Goal: Task Accomplishment & Management: Complete application form

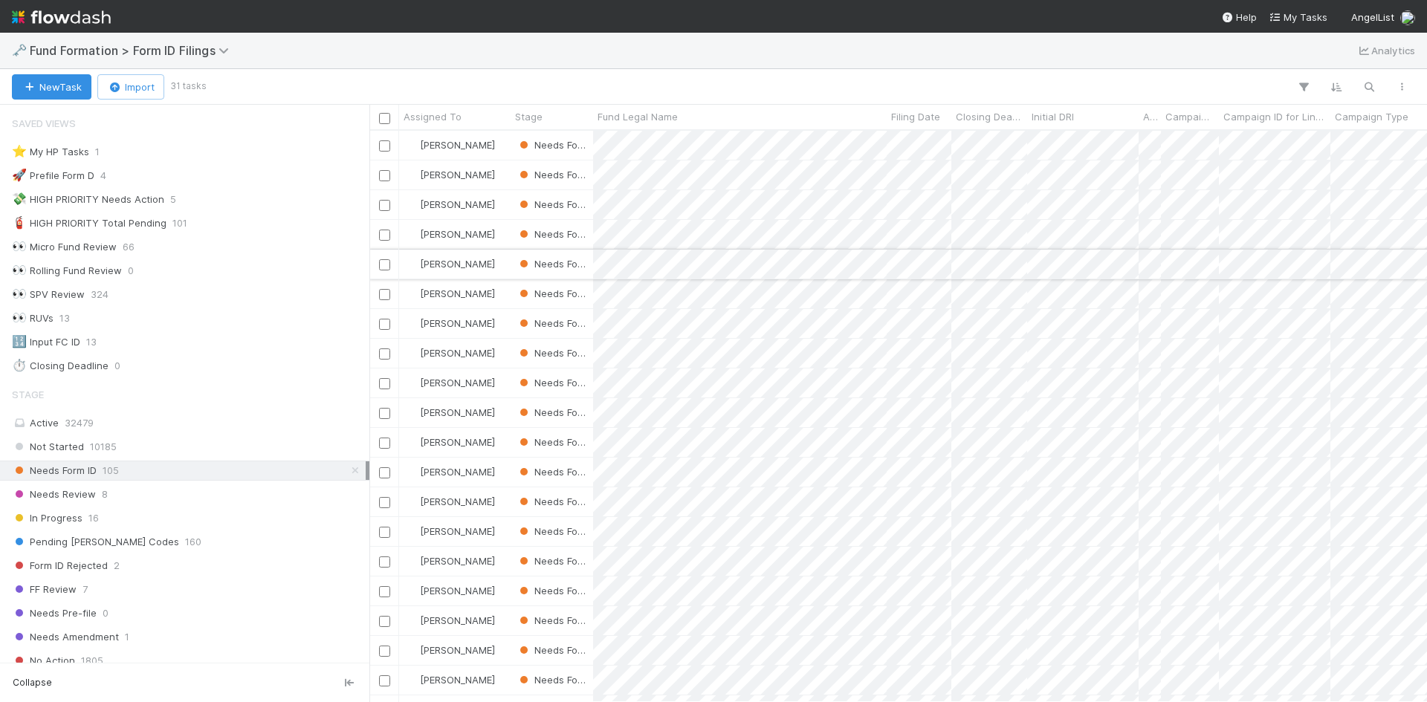
scroll to position [560, 1046]
drag, startPoint x: 348, startPoint y: 468, endPoint x: 332, endPoint y: 462, distance: 17.0
click at [348, 468] on icon at bounding box center [355, 471] width 15 height 10
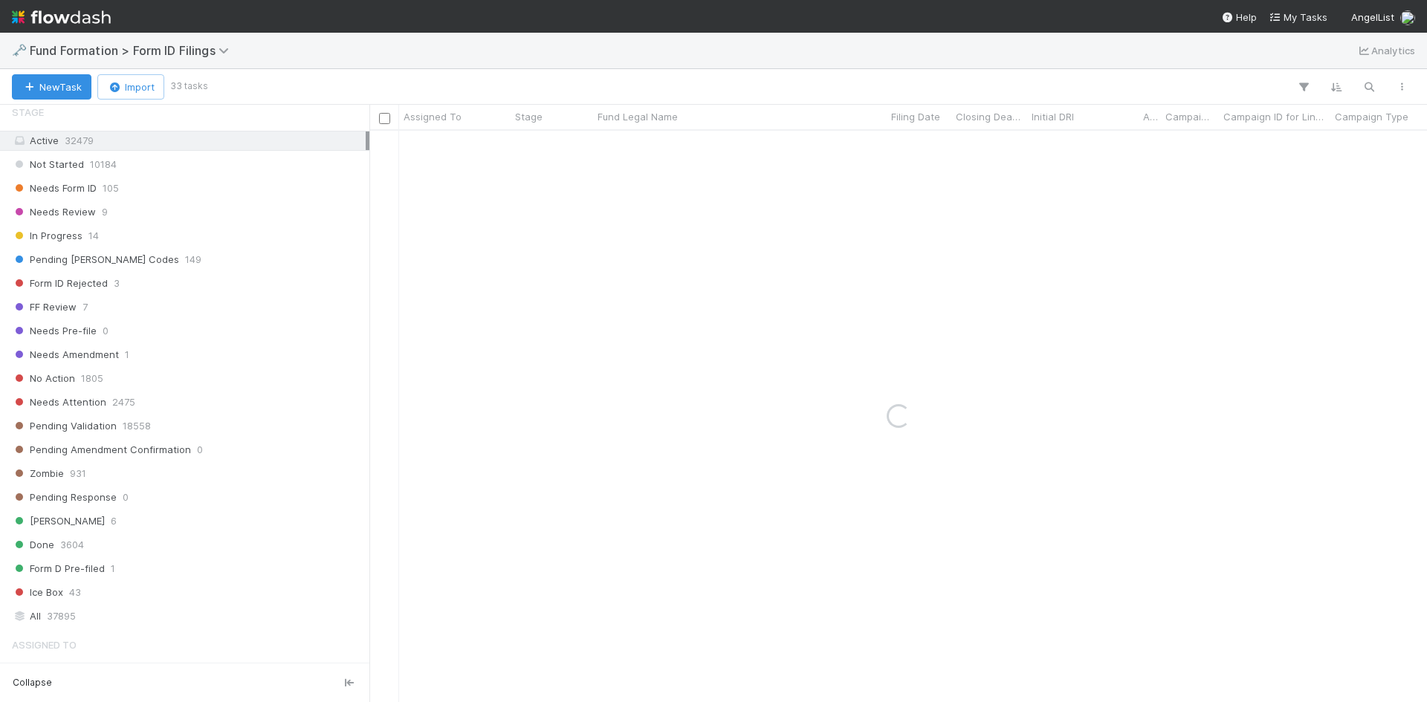
scroll to position [520, 0]
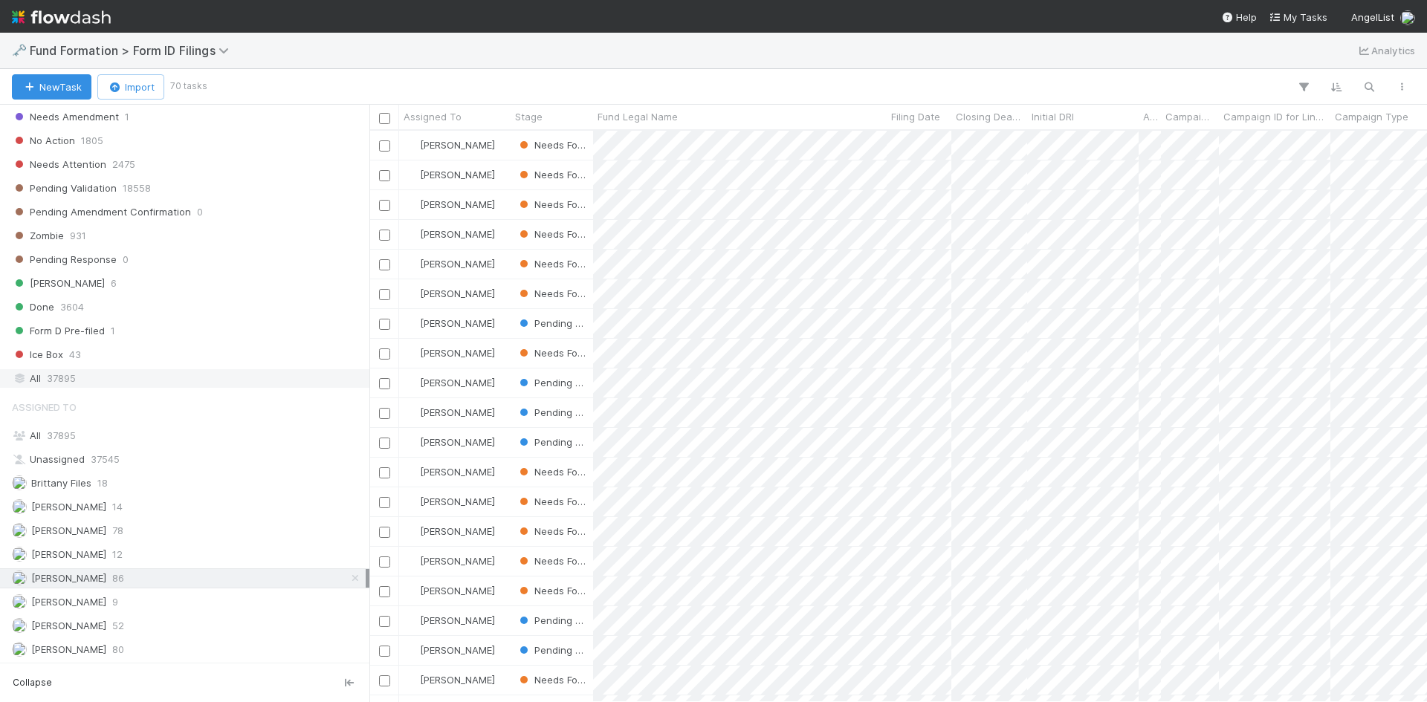
click at [115, 381] on div "All 37895" at bounding box center [189, 378] width 354 height 19
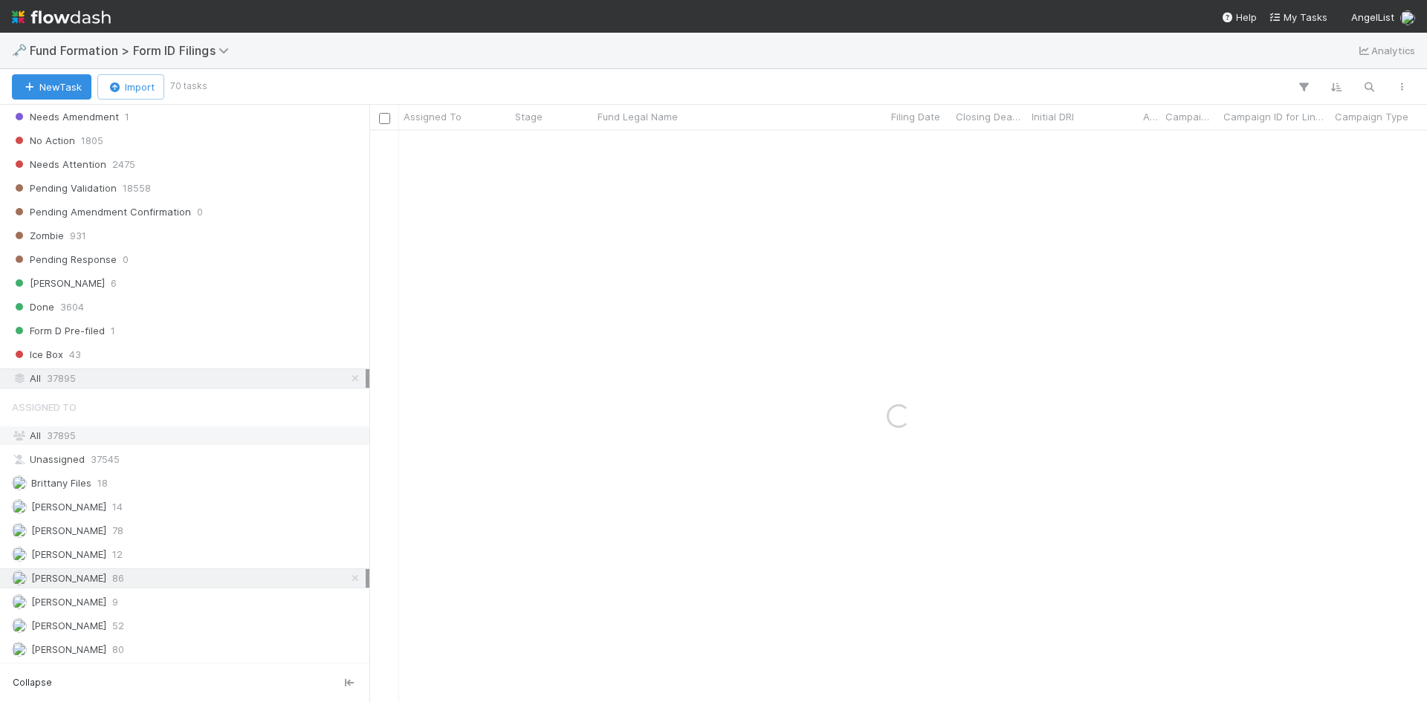
click at [129, 430] on div "All 37895" at bounding box center [189, 436] width 354 height 19
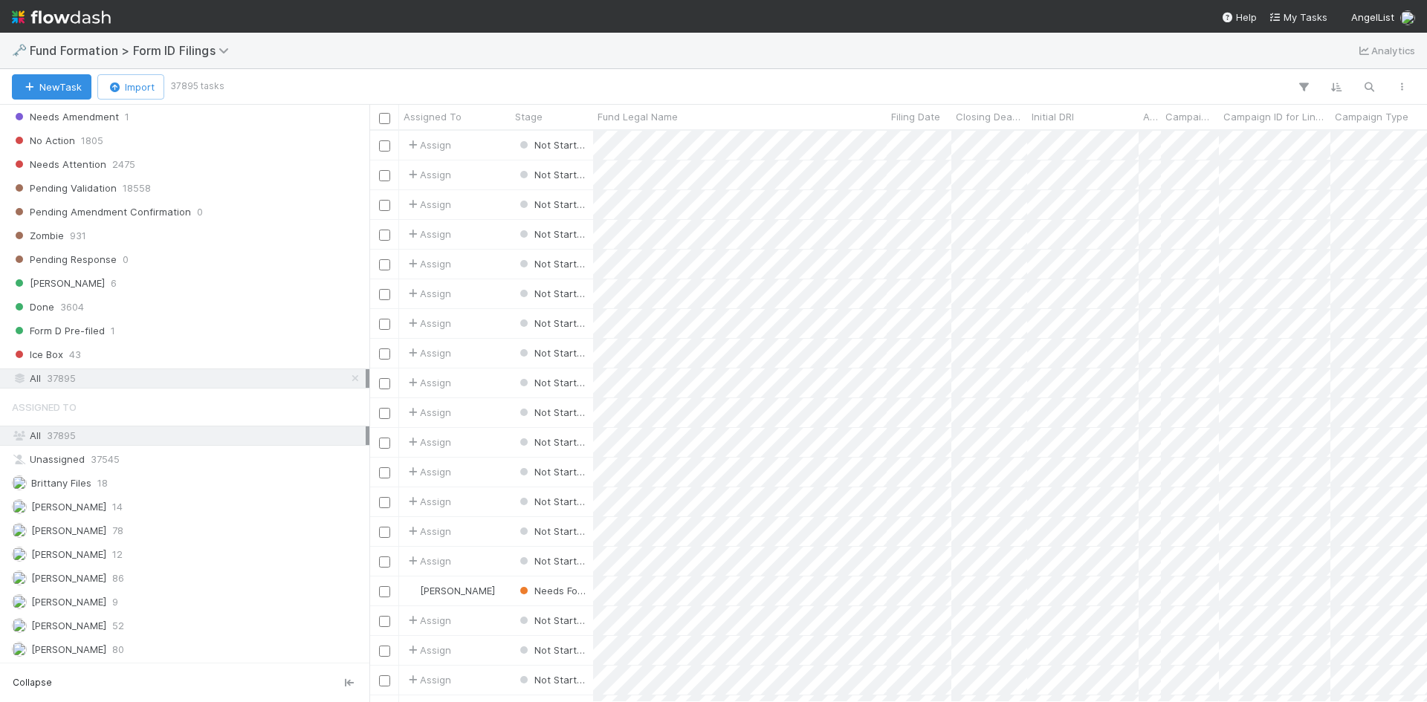
scroll to position [560, 1046]
click at [1376, 84] on button "button" at bounding box center [1369, 86] width 27 height 19
type input "AA-0807 Fund I, a series of Maple VC Funds, LP"
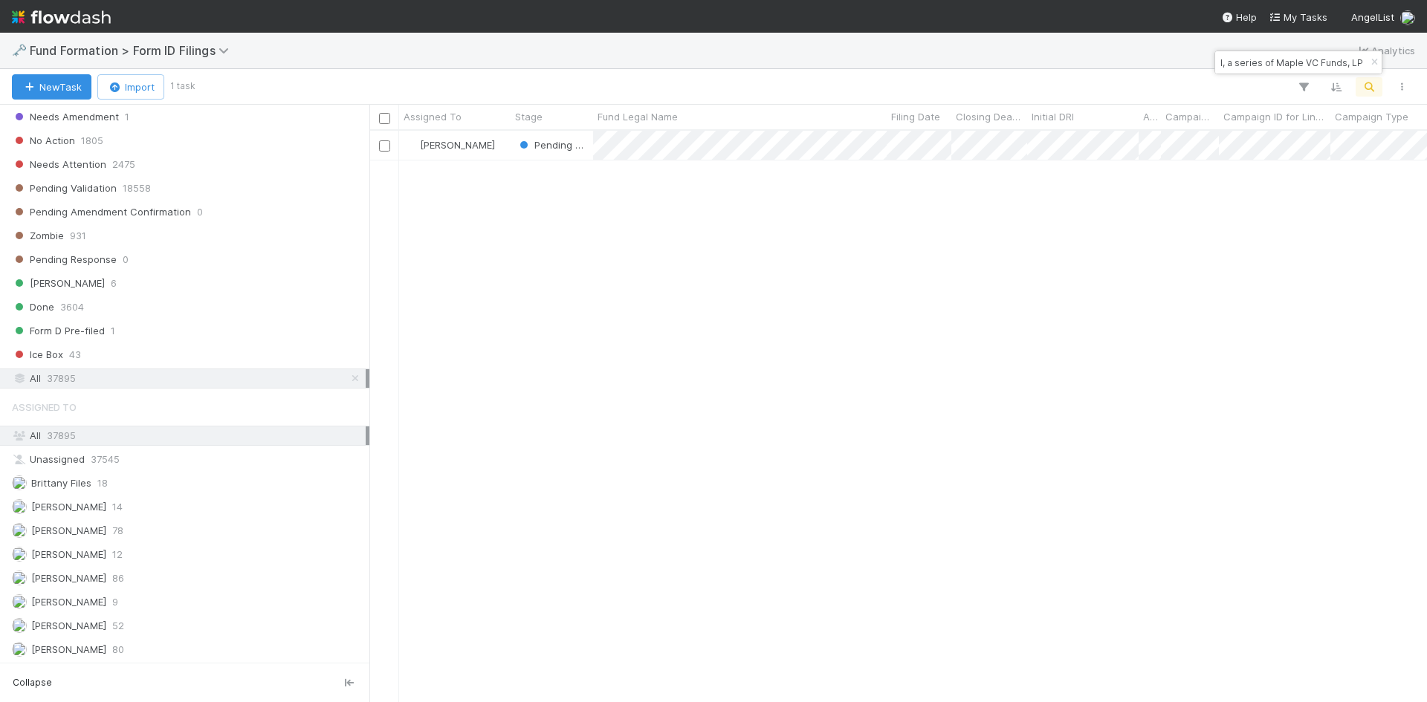
scroll to position [560, 1046]
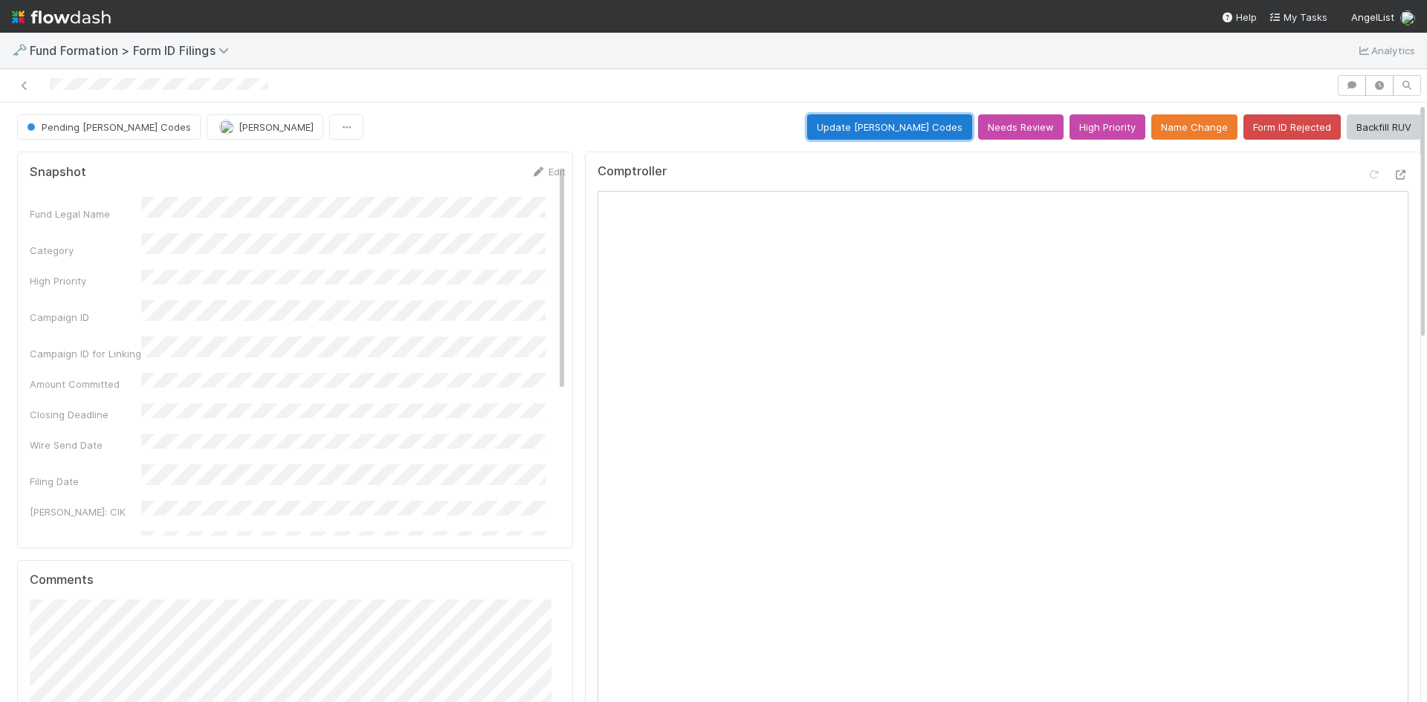
click at [861, 126] on button "Update EDGAR Codes" at bounding box center [889, 126] width 165 height 25
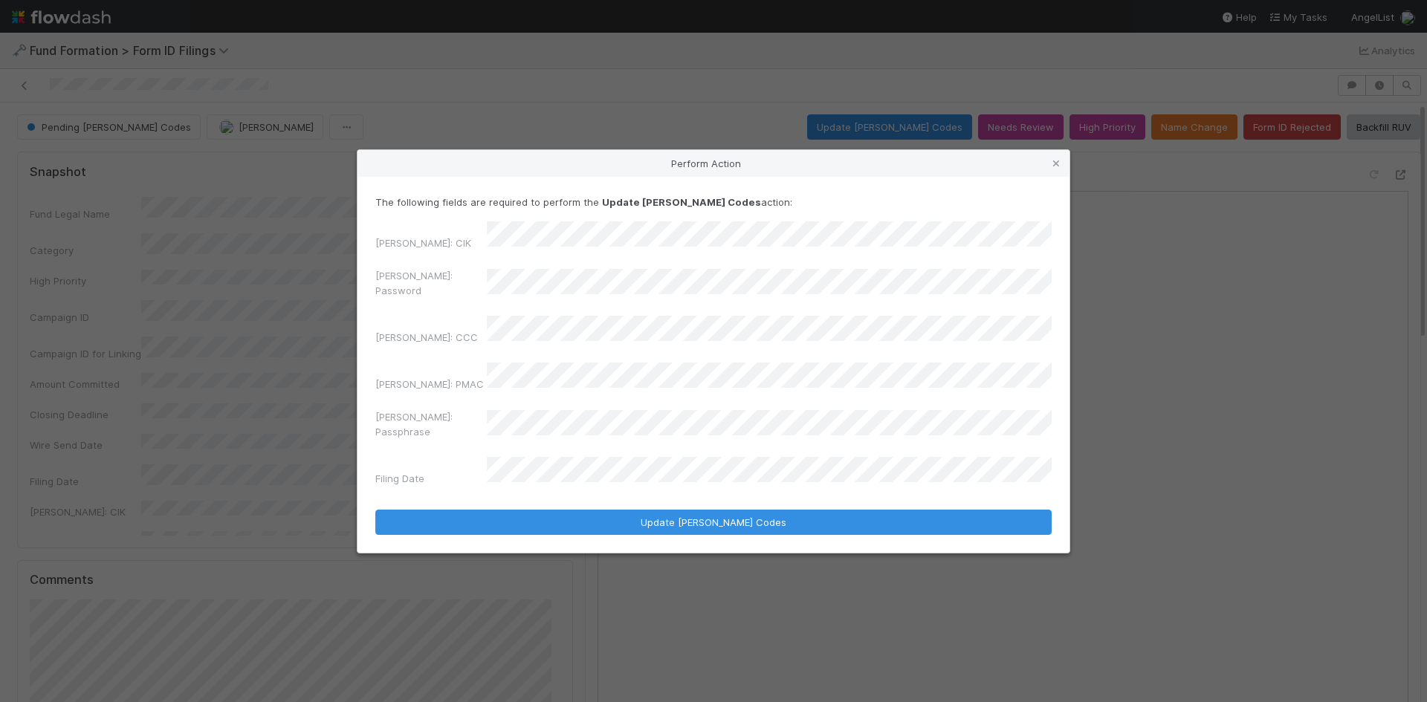
click at [394, 272] on div "EDGAR: CIK EDGAR: Password EDGAR: CCC EDGAR: PMAC EDGAR: Passphrase Filing Date" at bounding box center [713, 356] width 676 height 271
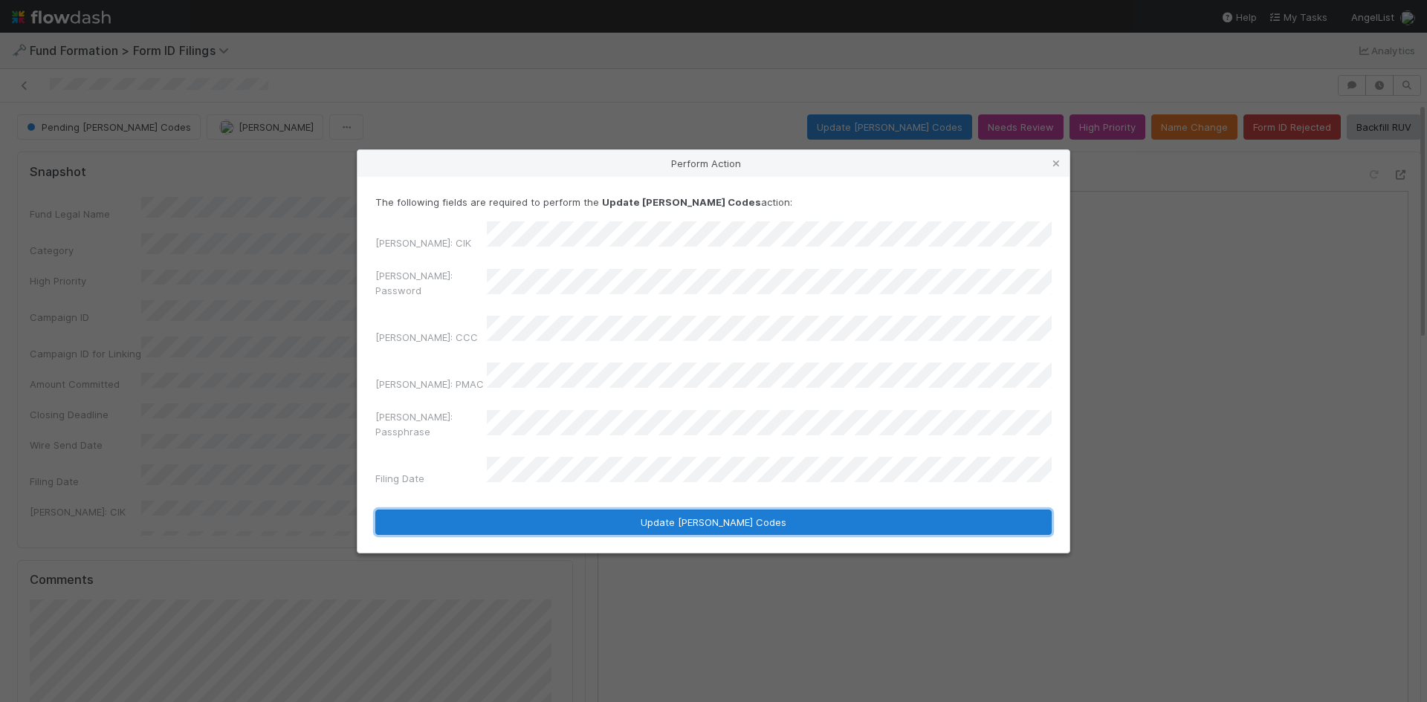
click at [610, 510] on button "Update EDGAR Codes" at bounding box center [713, 522] width 676 height 25
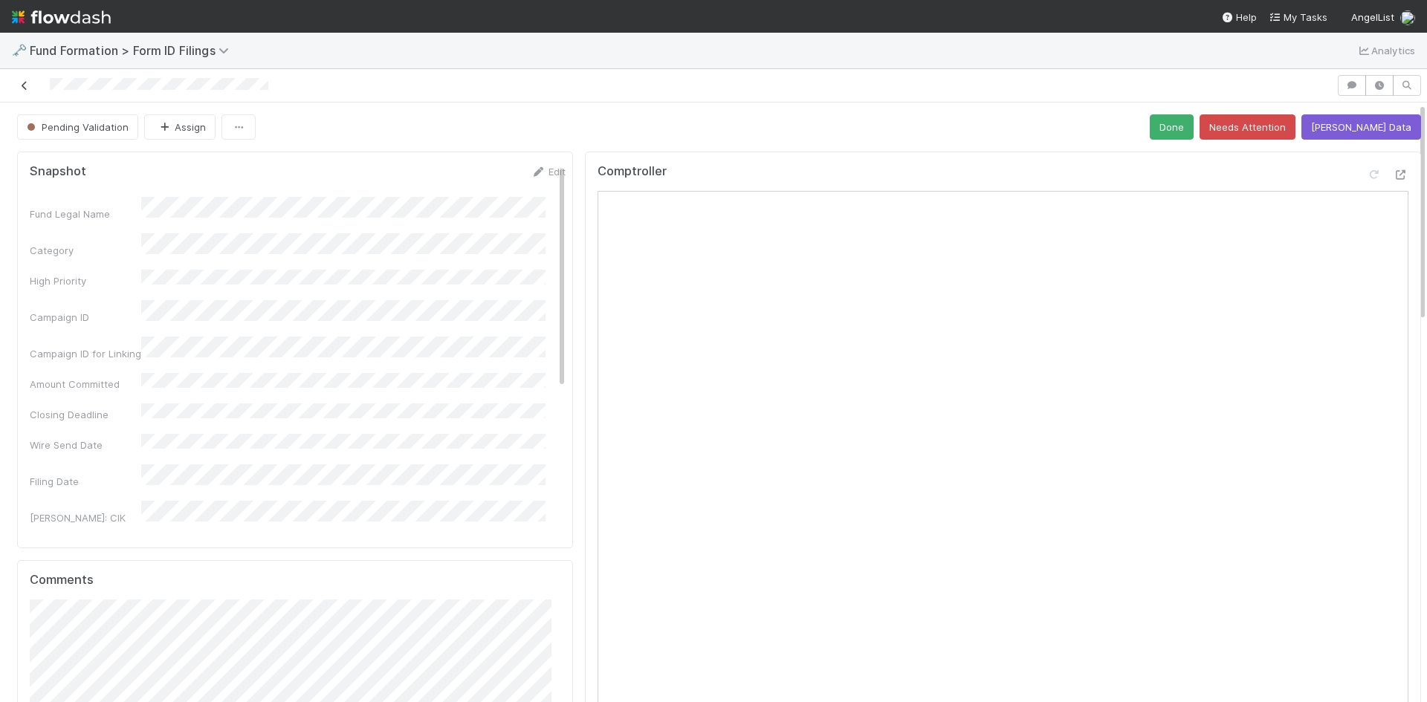
click at [28, 83] on icon at bounding box center [24, 86] width 15 height 10
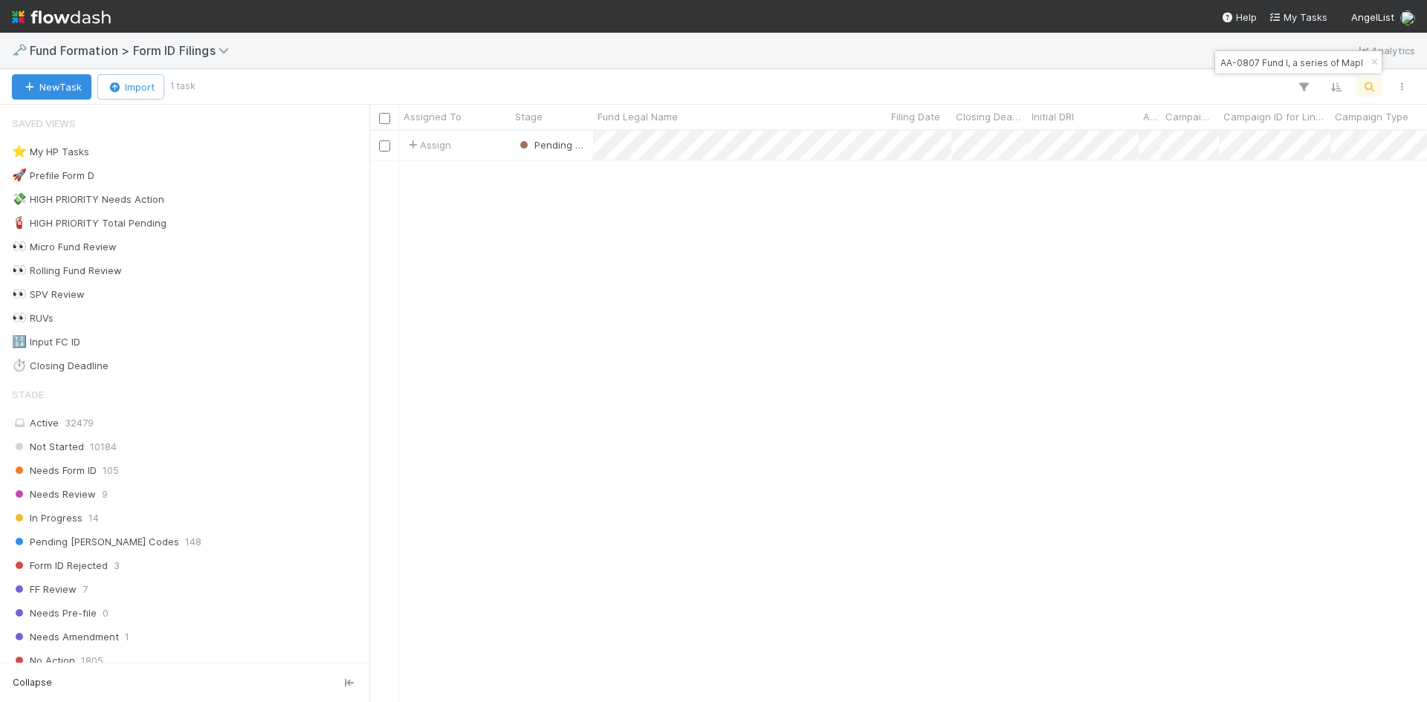
scroll to position [560, 1046]
click at [1259, 59] on input "AA-0807 Fund I, a series of Maple VC Funds, LP" at bounding box center [1291, 63] width 149 height 18
paste input "ZA-0724 Fund I, a series of Day One Ventures Syndicate, LP"
type input "ZA-0724 Fund I, a series of Day One Ventures Syndicate, LP"
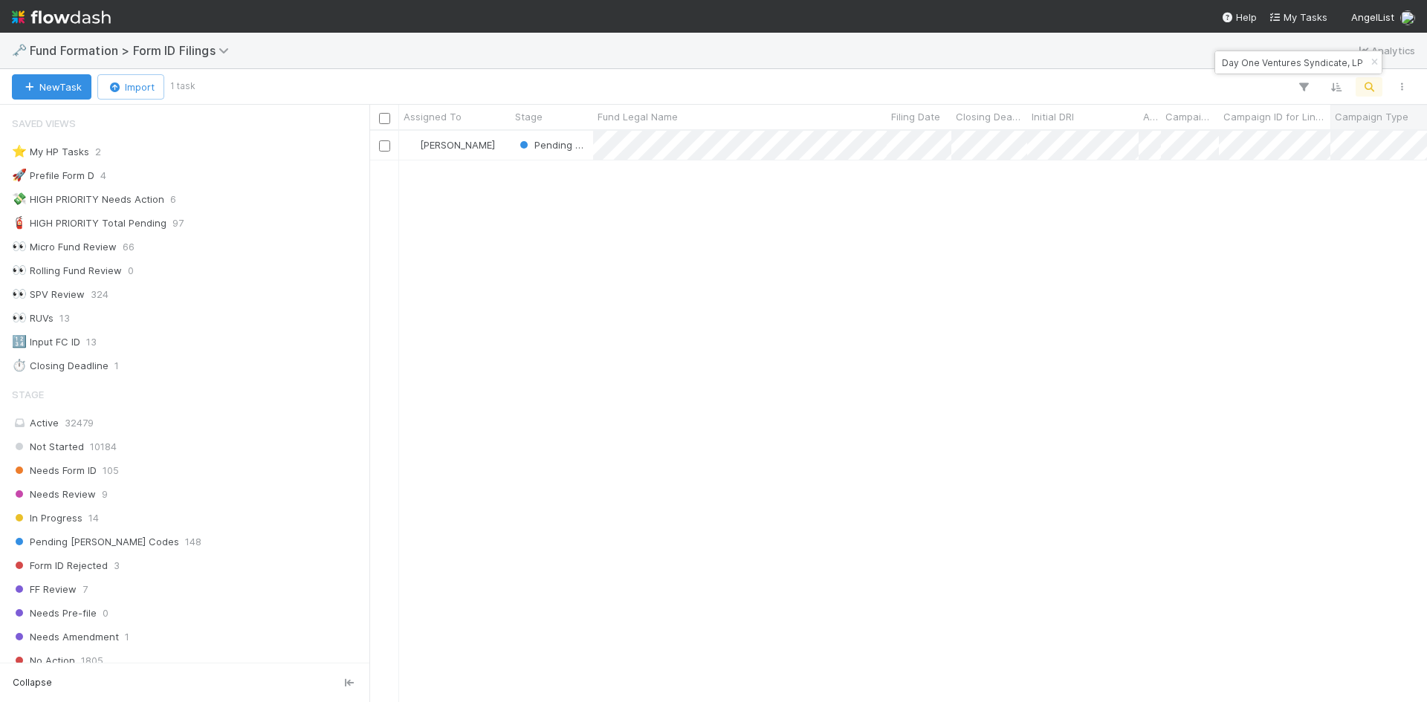
scroll to position [0, 0]
drag, startPoint x: 816, startPoint y: 442, endPoint x: 809, endPoint y: 232, distance: 210.4
click at [812, 430] on div "Meg Castanare Pending EDGAR Codes 7/25/25, 3:27:31 AM 8/19/25, 5:45:12 AM 0" at bounding box center [898, 416] width 1058 height 571
drag, startPoint x: 887, startPoint y: 320, endPoint x: 877, endPoint y: 192, distance: 128.9
click at [887, 317] on div at bounding box center [713, 351] width 1427 height 702
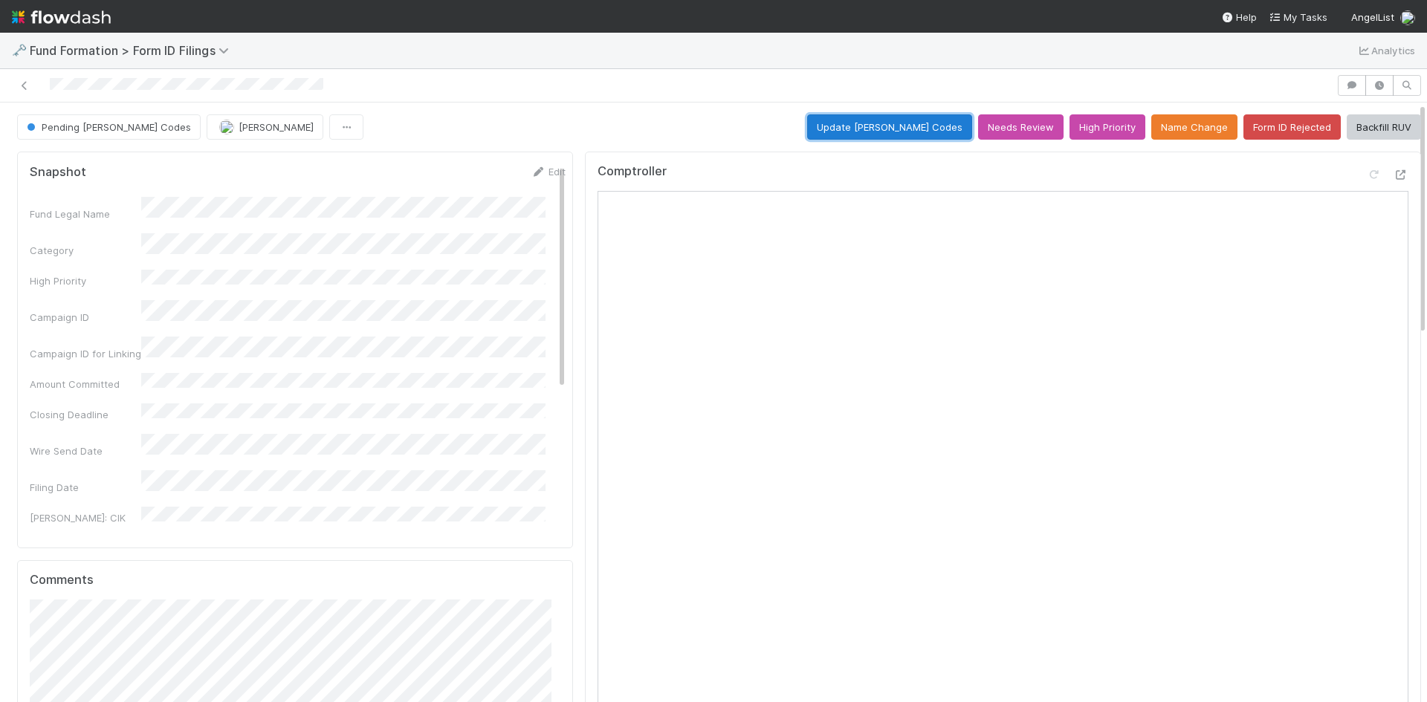
click at [916, 130] on button "Update EDGAR Codes" at bounding box center [889, 126] width 165 height 25
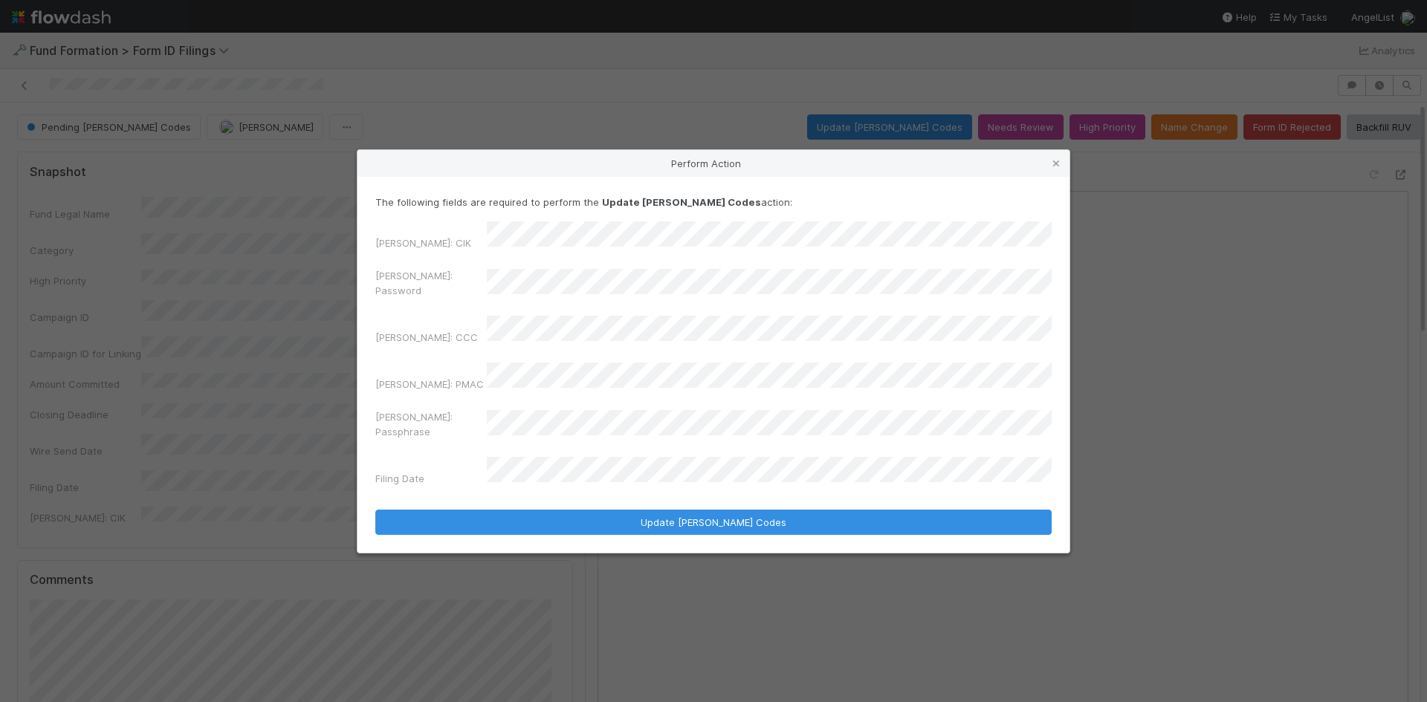
click at [285, 268] on div "Perform Action The following fields are required to perform the Update EDGAR Co…" at bounding box center [713, 351] width 1427 height 702
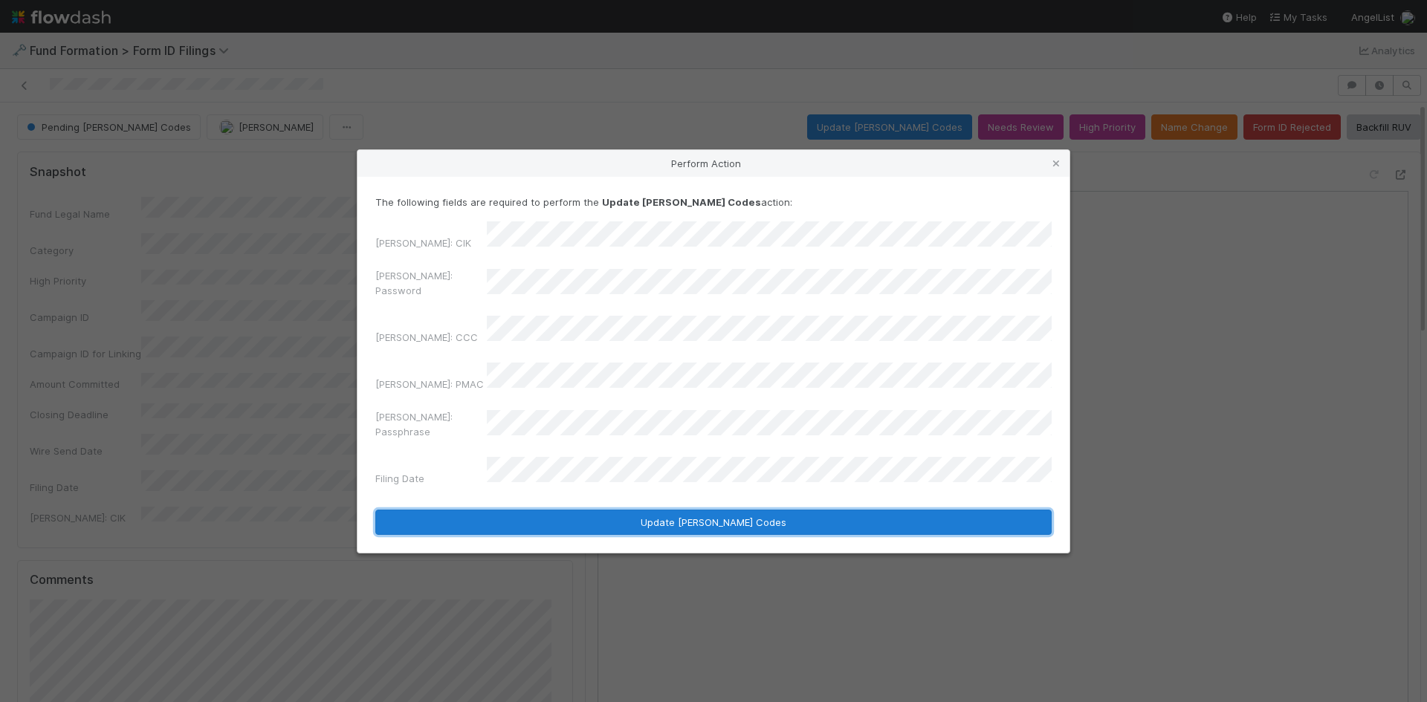
click at [560, 510] on button "Update EDGAR Codes" at bounding box center [713, 522] width 676 height 25
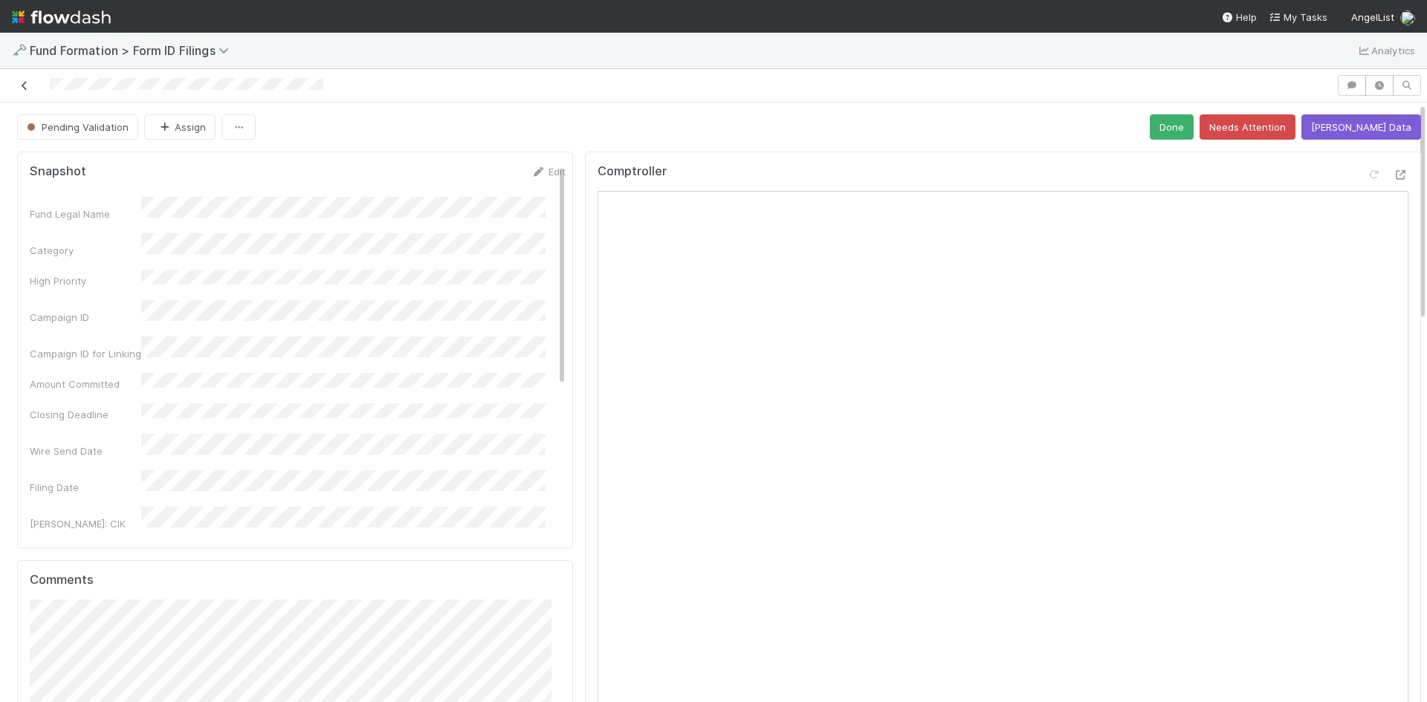
click at [26, 83] on icon at bounding box center [24, 86] width 15 height 10
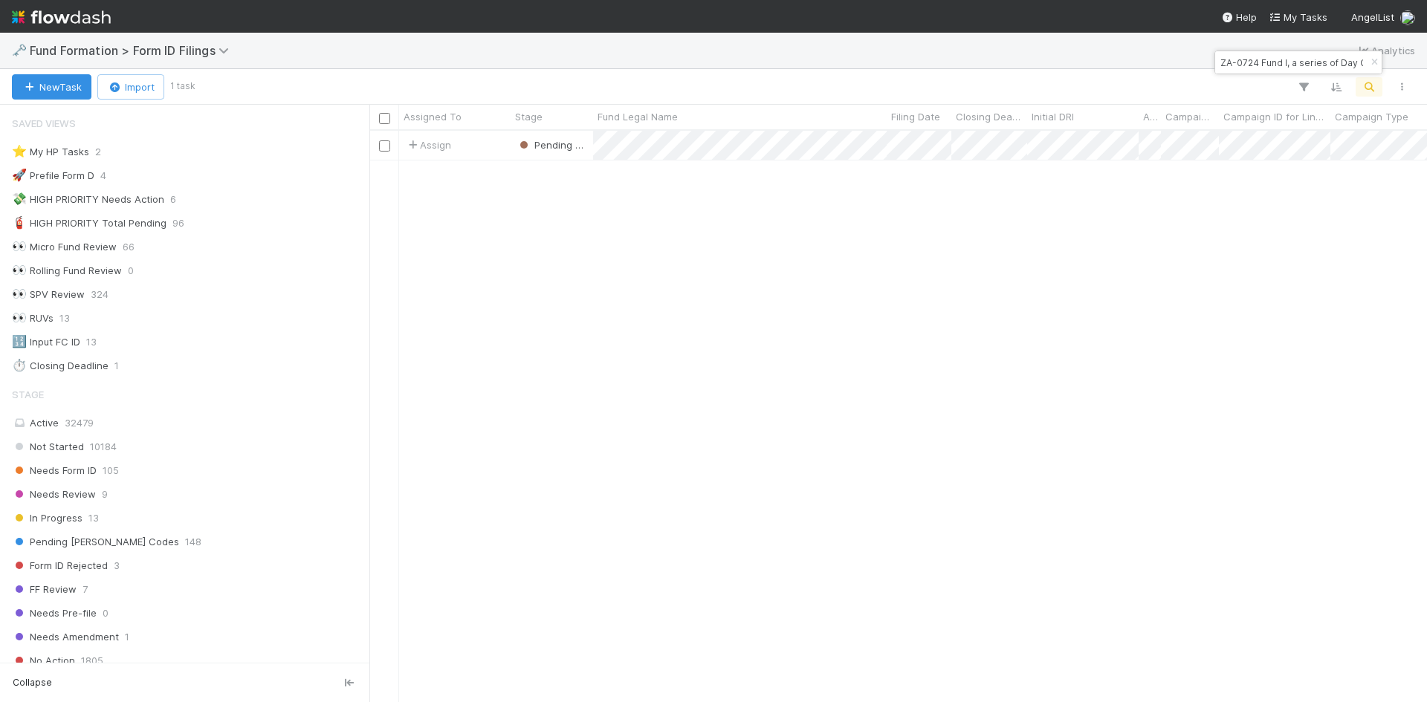
scroll to position [12, 12]
click at [1288, 68] on input "ZA-0724 Fund I, a series of Day One Ventures Syndicate, LP" at bounding box center [1291, 63] width 149 height 18
paste input "LO-0702 Fund I, a series of Roll Up Vehicles, LP"
type input "LO-0702 Fund I, a series of Roll Up Vehicles, LP"
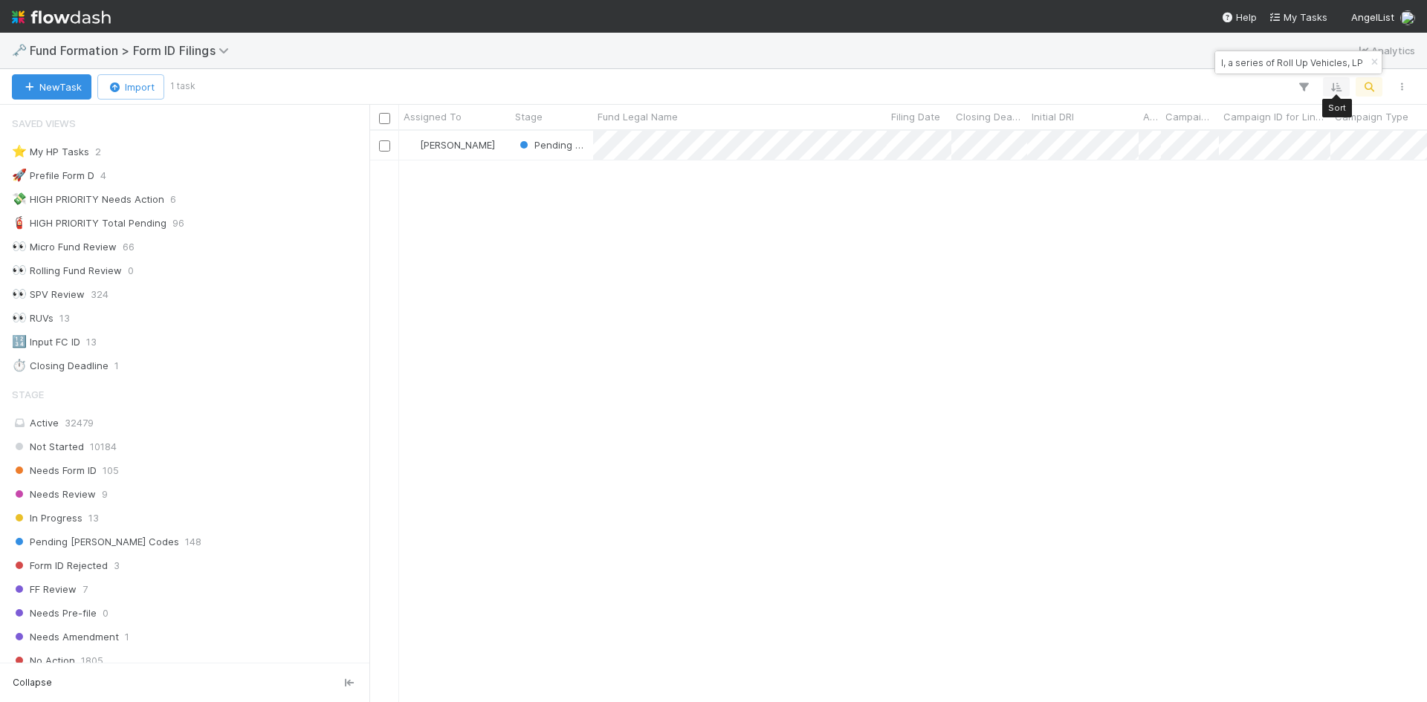
scroll to position [0, 0]
drag, startPoint x: 659, startPoint y: 430, endPoint x: 667, endPoint y: 337, distance: 94.0
click at [659, 424] on div "Roselyn de Villa Pending EDGAR Codes 7/3/25, 5:08:34 AM 8/19/25, 6:14:50 AM 0" at bounding box center [898, 416] width 1058 height 571
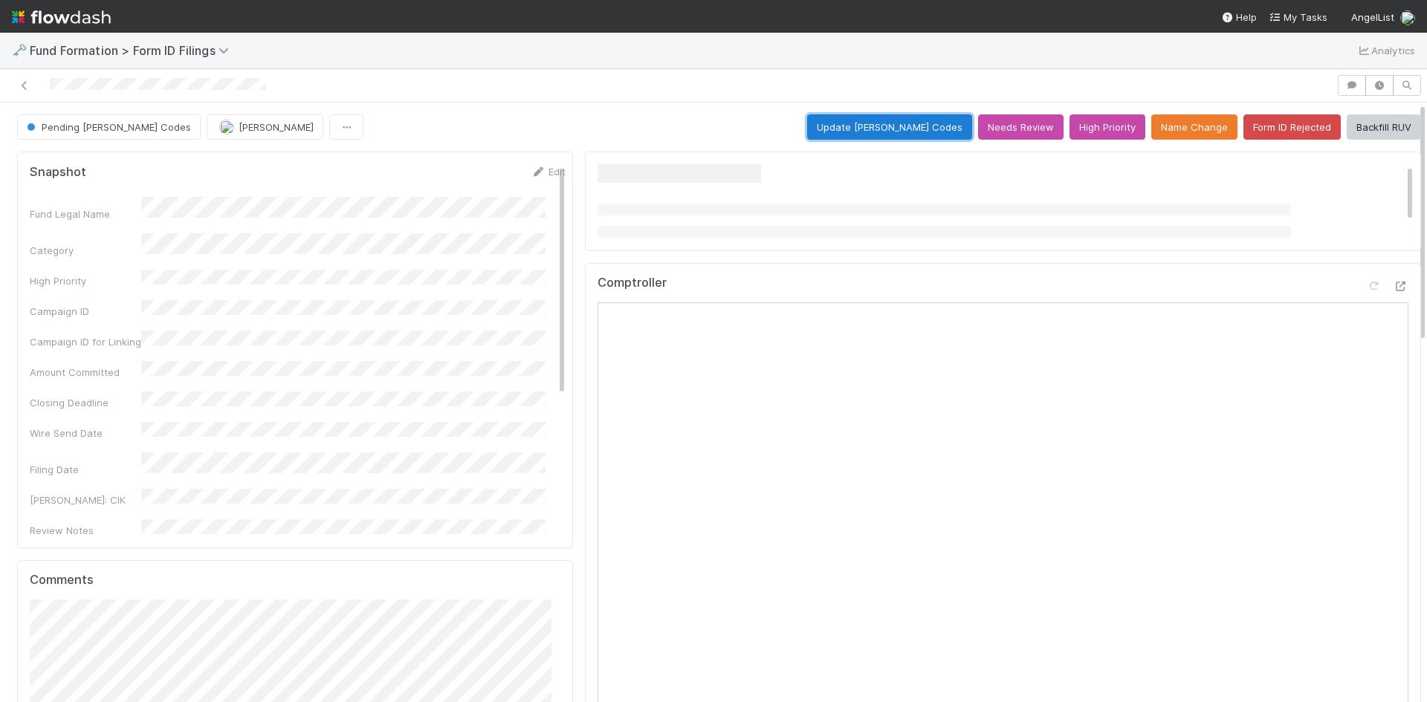
click at [890, 132] on button "Update EDGAR Codes" at bounding box center [889, 126] width 165 height 25
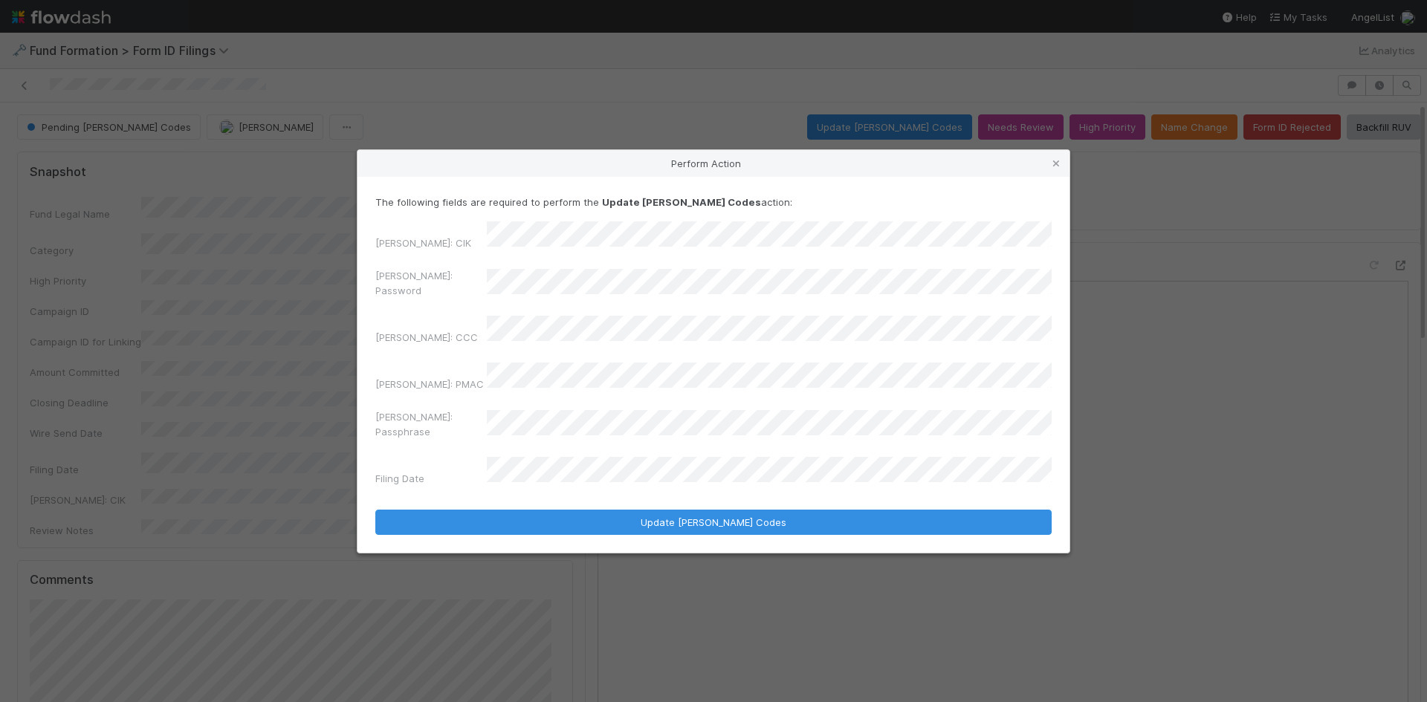
click at [253, 250] on div "Perform Action The following fields are required to perform the Update EDGAR Co…" at bounding box center [713, 351] width 1427 height 702
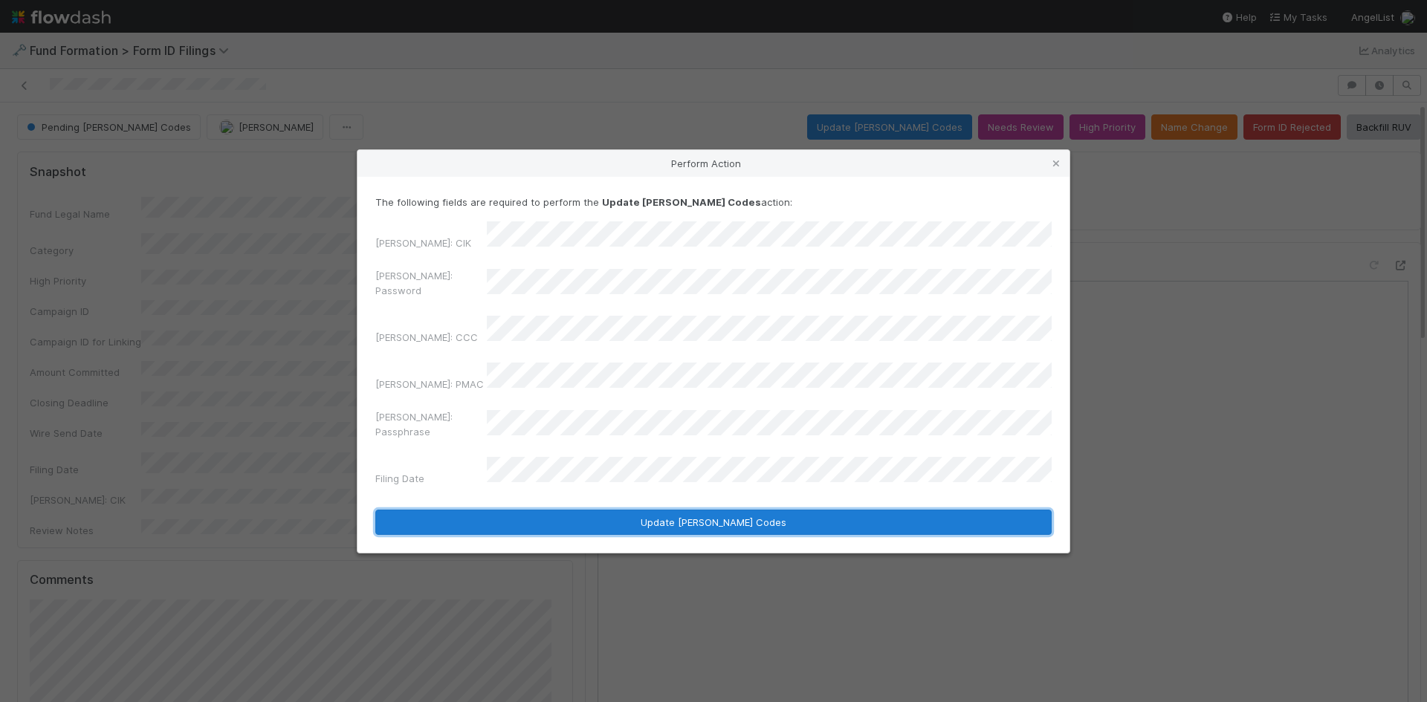
click at [566, 510] on button "Update EDGAR Codes" at bounding box center [713, 522] width 676 height 25
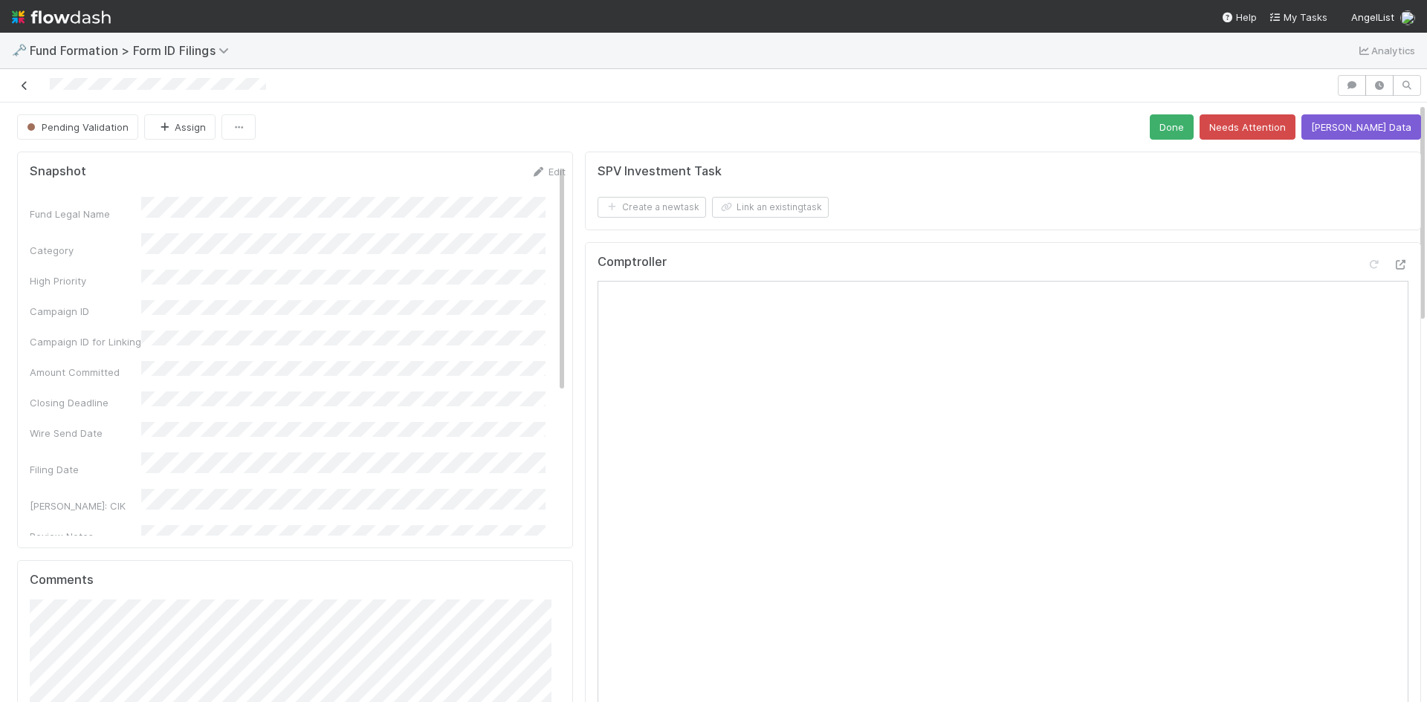
click at [25, 82] on icon at bounding box center [24, 86] width 15 height 10
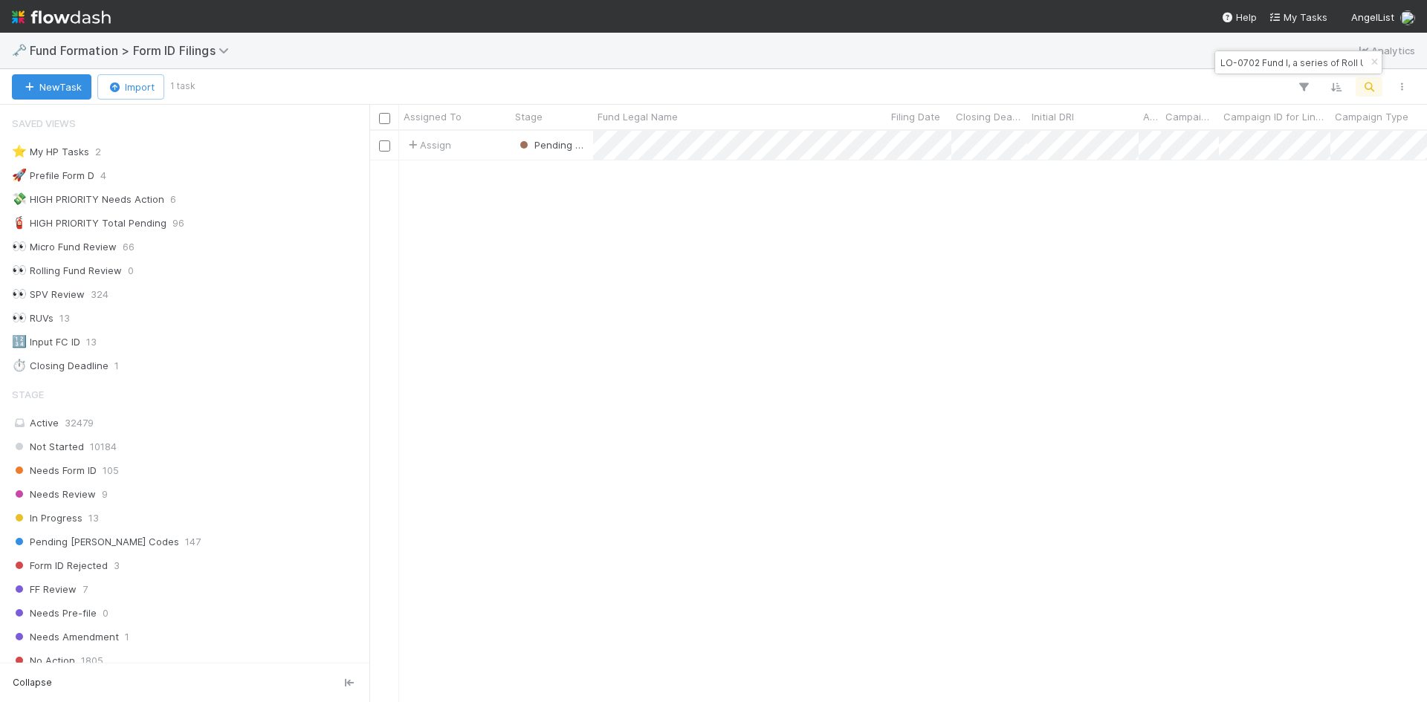
scroll to position [12, 12]
click at [1300, 60] on input "LO-0702 Fund I, a series of Roll Up Vehicles, LP" at bounding box center [1291, 63] width 149 height 18
paste input "AC-0624 Fund I, a series of Roll Up Vehicles, LP"
type input "AC-0624 Fund I, a series of Roll Up Vehicles, LP"
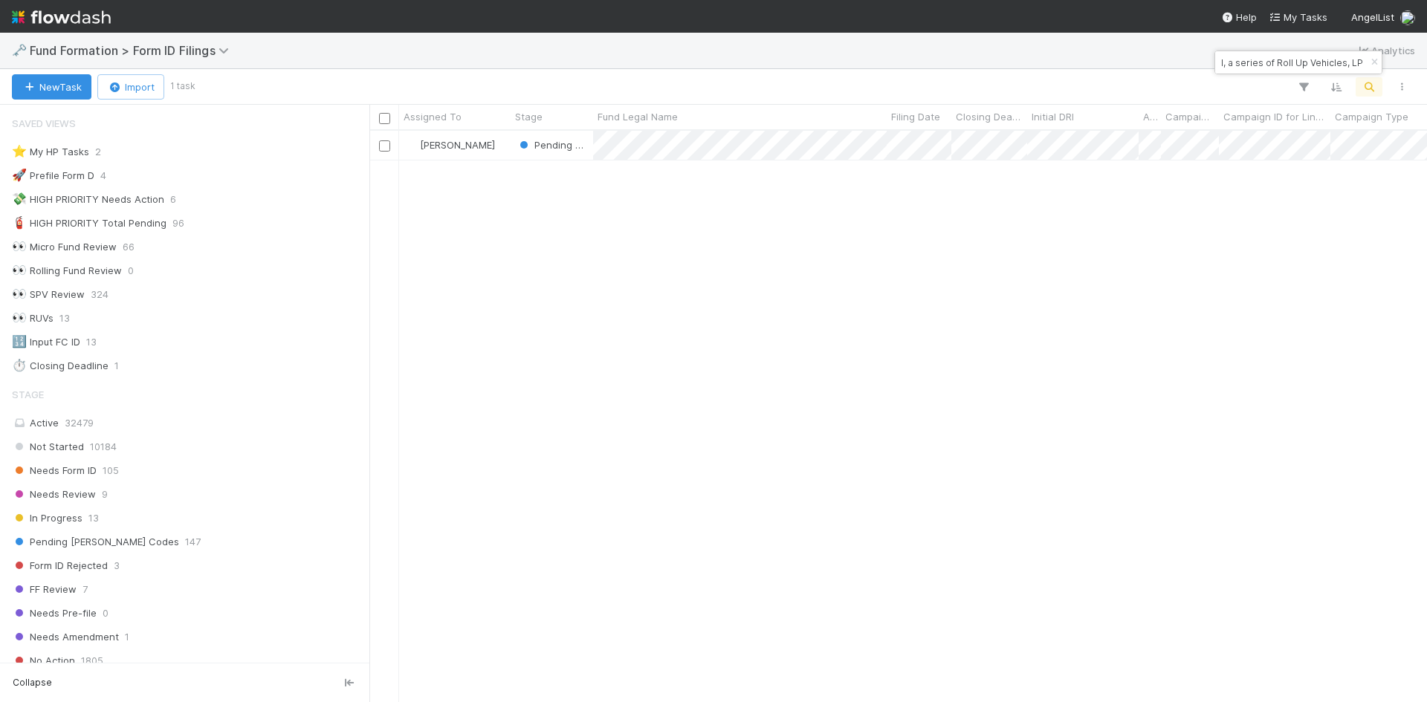
scroll to position [0, 0]
drag, startPoint x: 725, startPoint y: 308, endPoint x: 748, endPoint y: 273, distance: 42.5
click at [725, 305] on div "Roselyn de Villa Pending EDGAR Codes 6/24/25, 10:33:20 AM 8/19/25, 6:24:44 AM 0" at bounding box center [898, 416] width 1058 height 571
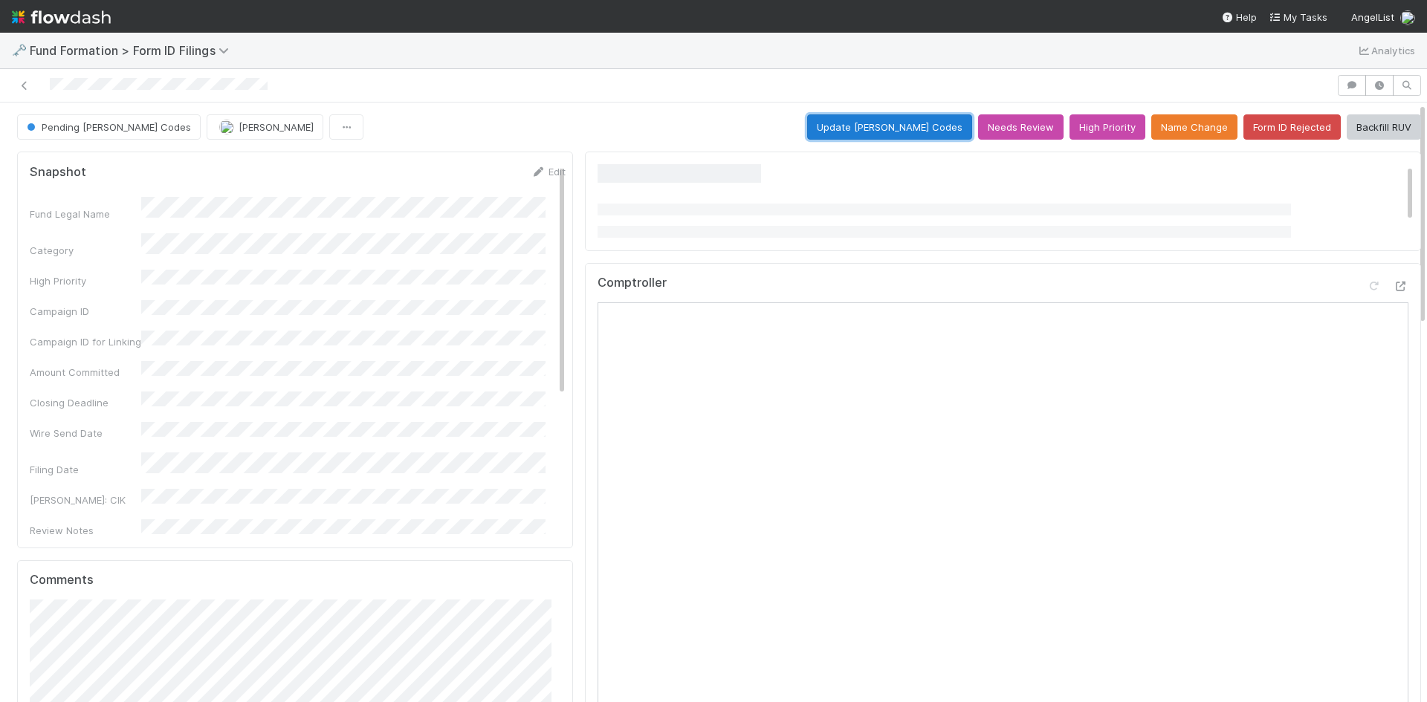
click at [880, 128] on button "Update EDGAR Codes" at bounding box center [889, 126] width 165 height 25
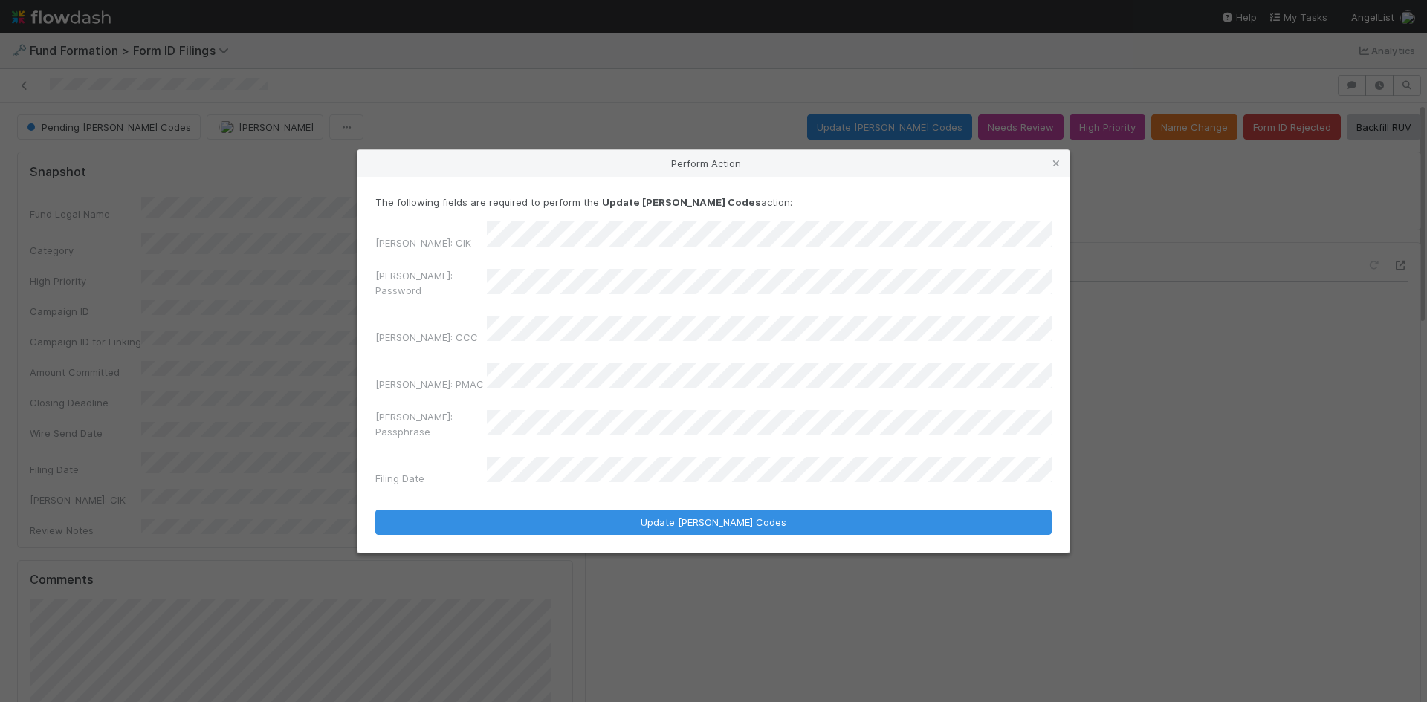
click at [363, 273] on div "The following fields are required to perform the Update EDGAR Codes action: EDG…" at bounding box center [713, 365] width 712 height 376
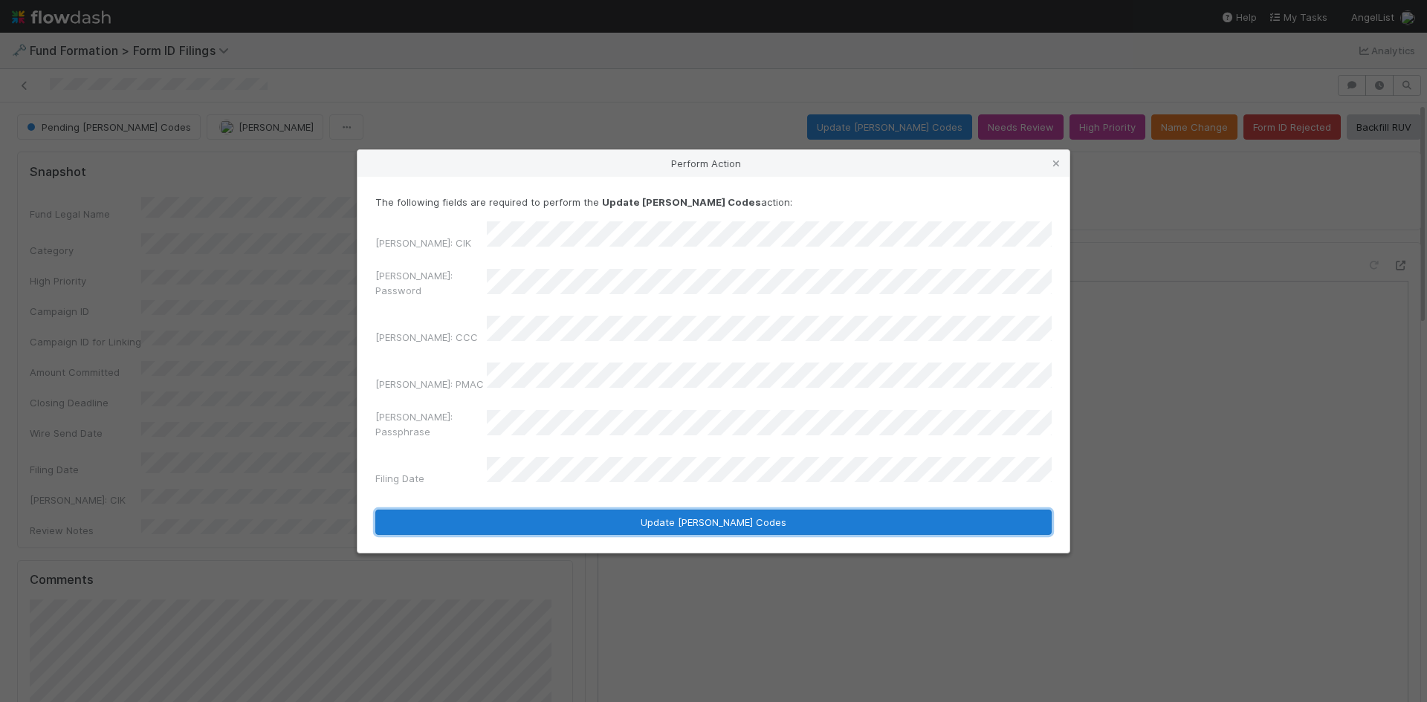
click at [621, 510] on button "Update EDGAR Codes" at bounding box center [713, 522] width 676 height 25
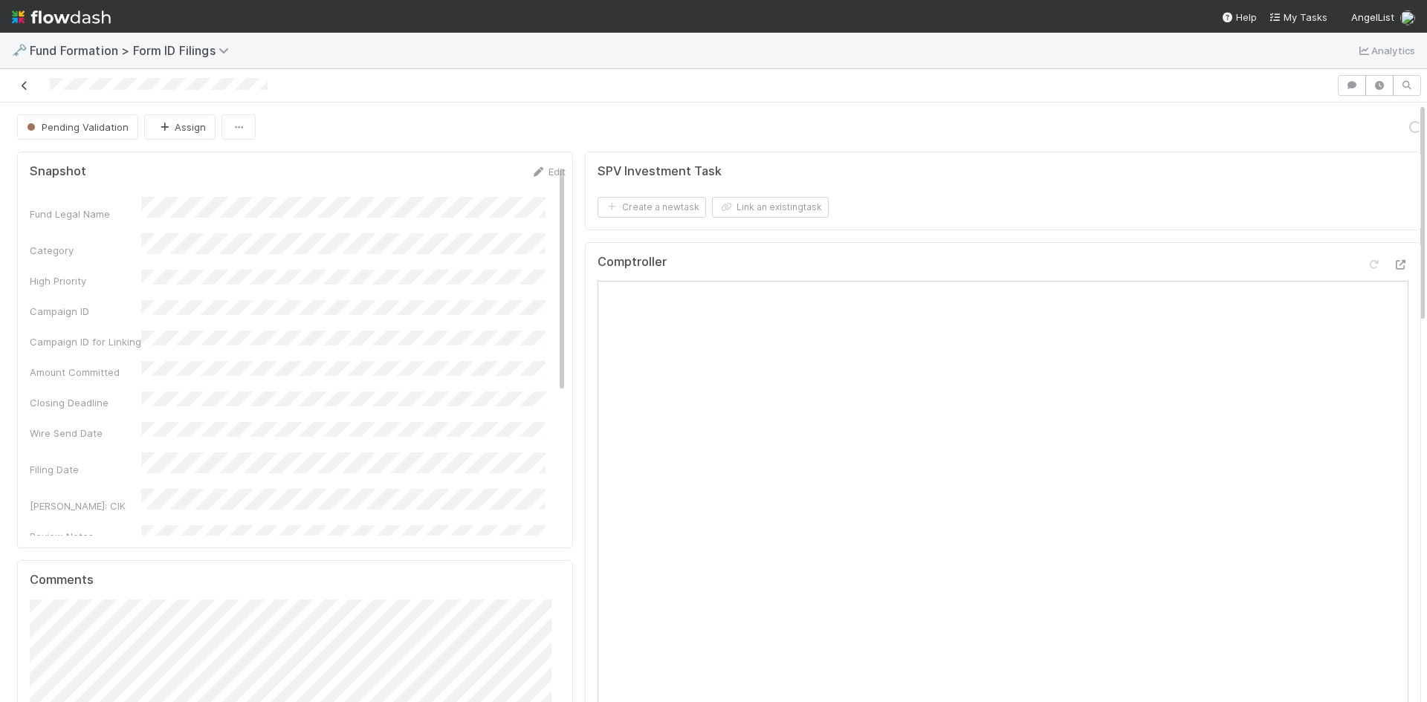
click at [26, 81] on icon at bounding box center [24, 86] width 15 height 10
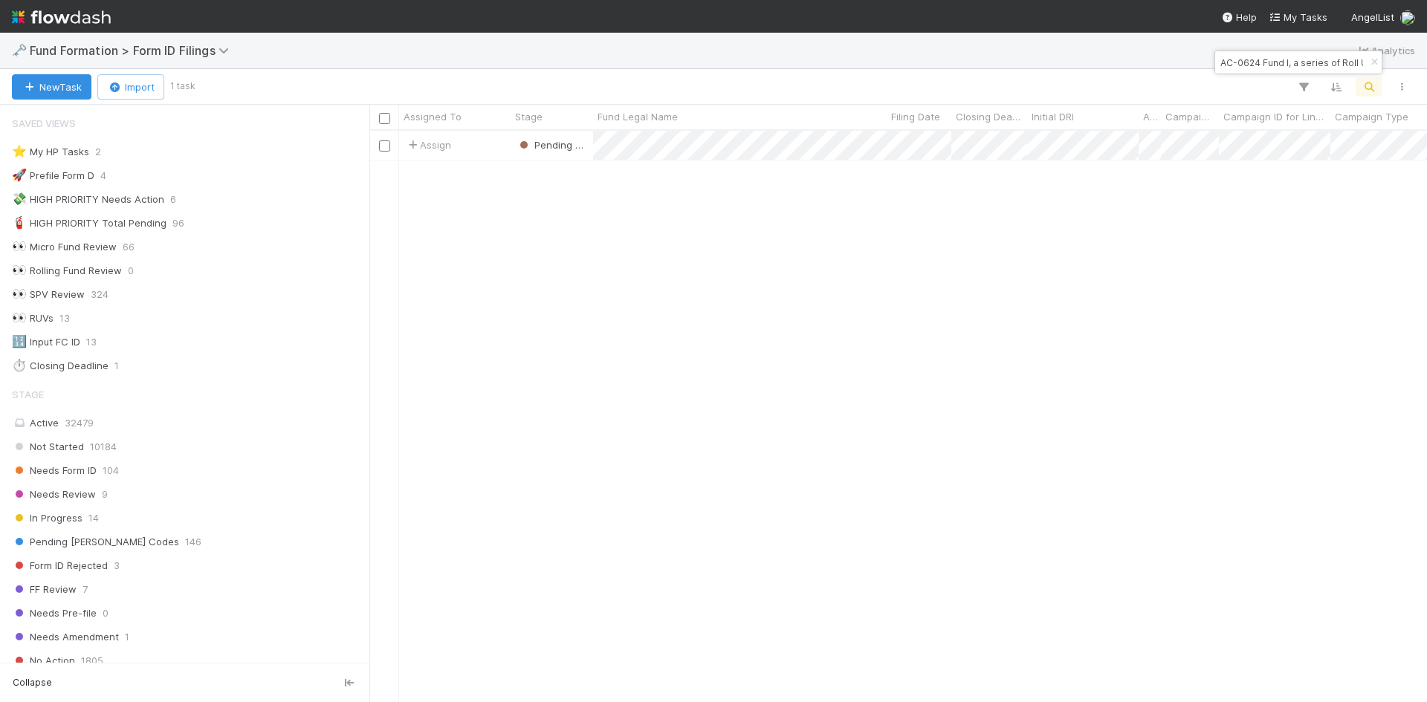
scroll to position [12, 12]
click at [1274, 65] on input "AC-0624 Fund I, a series of Roll Up Vehicles, LP" at bounding box center [1291, 63] width 149 height 18
paste input "Rauch Capital Burst CLIX, a series of Rauch Capital Burst LP"
type input "Rauch Capital Burst CLIX, a series of Rauch Capital Burst LP"
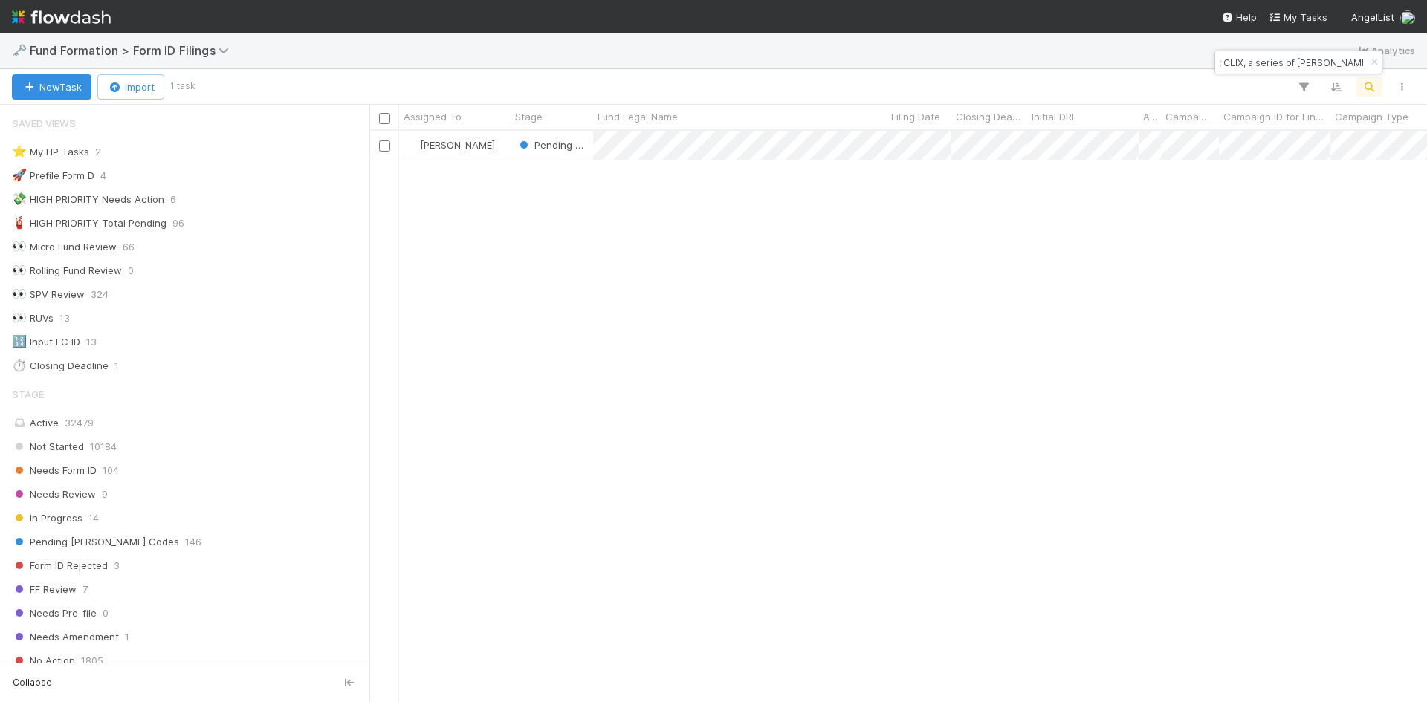
scroll to position [0, 0]
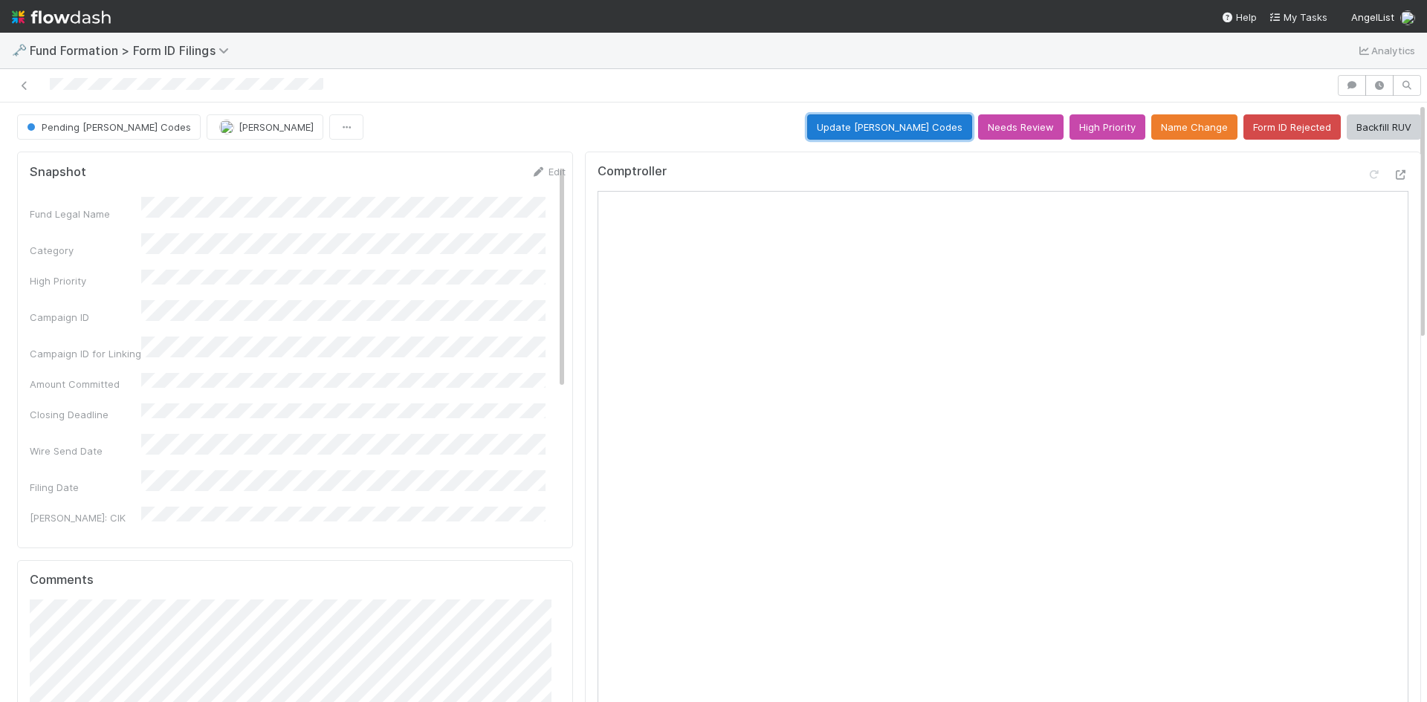
click at [904, 122] on button "Update EDGAR Codes" at bounding box center [889, 126] width 165 height 25
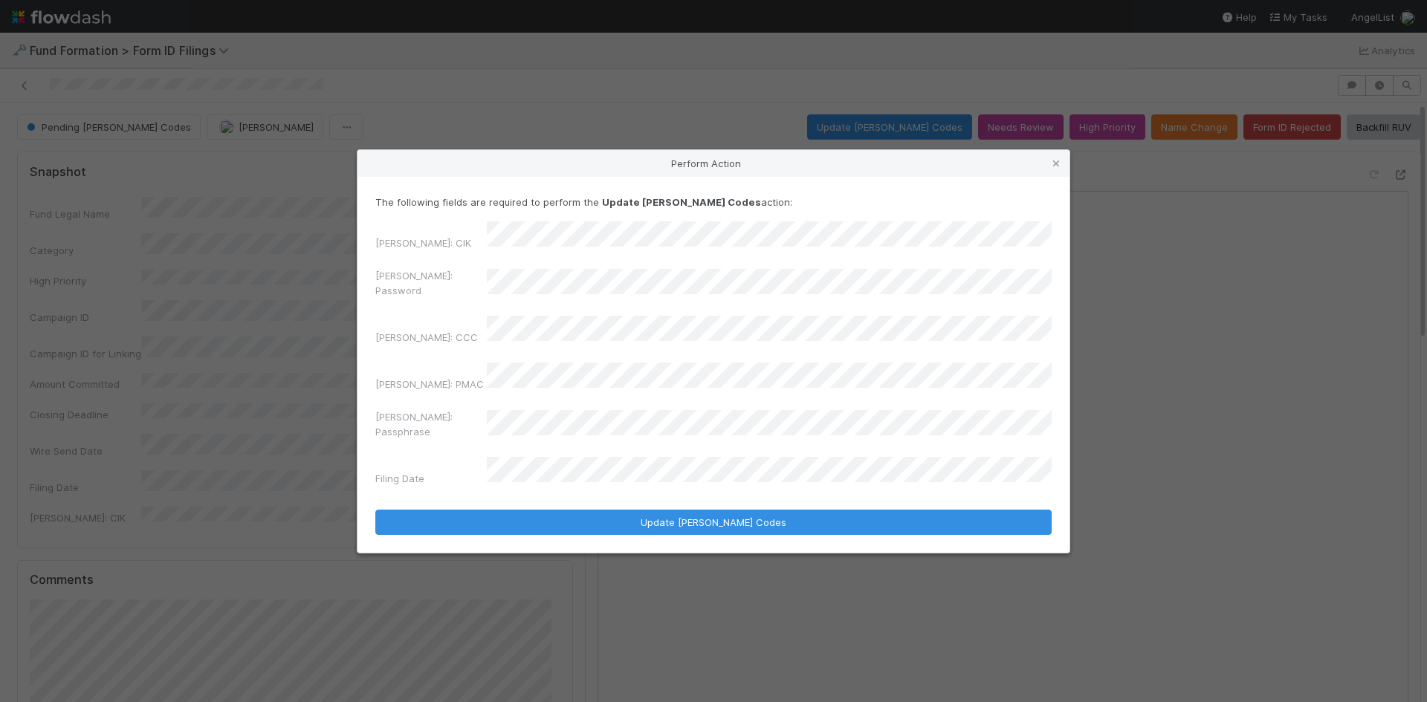
click at [344, 294] on div "Perform Action The following fields are required to perform the Update EDGAR Co…" at bounding box center [713, 351] width 1427 height 702
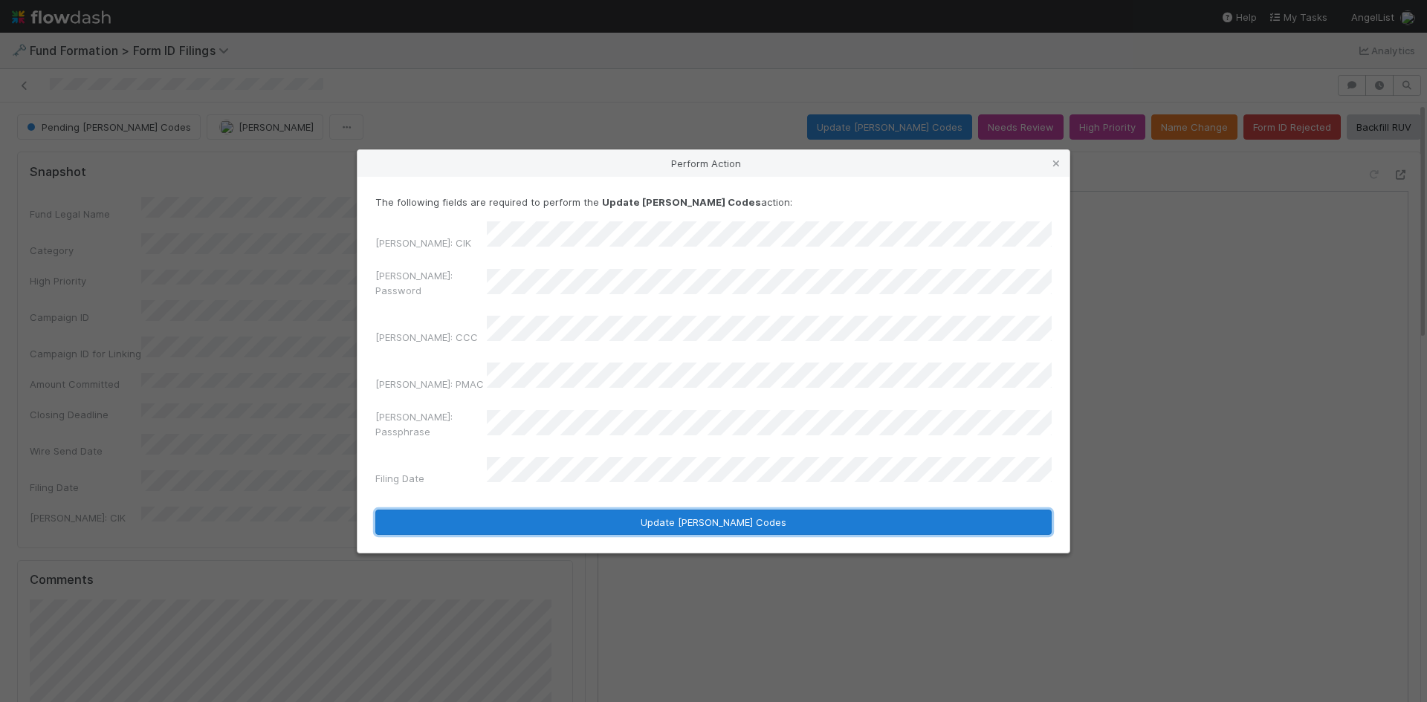
click at [617, 510] on button "Update EDGAR Codes" at bounding box center [713, 522] width 676 height 25
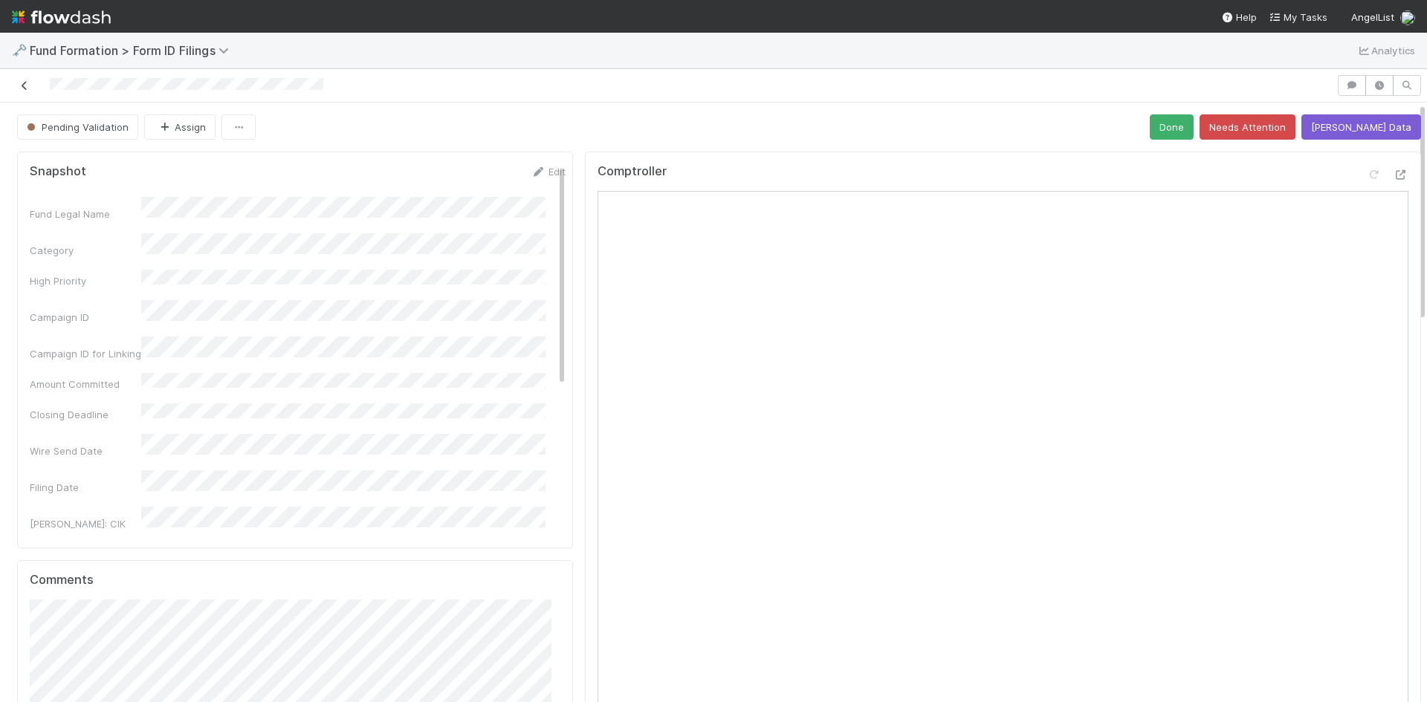
click at [26, 82] on icon at bounding box center [24, 86] width 15 height 10
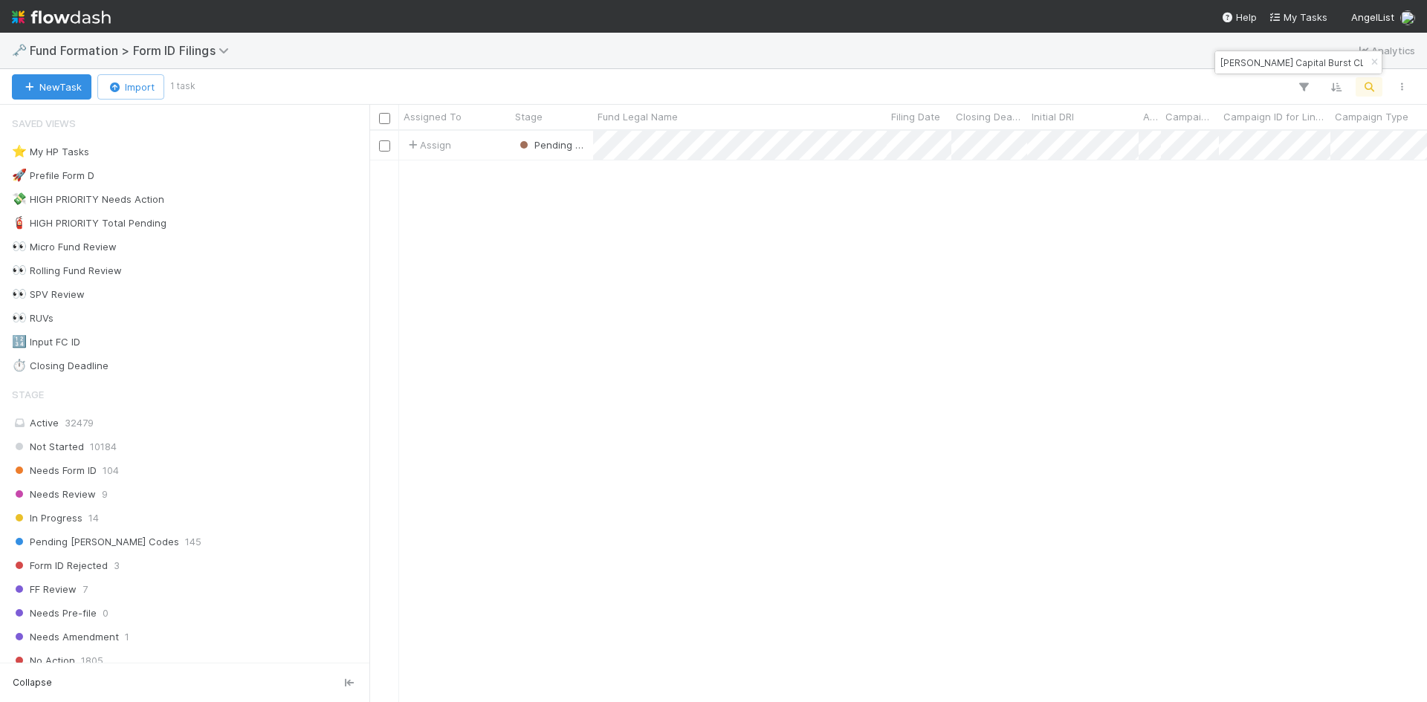
scroll to position [560, 1046]
click at [1321, 71] on div "Rauch Capital Burst CLIX, a series of Rauch Capital Burst LP" at bounding box center [1298, 62] width 166 height 22
click at [1327, 63] on input "Rauch Capital Burst CLIX, a series of Rauch Capital Burst LP" at bounding box center [1291, 63] width 149 height 18
paste input "AG-0420 Fund II, a series of Roll Up Vehicles, LP"
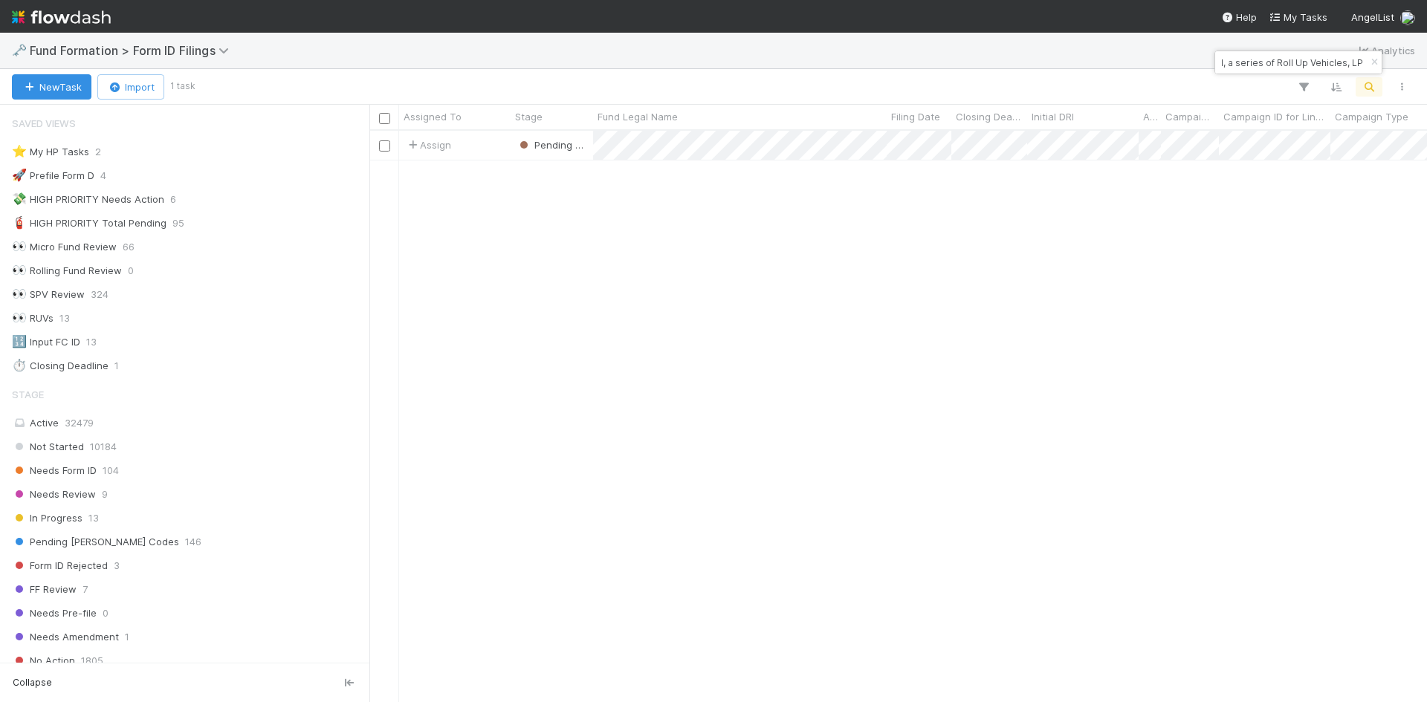
type input "AG-0420 Fund II, a series of Roll Up Vehicles, LP"
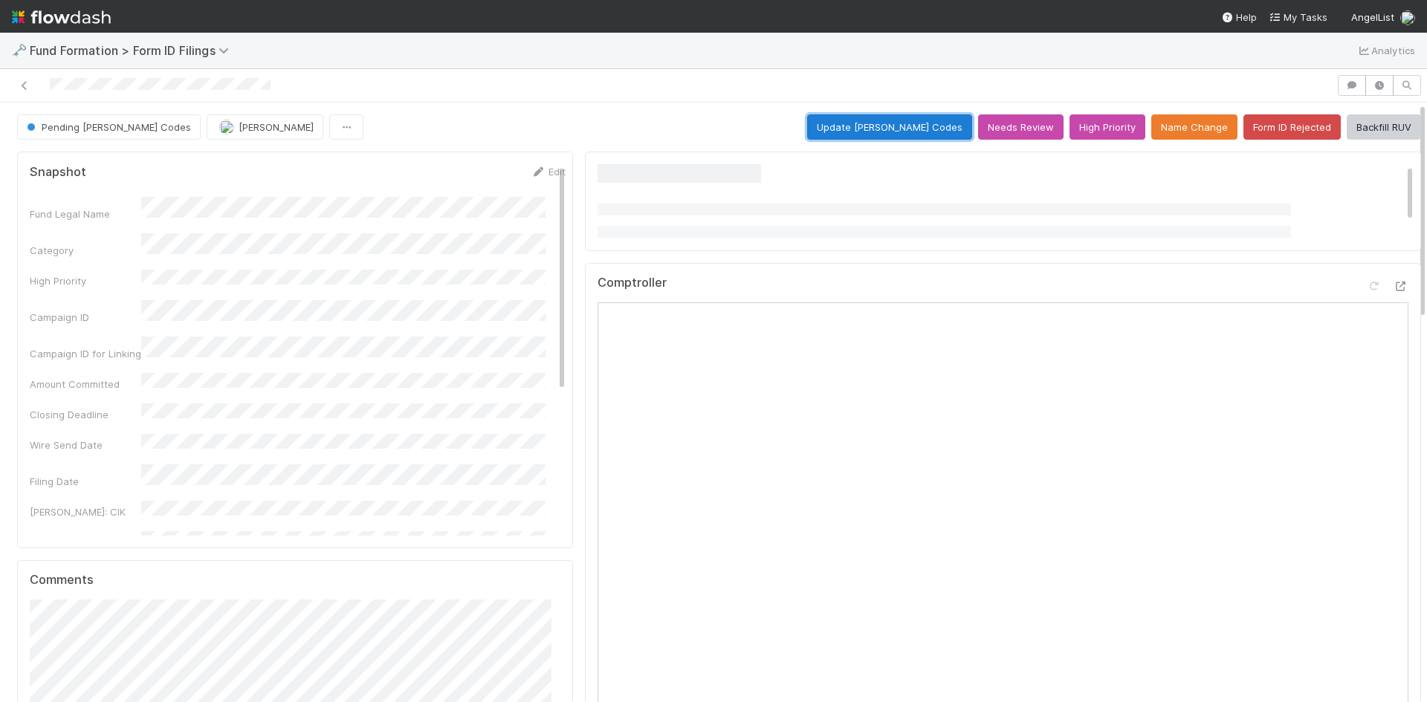
click at [885, 122] on button "Update EDGAR Codes" at bounding box center [889, 126] width 165 height 25
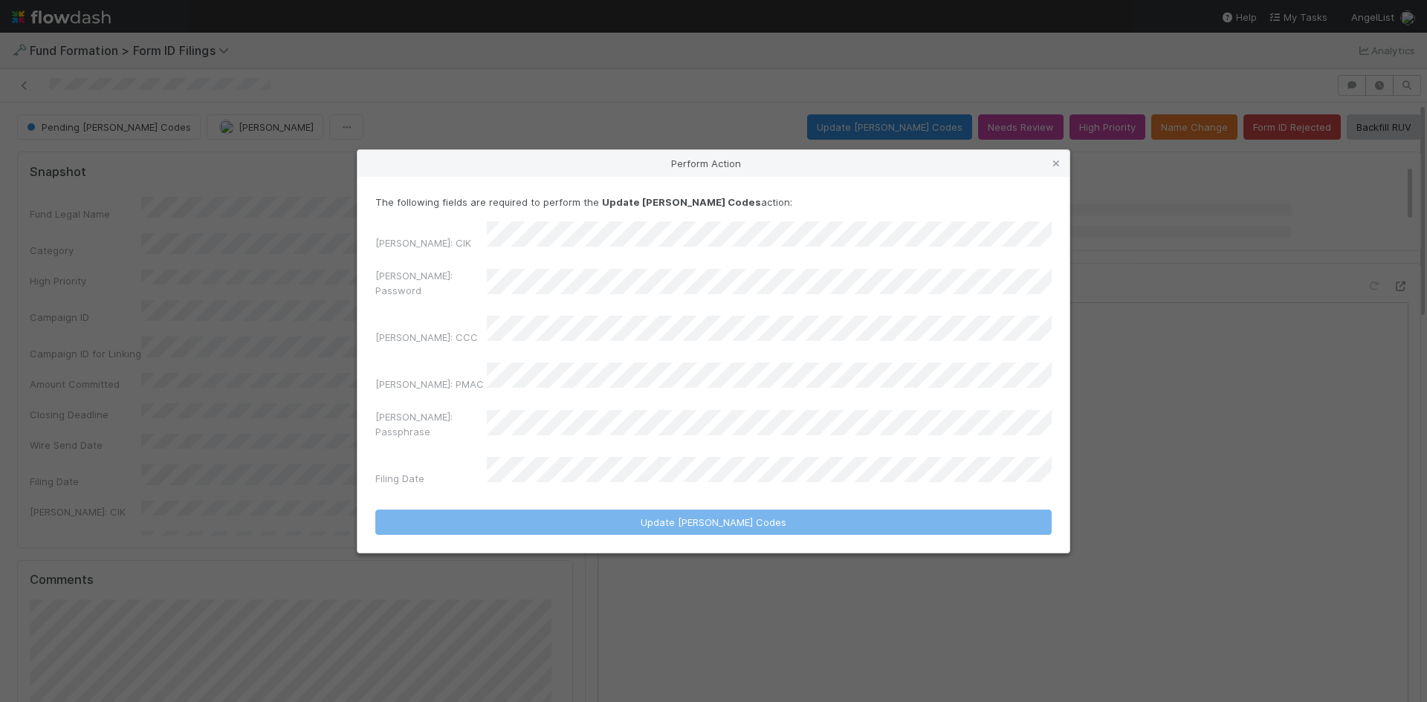
click at [586, 246] on div "The following fields are required to perform the Update EDGAR Codes action: EDG…" at bounding box center [713, 343] width 676 height 297
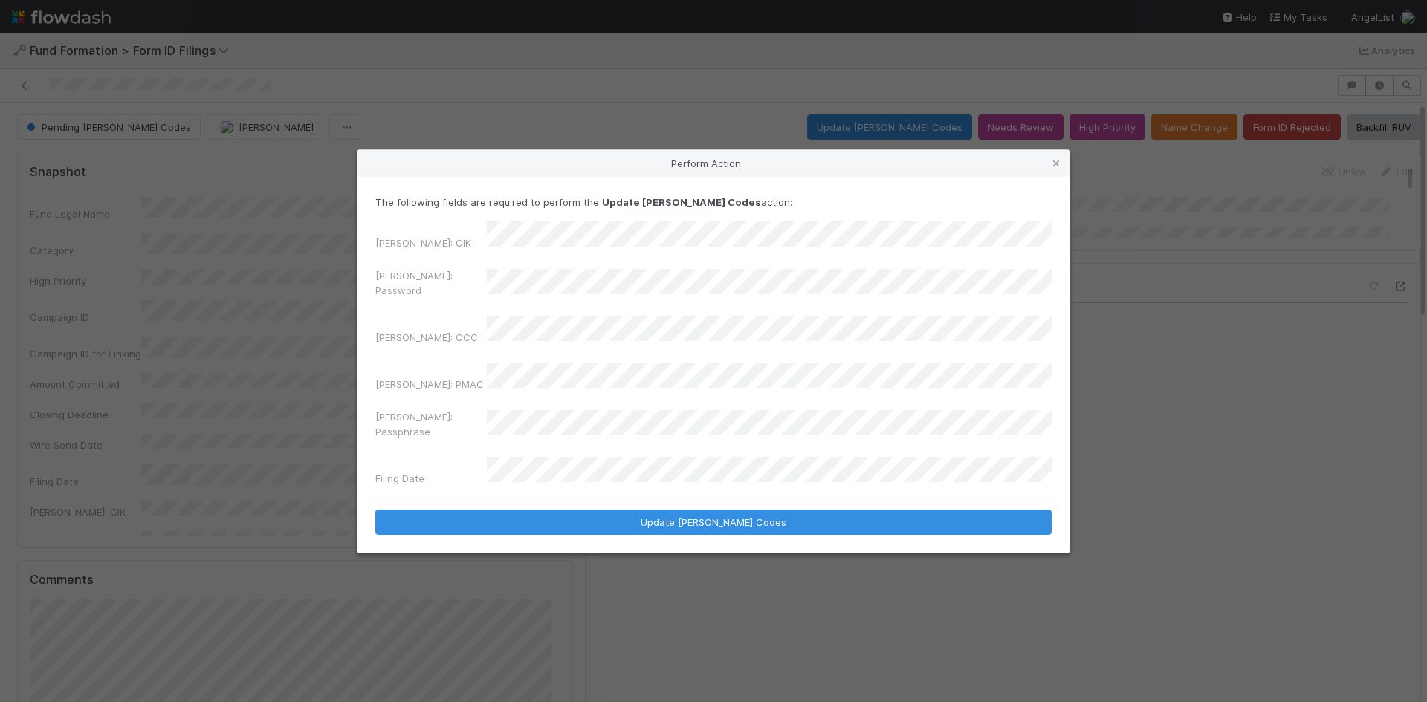
click at [367, 274] on div "The following fields are required to perform the Update EDGAR Codes action: EDG…" at bounding box center [713, 365] width 712 height 376
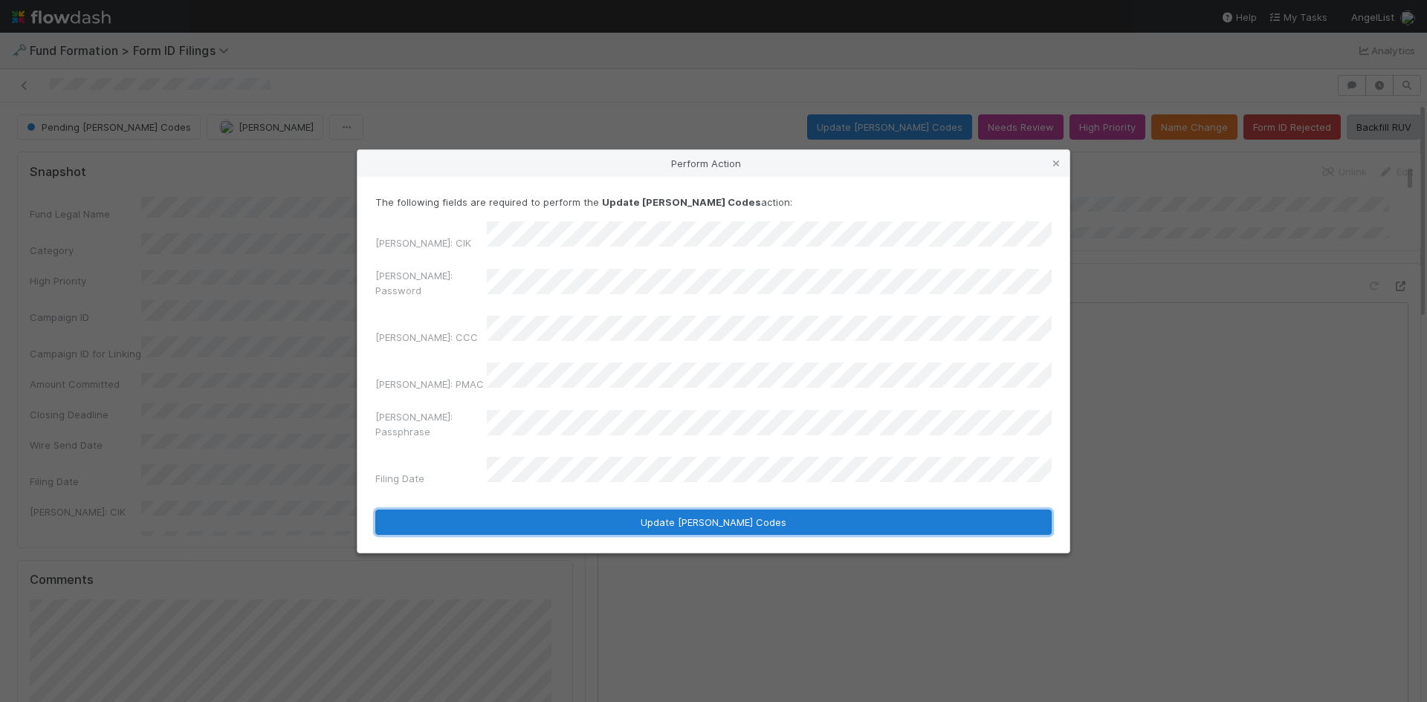
drag, startPoint x: 572, startPoint y: 499, endPoint x: 1350, endPoint y: 589, distance: 783.3
click at [574, 510] on button "Update EDGAR Codes" at bounding box center [713, 522] width 676 height 25
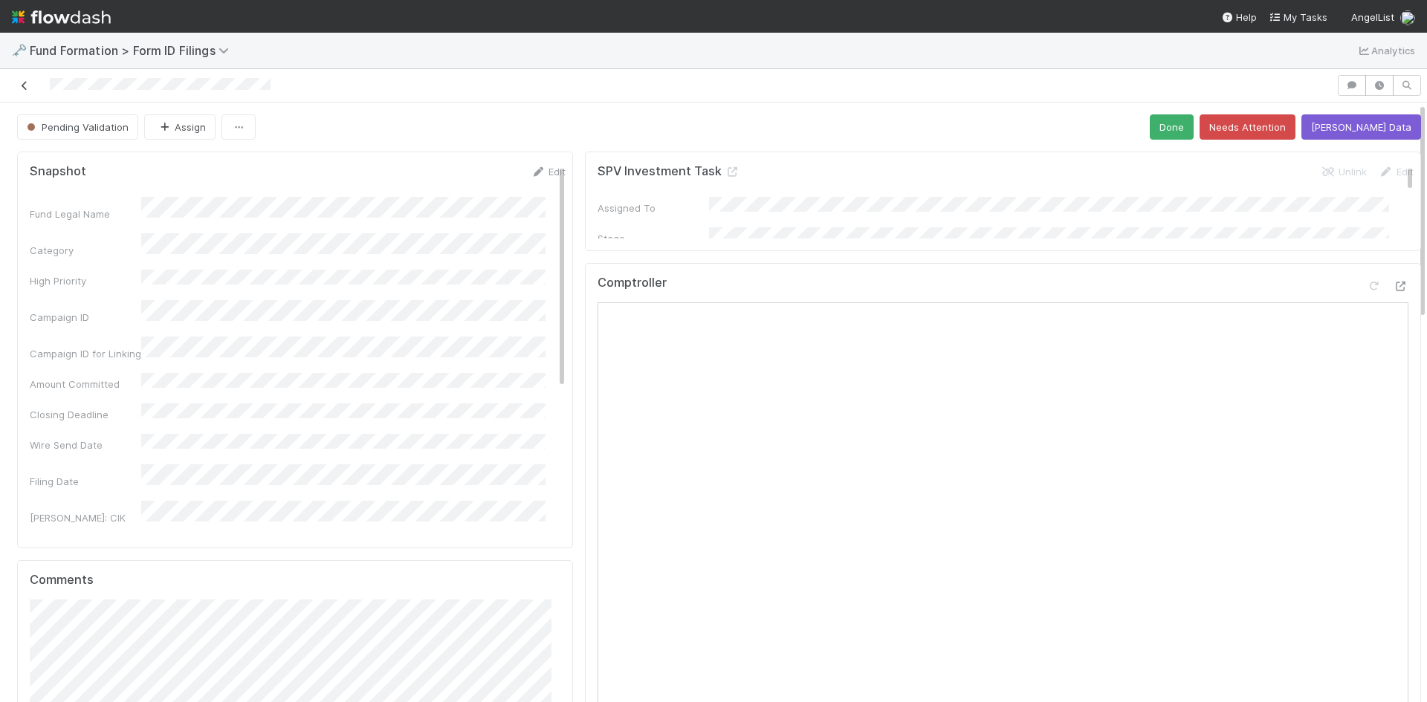
click at [22, 87] on icon at bounding box center [24, 86] width 15 height 10
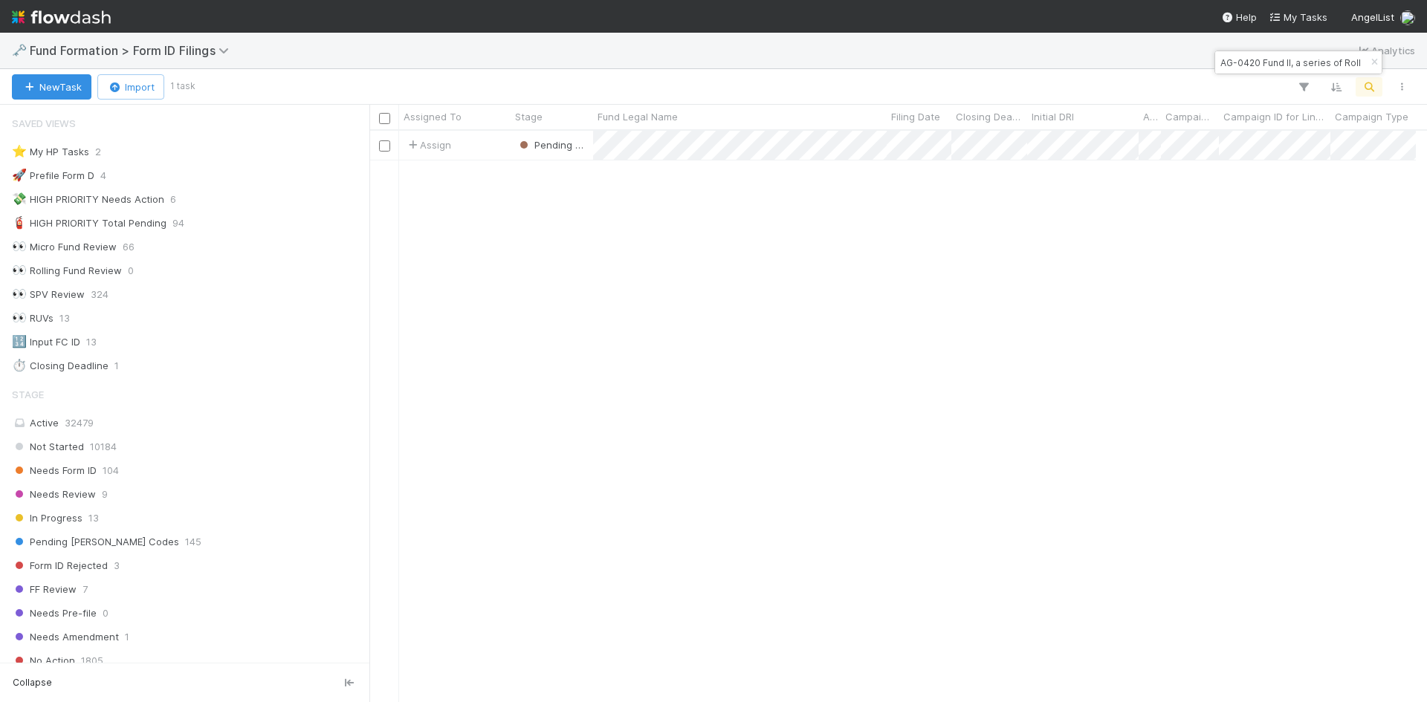
scroll to position [12, 12]
click at [1306, 62] on input "AG-0420 Fund II, a series of Roll Up Vehicles, LP" at bounding box center [1291, 63] width 149 height 18
paste input "Anderson-MA-0712 Fund I, a series of AngelList Funds 2025, LP"
type input "Anderson-MA-0712 Fund I, a series of AngelList Funds 2025, LP"
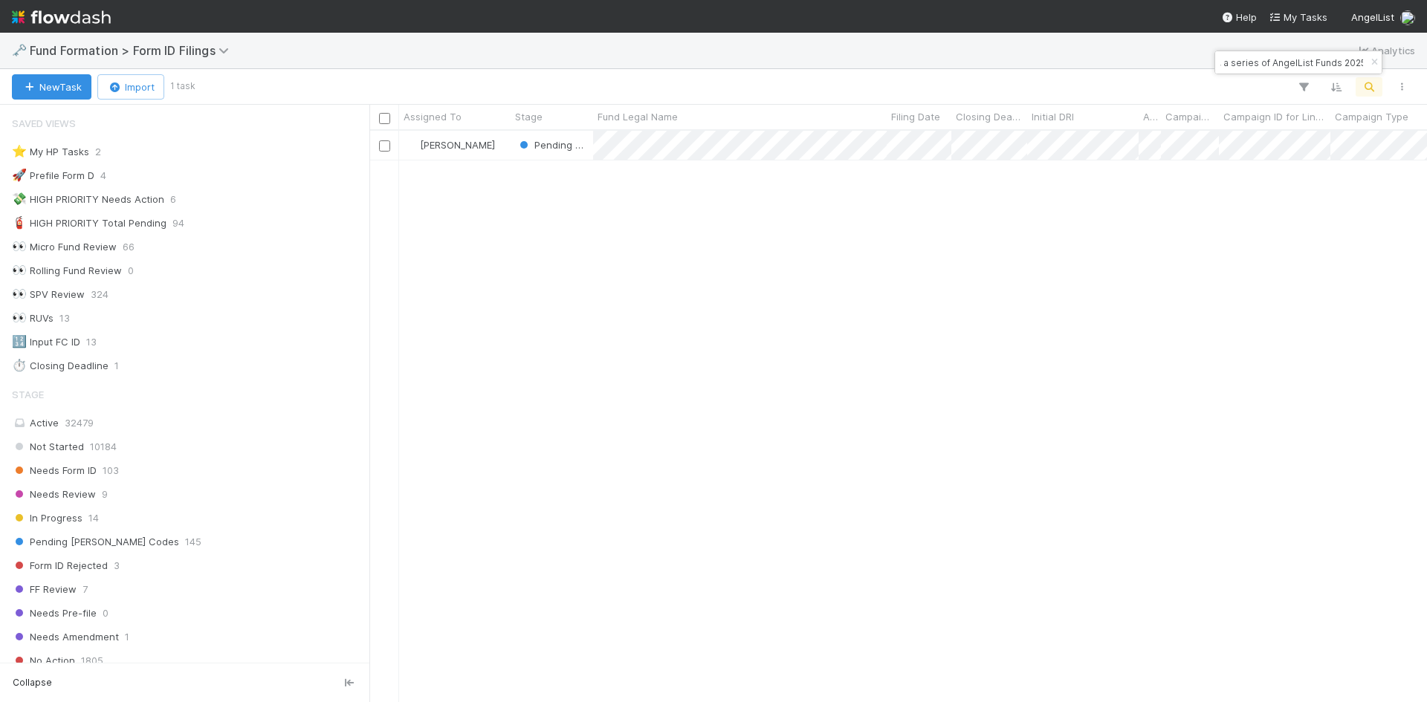
scroll to position [0, 0]
click at [1026, 346] on div "Febbie Cervantes Pending EDGAR Codes 7/12/25, 11:45:51 PM 8/19/25, 6:24:13 AM 0" at bounding box center [898, 416] width 1058 height 571
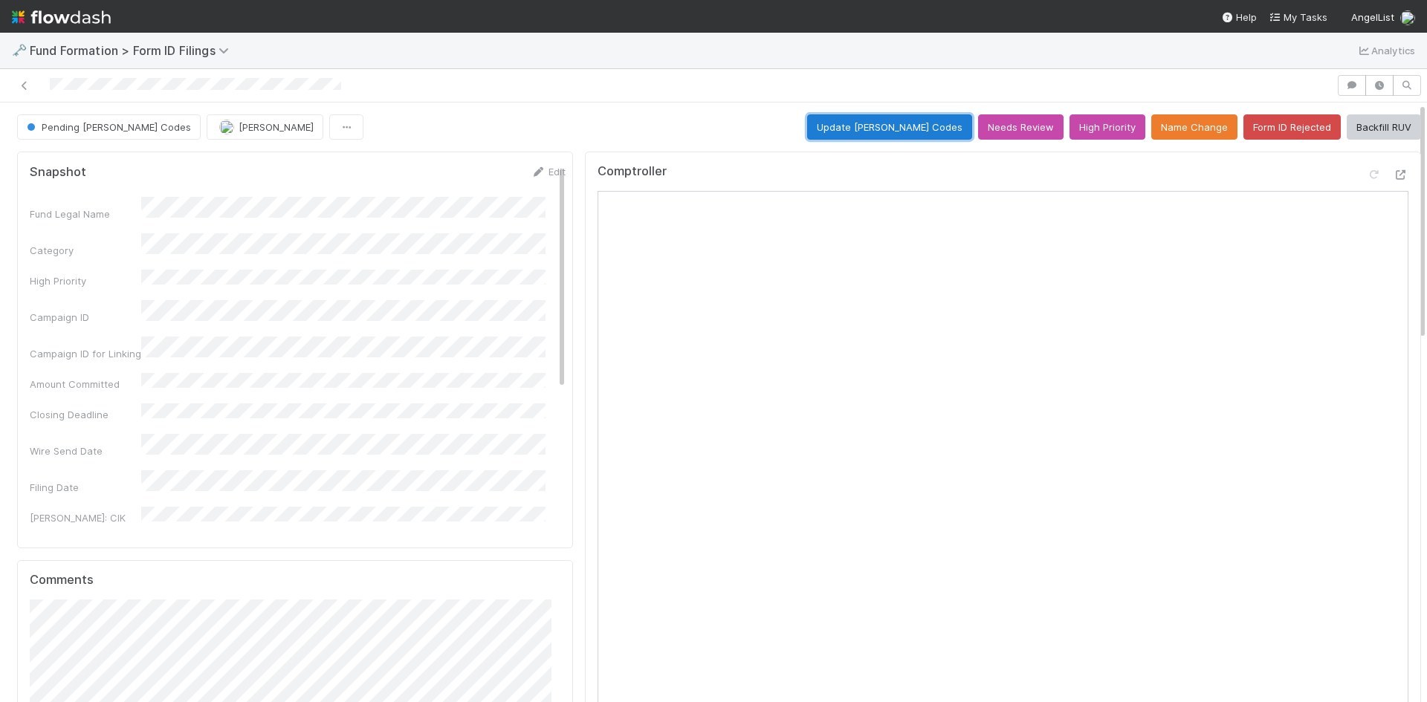
click at [918, 123] on button "Update EDGAR Codes" at bounding box center [889, 126] width 165 height 25
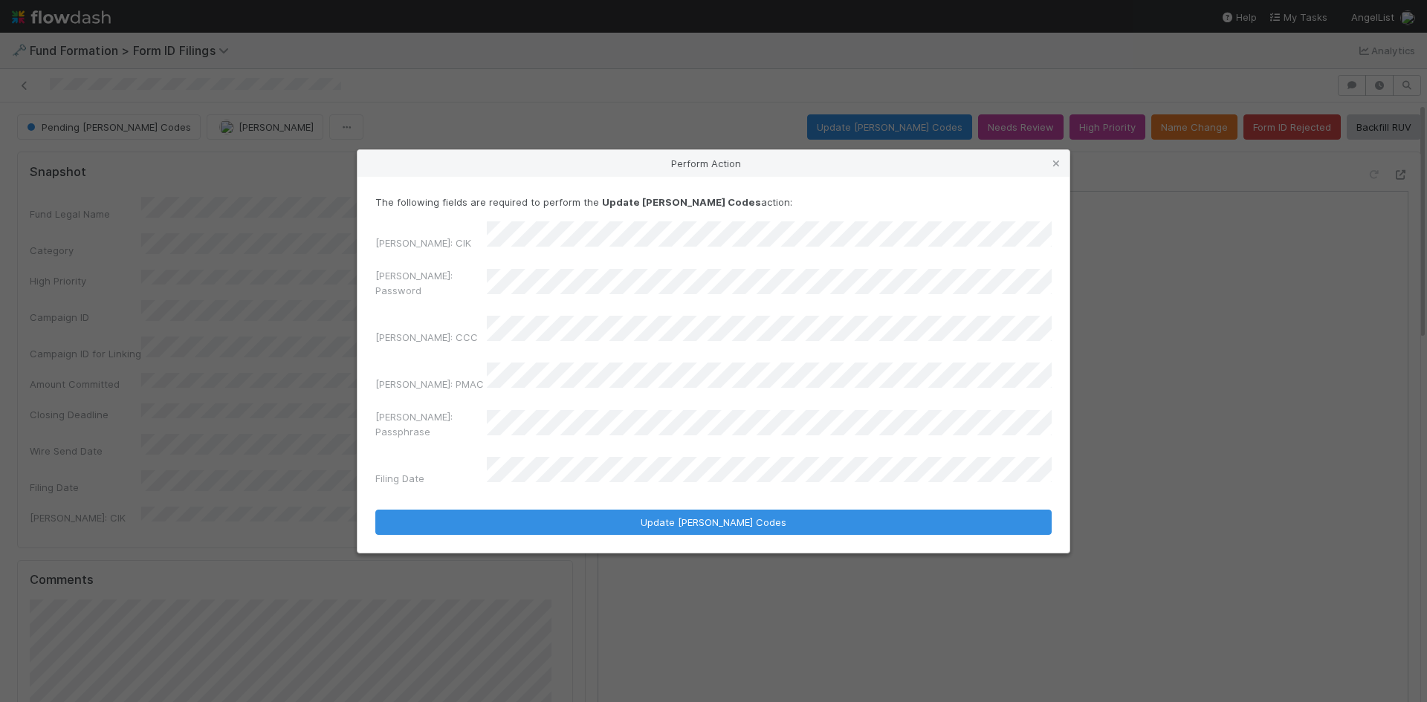
click at [189, 265] on div "Perform Action The following fields are required to perform the Update EDGAR Co…" at bounding box center [713, 351] width 1427 height 702
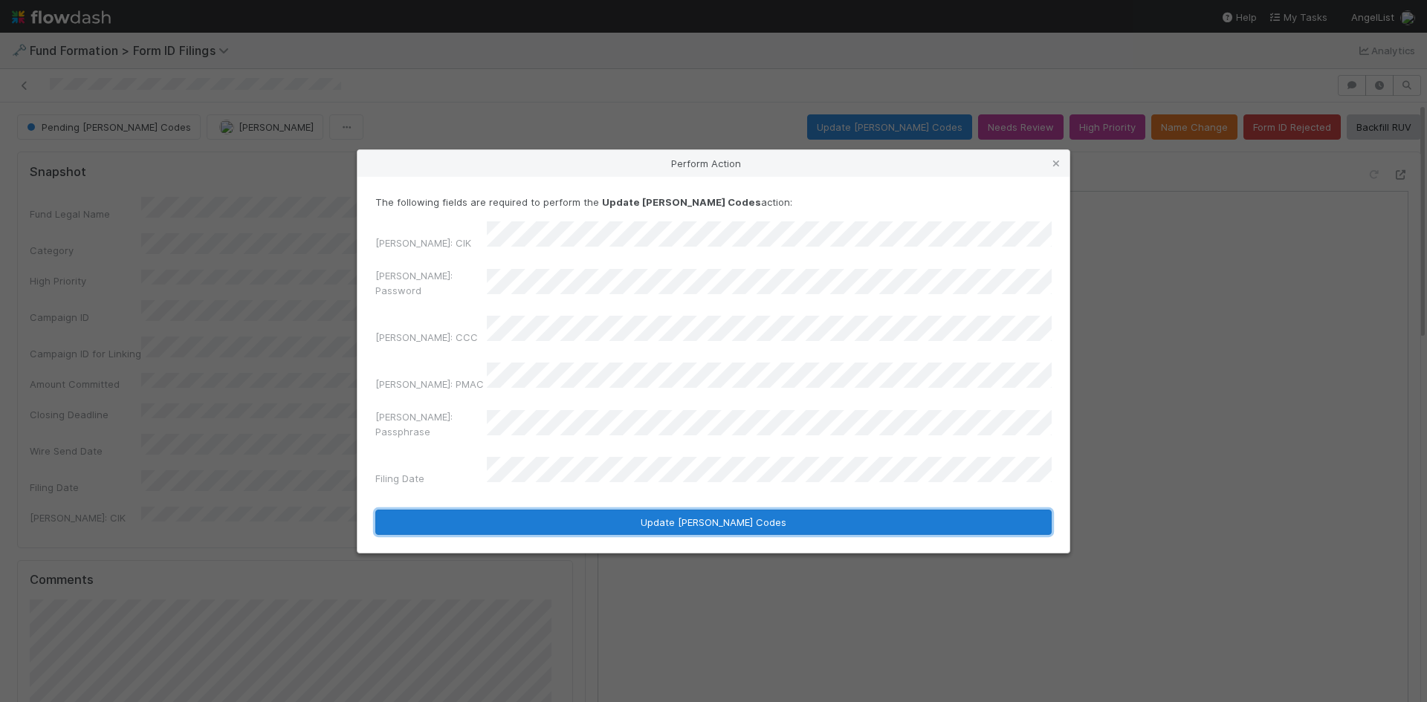
click at [586, 510] on button "Update EDGAR Codes" at bounding box center [713, 522] width 676 height 25
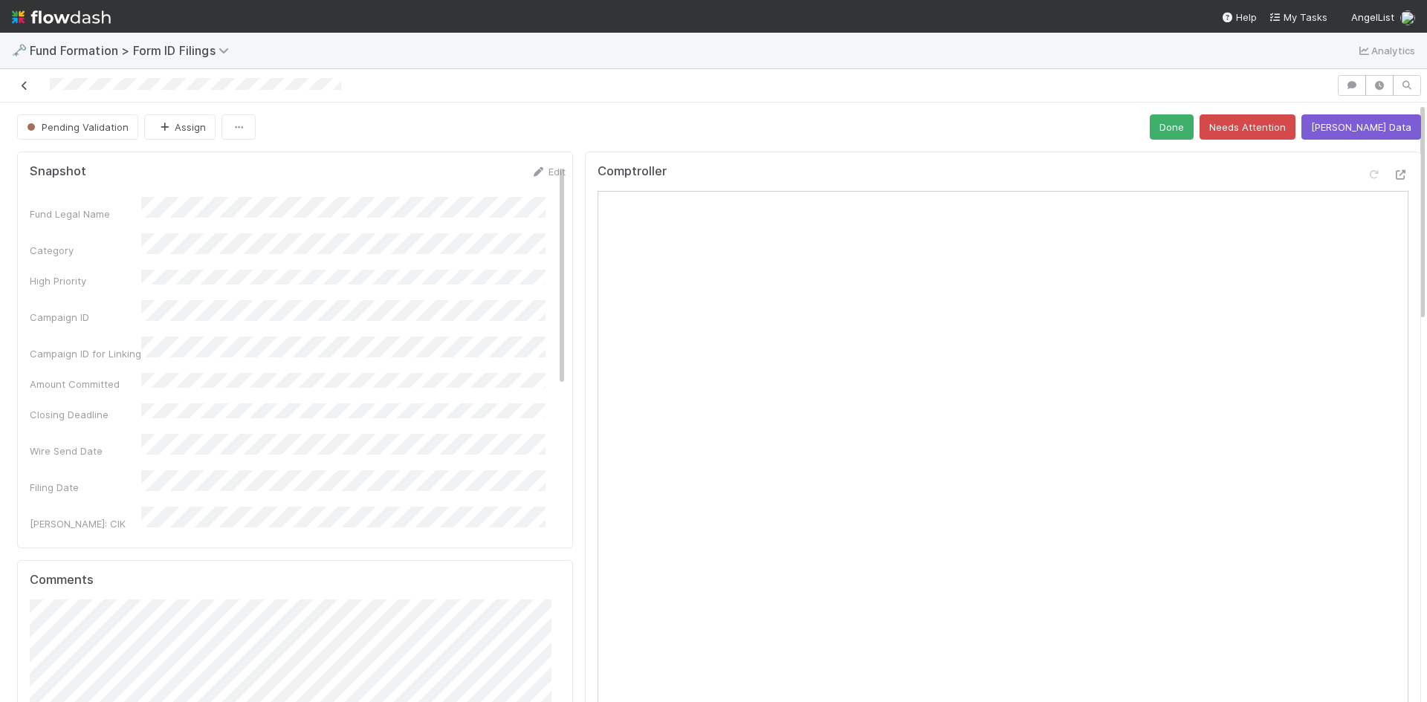
click at [24, 83] on icon at bounding box center [24, 86] width 15 height 10
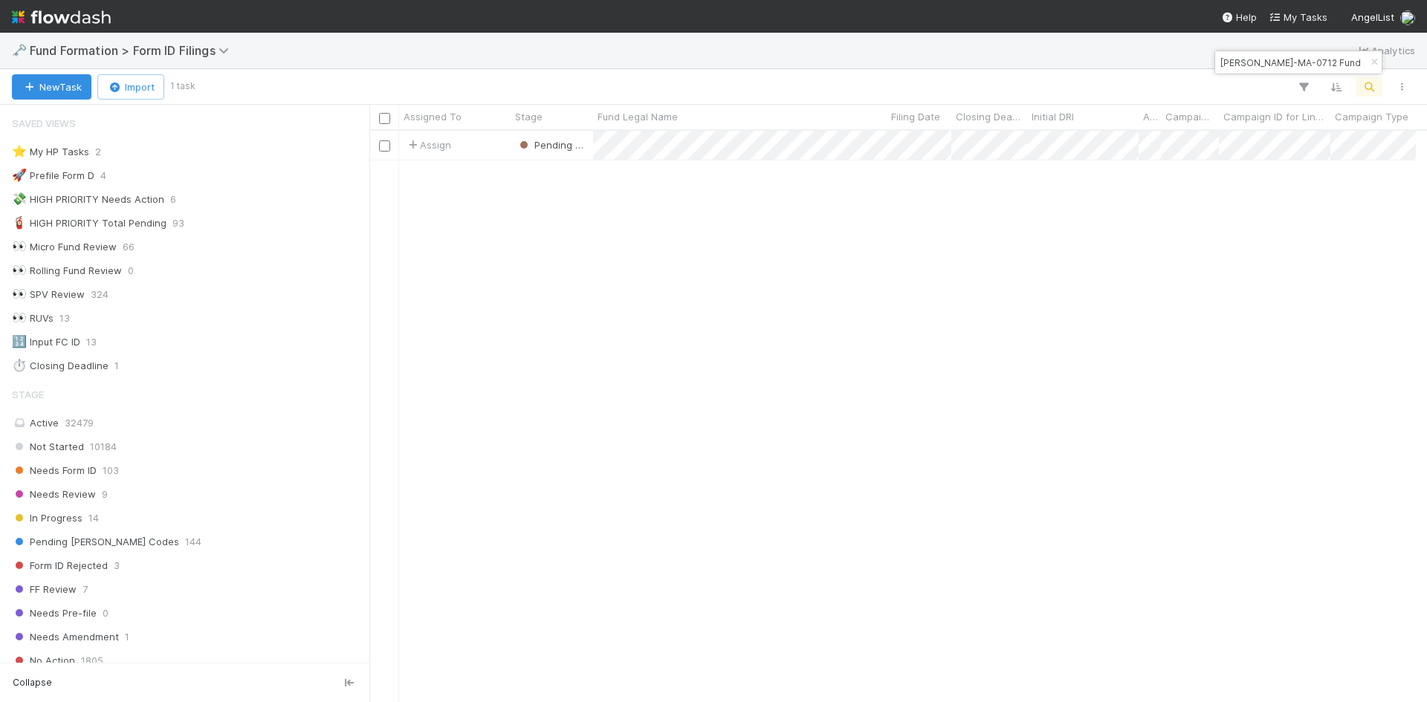
scroll to position [12, 12]
click at [1258, 66] on input "Anderson-MA-0712 Fund I, a series of AngelList Funds 2025, LP" at bounding box center [1291, 63] width 149 height 18
paste input "SP-06301 Fund I, a series of Roll Up Vehicles, LP"
type input "SP-06301 Fund I, a series of Roll Up Vehicles, LP"
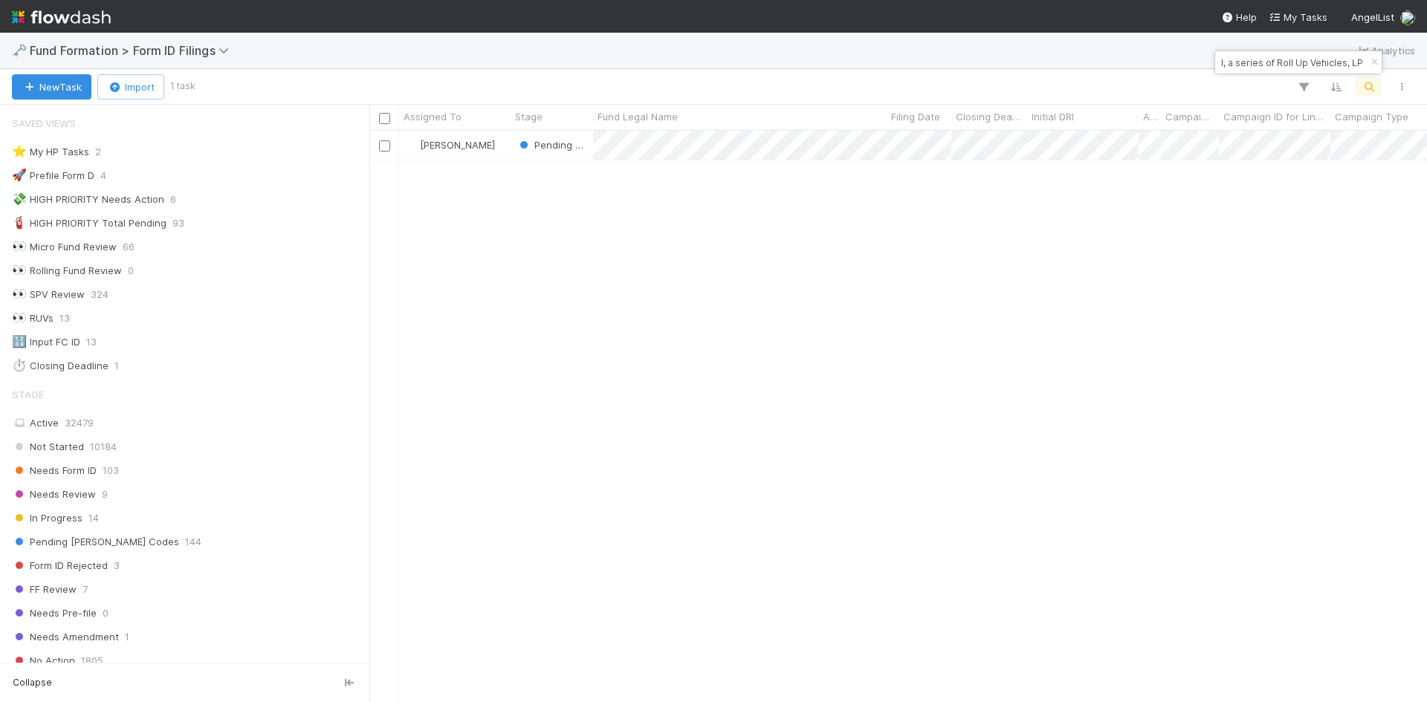
scroll to position [12, 12]
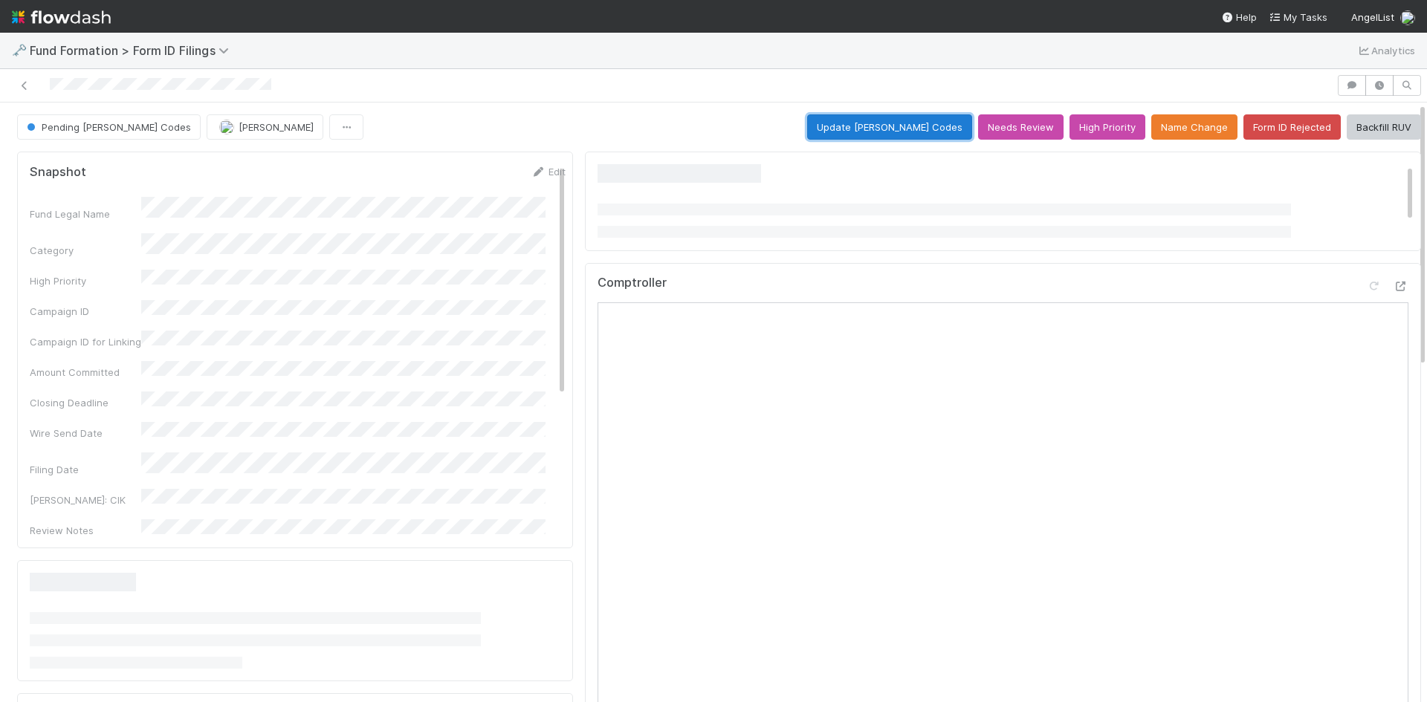
click at [892, 128] on button "Update EDGAR Codes" at bounding box center [889, 126] width 165 height 25
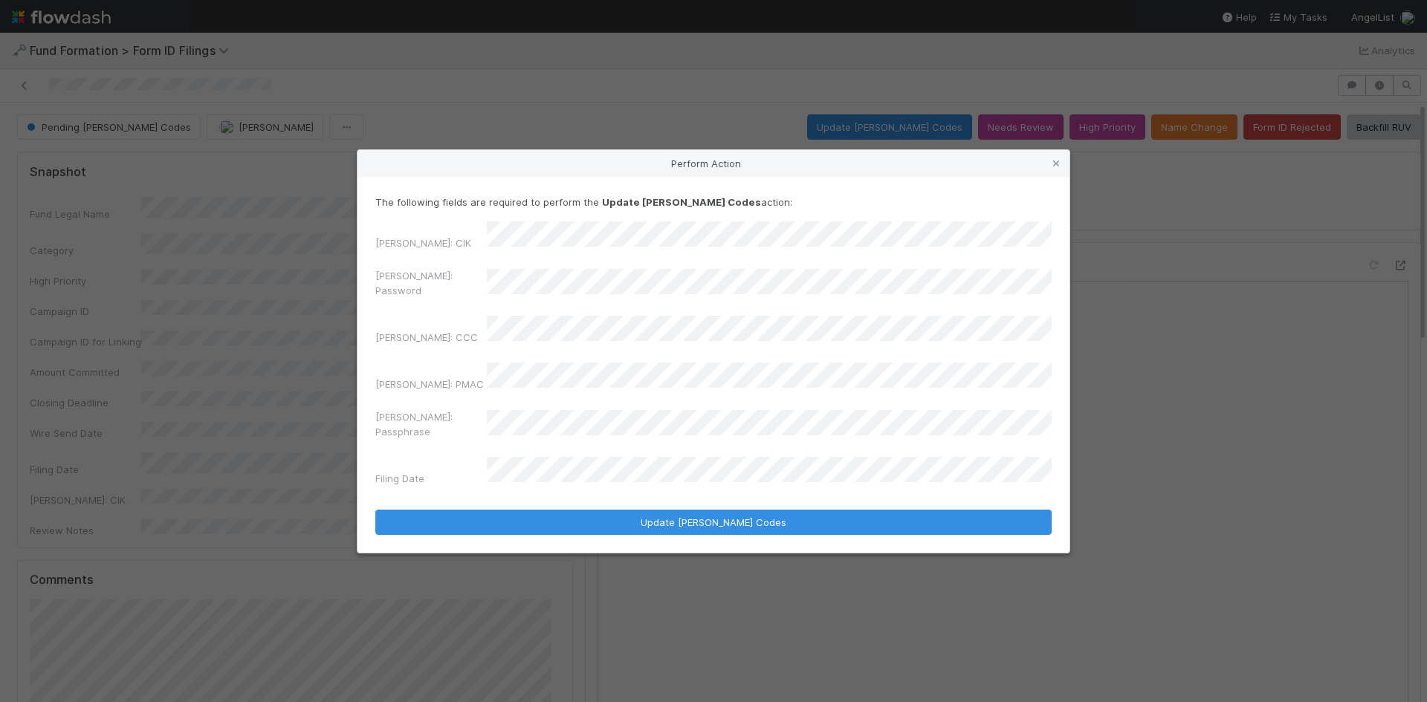
click at [417, 294] on div "[PERSON_NAME]: Password" at bounding box center [713, 286] width 676 height 36
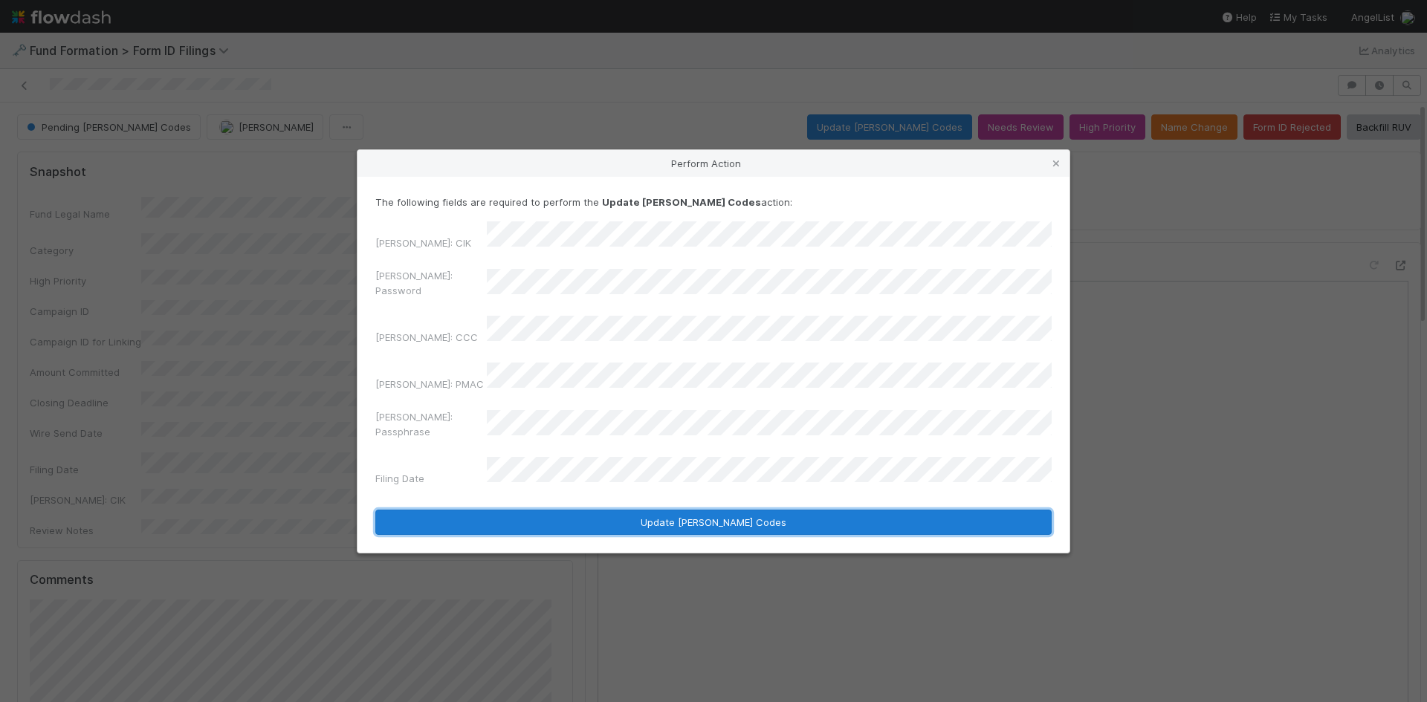
click at [581, 510] on button "Update EDGAR Codes" at bounding box center [713, 522] width 676 height 25
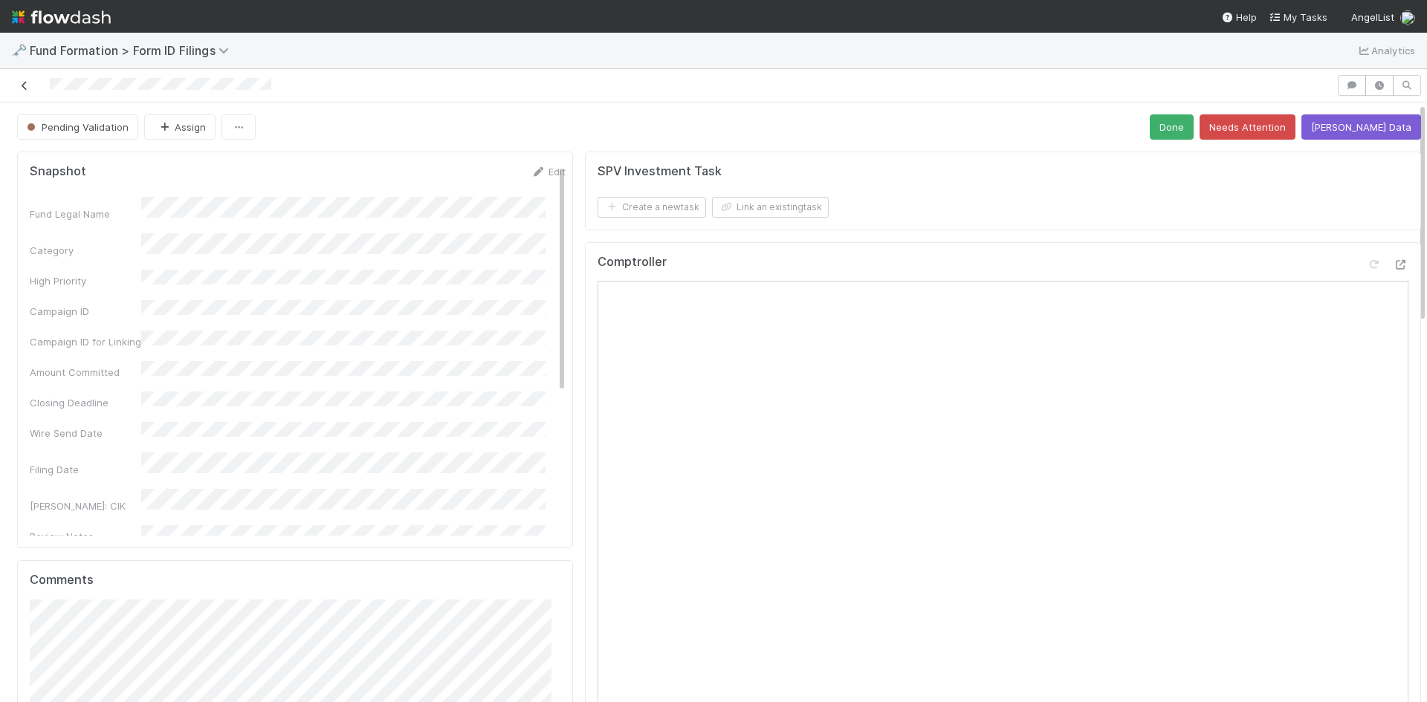
click at [21, 85] on icon at bounding box center [24, 86] width 15 height 10
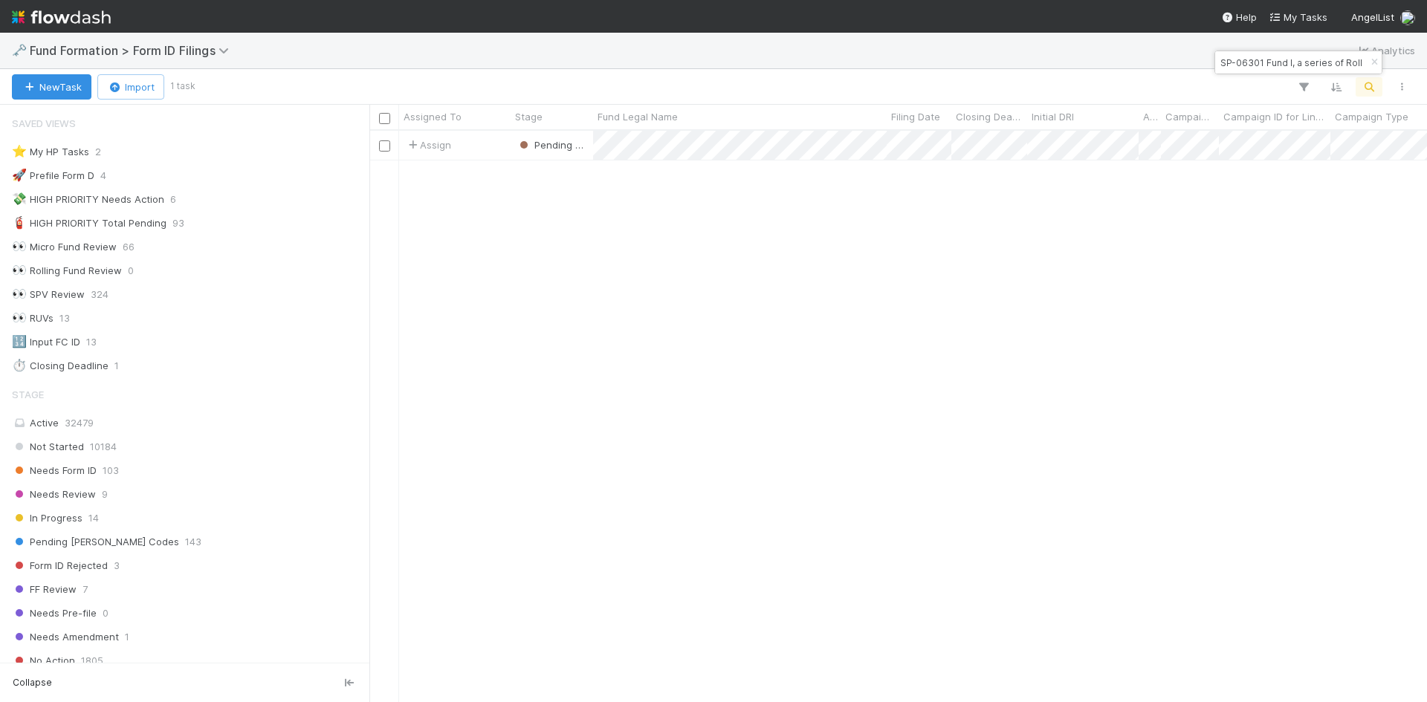
scroll to position [12, 12]
click at [1290, 65] on input "SP-06301 Fund I, a series of Roll Up Vehicles, LP" at bounding box center [1291, 63] width 149 height 18
paste input "ST-0630 Fund II, a series of Roll Up Vehicles, LP"
type input "ST-0630 Fund II, a series of Roll Up Vehicles, LP"
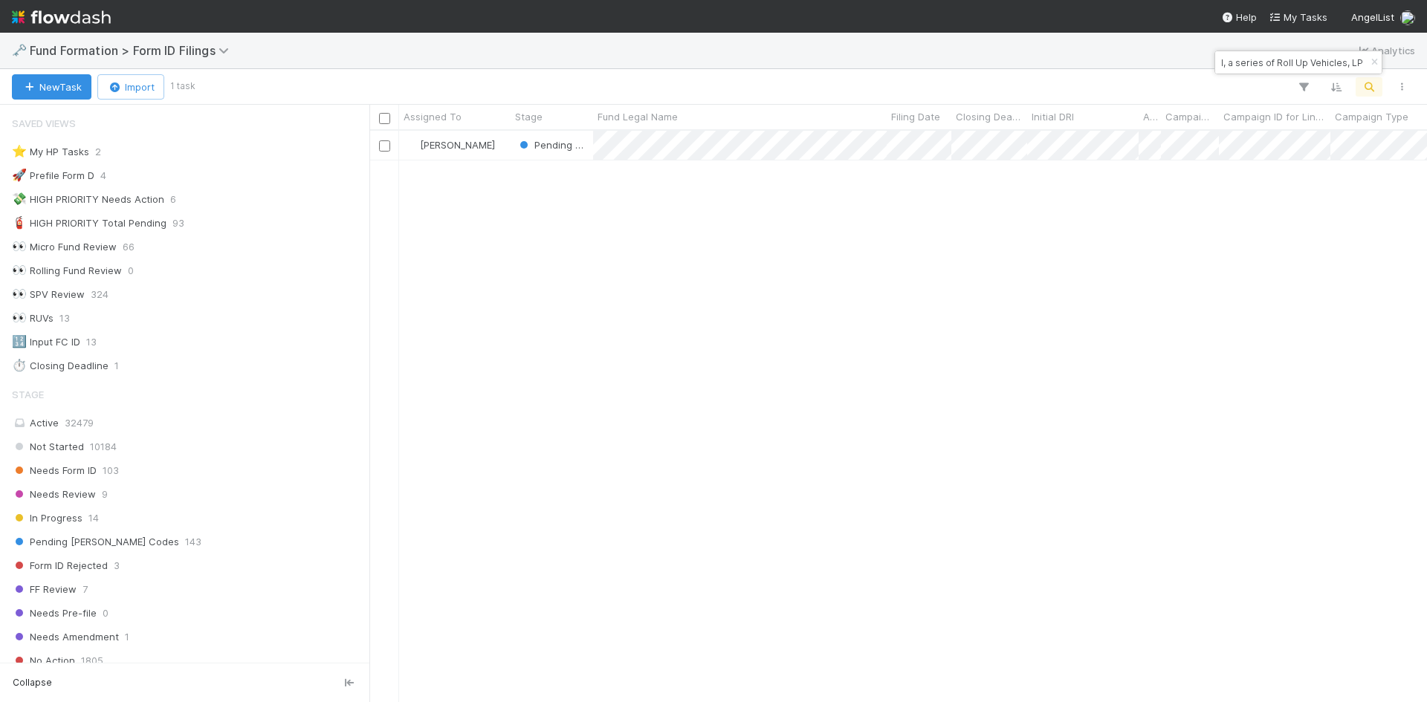
scroll to position [560, 1046]
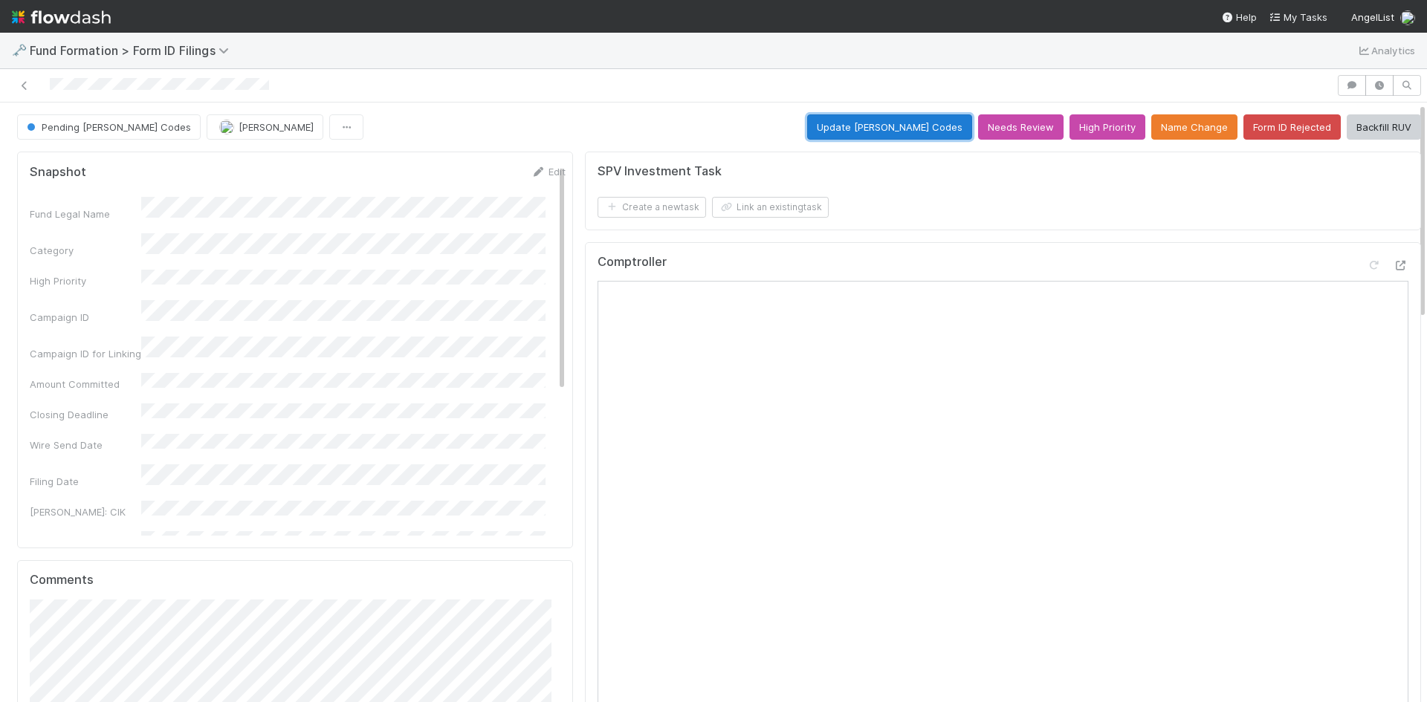
click at [867, 128] on button "Update EDGAR Codes" at bounding box center [889, 126] width 165 height 25
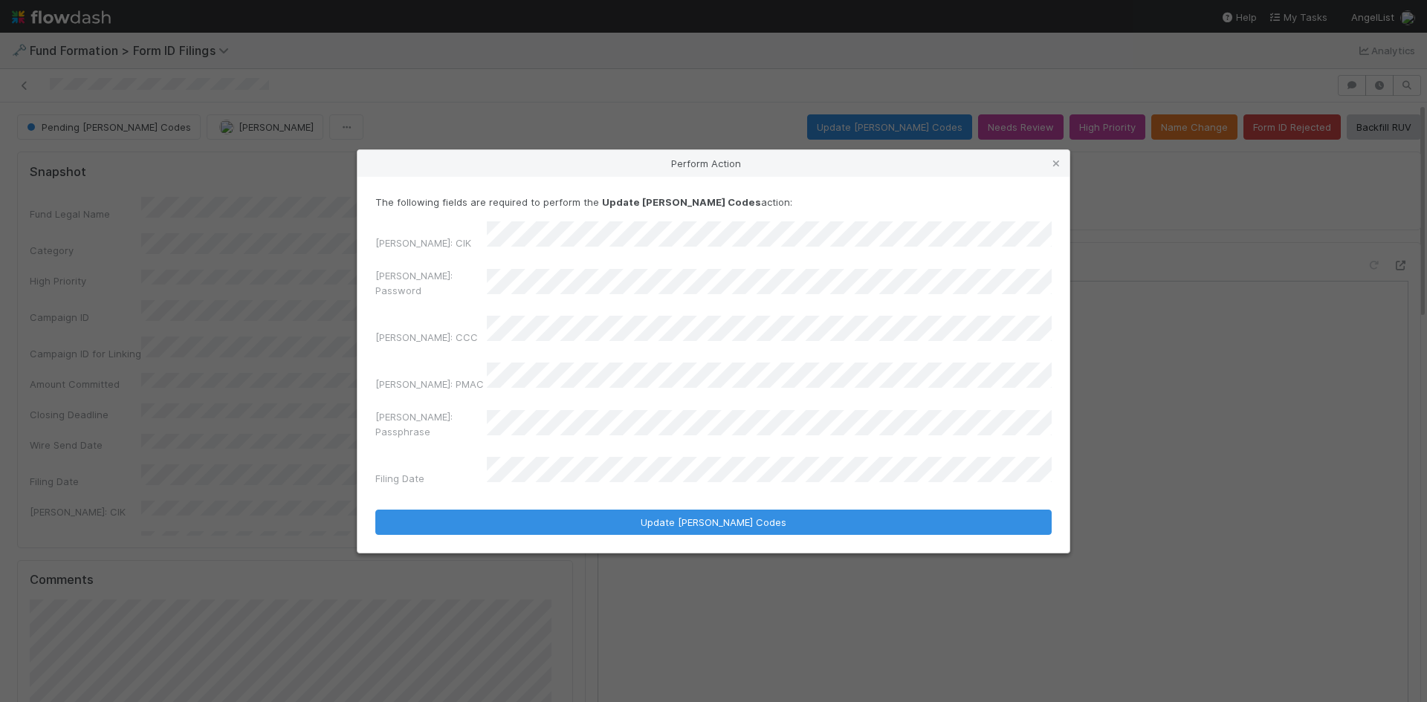
click at [328, 280] on div "Perform Action The following fields are required to perform the Update EDGAR Co…" at bounding box center [713, 351] width 1427 height 702
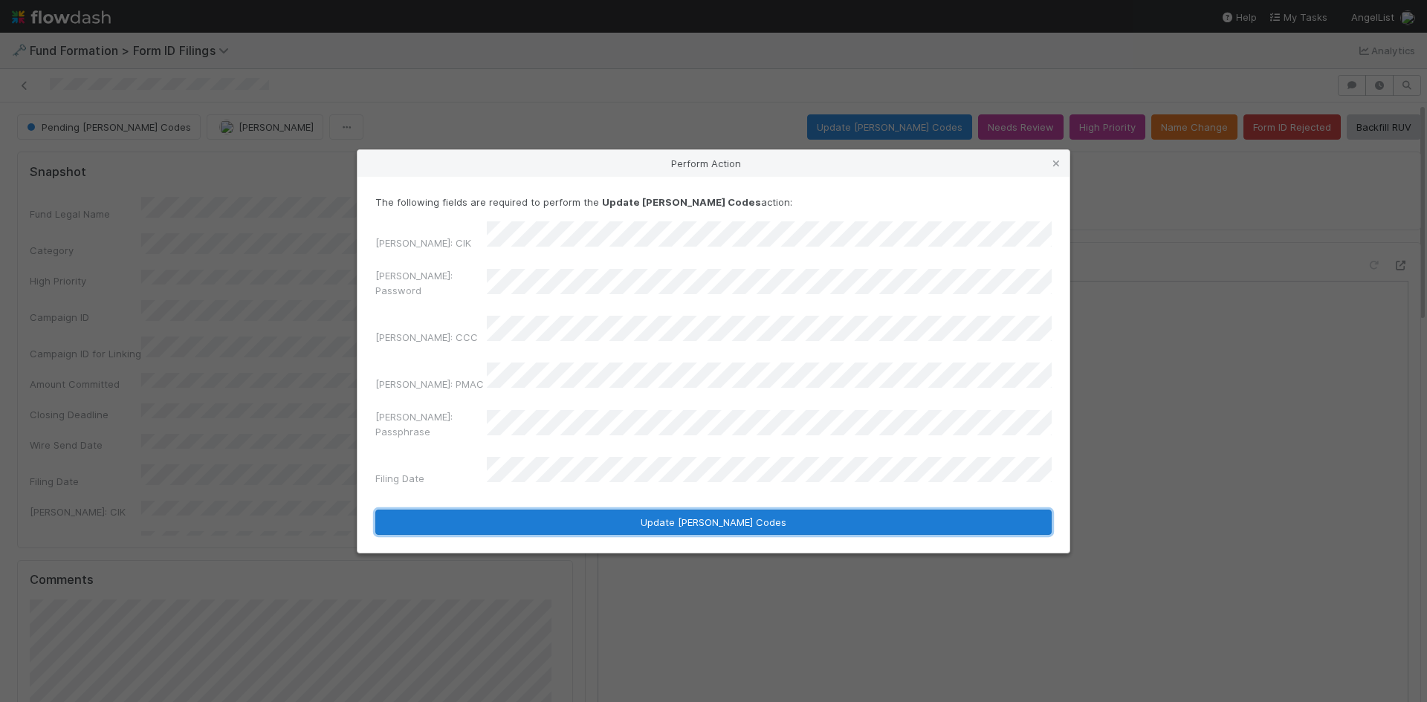
click at [542, 510] on button "Update EDGAR Codes" at bounding box center [713, 522] width 676 height 25
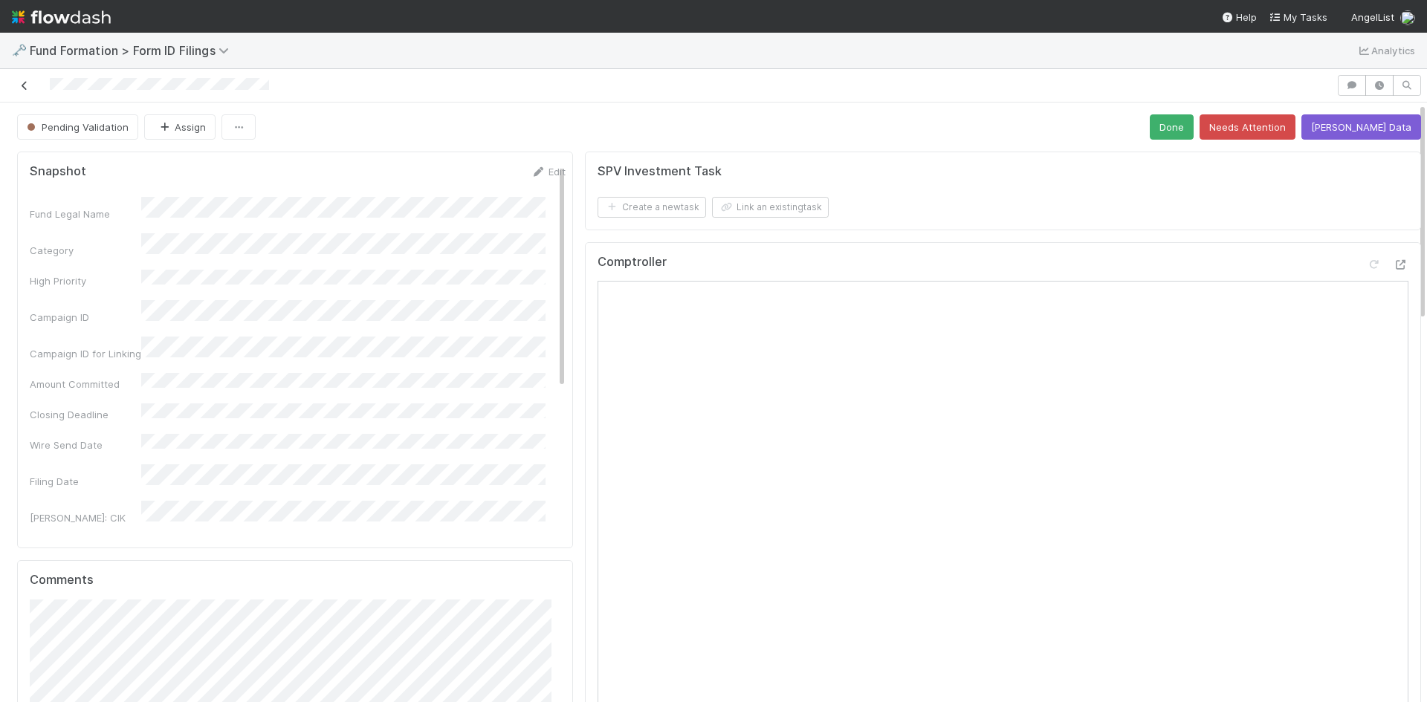
click at [23, 83] on icon at bounding box center [24, 86] width 15 height 10
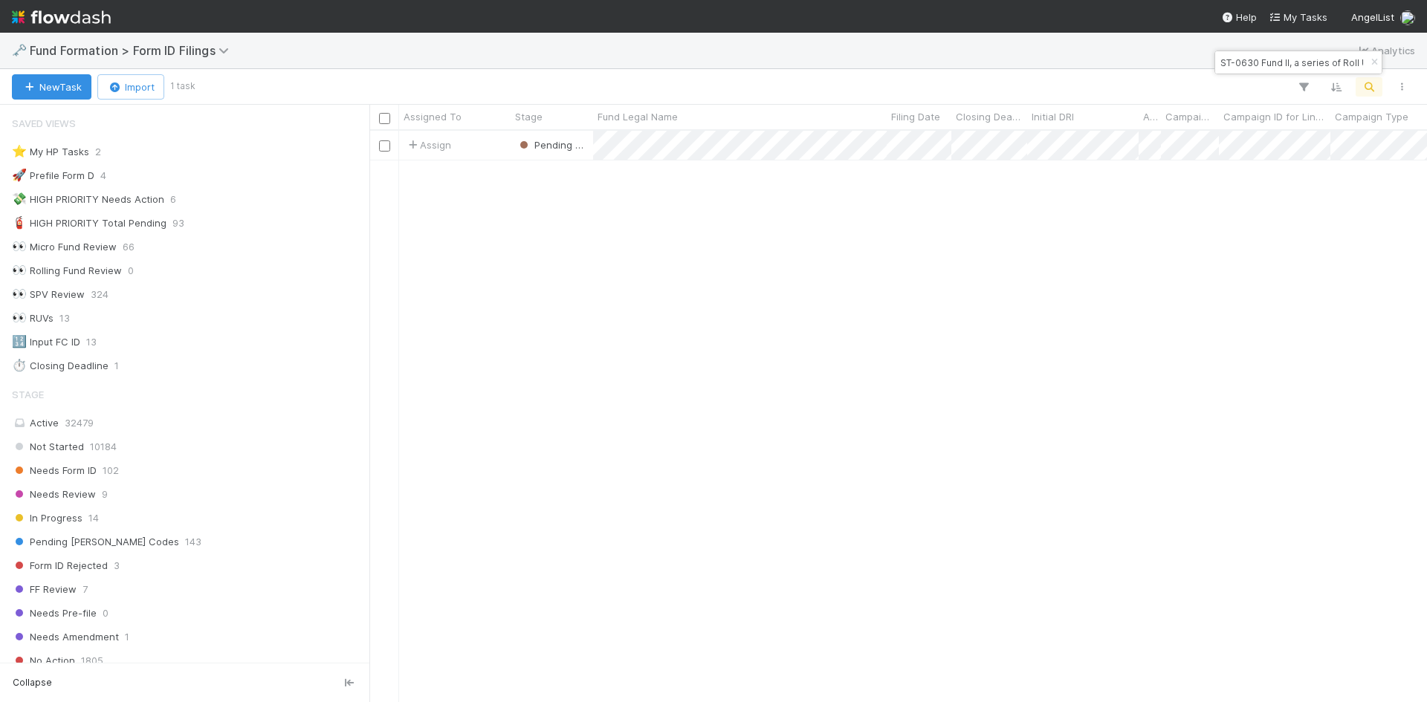
scroll to position [12, 12]
click at [1272, 72] on div "ST-0630 Fund II, a series of Roll Up Vehicles, LP" at bounding box center [1298, 62] width 166 height 22
click at [1276, 65] on input "ST-0630 Fund II, a series of Roll Up Vehicles, LP" at bounding box center [1291, 63] width 149 height 18
paste input "SU-0619 Fund II, a series of Roll Up Vehicles, LP"
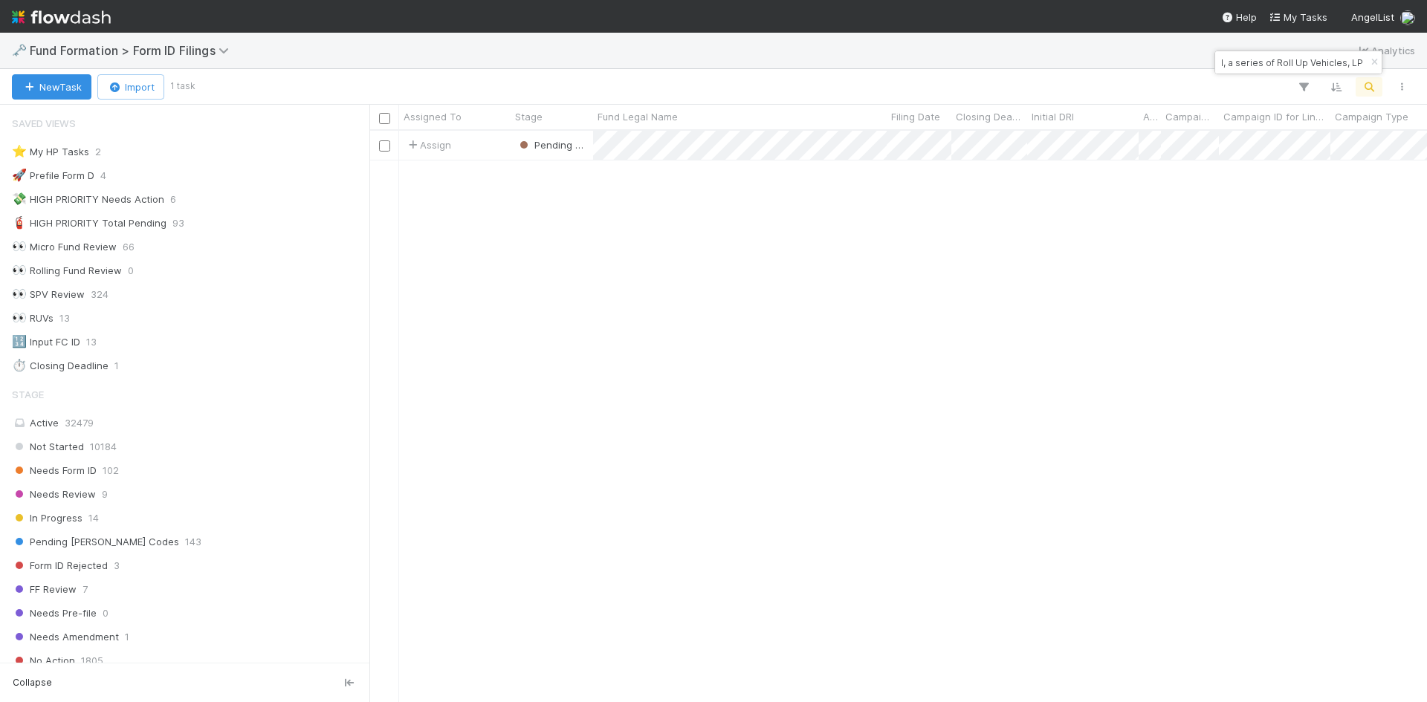
type input "SU-0619 Fund II, a series of Roll Up Vehicles, LP"
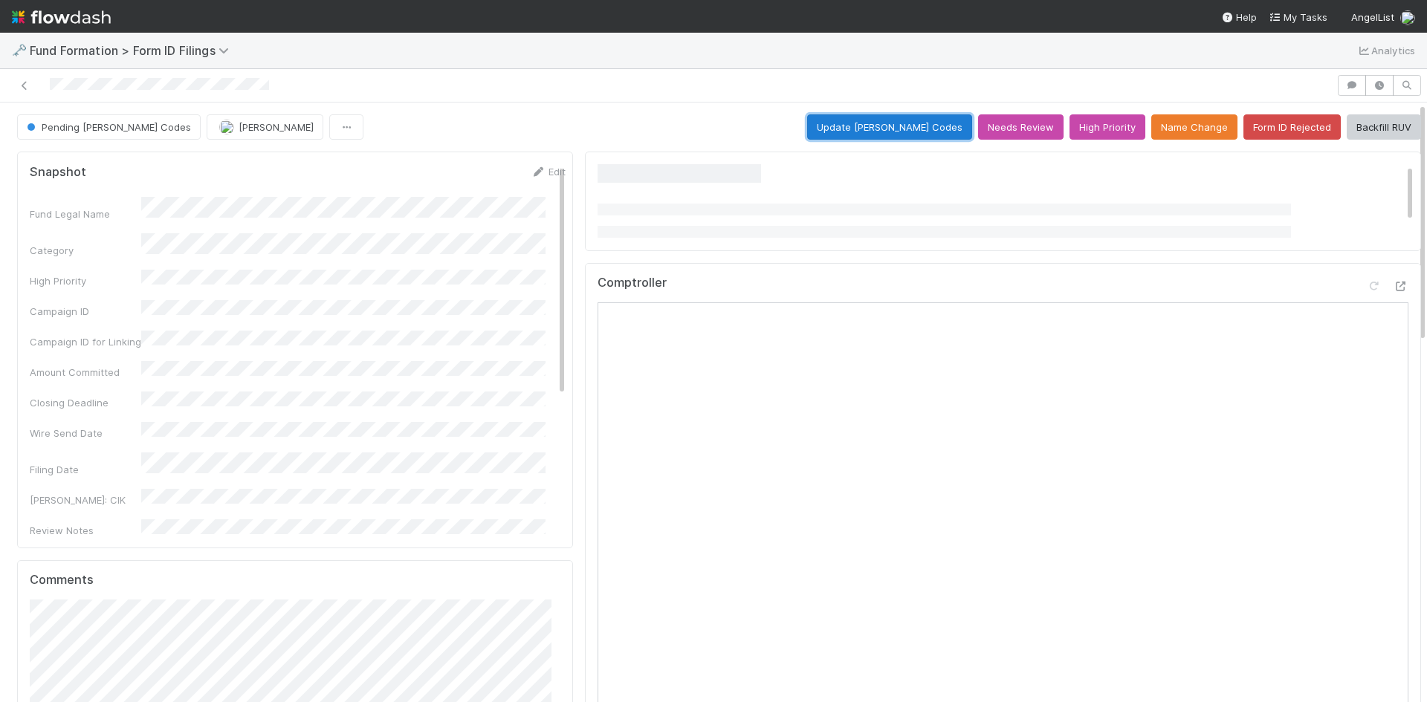
click at [896, 128] on button "Update EDGAR Codes" at bounding box center [889, 126] width 165 height 25
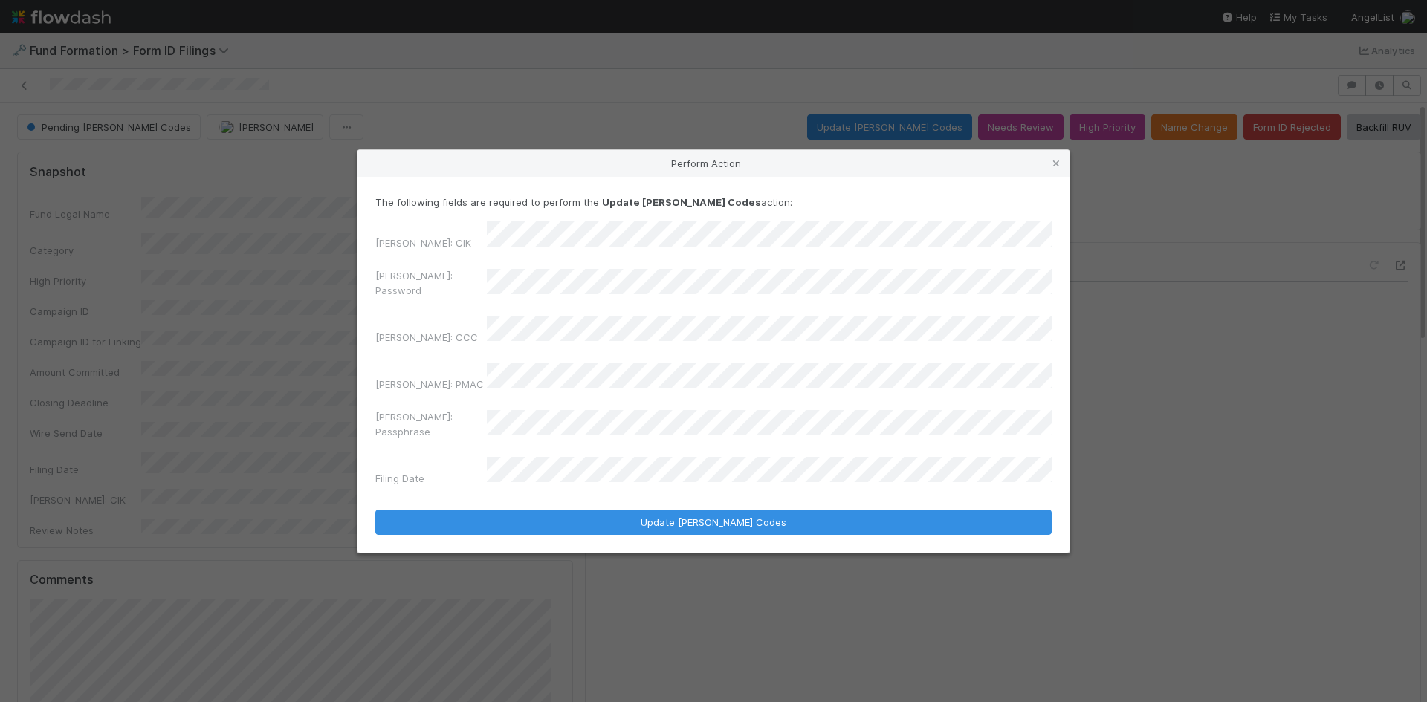
click at [365, 294] on div "The following fields are required to perform the Update EDGAR Codes action: EDG…" at bounding box center [713, 365] width 712 height 376
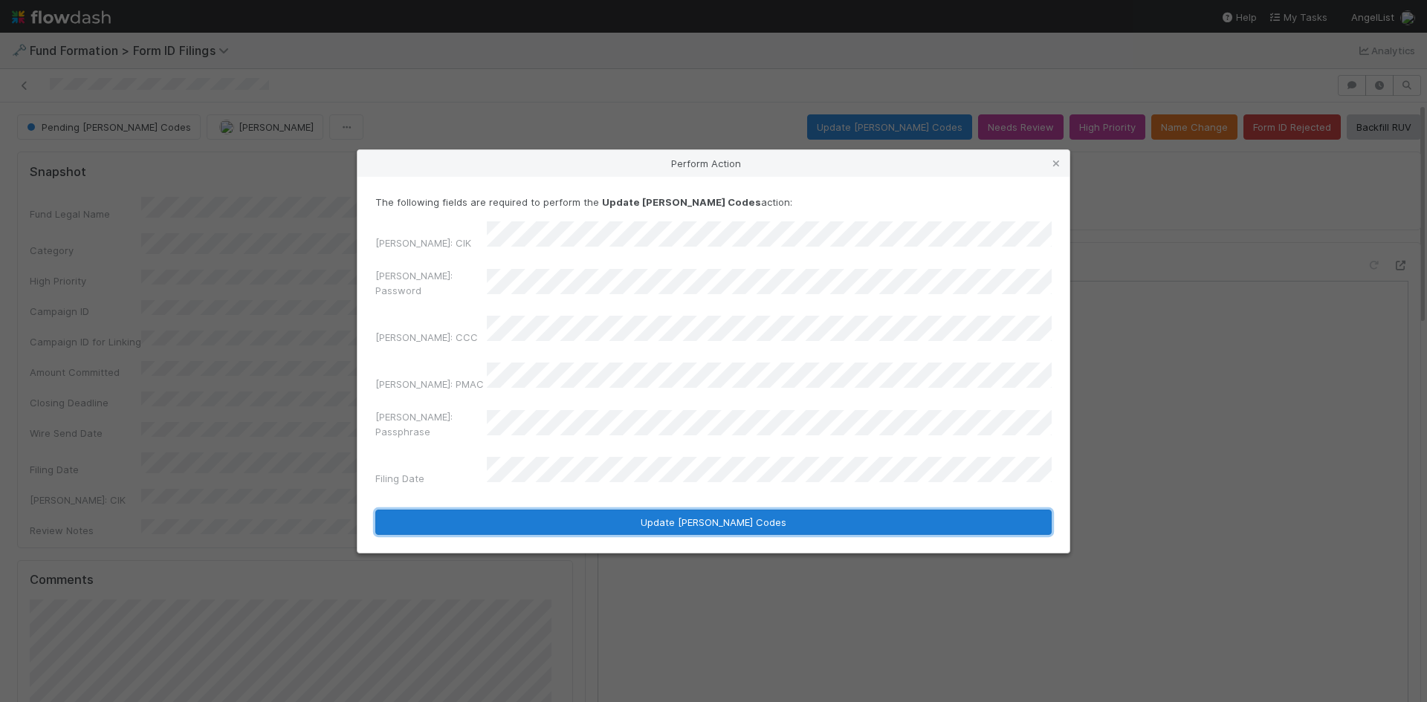
click at [585, 510] on button "Update EDGAR Codes" at bounding box center [713, 522] width 676 height 25
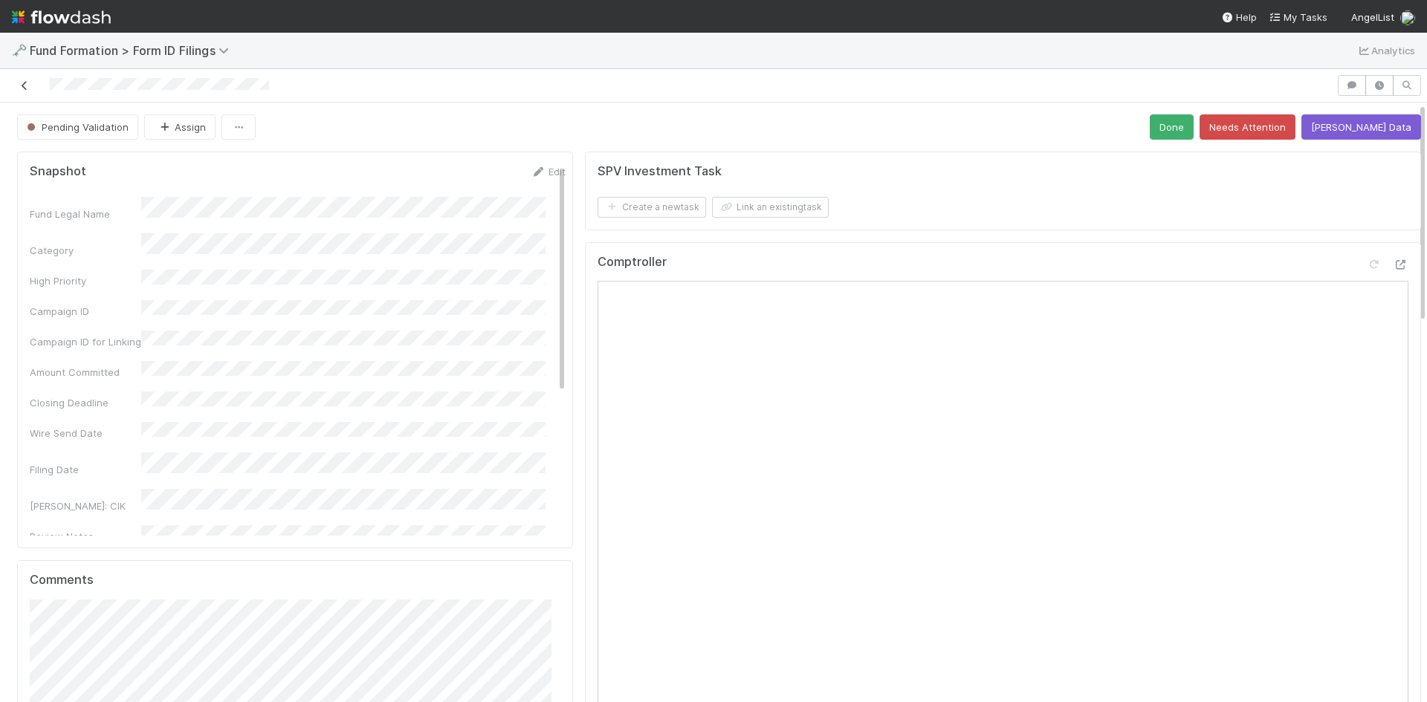
click at [24, 82] on icon at bounding box center [24, 86] width 15 height 10
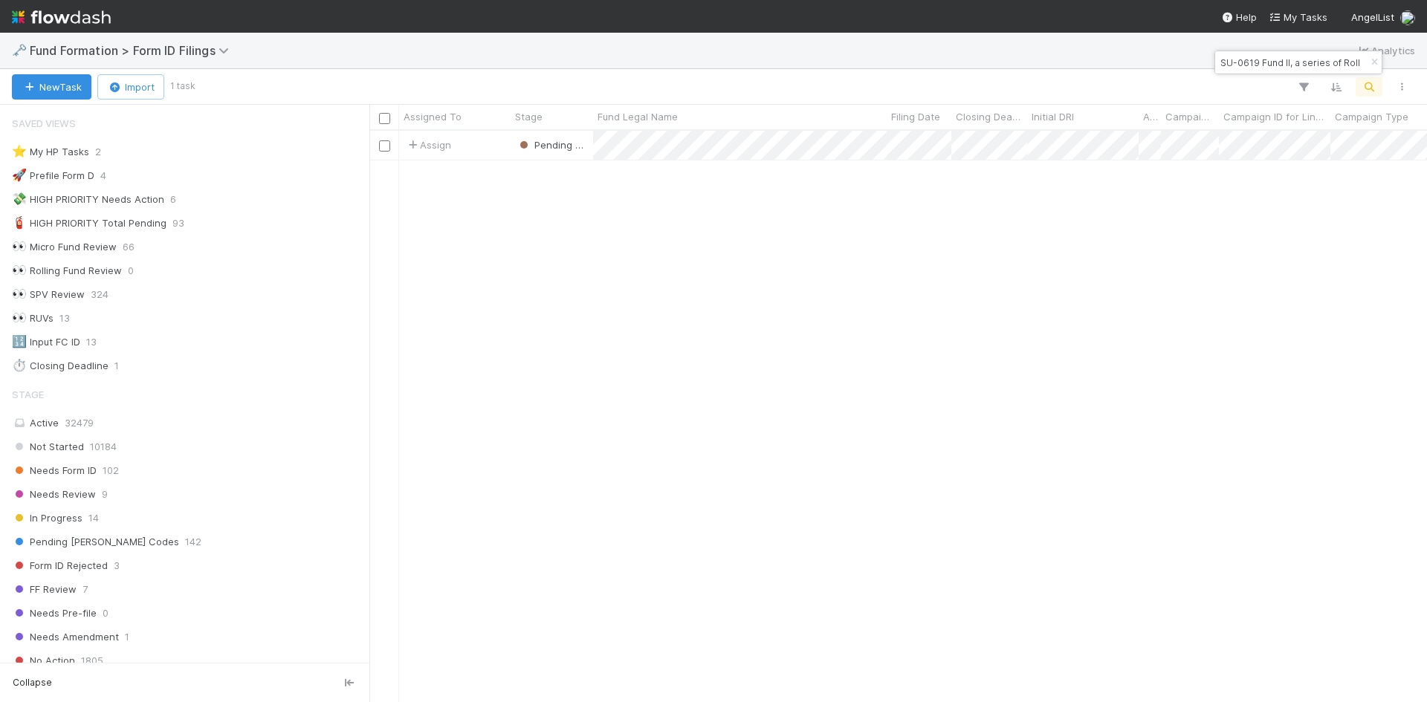
scroll to position [12, 12]
click at [1272, 65] on input "SU-0619 Fund II, a series of Roll Up Vehicles, LP" at bounding box center [1291, 63] width 149 height 18
click at [1301, 62] on input "SU-0619 Fund II, a series of Roll Up Vehicles, LP" at bounding box center [1291, 63] width 149 height 18
paste input "SY-0508 Fund I, a series of Jumpspace Venture, LP"
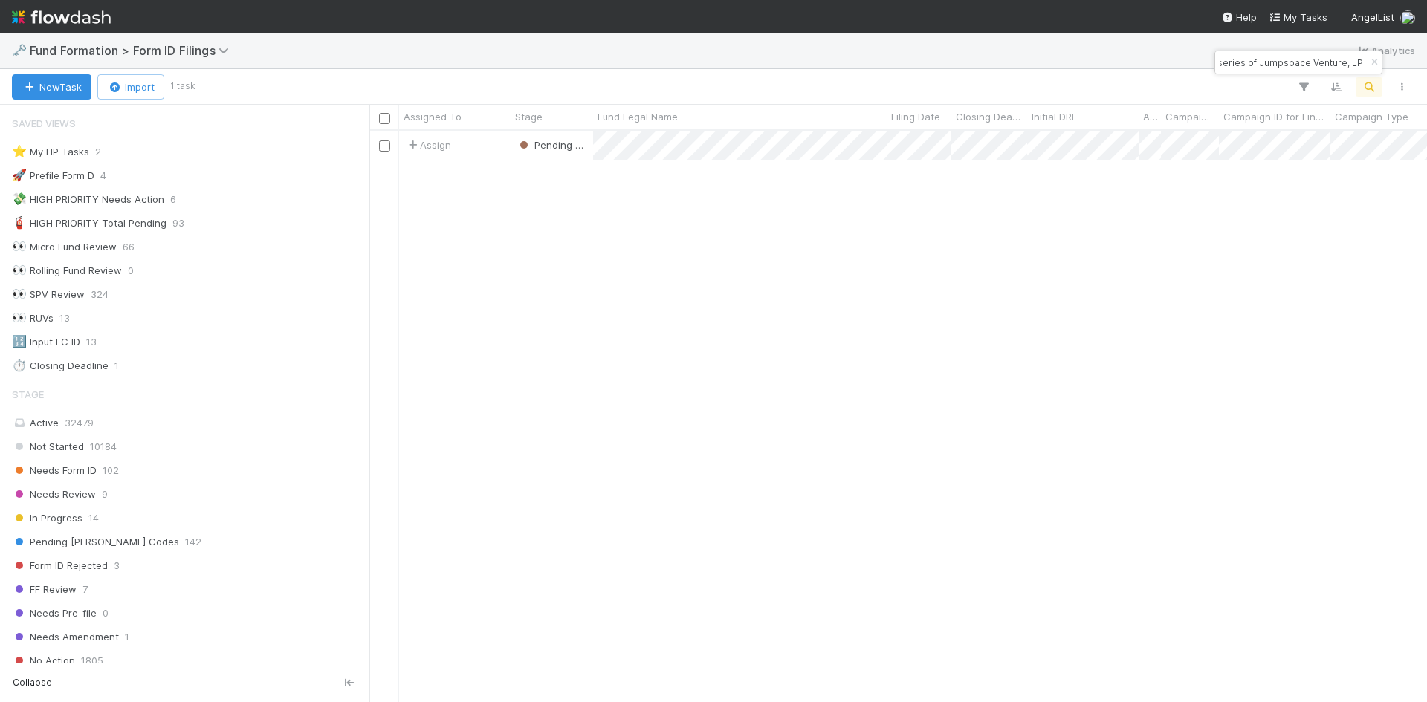
type input "SY-0508 Fund I, a series of Jumpspace Venture, LP"
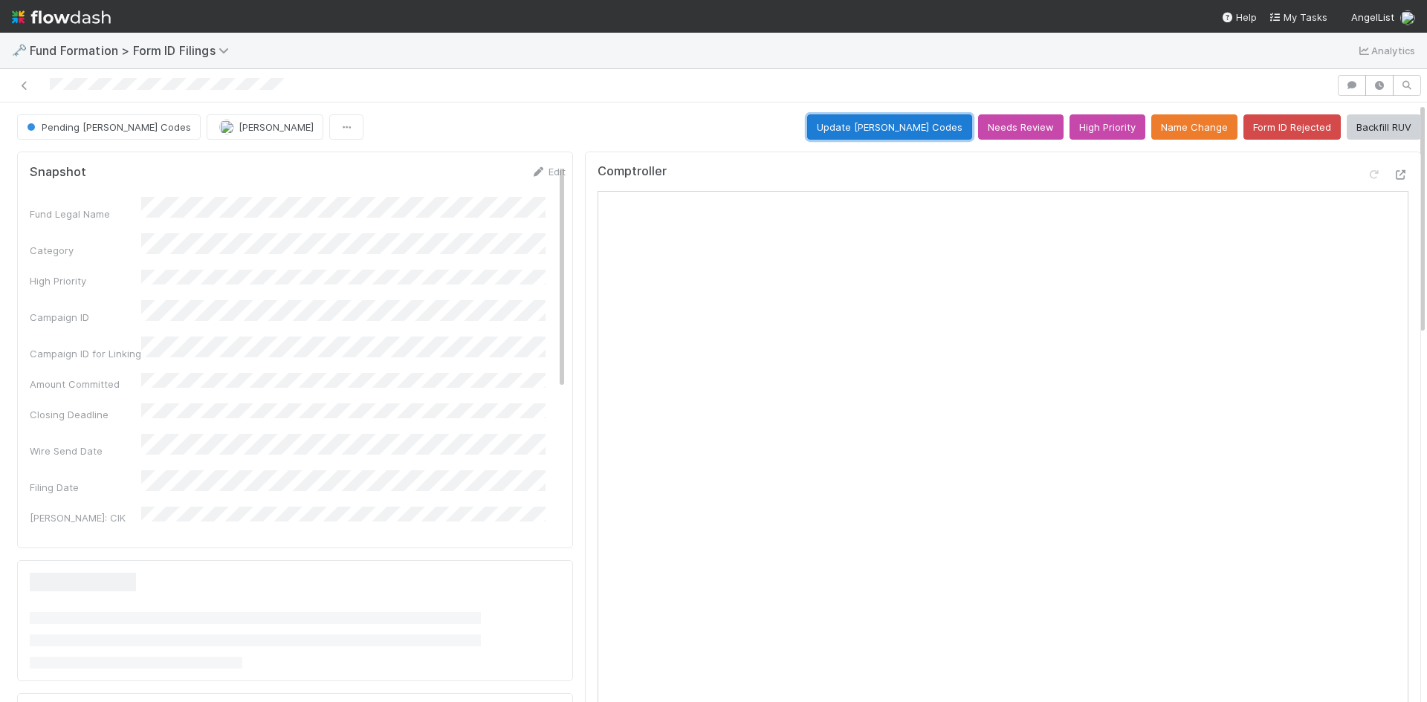
click at [908, 132] on button "Update EDGAR Codes" at bounding box center [889, 126] width 165 height 25
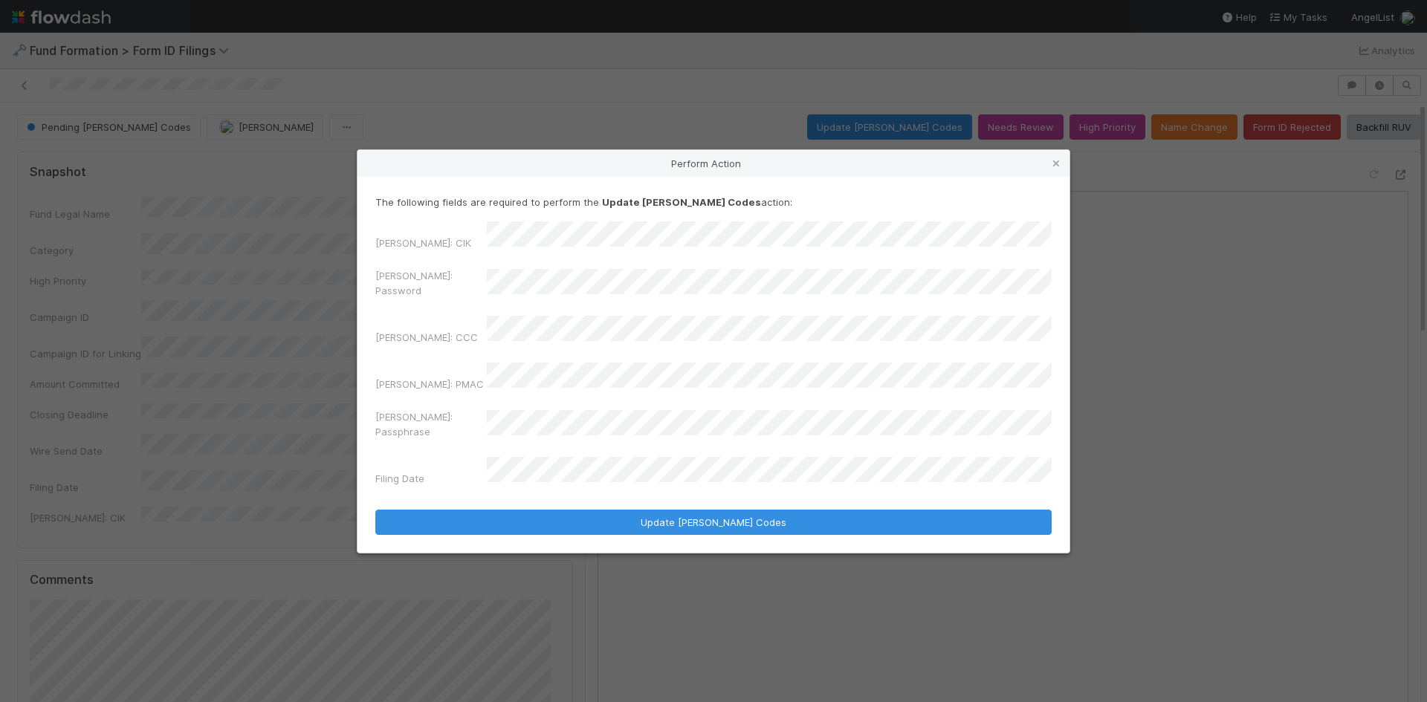
click at [373, 270] on div "The following fields are required to perform the Update EDGAR Codes action: EDG…" at bounding box center [713, 365] width 712 height 376
click at [398, 299] on div "[PERSON_NAME]: Password" at bounding box center [713, 286] width 676 height 36
click at [526, 322] on div "EDGAR: CIK EDGAR: Password EDGAR: CCC EDGAR: PMAC EDGAR: Passphrase Filing Date" at bounding box center [713, 356] width 676 height 271
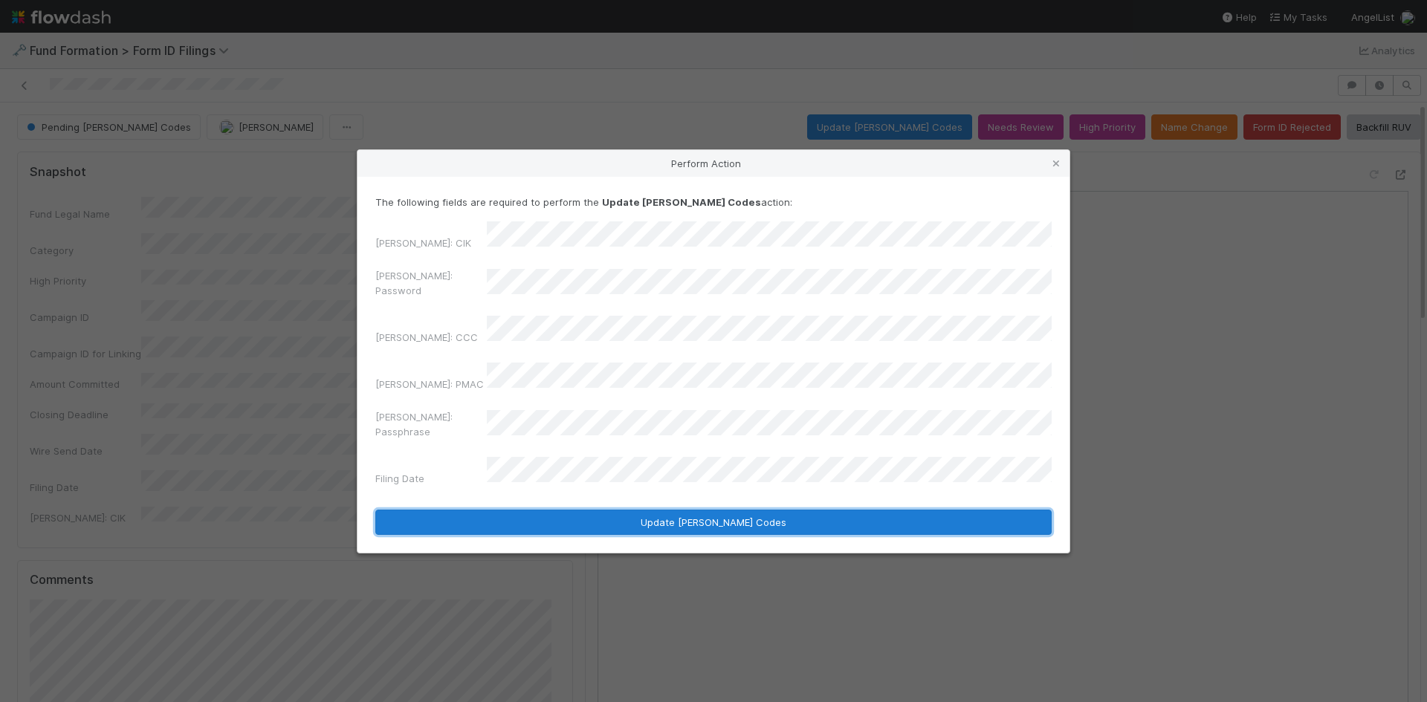
click at [518, 510] on button "Update EDGAR Codes" at bounding box center [713, 522] width 676 height 25
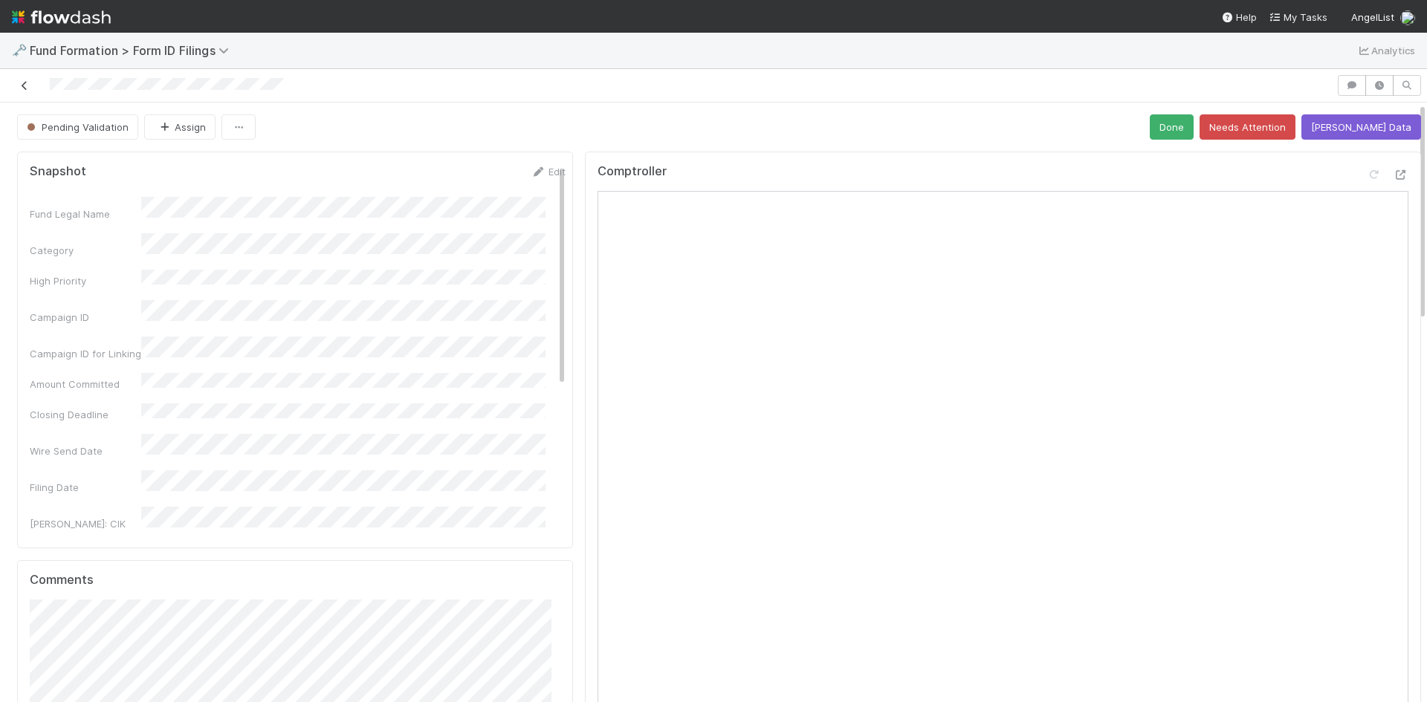
click at [28, 82] on icon at bounding box center [24, 86] width 15 height 10
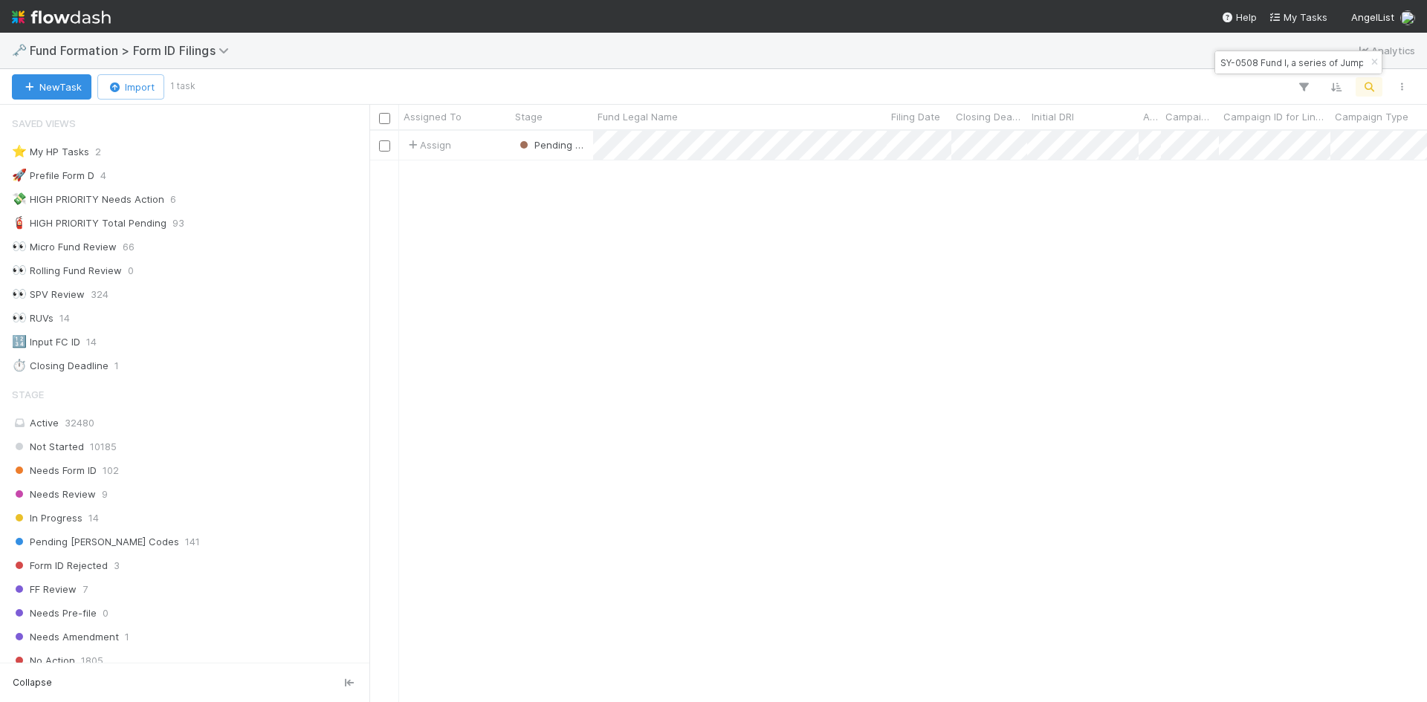
scroll to position [12, 12]
click at [1293, 68] on input "SY-0508 Fund I, a series of Jumpspace Venture, LP" at bounding box center [1291, 63] width 149 height 18
paste input "PA-0513 Fund I, a series of Roll Up Vehicles, LP"
type input "PA-0513 Fund I, a series of Roll Up Vehicles, LP"
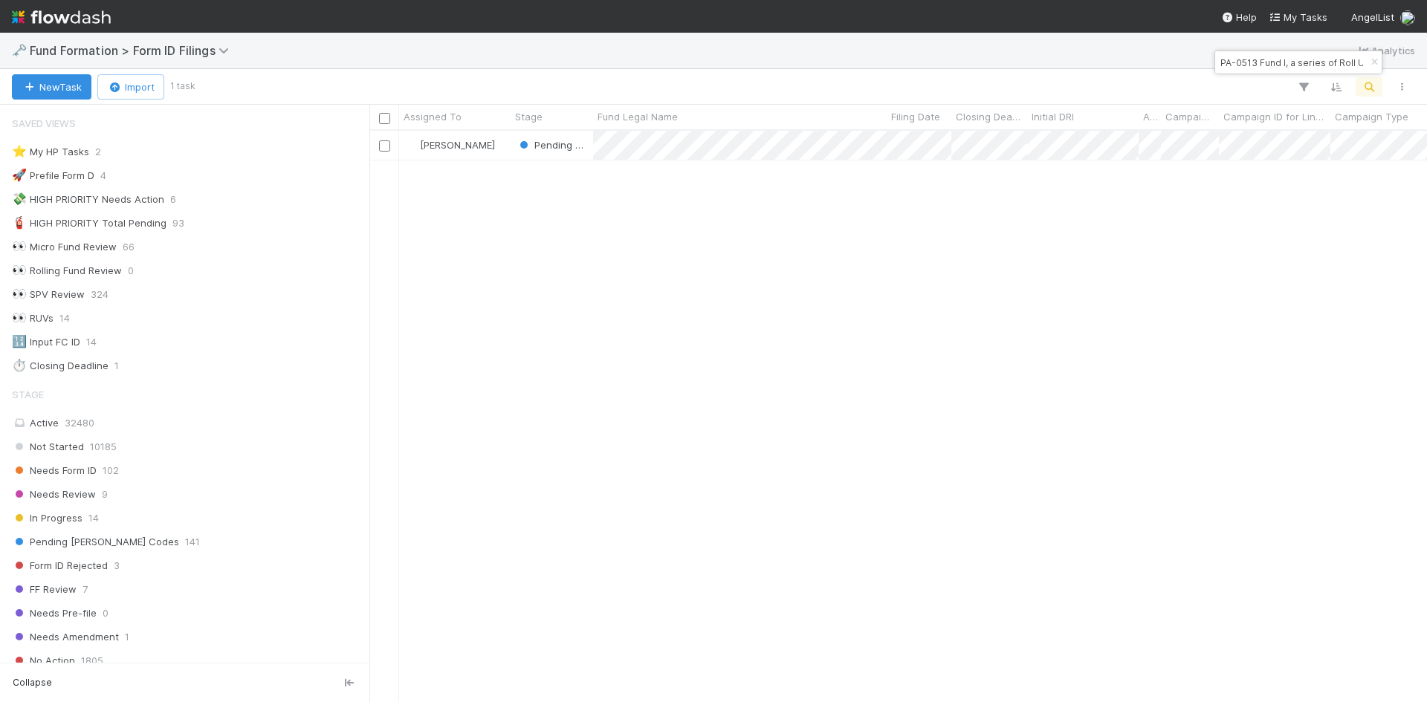
scroll to position [12, 12]
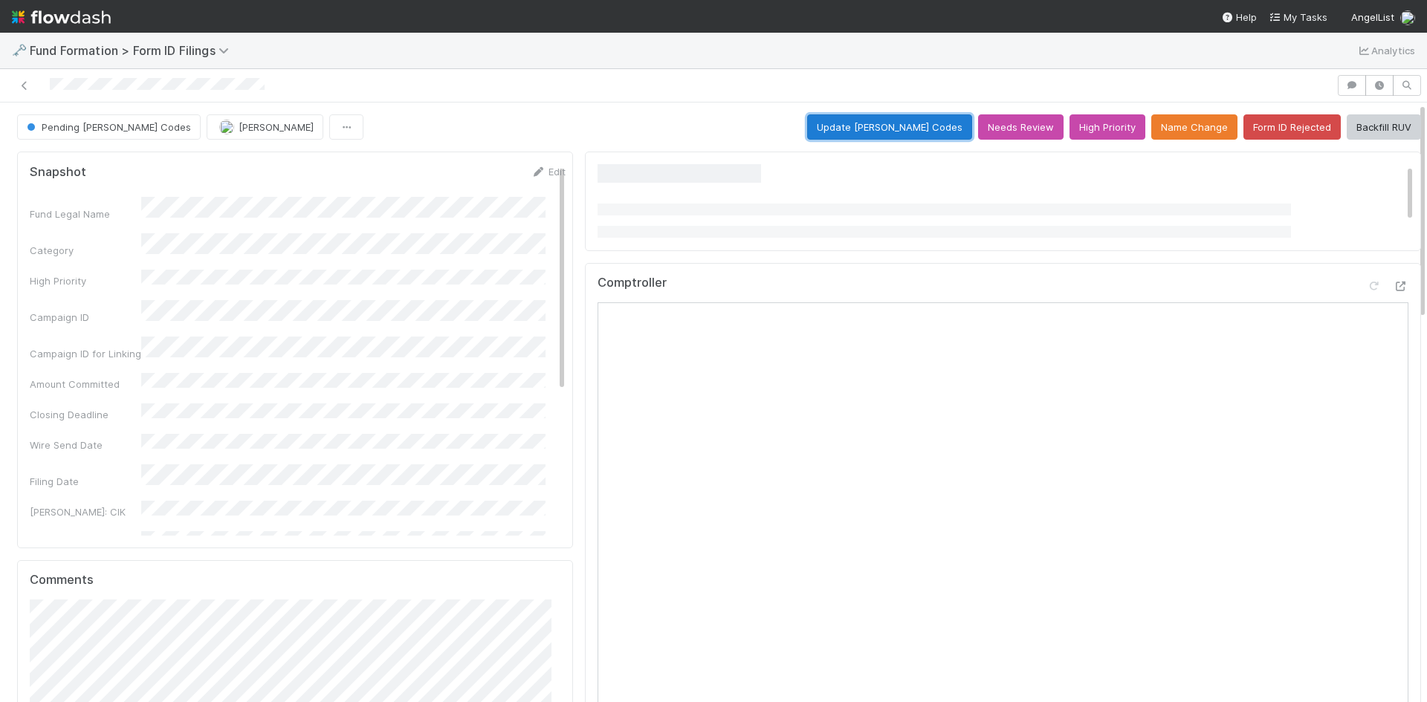
click at [885, 126] on button "Update EDGAR Codes" at bounding box center [889, 126] width 165 height 25
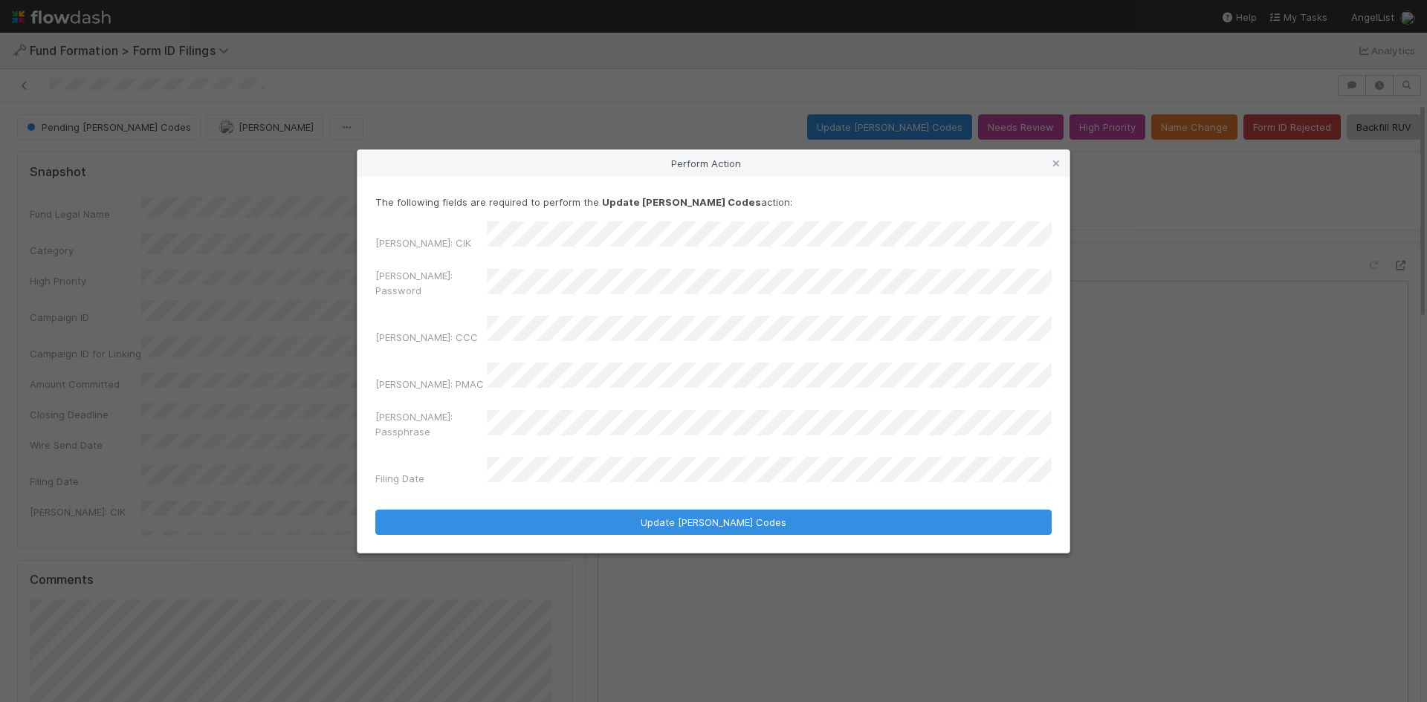
click at [323, 274] on div "Perform Action The following fields are required to perform the Update EDGAR Co…" at bounding box center [713, 351] width 1427 height 702
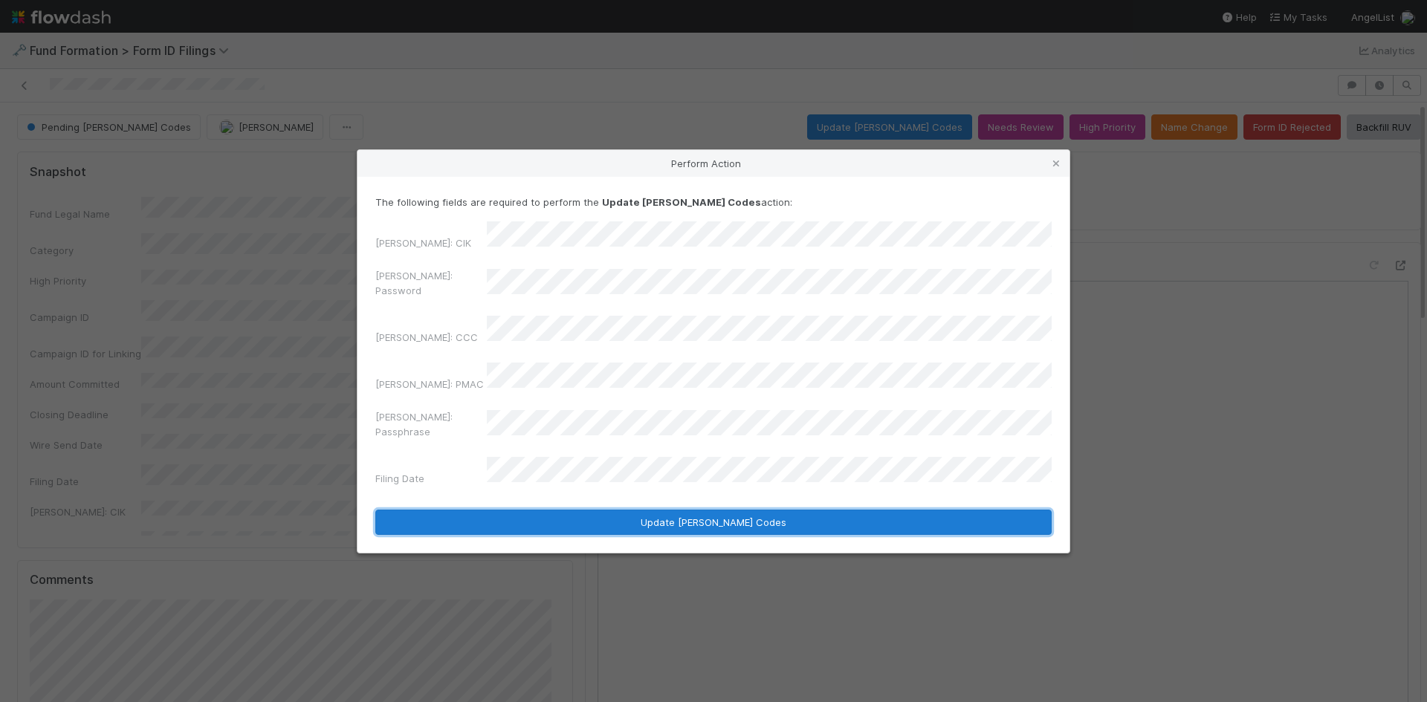
click at [542, 510] on button "Update EDGAR Codes" at bounding box center [713, 522] width 676 height 25
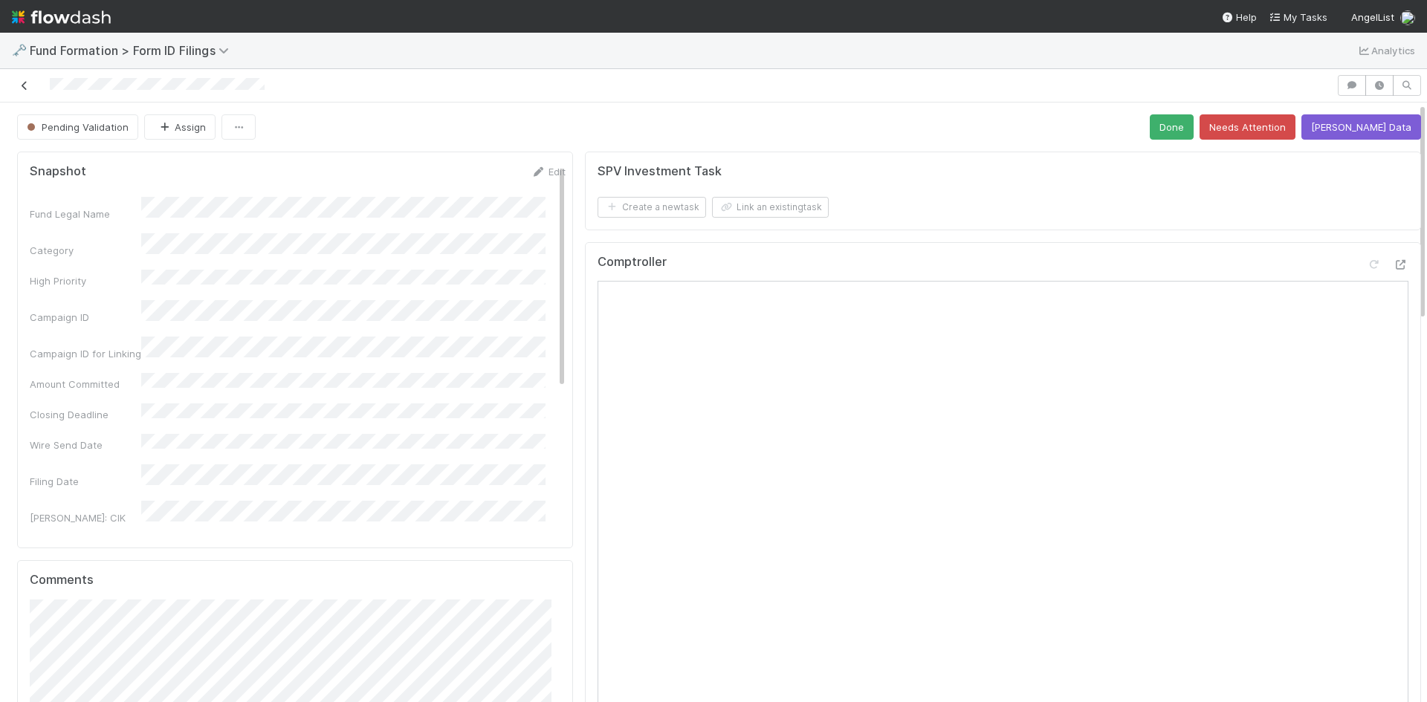
click at [18, 86] on icon at bounding box center [24, 86] width 15 height 10
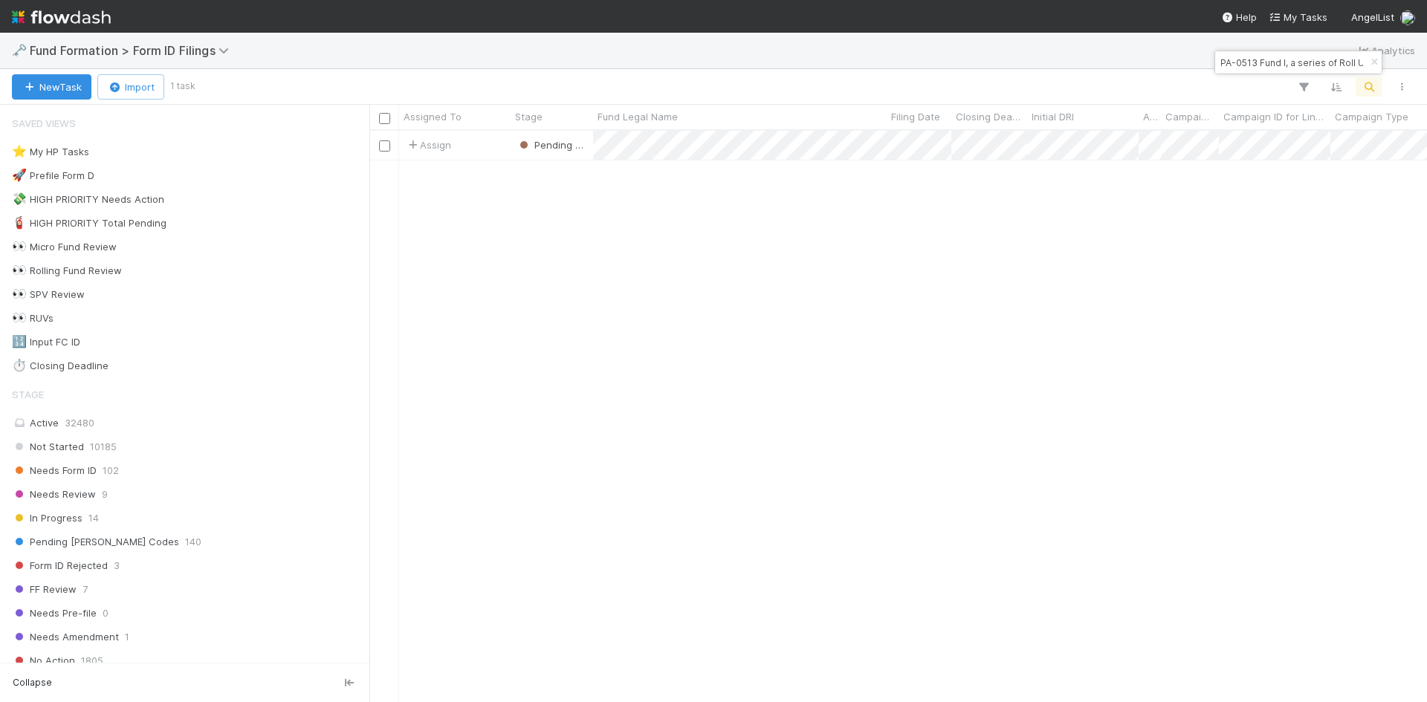
scroll to position [560, 1046]
click at [1289, 65] on input "PA-0513 Fund I, a series of Roll Up Vehicles, LP" at bounding box center [1291, 63] width 149 height 18
paste input "Account Administrator for Antiportfolio Fund I, LP"
click at [1329, 59] on input "Account Administrator for Antiportfolio Fund I, LP" at bounding box center [1291, 63] width 149 height 18
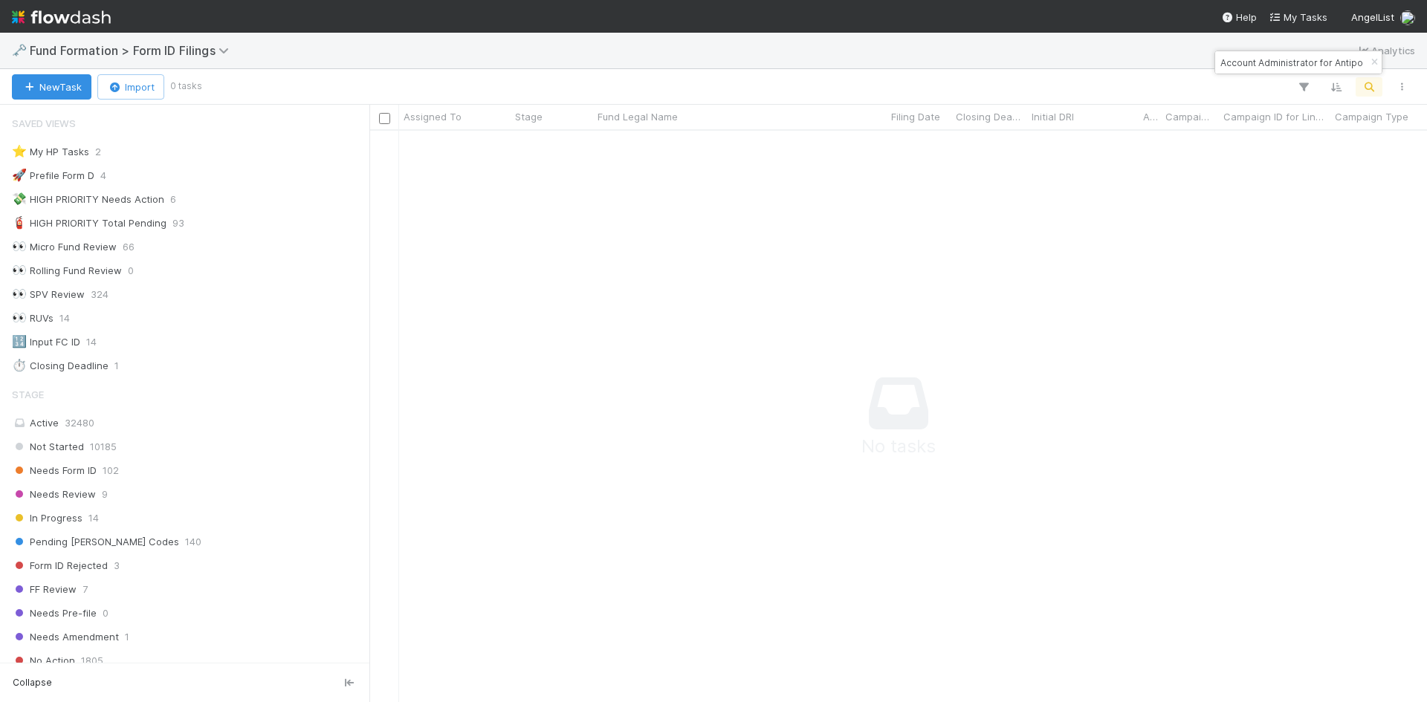
drag, startPoint x: 1330, startPoint y: 61, endPoint x: 1095, endPoint y: 59, distance: 234.9
click at [1095, 59] on body "🗝️ Fund Formation > Form ID Filings Analytics New Task Import 0 tasks Assigned …" at bounding box center [713, 351] width 1427 height 702
type input "Antiportfolio Fund I, LP"
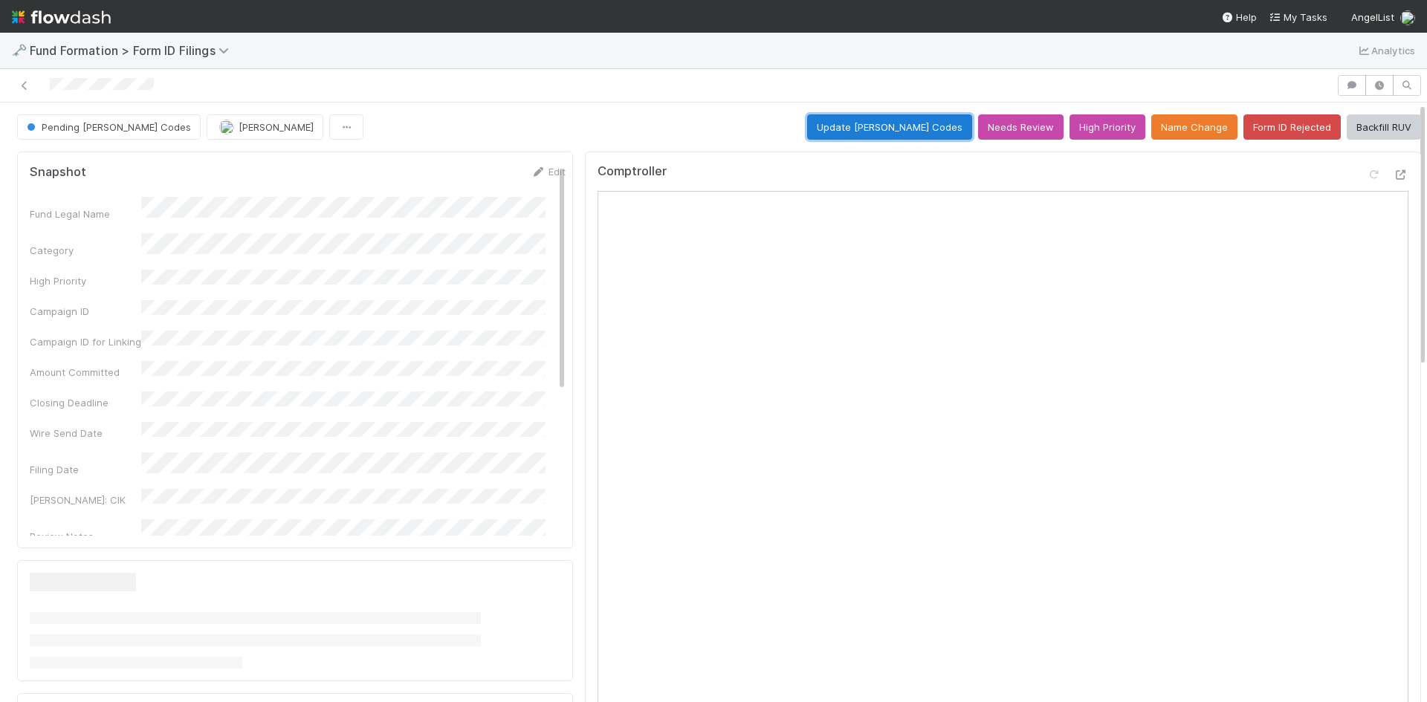
click at [867, 129] on button "Update EDGAR Codes" at bounding box center [889, 126] width 165 height 25
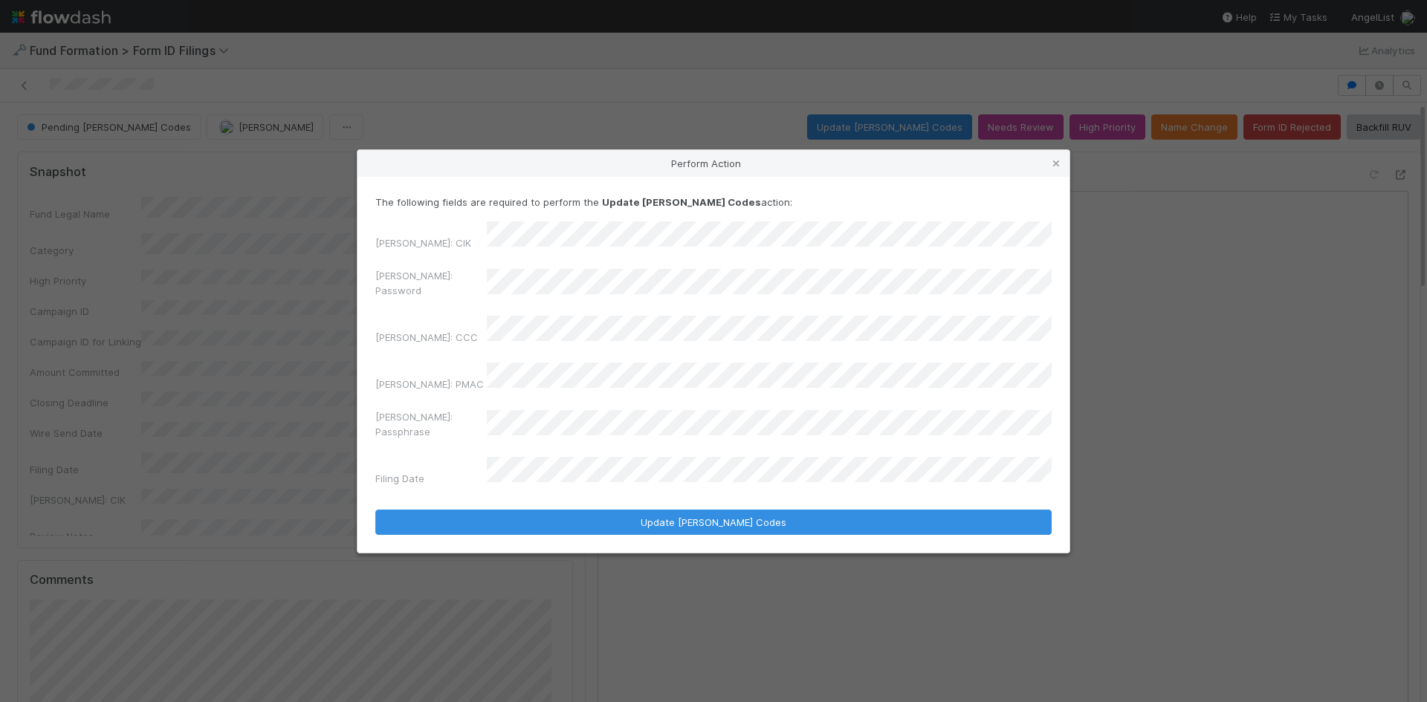
click at [326, 273] on div "Perform Action The following fields are required to perform the Update EDGAR Co…" at bounding box center [713, 351] width 1427 height 702
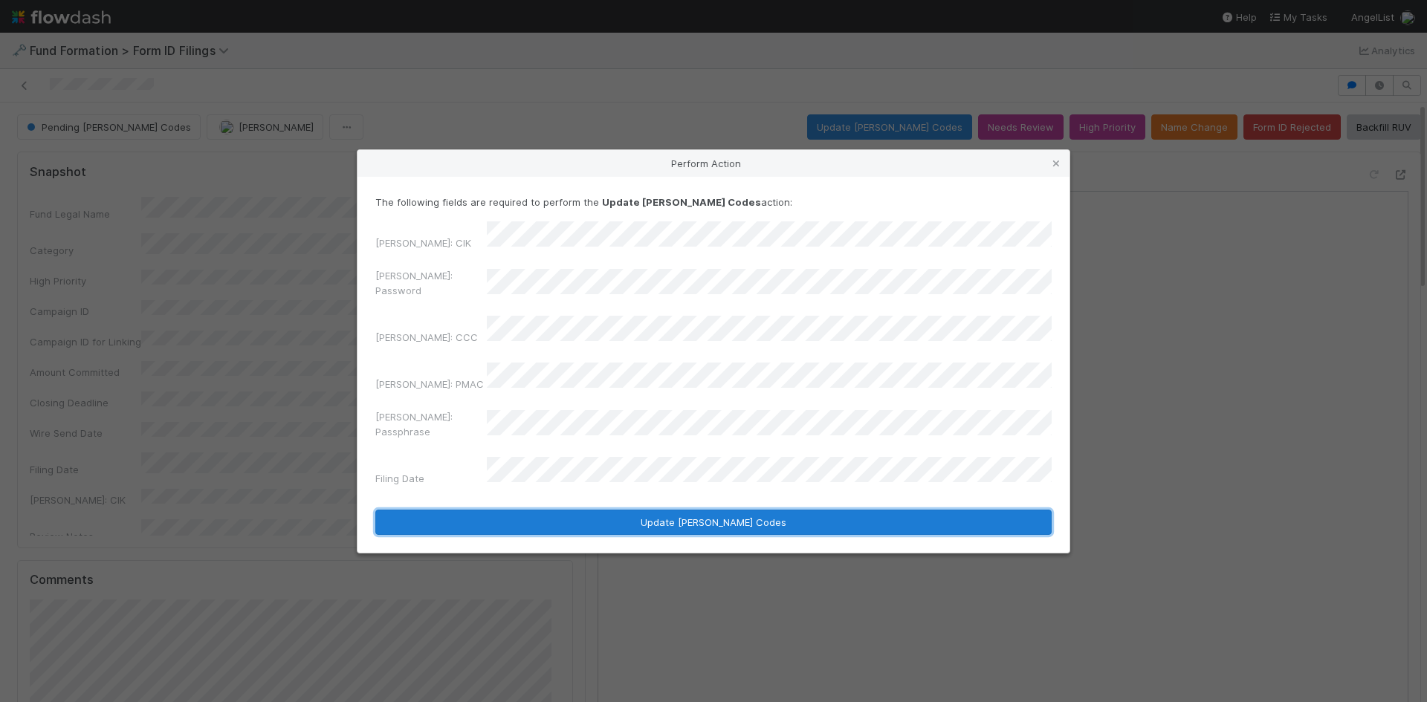
click at [553, 510] on button "Update EDGAR Codes" at bounding box center [713, 522] width 676 height 25
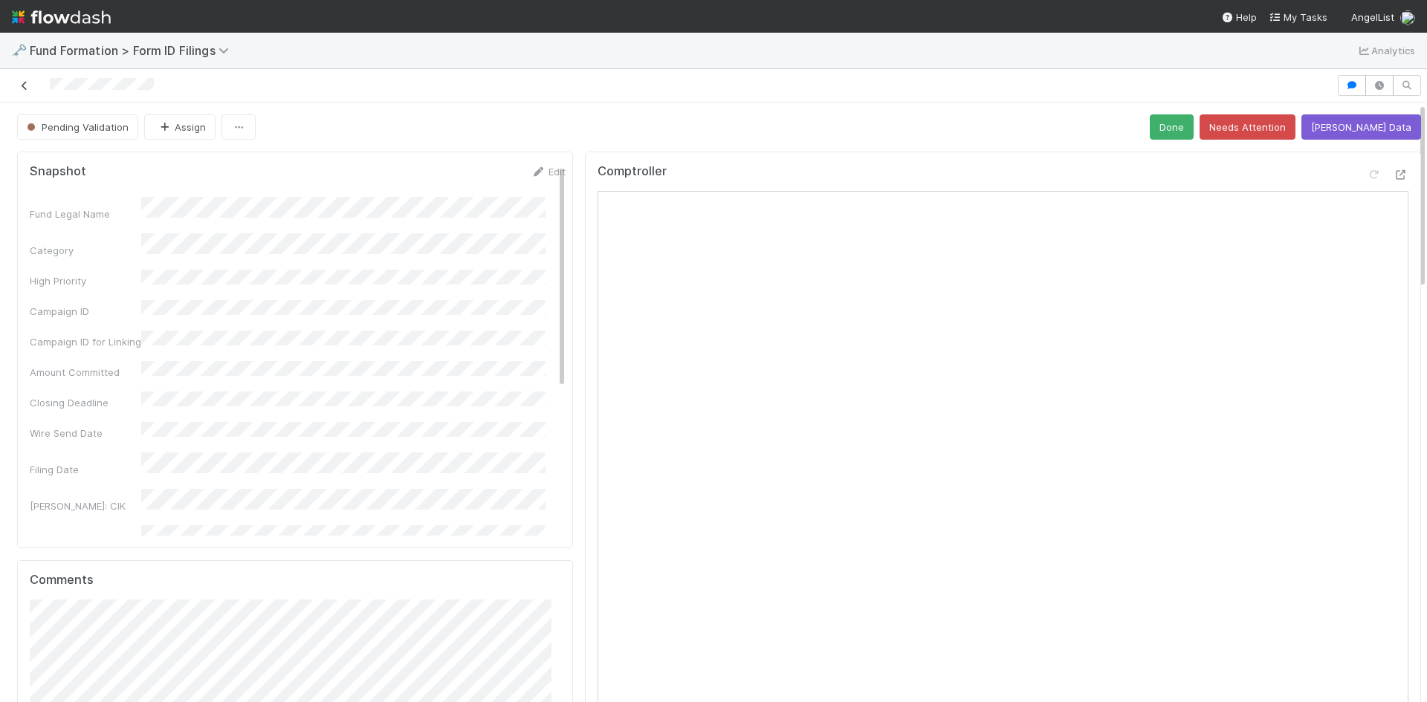
click at [20, 86] on icon at bounding box center [24, 86] width 15 height 10
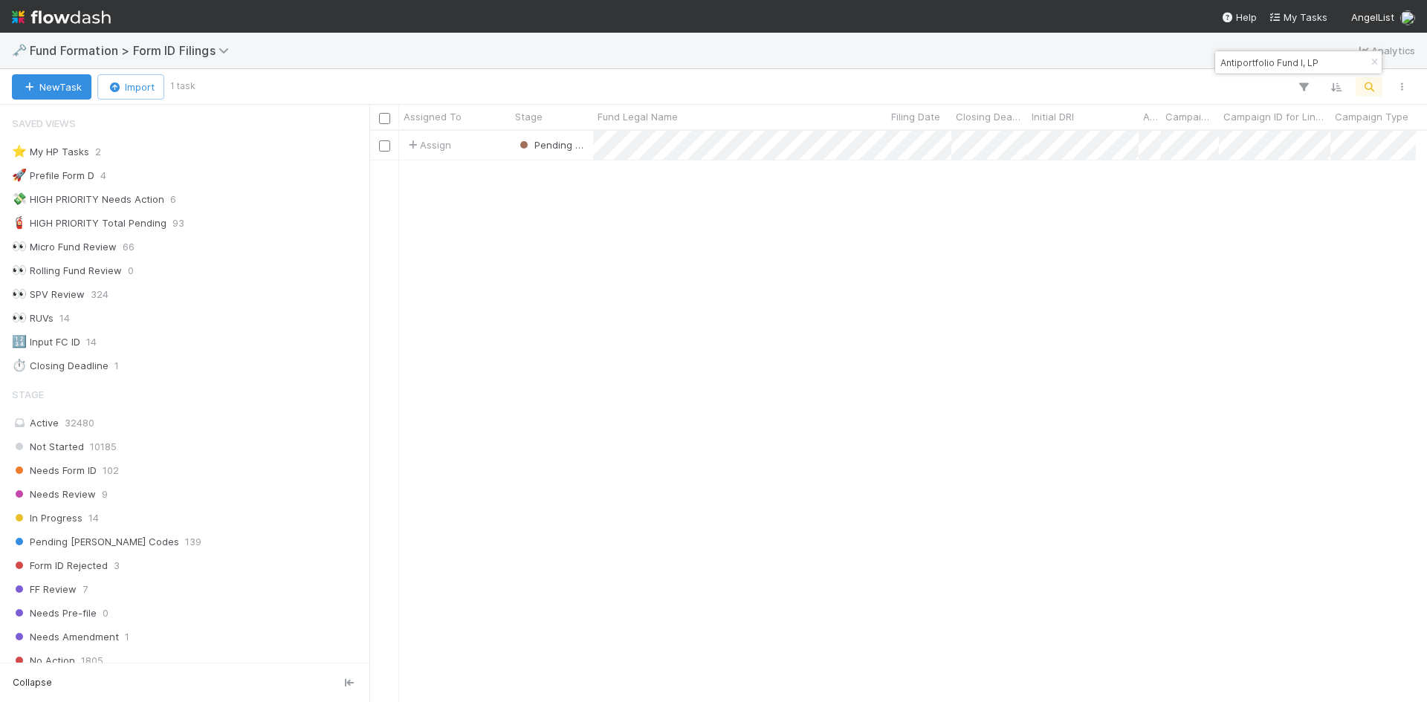
scroll to position [12, 12]
click at [1307, 61] on input "Antiportfolio Fund I, LP" at bounding box center [1291, 63] width 149 height 18
paste input "KRA10 SPV, a series of Riverside Ventures Self-Advised, LP"
type input "KRA10 SPV, a series of Riverside Ventures Self-Advised, LP"
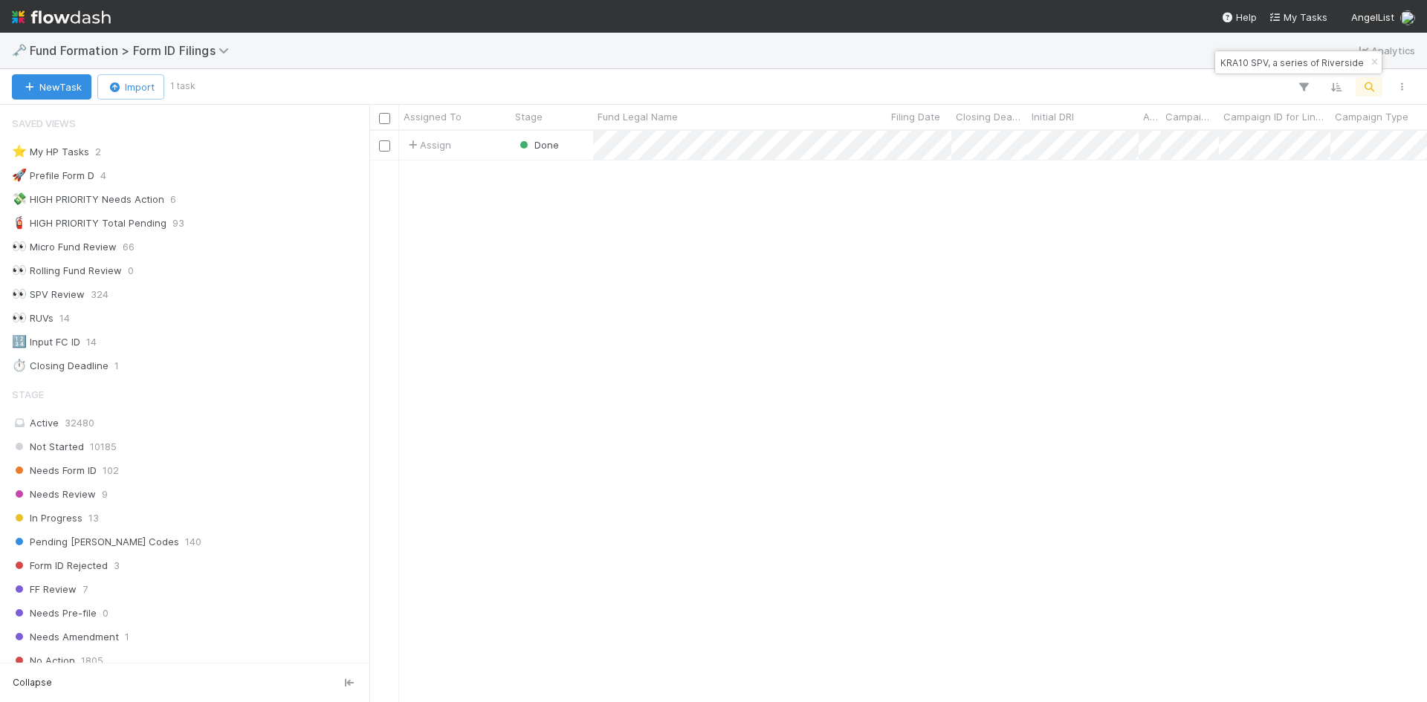
scroll to position [560, 1046]
click at [893, 451] on div "Assign Done 12/17/24, 7:51:00 PM 8/25/25, 9:21:20 PM 1" at bounding box center [898, 416] width 1058 height 571
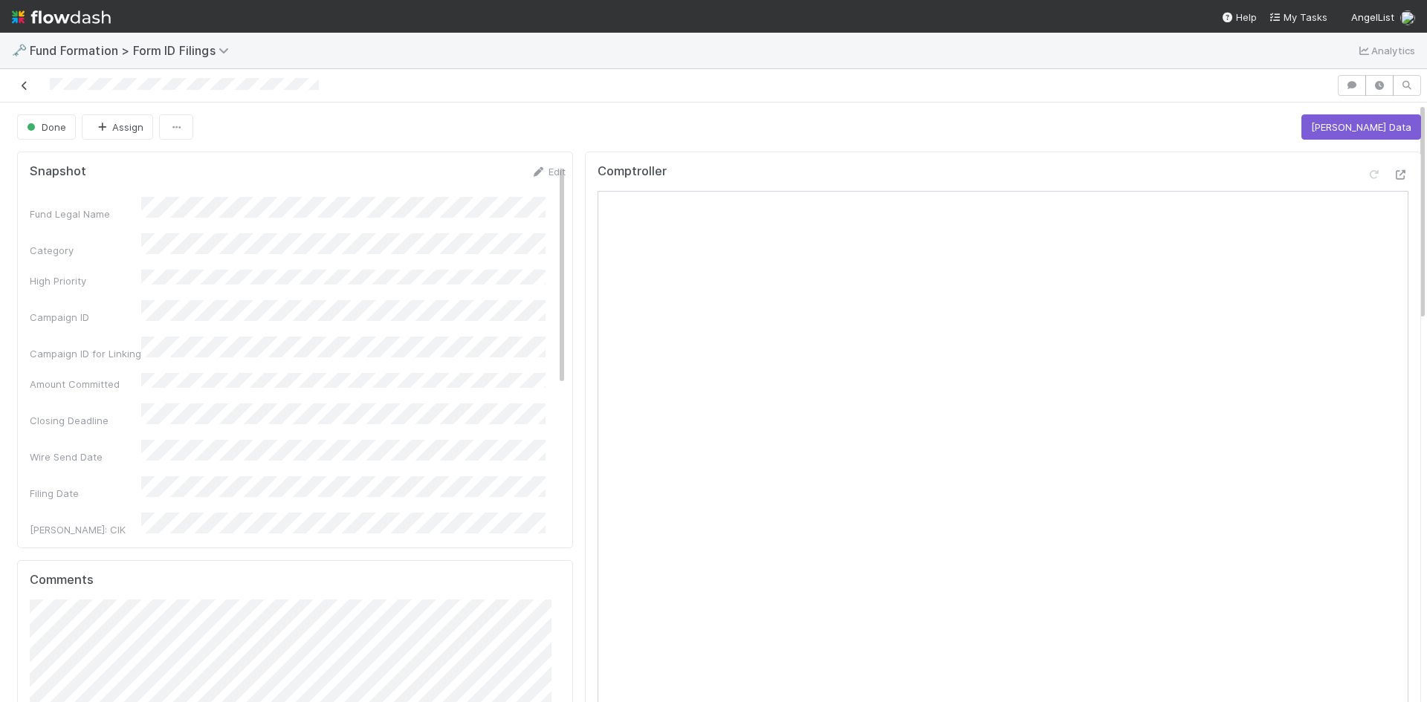
click at [21, 82] on icon at bounding box center [24, 86] width 15 height 10
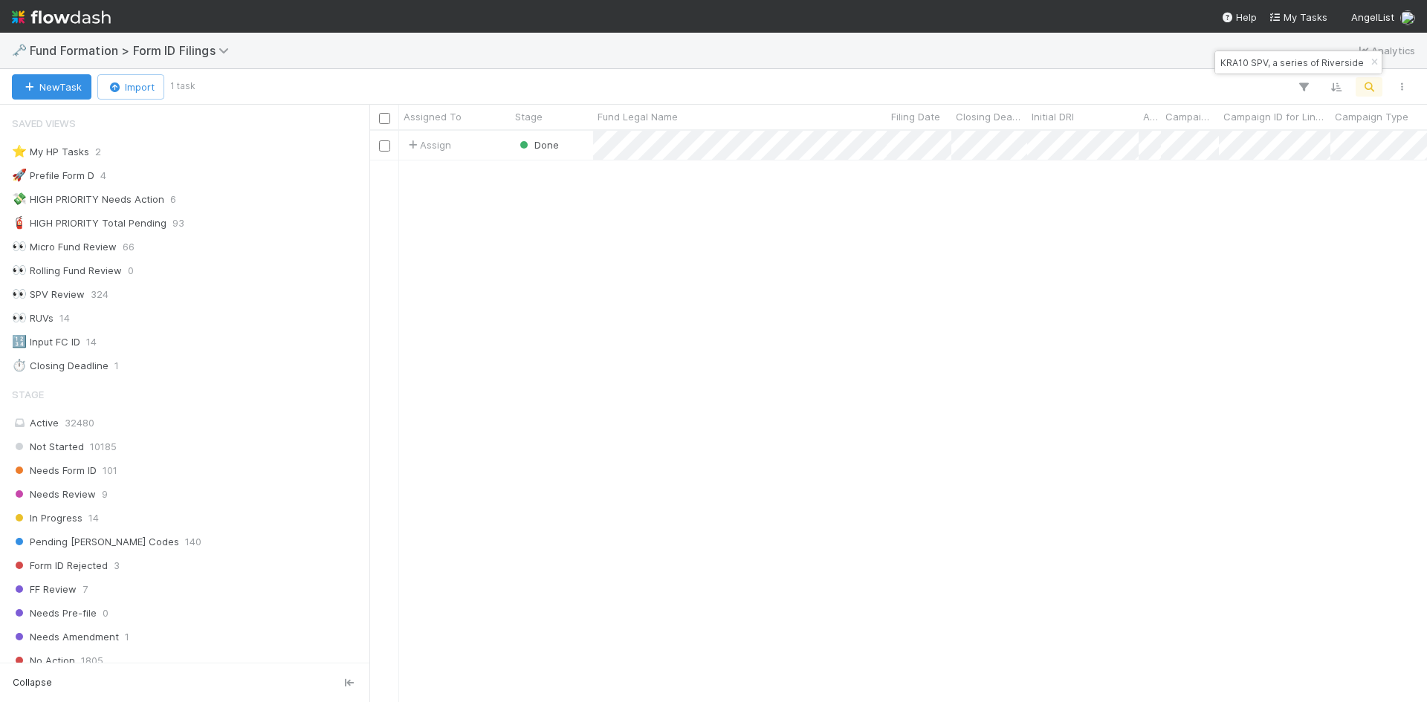
scroll to position [12, 12]
click at [1309, 65] on input "KRA10 SPV, a series of Riverside Ventures Self-Advised, LP" at bounding box center [1291, 63] width 149 height 18
paste input "KOB1 SPV, a series of Riverside Ventures Self-Advised, LP"
type input "KOB1 SPV, a series of Riverside Ventures Self-Advised, LP"
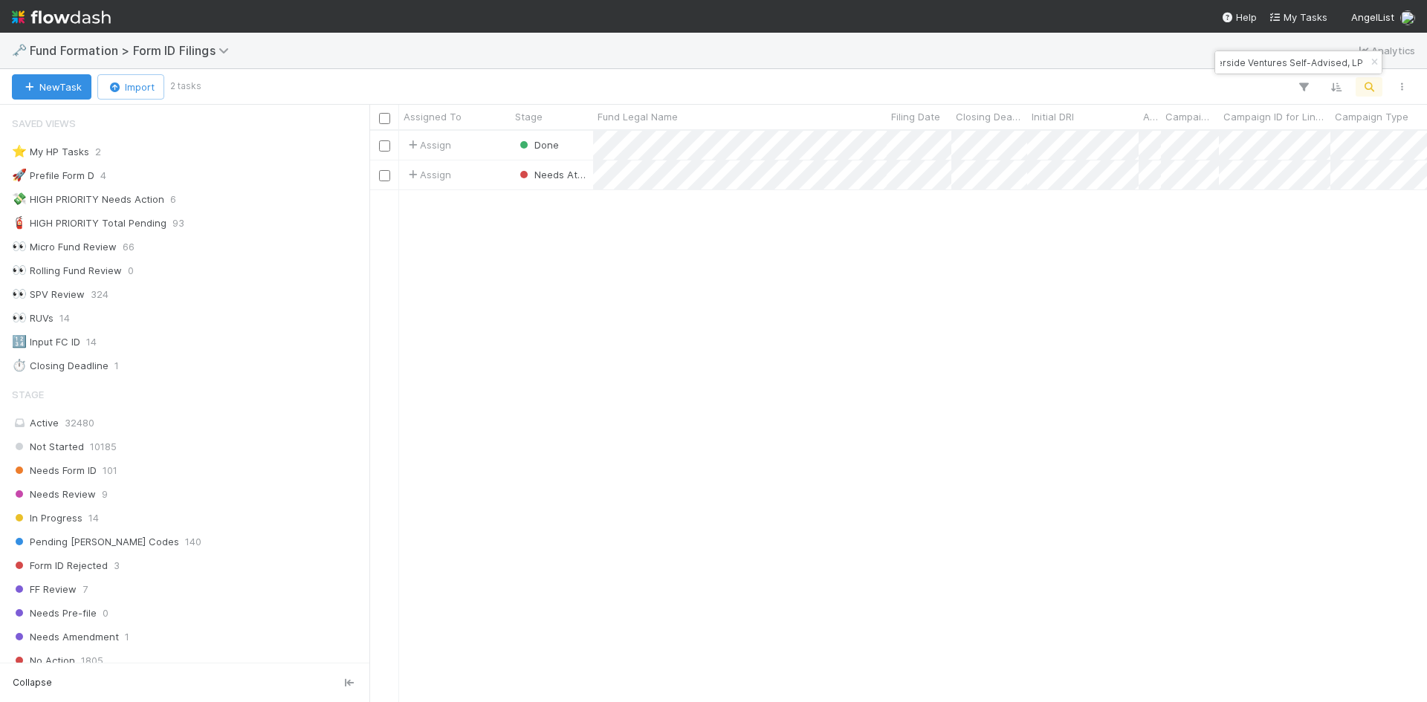
scroll to position [0, 0]
click at [1304, 65] on input "KOB1 SPV, a series of Riverside Ventures Self-Advised, LP" at bounding box center [1291, 63] width 149 height 18
paste input "BA-0820 Fund II, a series of Not Boring Ventures, LP"
type input "BA-0820 Fund II, a series of Not Boring Ventures, LP"
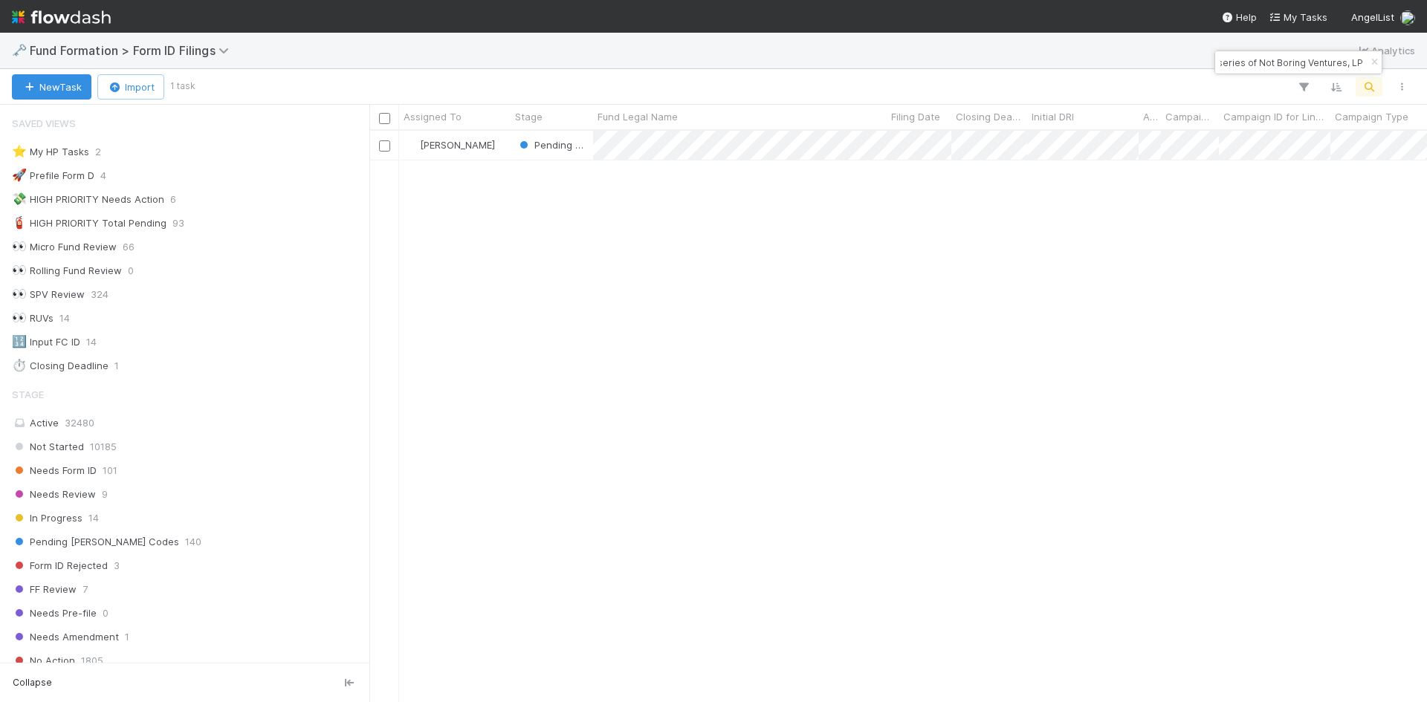
scroll to position [560, 1046]
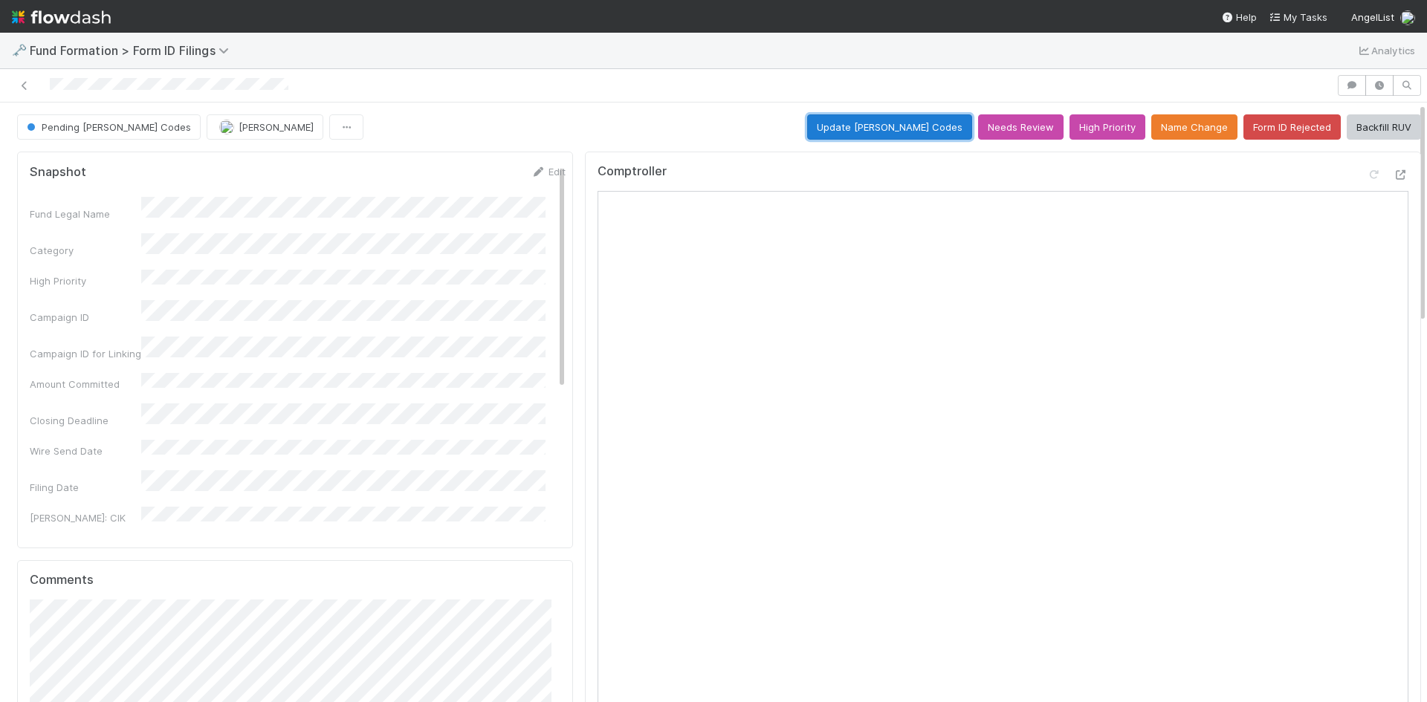
click at [852, 120] on button "Update EDGAR Codes" at bounding box center [889, 126] width 165 height 25
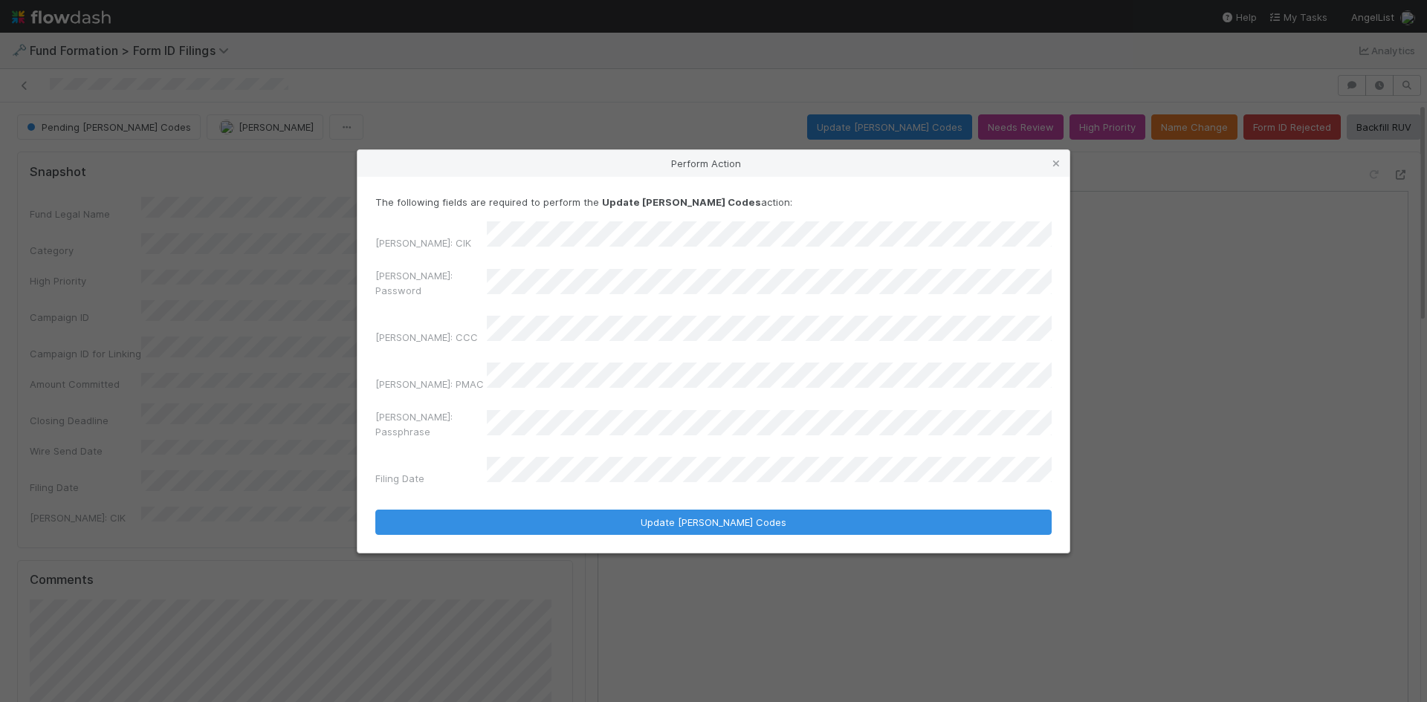
click at [337, 261] on div "Perform Action The following fields are required to perform the Update EDGAR Co…" at bounding box center [713, 351] width 1427 height 702
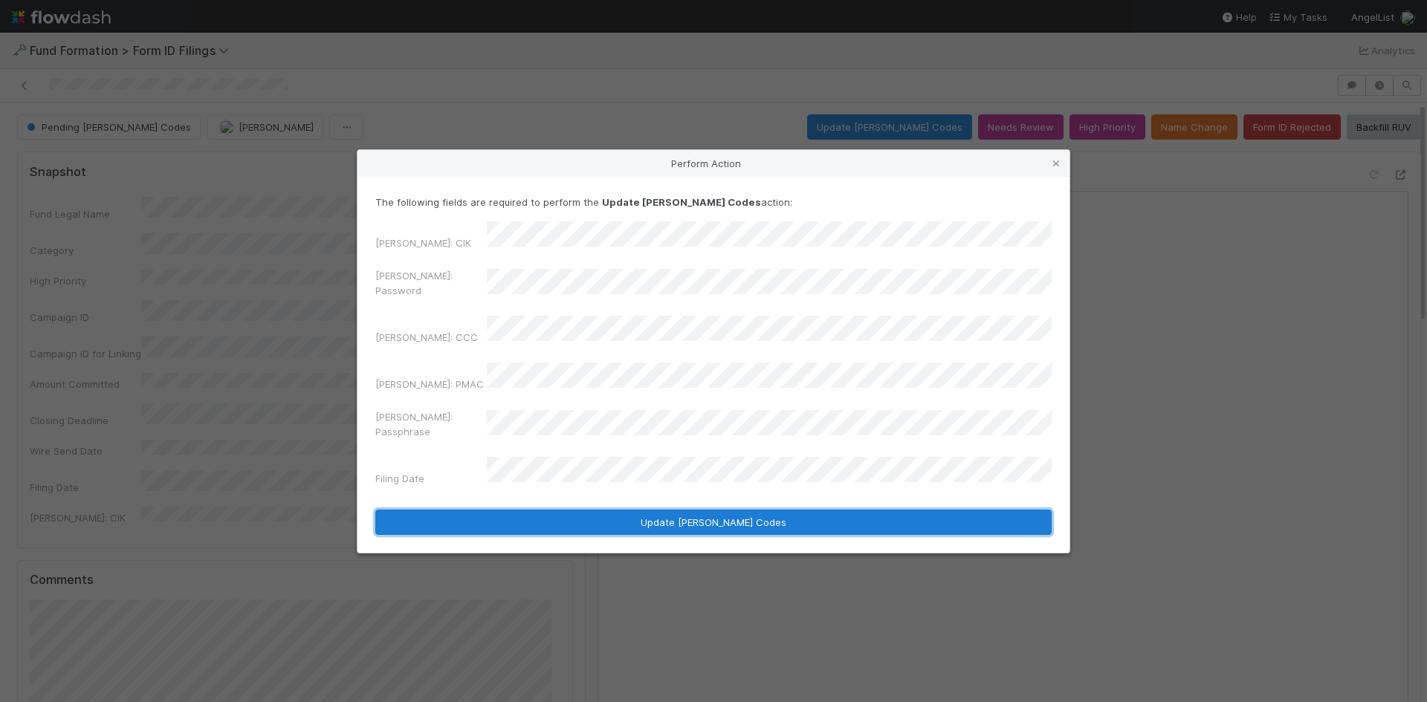
click at [546, 510] on button "Update EDGAR Codes" at bounding box center [713, 522] width 676 height 25
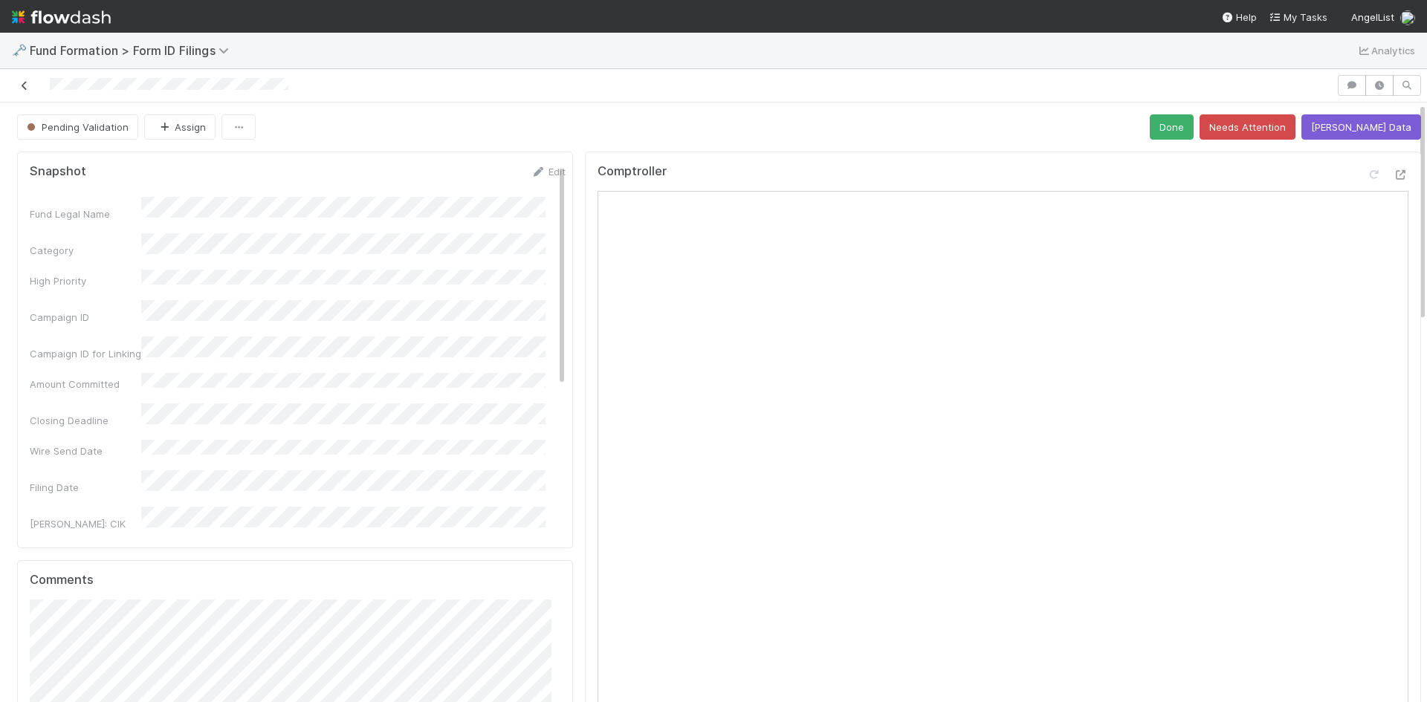
click at [25, 87] on icon at bounding box center [24, 86] width 15 height 10
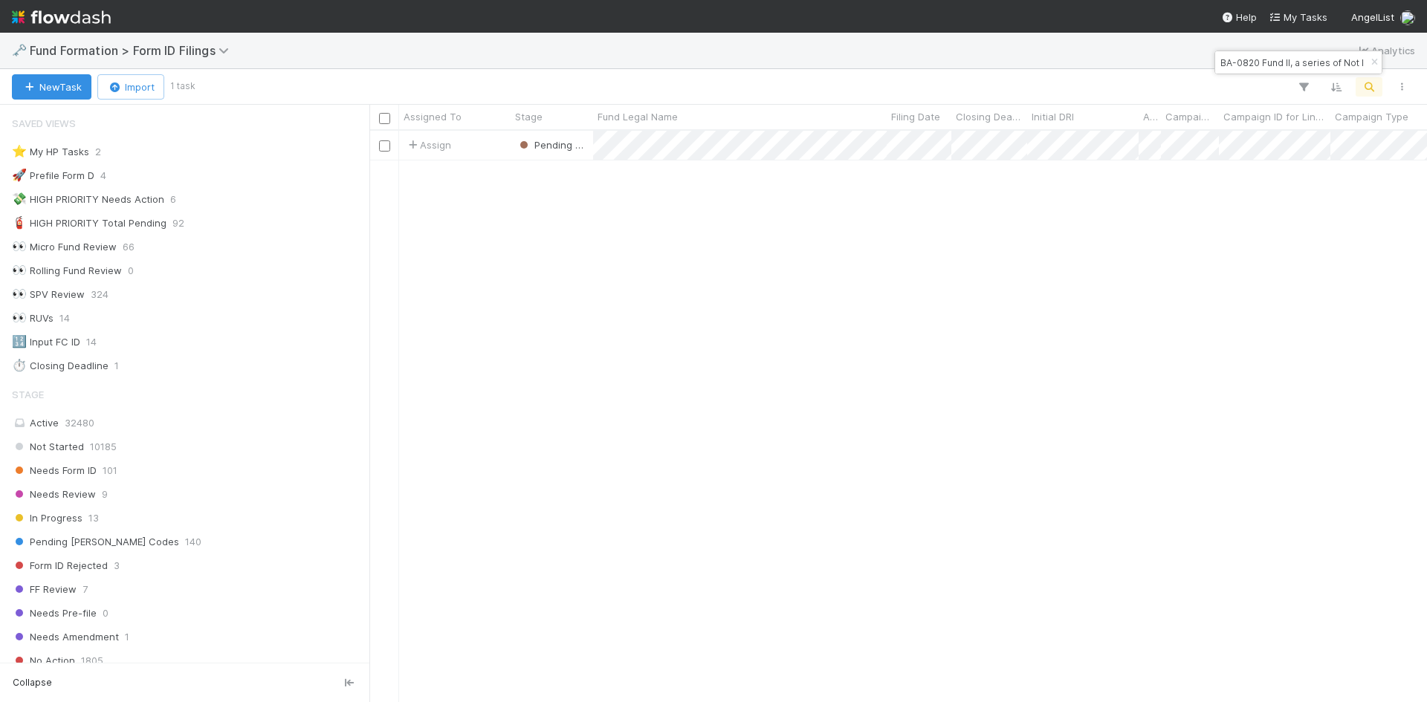
scroll to position [12, 12]
click at [1327, 63] on input "BA-0820 Fund II, a series of Not Boring Ventures, LP" at bounding box center [1291, 63] width 149 height 18
paste input "AR-0728 Fund IV, a series of AX-RN-Funds, LP"
type input "AR-0728 Fund IV, a series of AX-RN-Funds, LP"
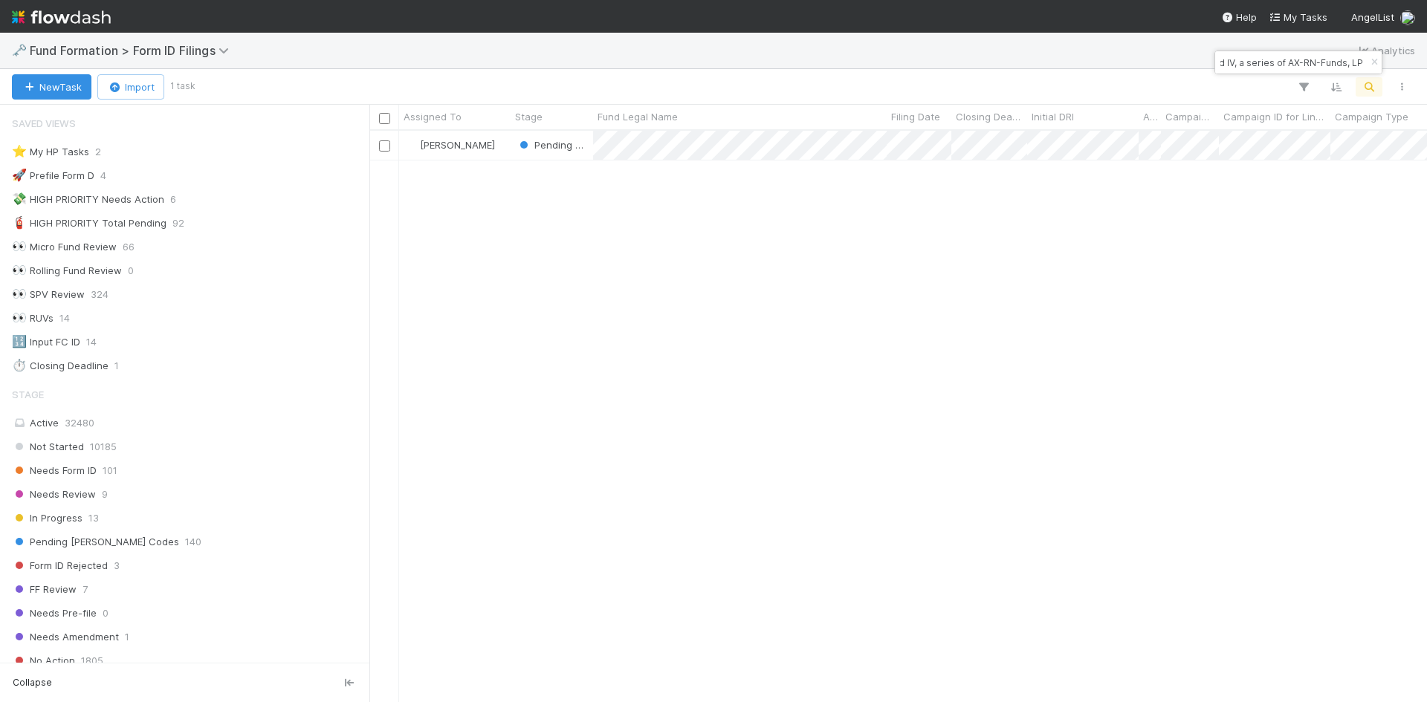
scroll to position [560, 1046]
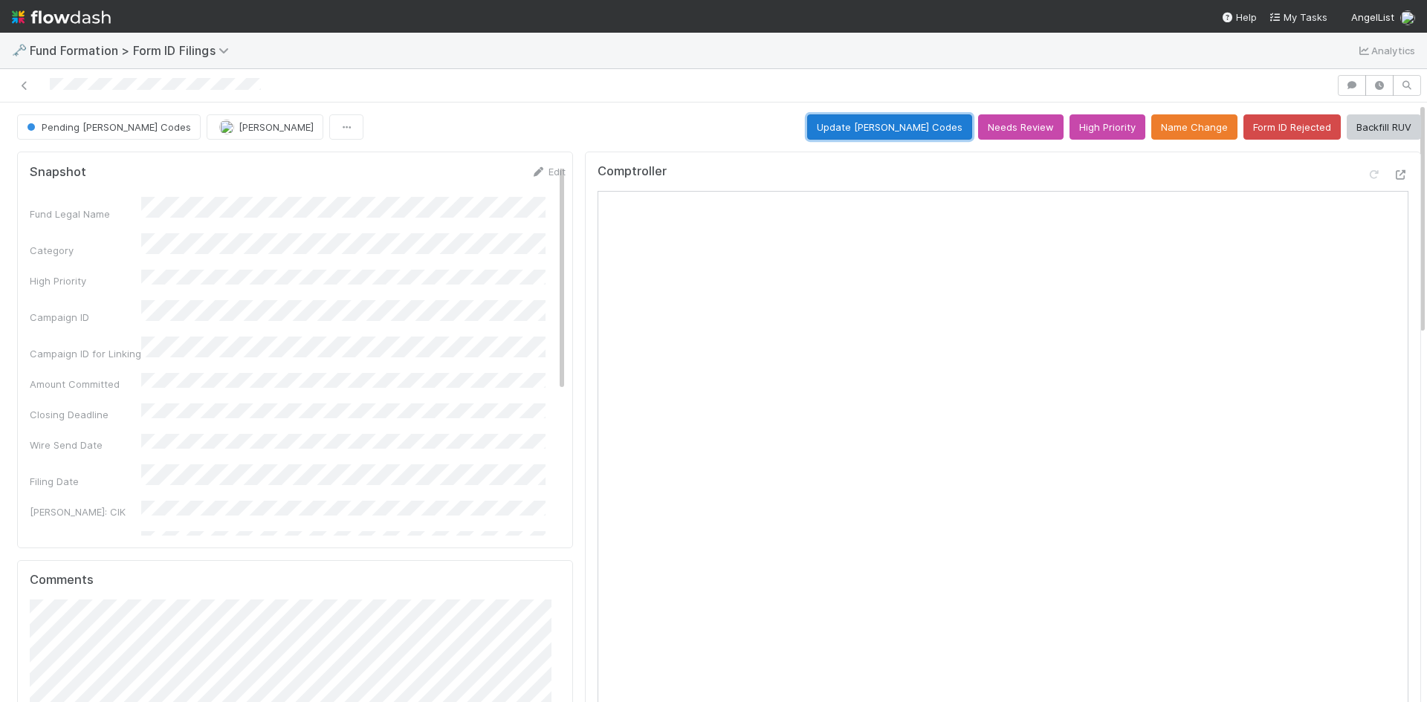
click at [912, 132] on button "Update EDGAR Codes" at bounding box center [889, 126] width 165 height 25
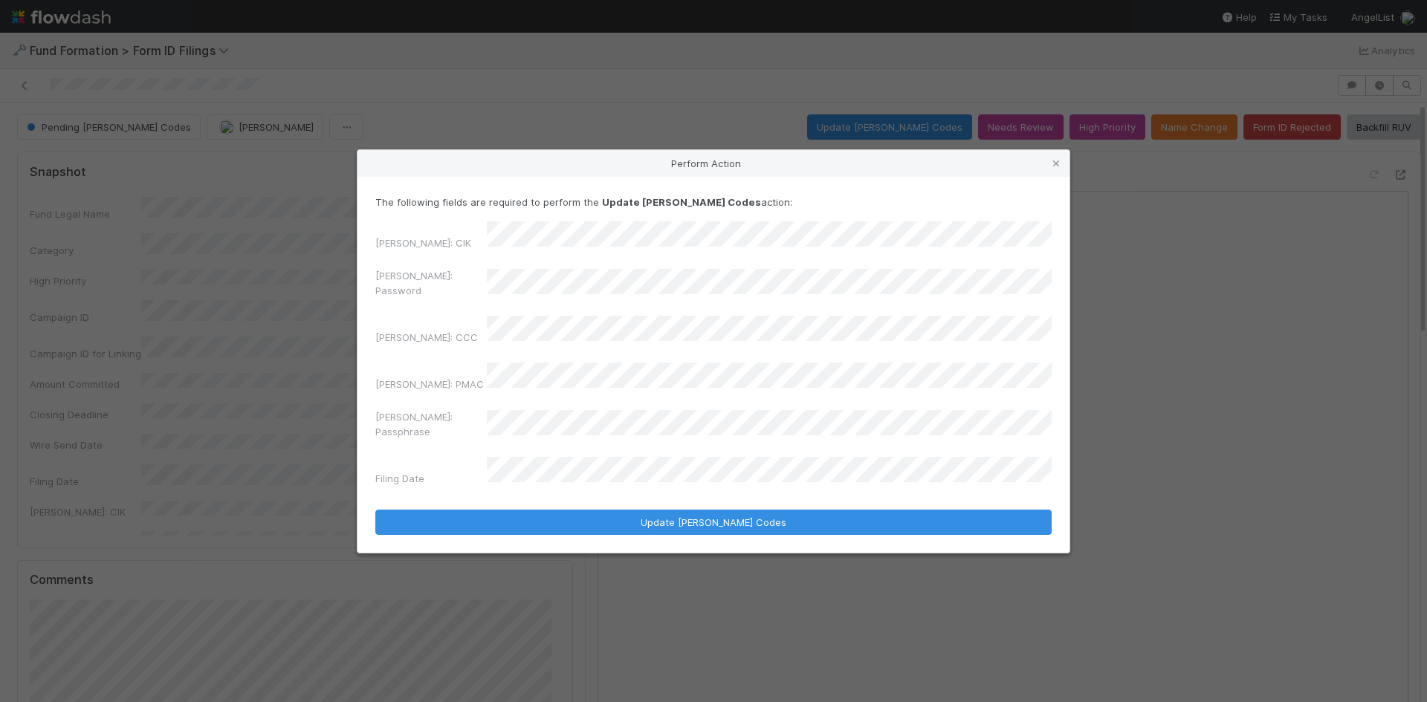
click at [471, 285] on div "EDGAR: CIK EDGAR: Password EDGAR: CCC EDGAR: PMAC EDGAR: Passphrase Filing Date" at bounding box center [713, 356] width 676 height 271
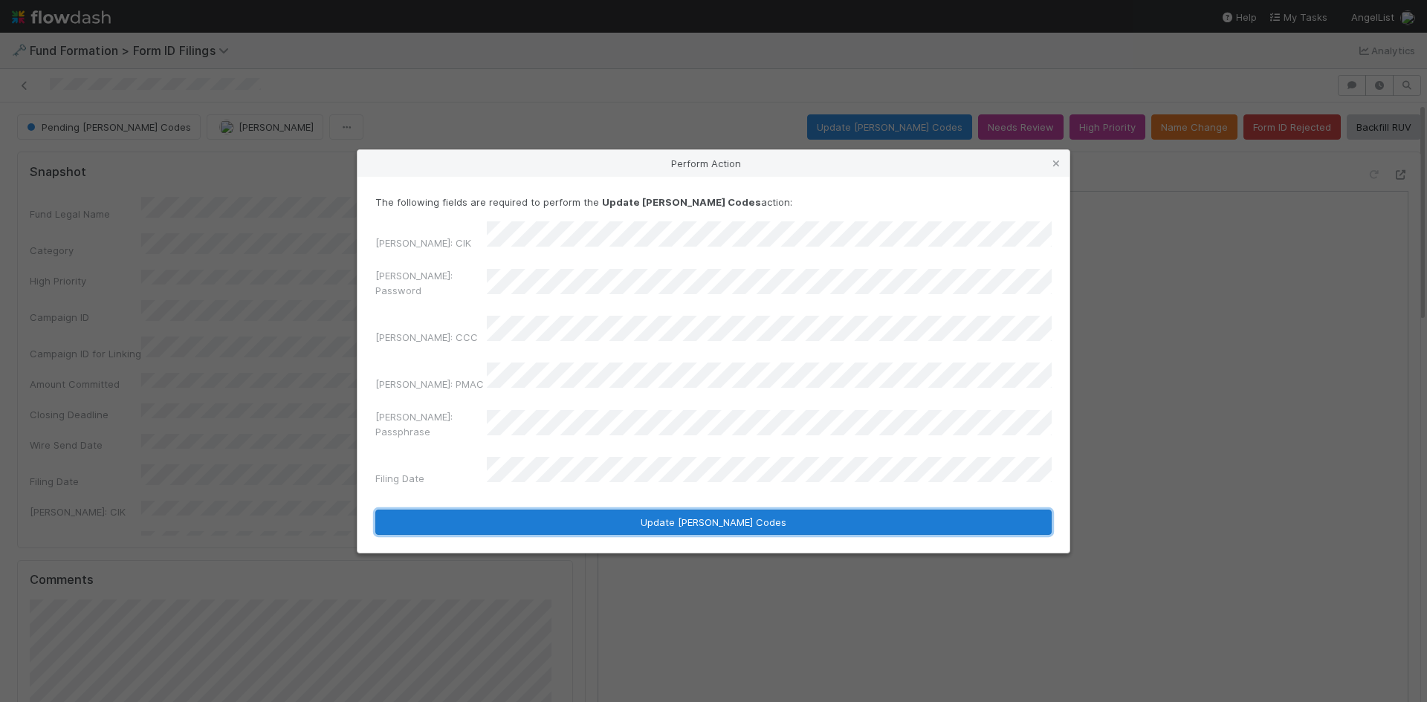
click at [602, 510] on button "Update EDGAR Codes" at bounding box center [713, 522] width 676 height 25
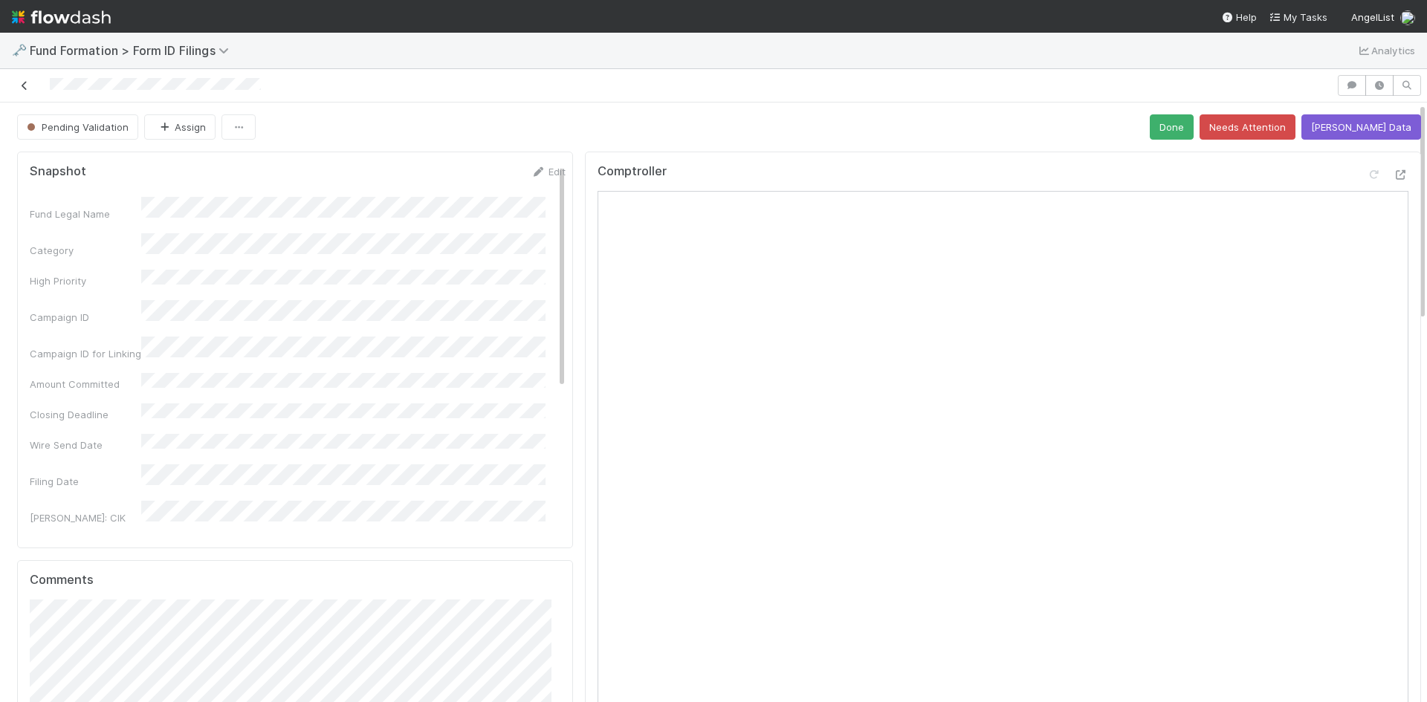
click at [27, 84] on icon at bounding box center [24, 86] width 15 height 10
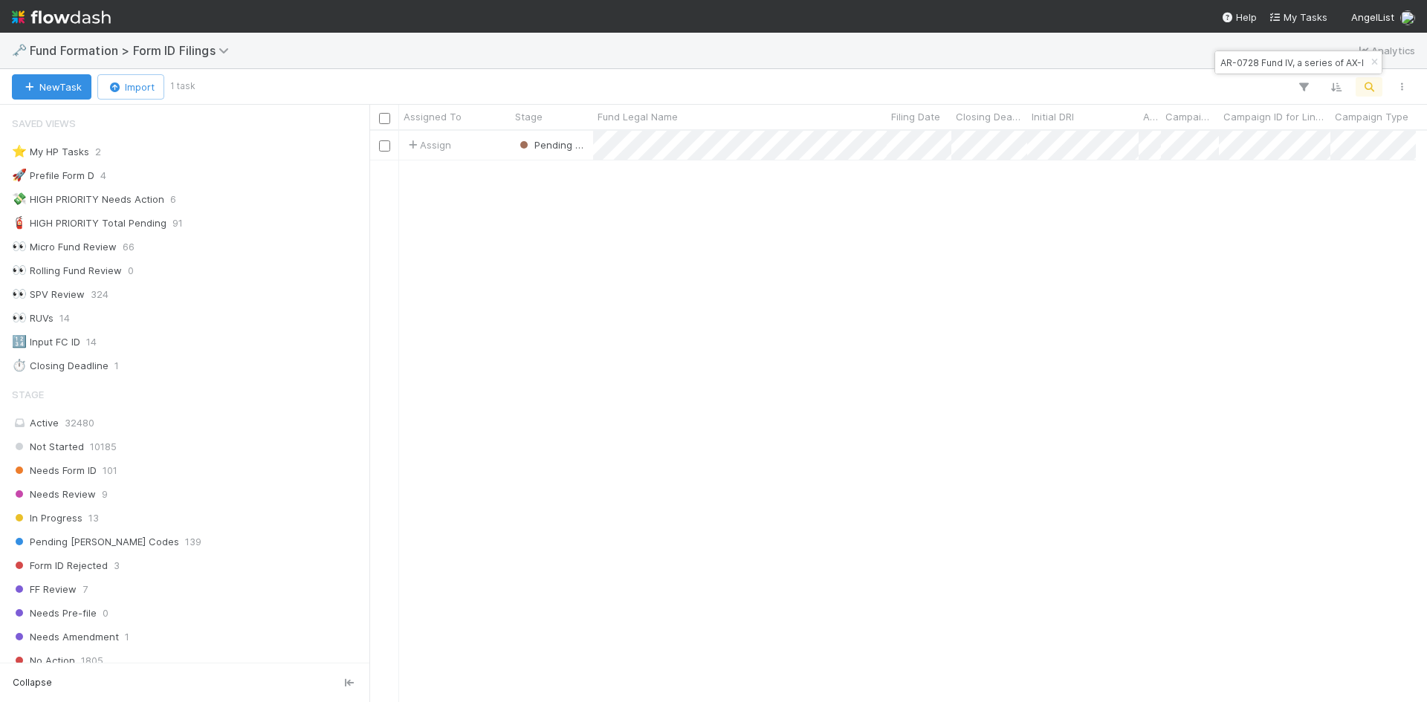
scroll to position [12, 12]
click at [1262, 63] on input "AR-0728 Fund IV, a series of AX-RN-Funds, LP" at bounding box center [1291, 63] width 149 height 18
paste input "BA-0725 Fund I, a series of Umami Capital, LP"
type input "BA-0725 Fund I, a series of Umami Capital, LP"
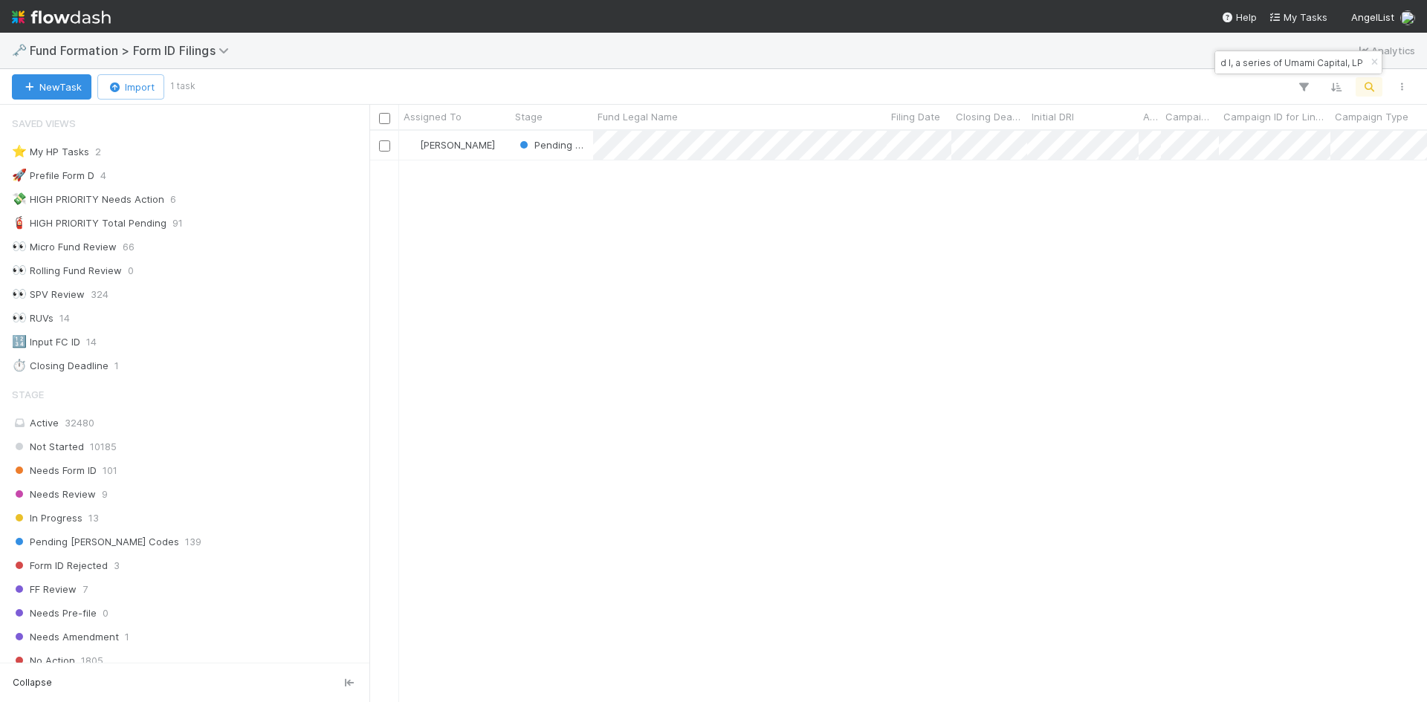
scroll to position [560, 1046]
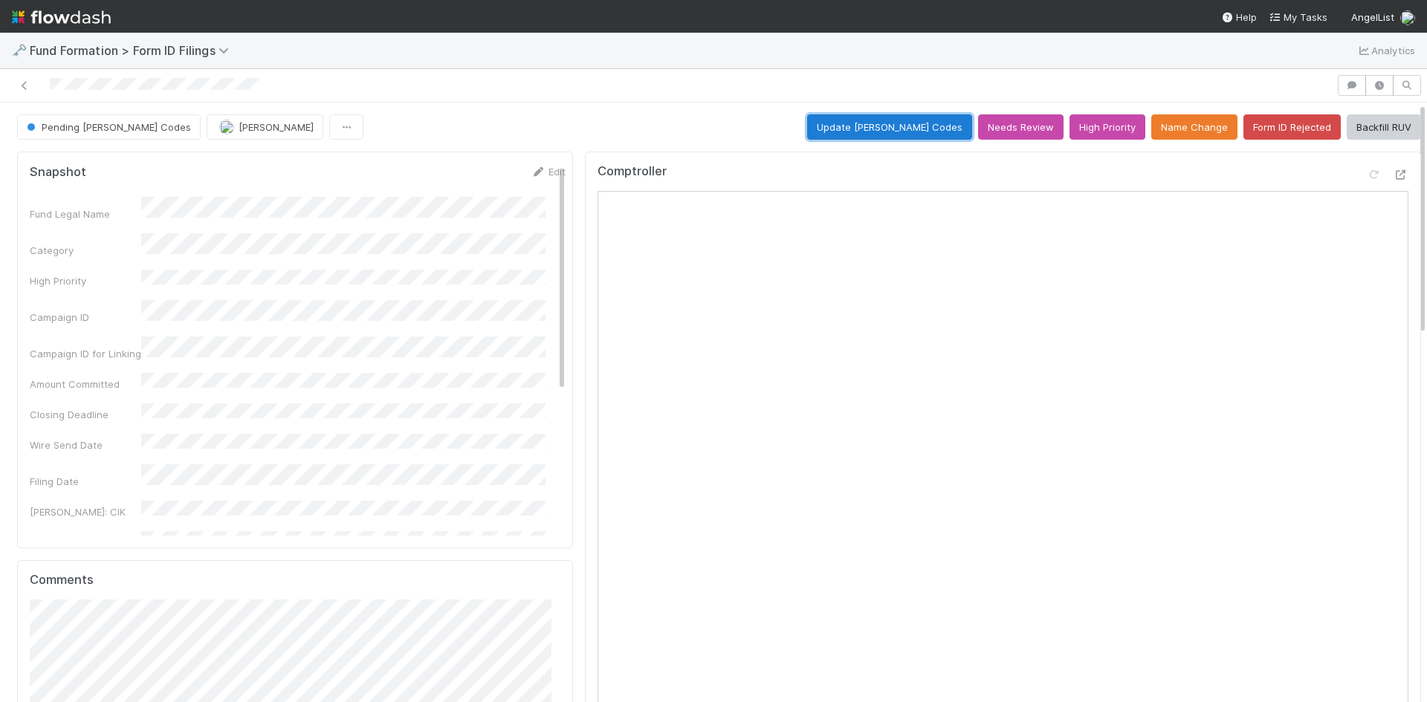
click at [916, 136] on button "Update EDGAR Codes" at bounding box center [889, 126] width 165 height 25
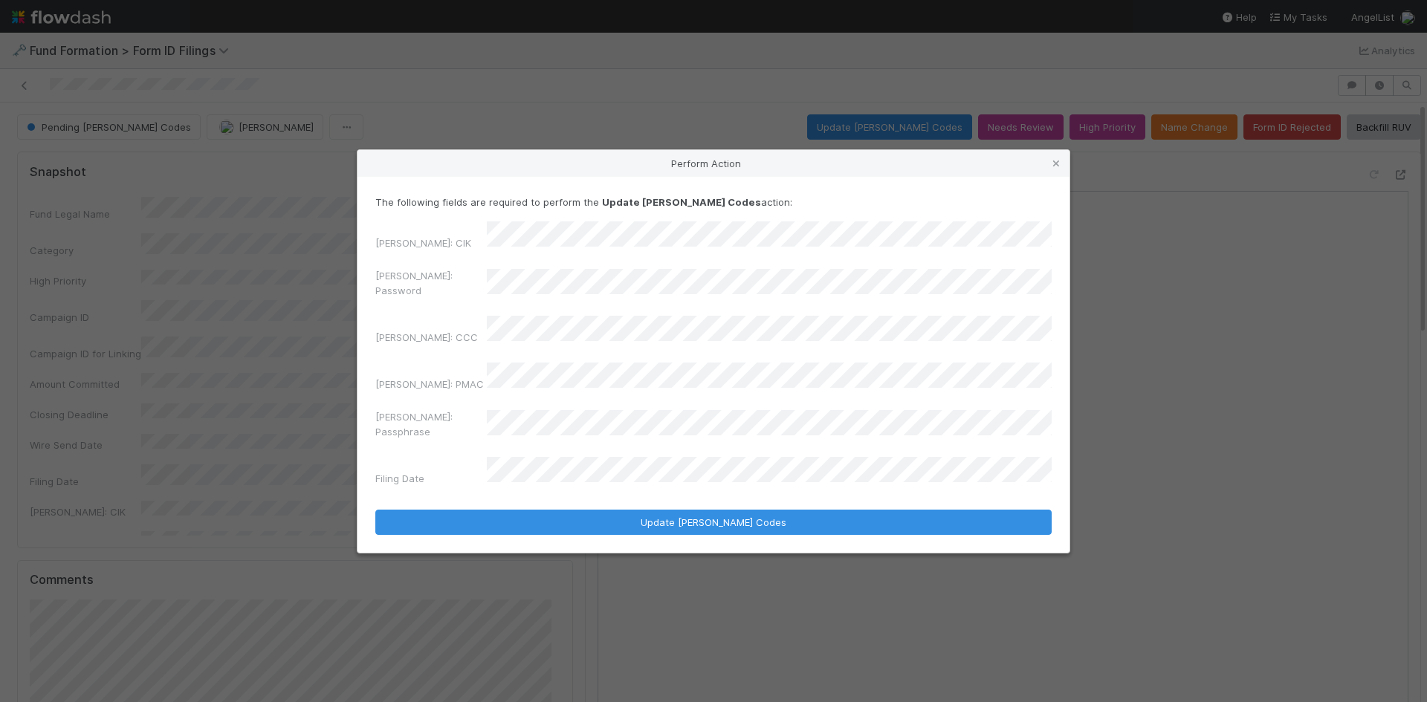
click at [347, 288] on div "Perform Action The following fields are required to perform the Update EDGAR Co…" at bounding box center [713, 351] width 1427 height 702
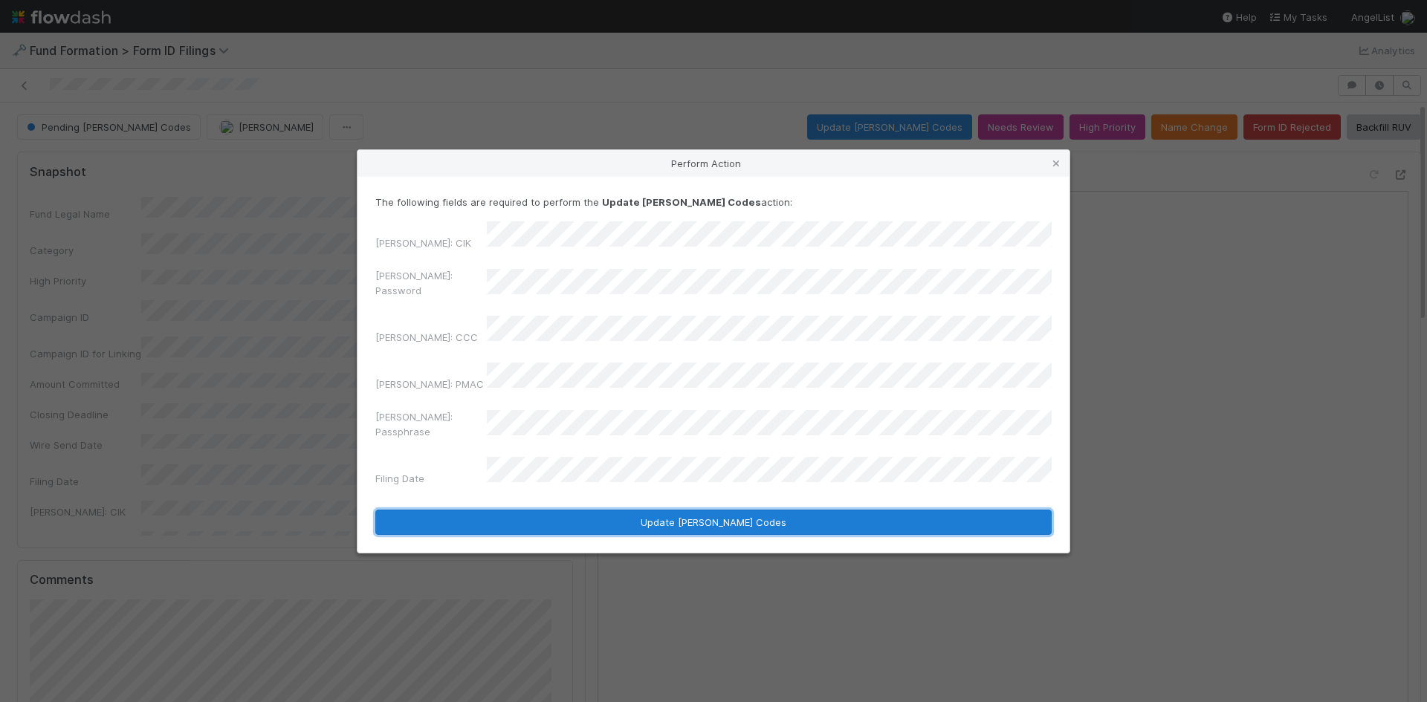
click at [520, 510] on button "Update EDGAR Codes" at bounding box center [713, 522] width 676 height 25
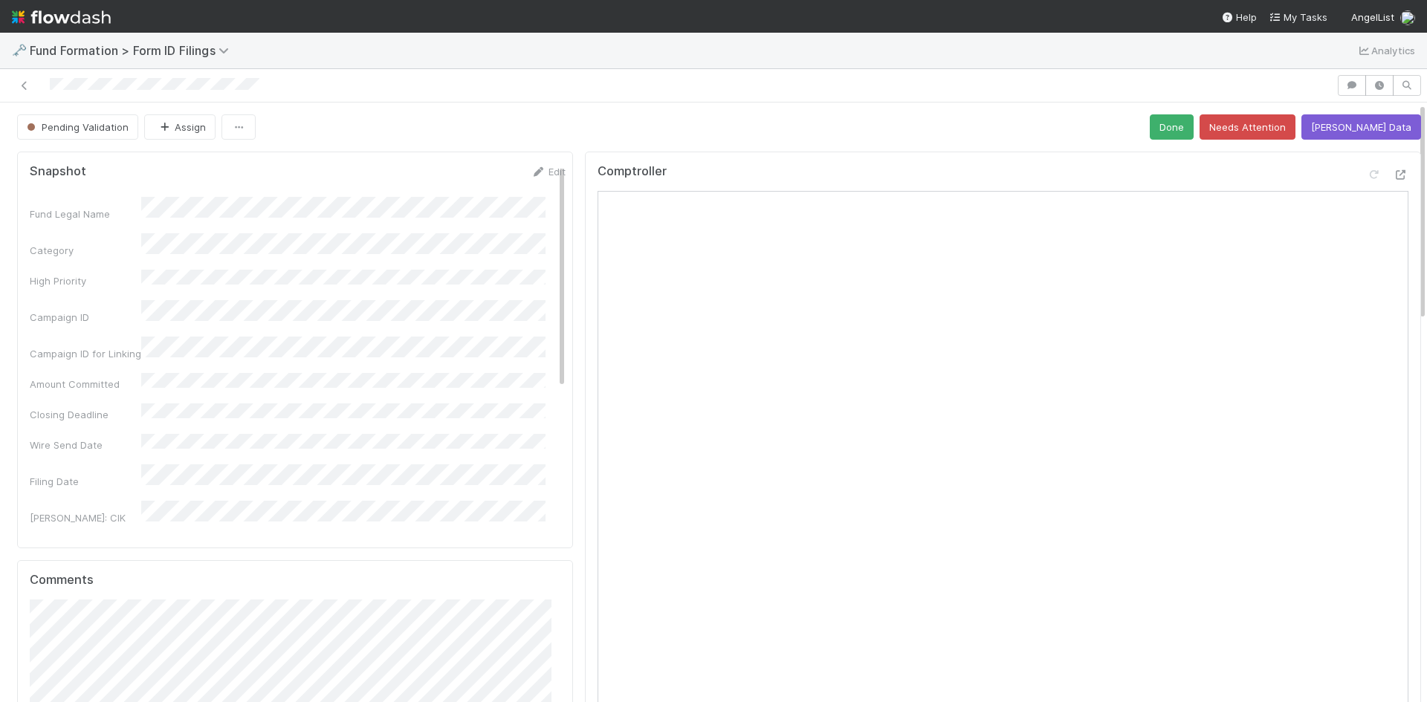
click at [19, 77] on div at bounding box center [668, 85] width 1324 height 21
click at [26, 88] on icon at bounding box center [24, 86] width 15 height 10
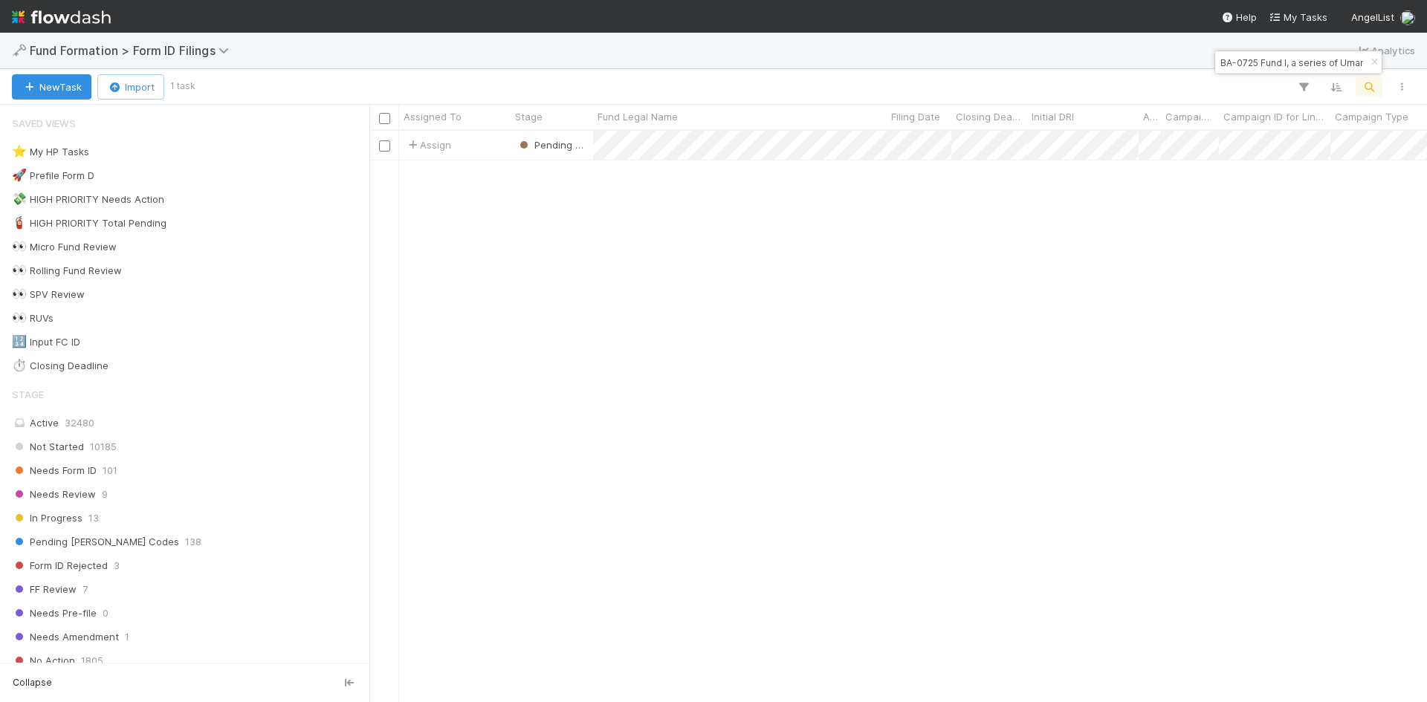
scroll to position [560, 1046]
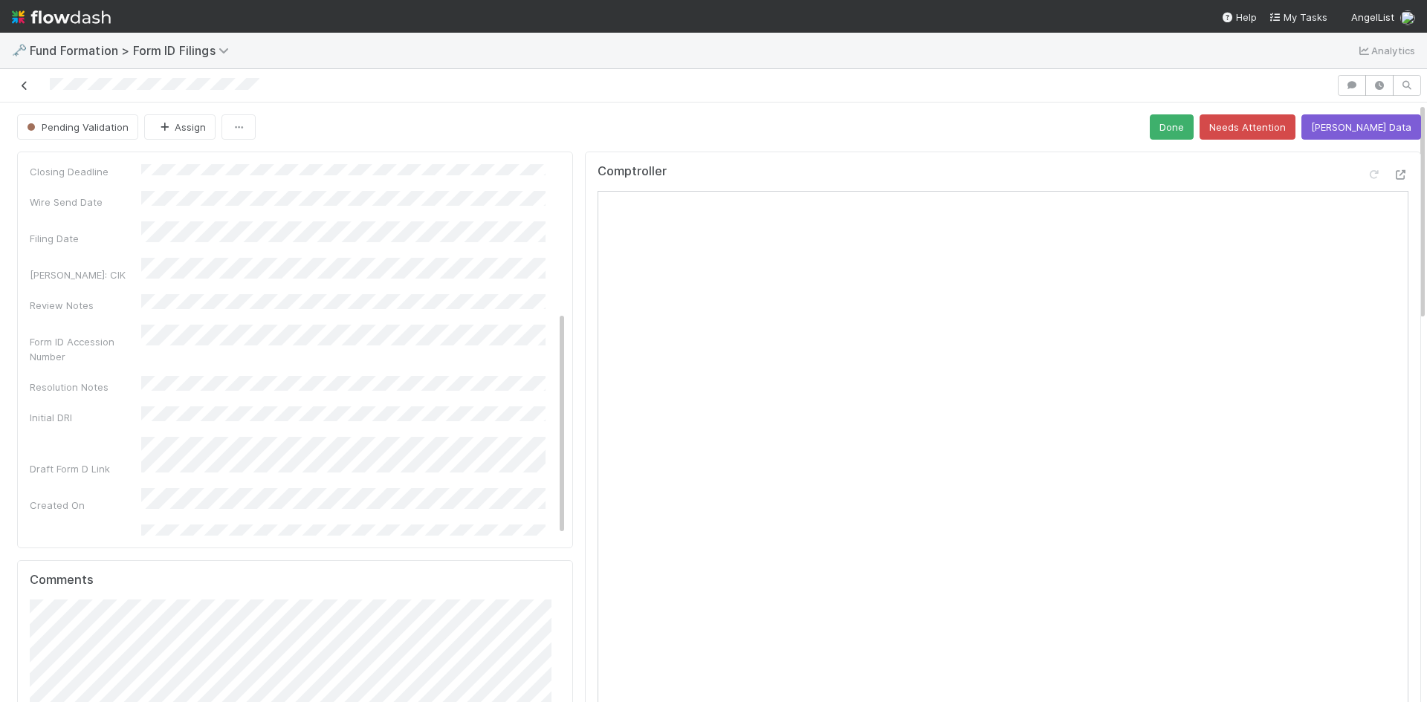
click at [21, 87] on icon at bounding box center [24, 86] width 15 height 10
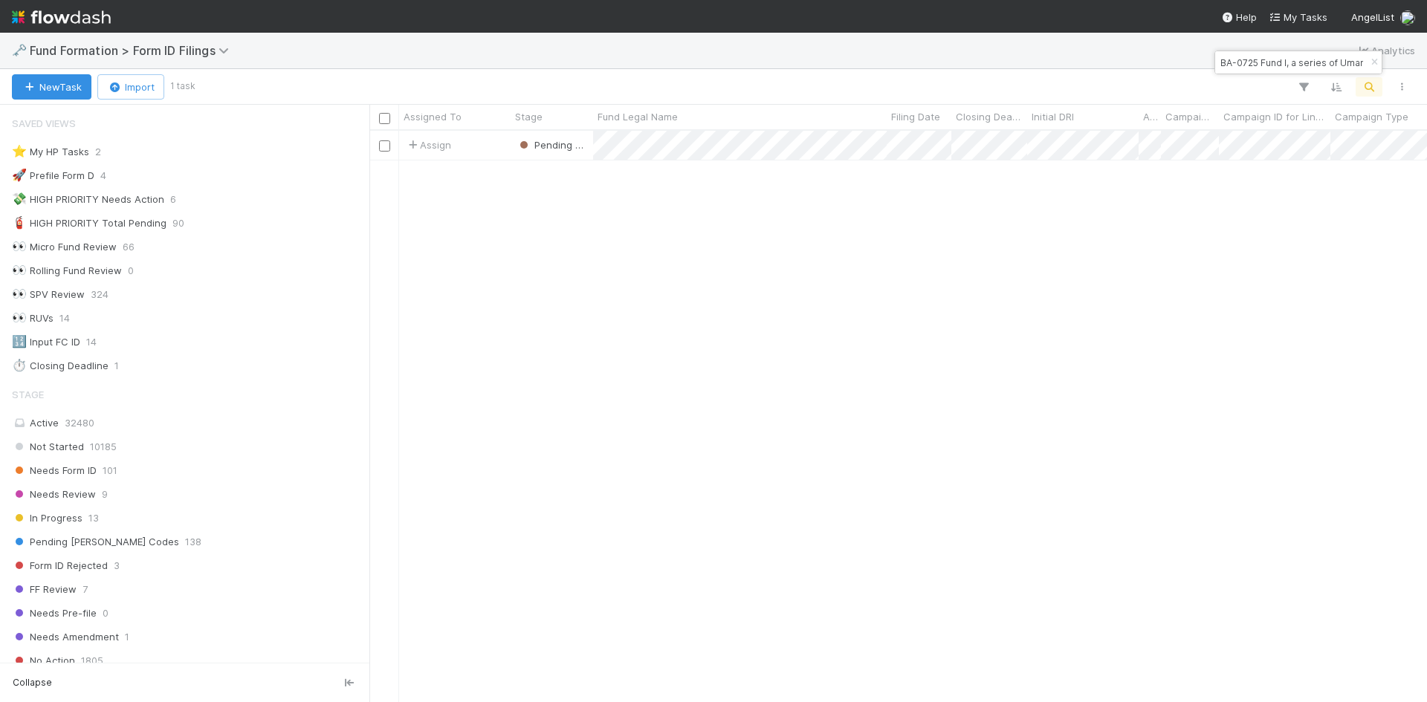
scroll to position [12, 12]
click at [1375, 63] on icon "button" at bounding box center [1374, 62] width 15 height 9
click at [155, 467] on div "Needs Form ID 97" at bounding box center [189, 471] width 354 height 19
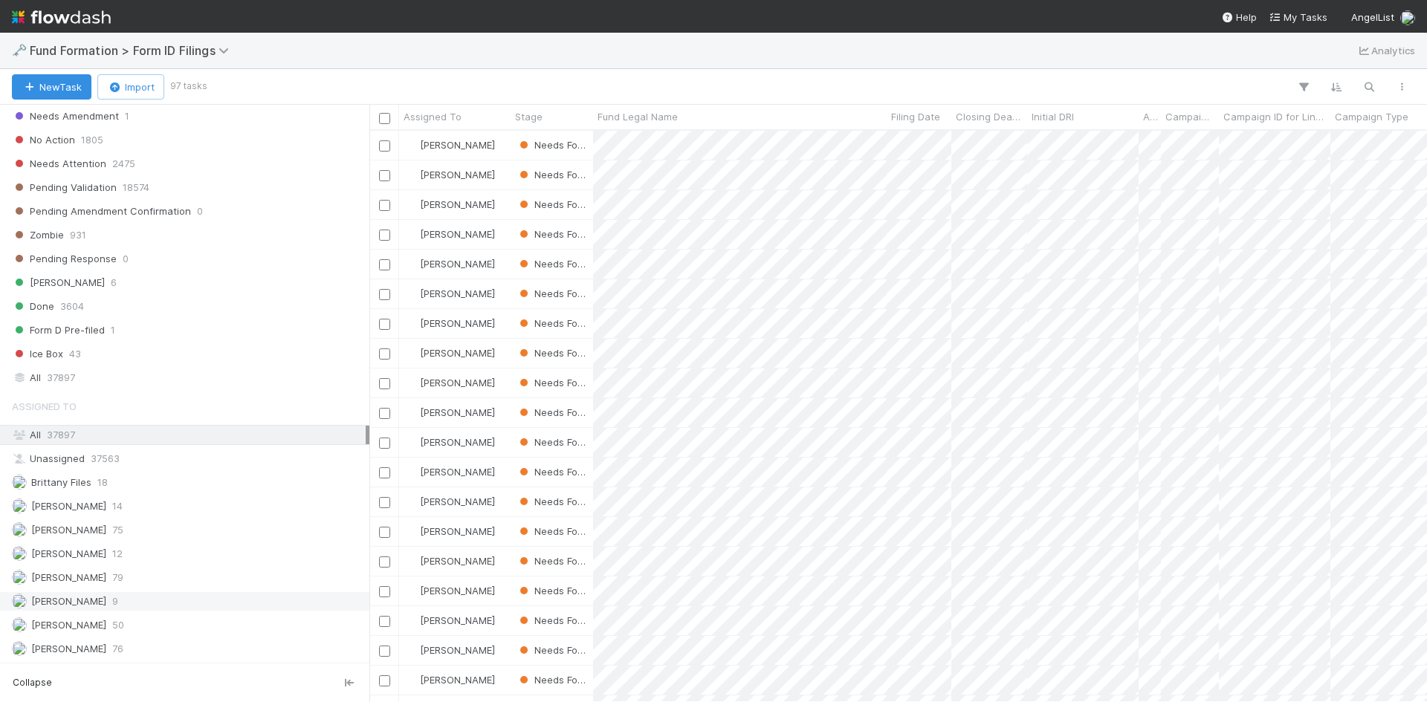
scroll to position [560, 1046]
click at [141, 580] on div "Meg Castanare 79" at bounding box center [189, 578] width 354 height 19
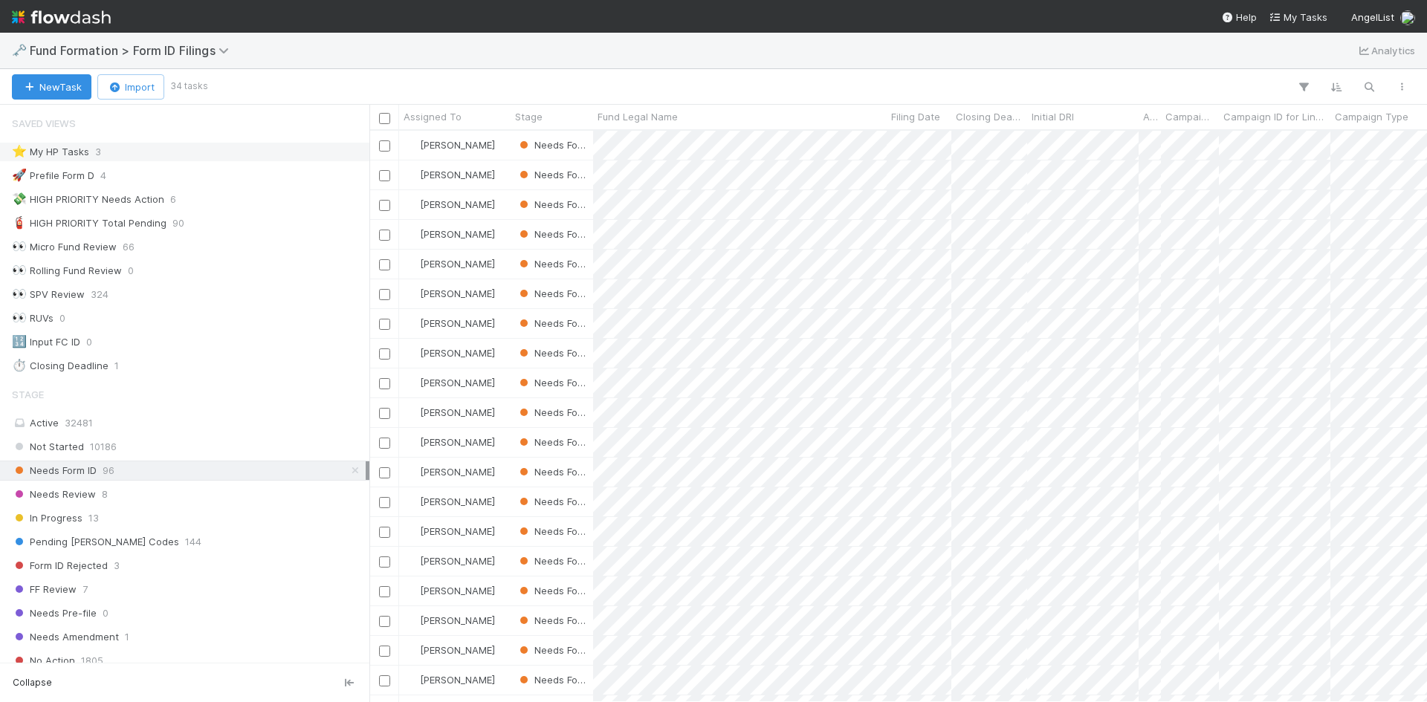
click at [124, 152] on div "⭐ My HP Tasks 3" at bounding box center [189, 152] width 354 height 19
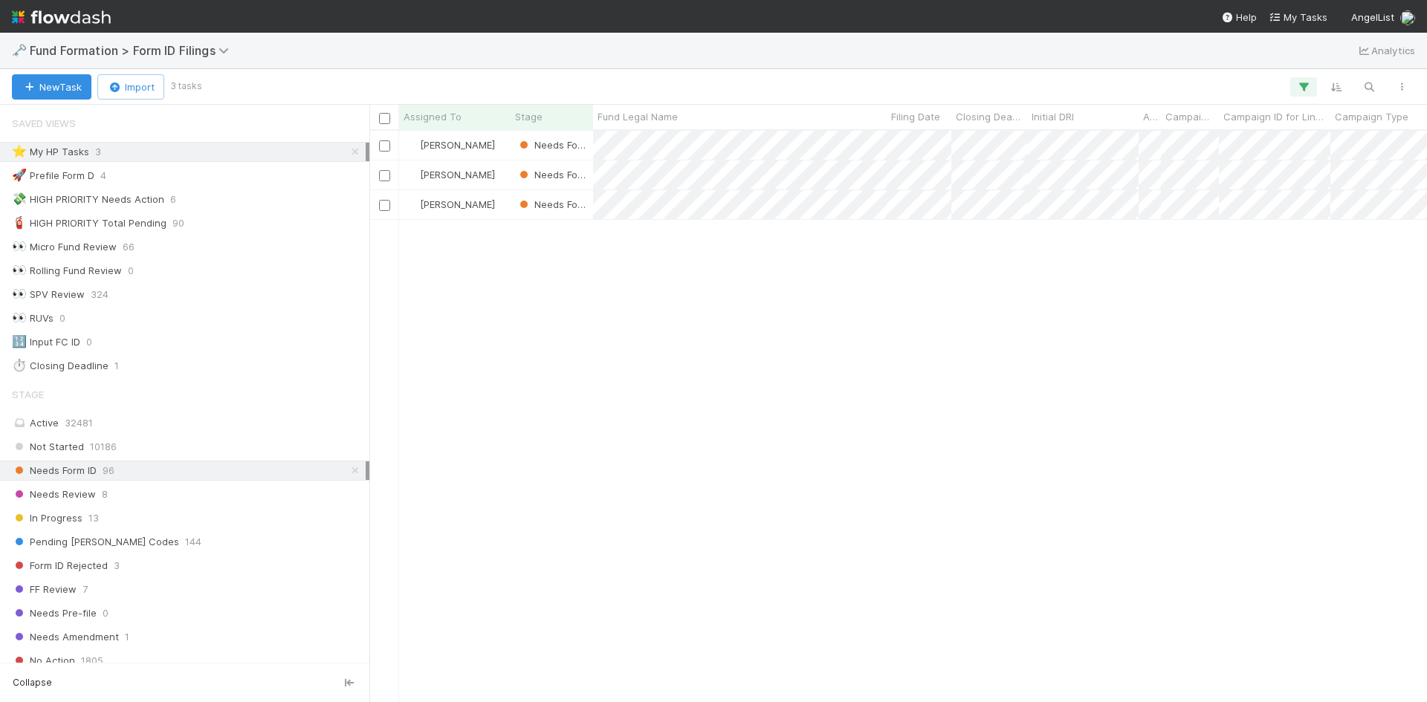
scroll to position [560, 1046]
click at [1084, 327] on div at bounding box center [713, 351] width 1427 height 702
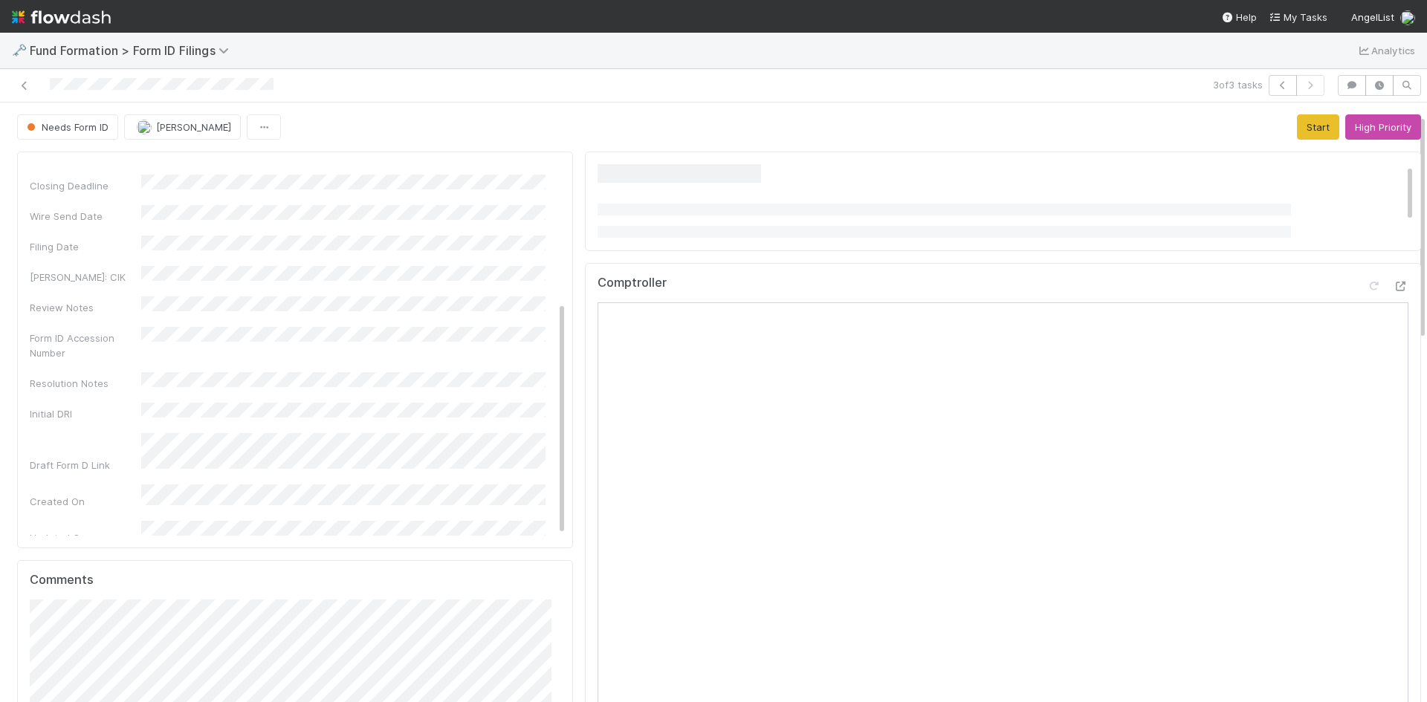
scroll to position [372, 0]
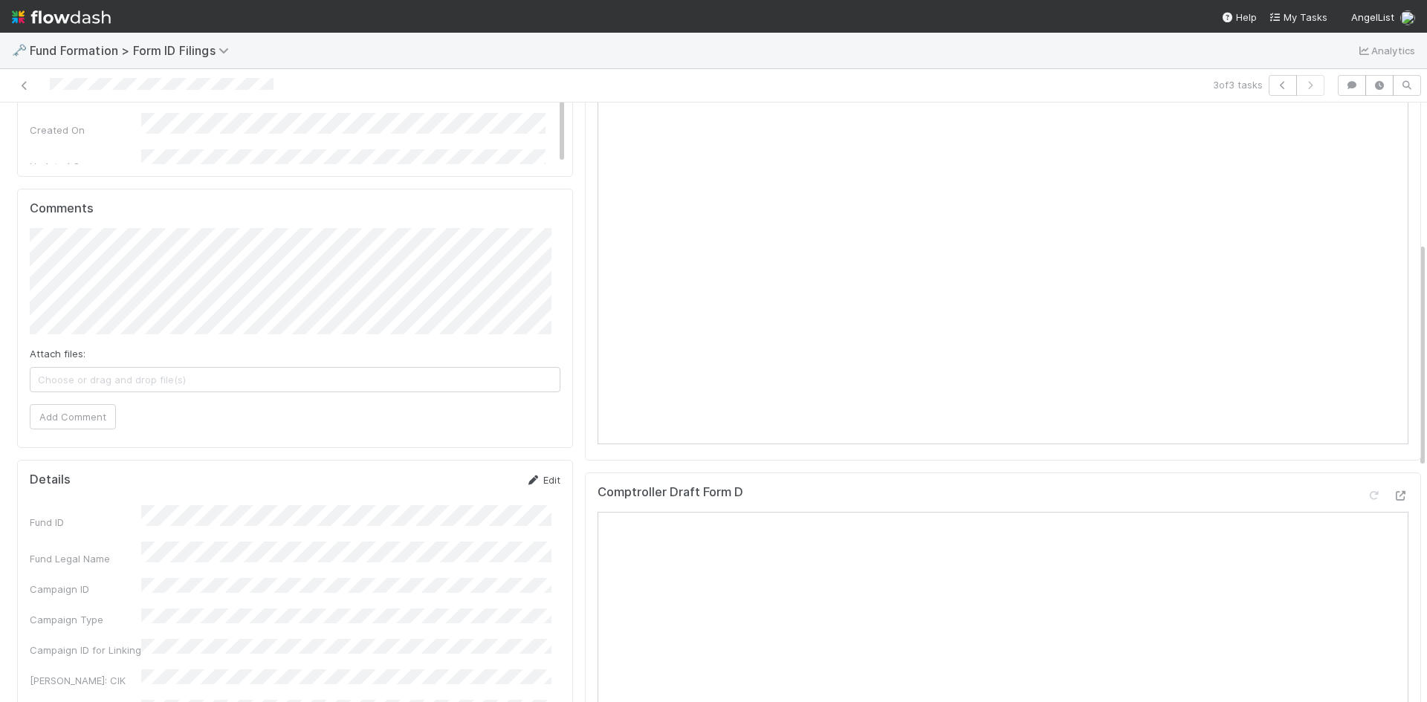
click at [539, 484] on link "Edit" at bounding box center [542, 480] width 35 height 12
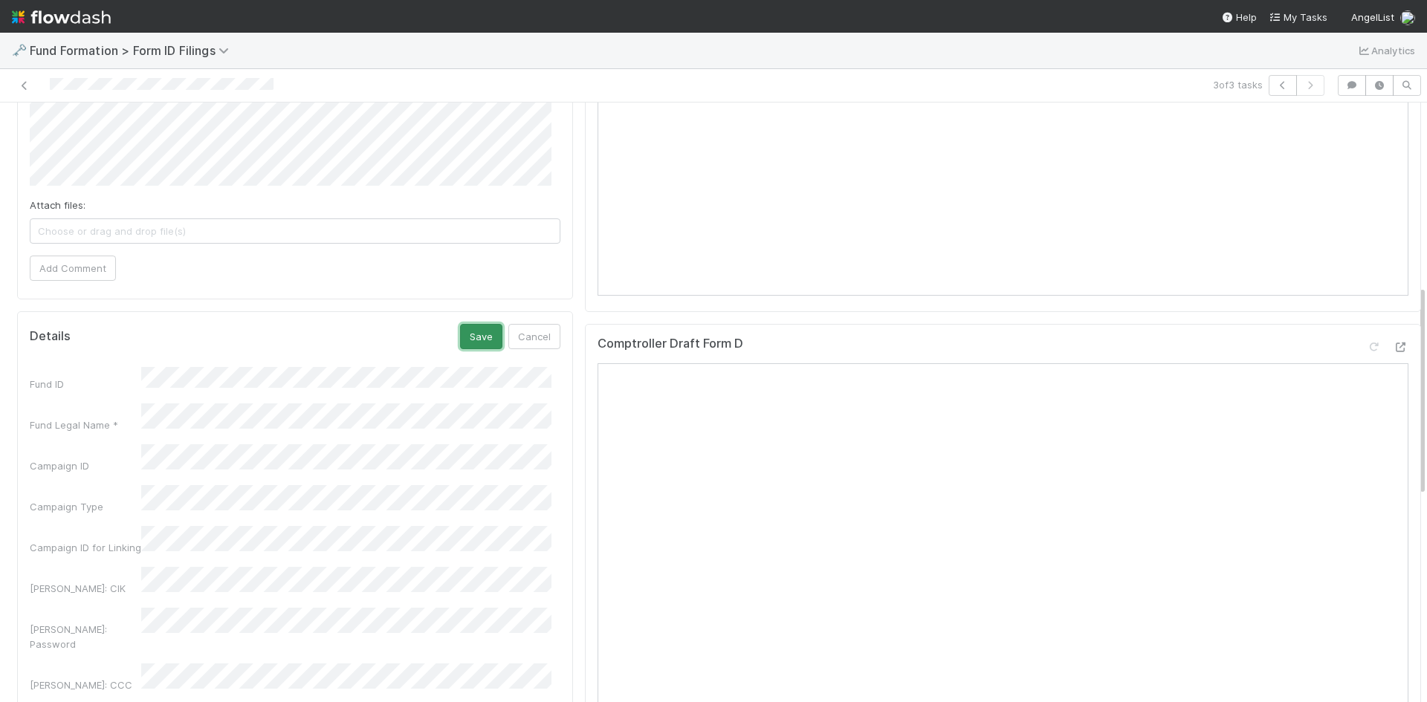
click at [467, 337] on button "Save" at bounding box center [481, 336] width 42 height 25
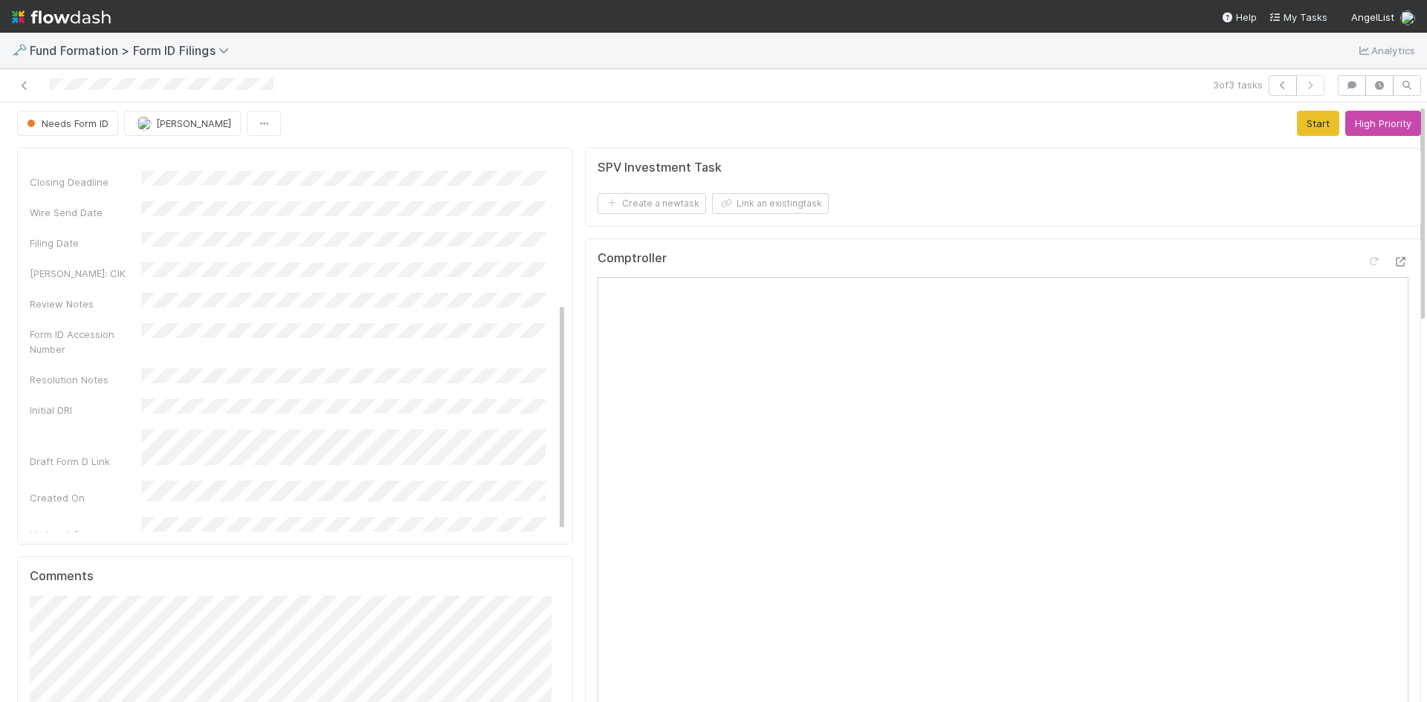
scroll to position [0, 0]
click at [1297, 126] on button "Start" at bounding box center [1318, 126] width 42 height 25
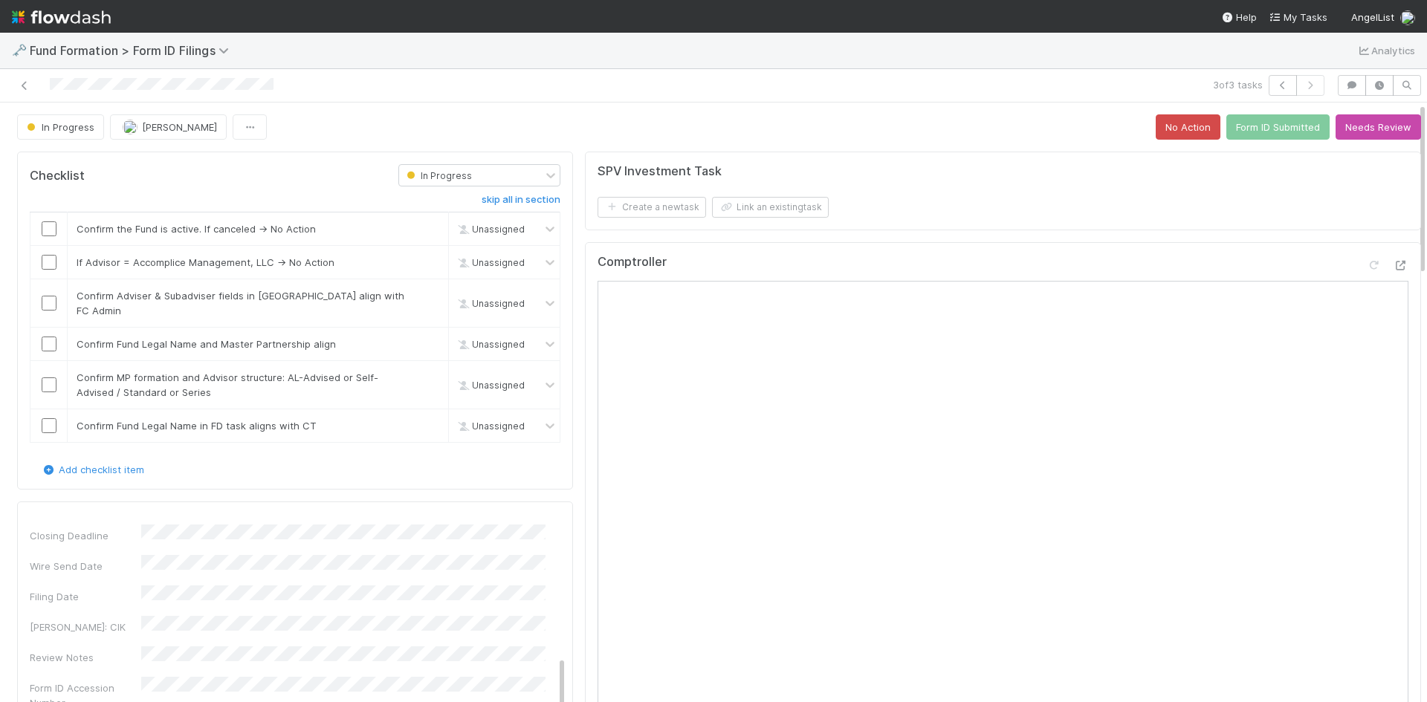
click at [1018, 133] on div "In Progress Meg Castanare No Action Form ID Submitted Needs Review" at bounding box center [719, 126] width 1404 height 25
click at [46, 228] on input "checkbox" at bounding box center [49, 228] width 15 height 15
drag, startPoint x: 417, startPoint y: 265, endPoint x: 375, endPoint y: 264, distance: 42.4
click at [421, 264] on link "skip" at bounding box center [430, 262] width 19 height 12
drag, startPoint x: 45, startPoint y: 296, endPoint x: 48, endPoint y: 314, distance: 18.2
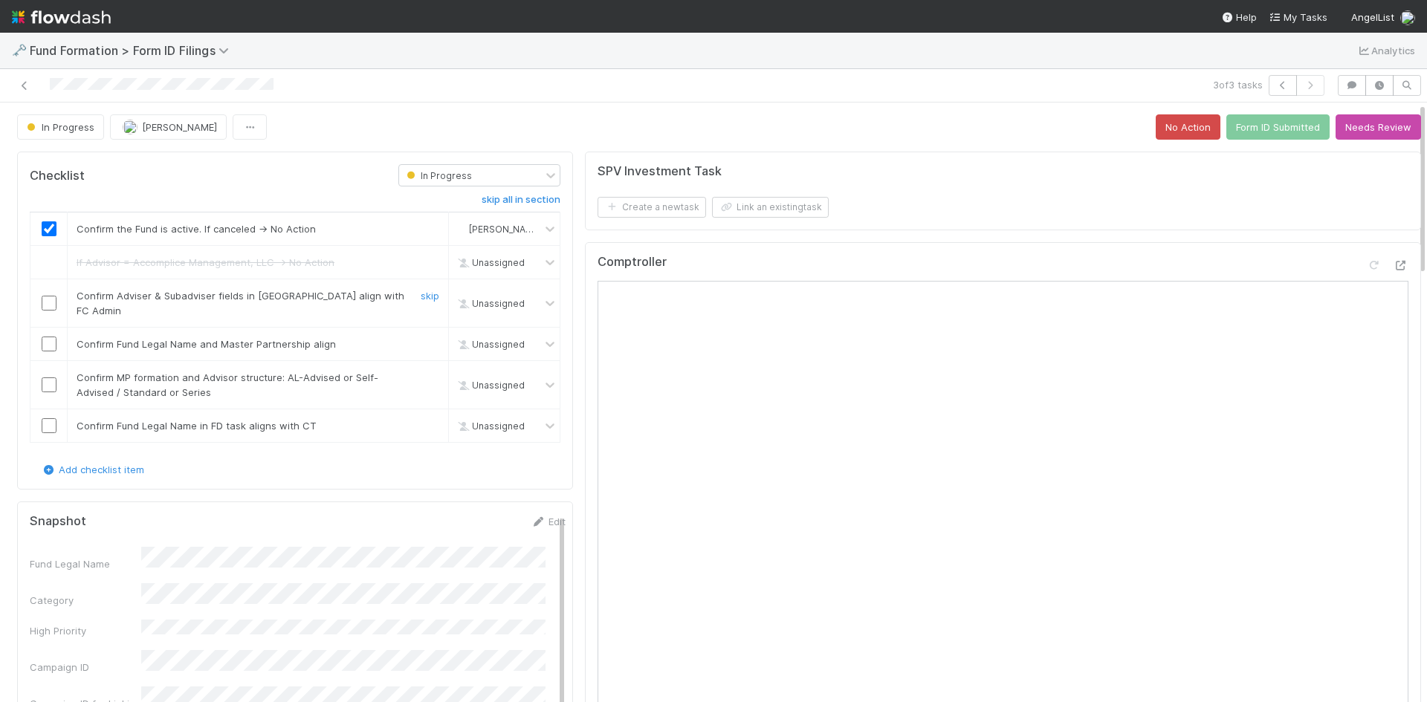
click at [46, 301] on input "checkbox" at bounding box center [49, 303] width 15 height 15
click at [50, 337] on input "checkbox" at bounding box center [49, 344] width 15 height 15
click at [54, 378] on input "checkbox" at bounding box center [49, 385] width 15 height 15
click at [53, 418] on input "checkbox" at bounding box center [49, 425] width 15 height 15
click at [1273, 132] on button "Form ID Submitted" at bounding box center [1277, 126] width 103 height 25
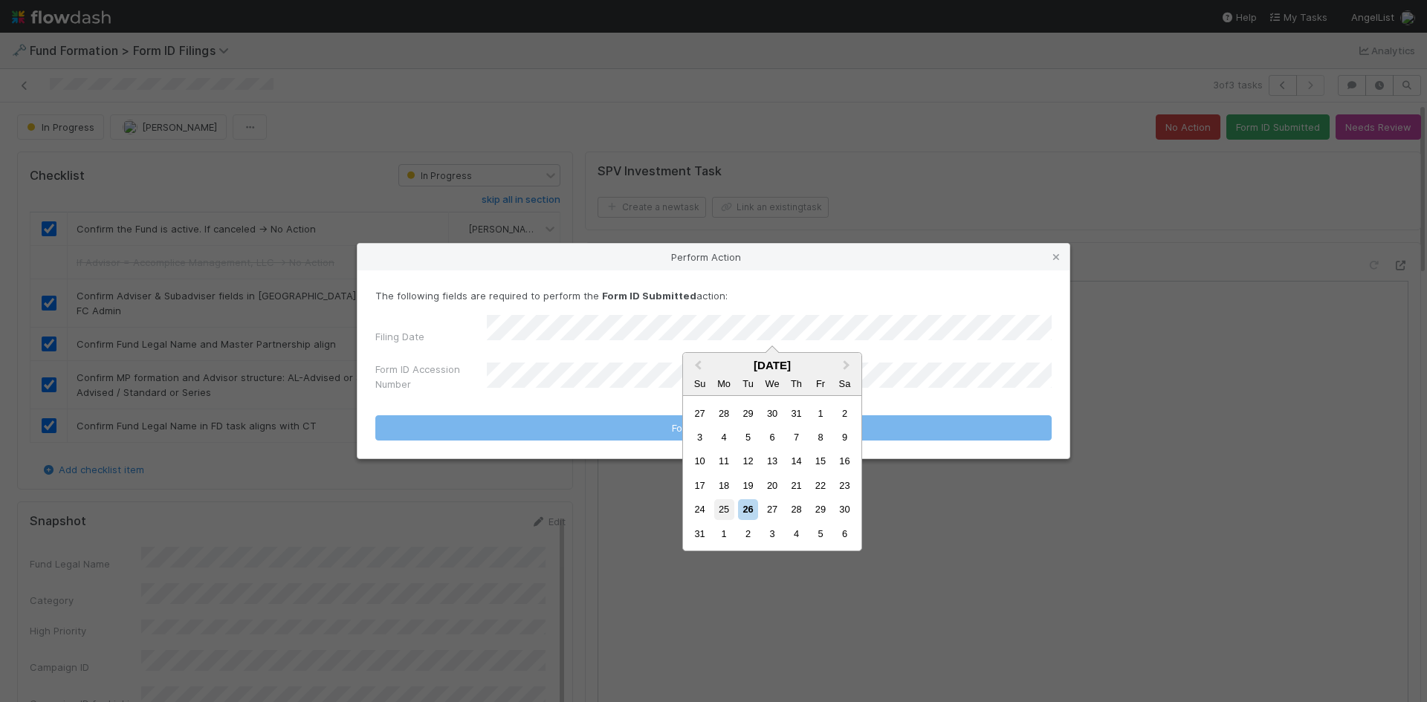
click at [724, 508] on div "25" at bounding box center [724, 509] width 20 height 20
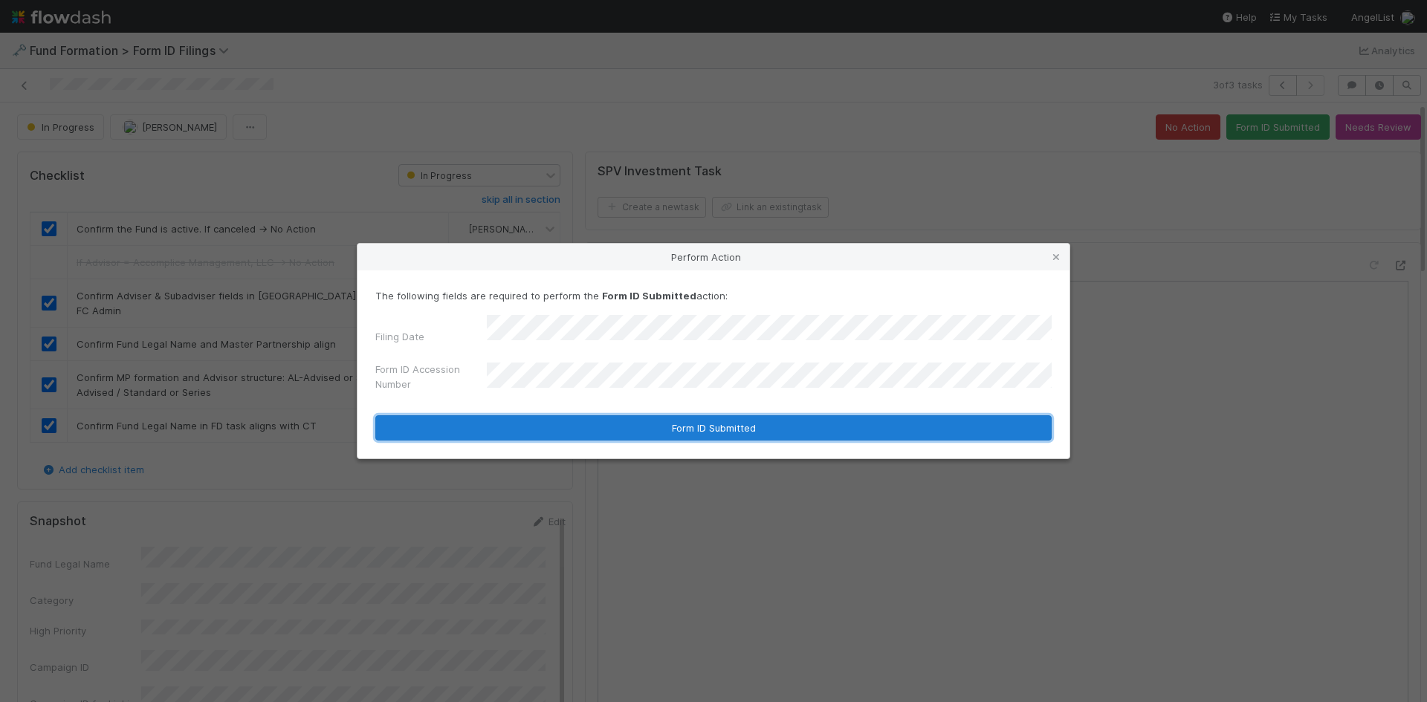
drag, startPoint x: 572, startPoint y: 424, endPoint x: 158, endPoint y: 645, distance: 468.8
click at [569, 425] on button "Form ID Submitted" at bounding box center [713, 427] width 676 height 25
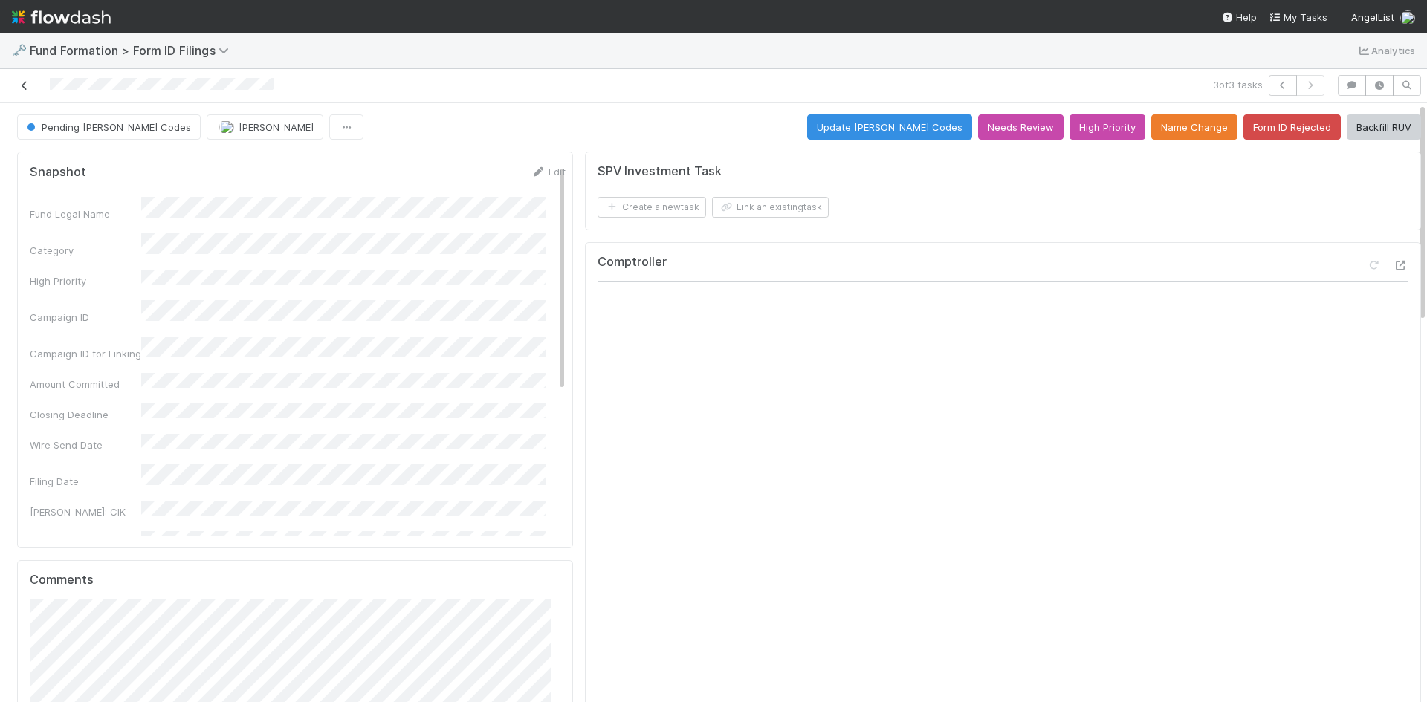
click at [20, 88] on icon at bounding box center [24, 86] width 15 height 10
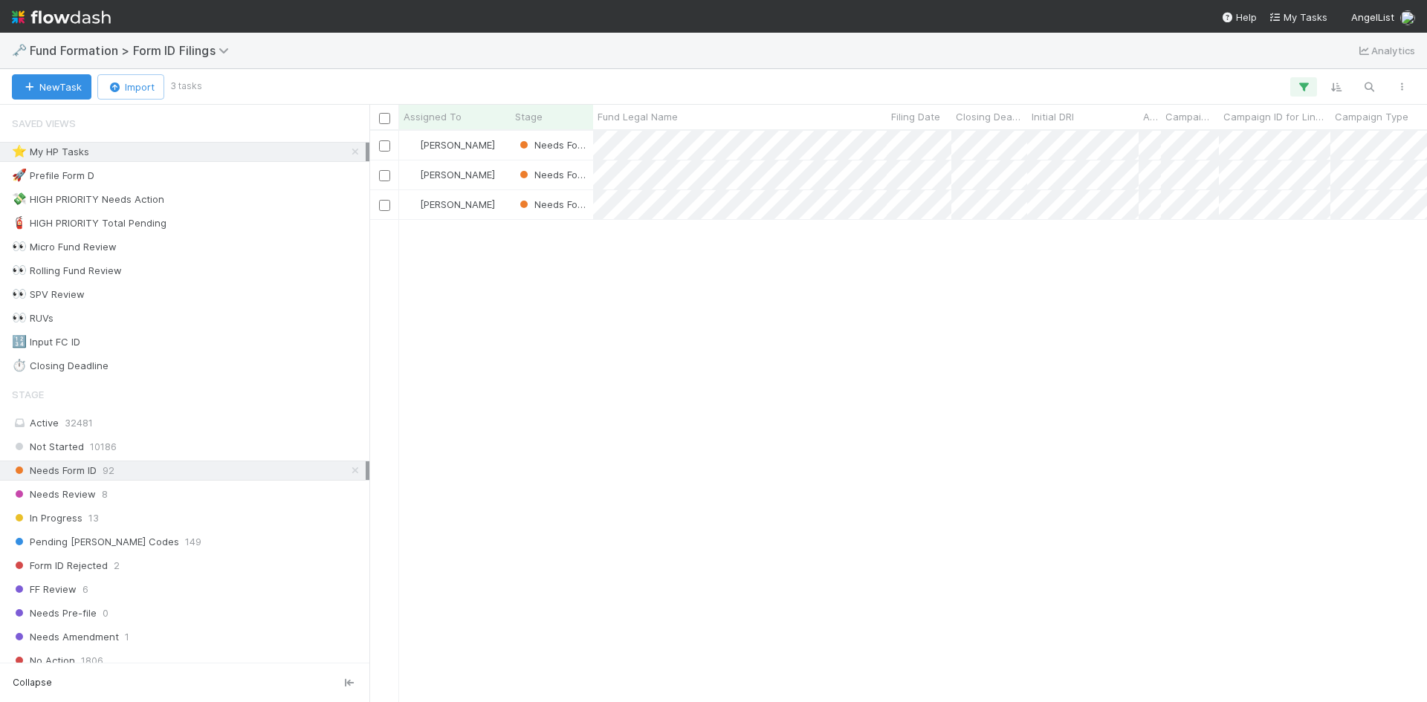
scroll to position [560, 1046]
click at [916, 494] on div "Meg Castanare Needs Form ID 8/8/25, 11:14:12 AM 8/26/25, 6:43:27 AM 0 Meg Casta…" at bounding box center [898, 416] width 1058 height 571
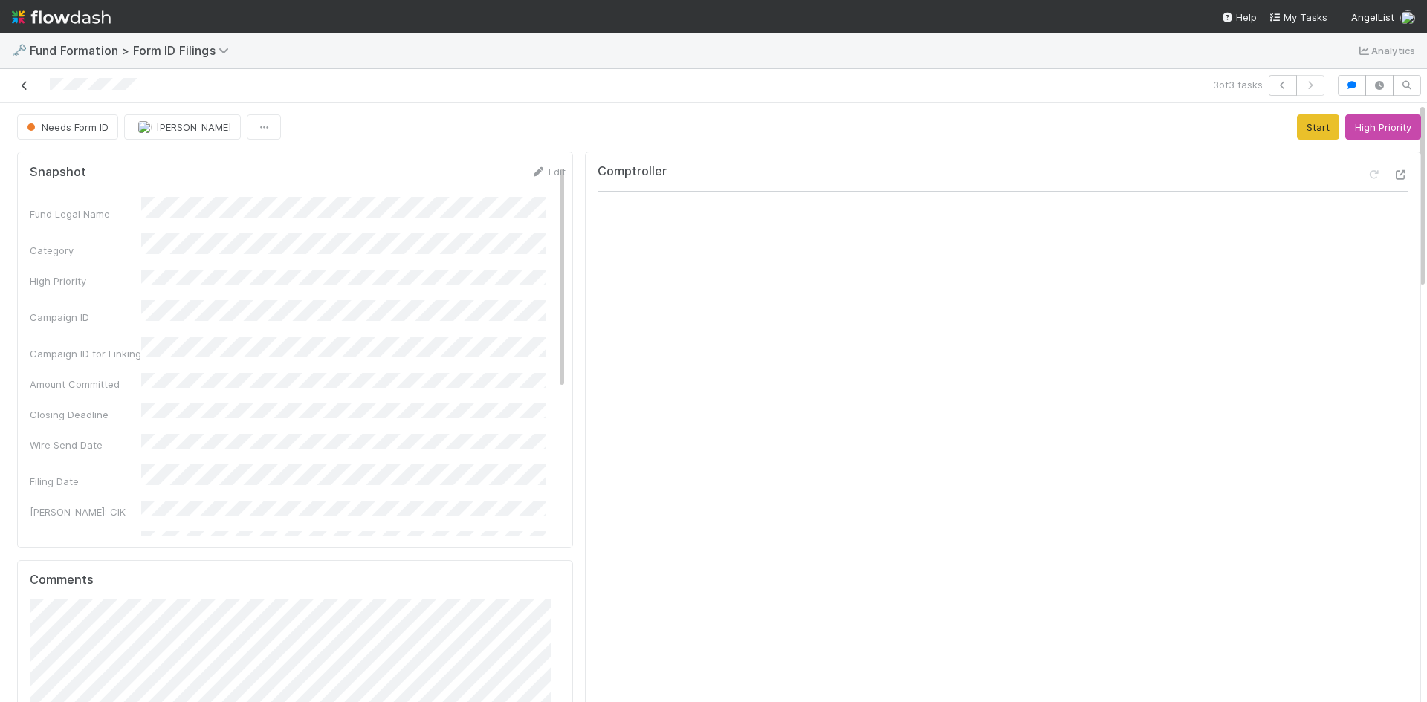
click at [24, 83] on icon at bounding box center [24, 86] width 15 height 10
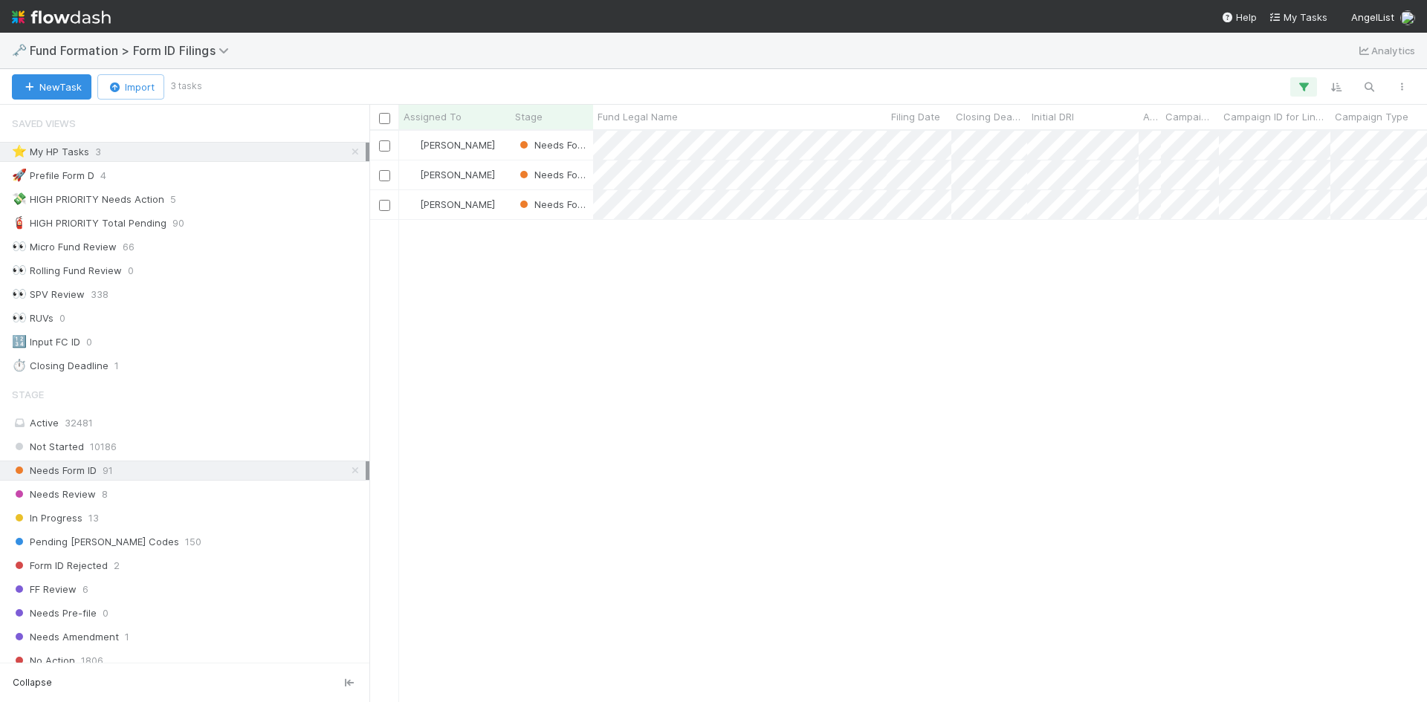
scroll to position [560, 1046]
drag, startPoint x: 155, startPoint y: 543, endPoint x: 181, endPoint y: 512, distance: 40.6
click at [185, 543] on span "152" at bounding box center [193, 542] width 16 height 19
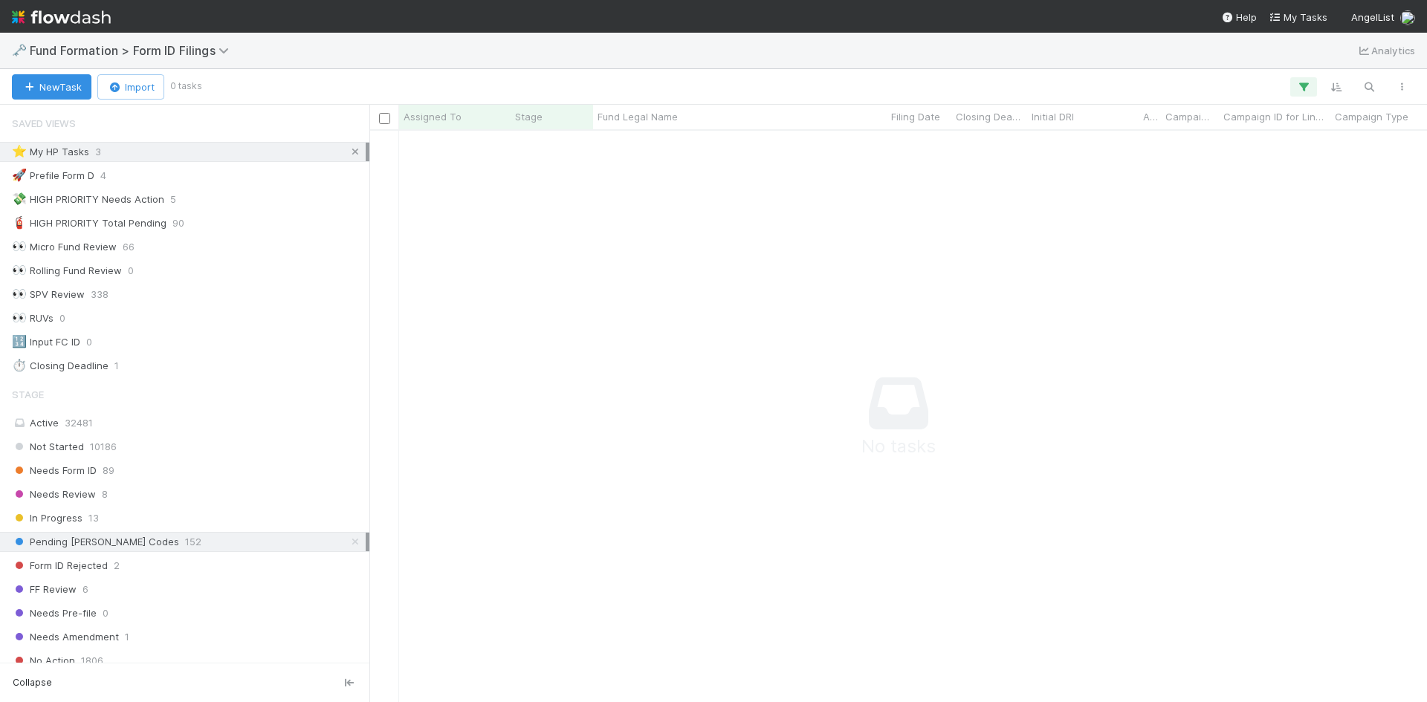
click at [348, 151] on icon at bounding box center [355, 152] width 15 height 10
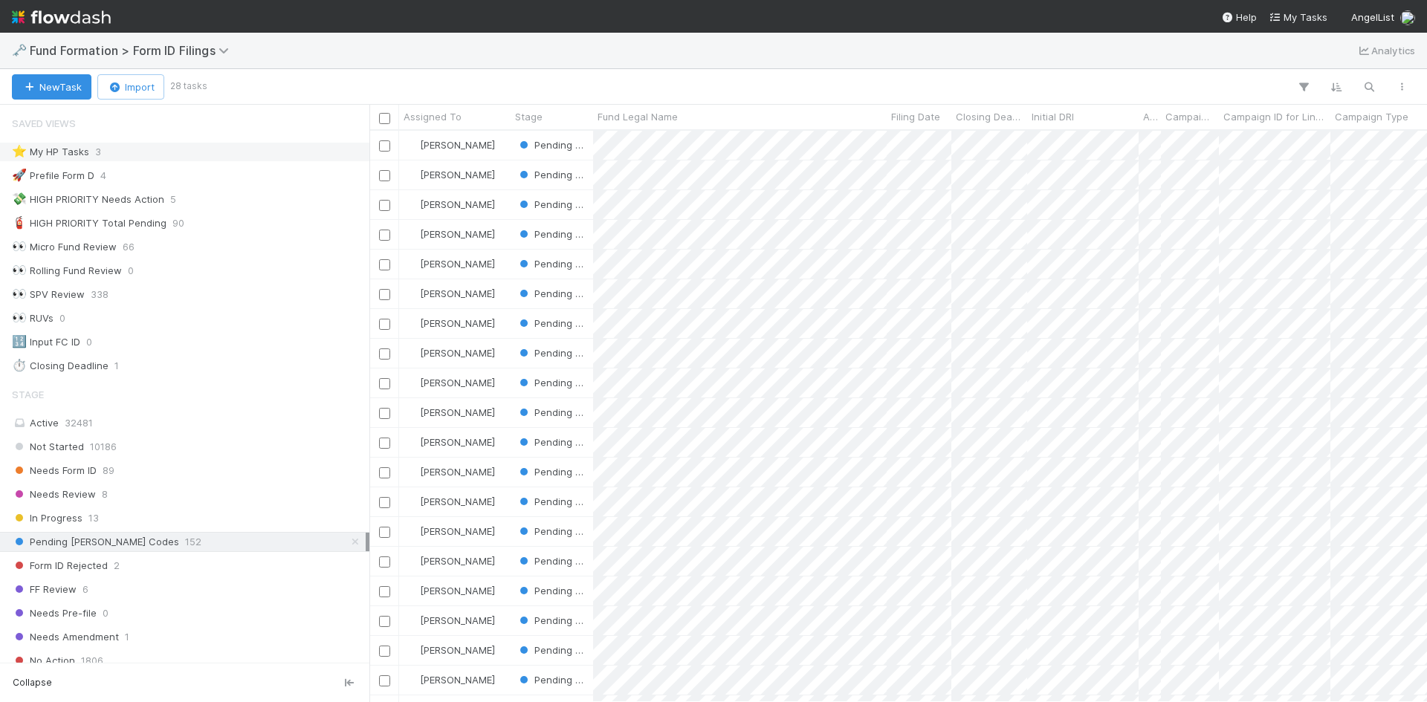
scroll to position [560, 1046]
click at [918, 115] on span "Filing Date" at bounding box center [915, 116] width 49 height 15
click at [933, 145] on div "Sort Oldest → Newest" at bounding box center [976, 145] width 169 height 22
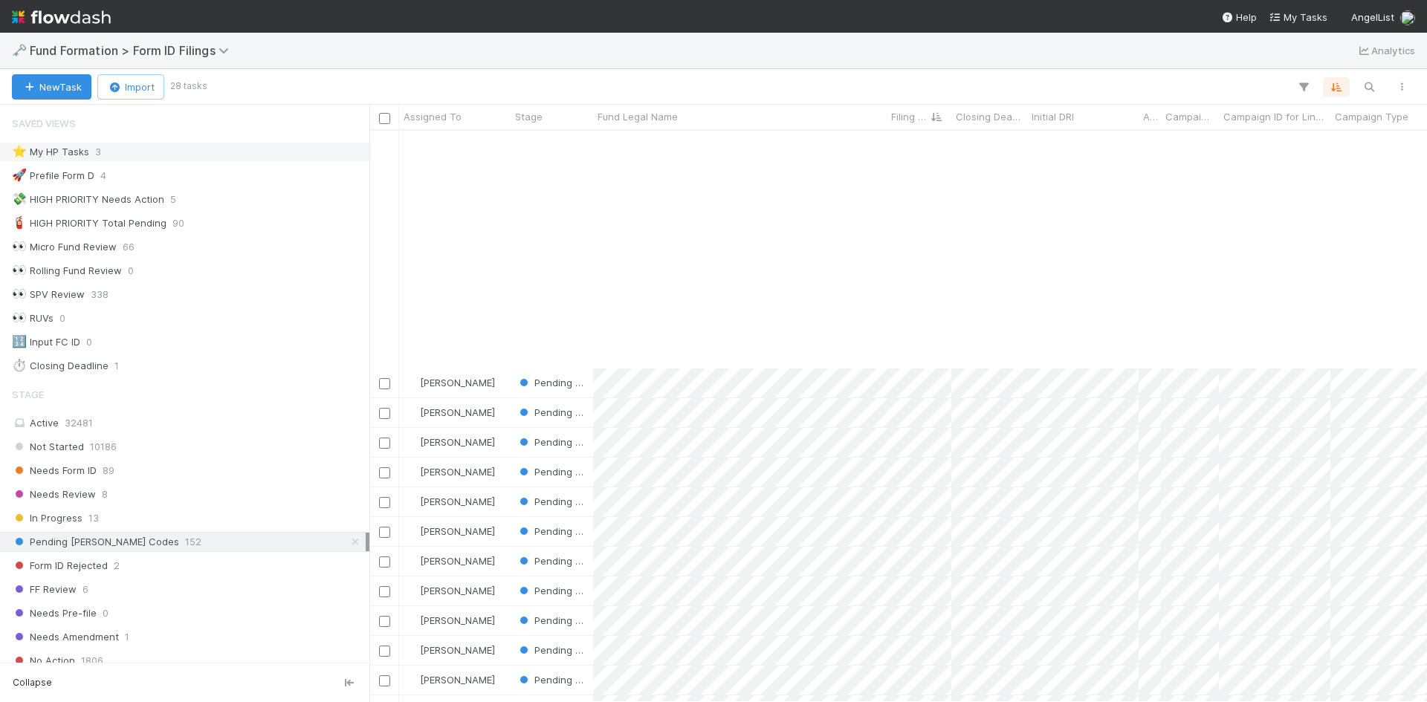
scroll to position [273, 0]
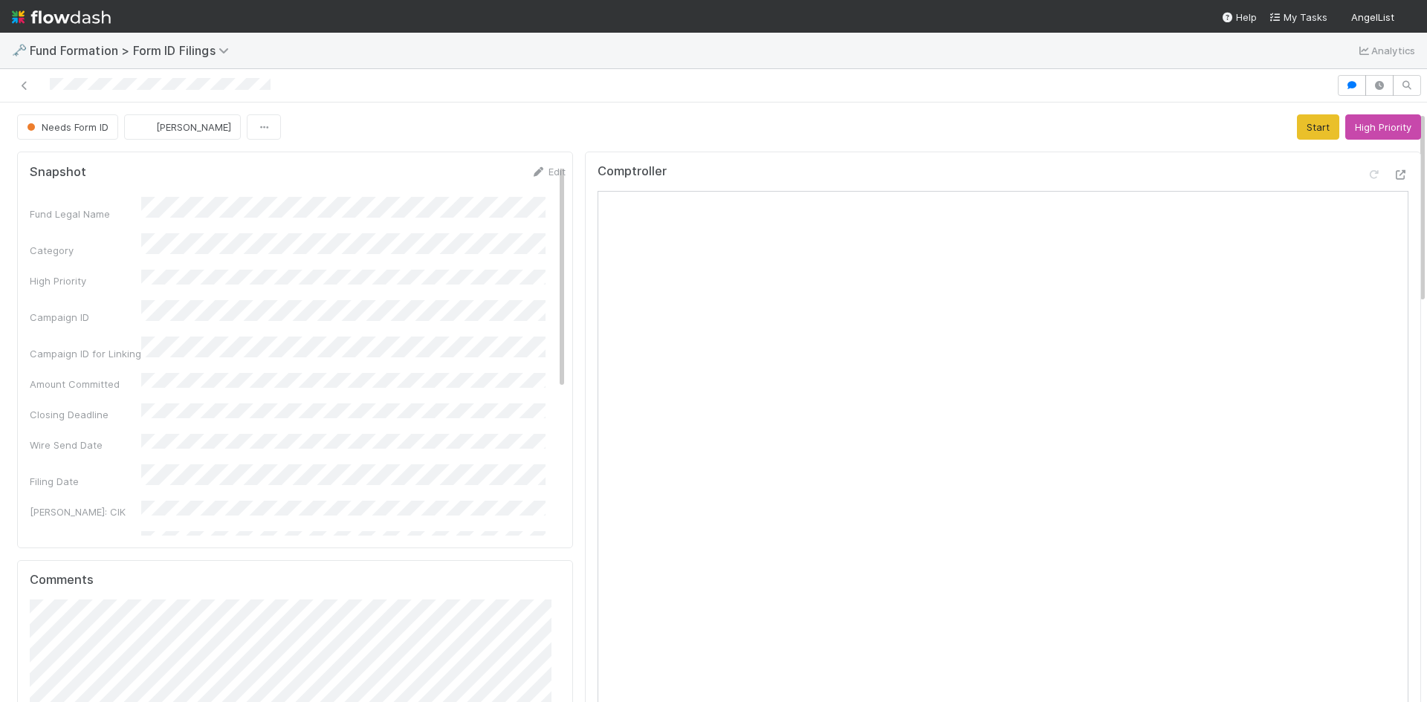
scroll to position [372, 0]
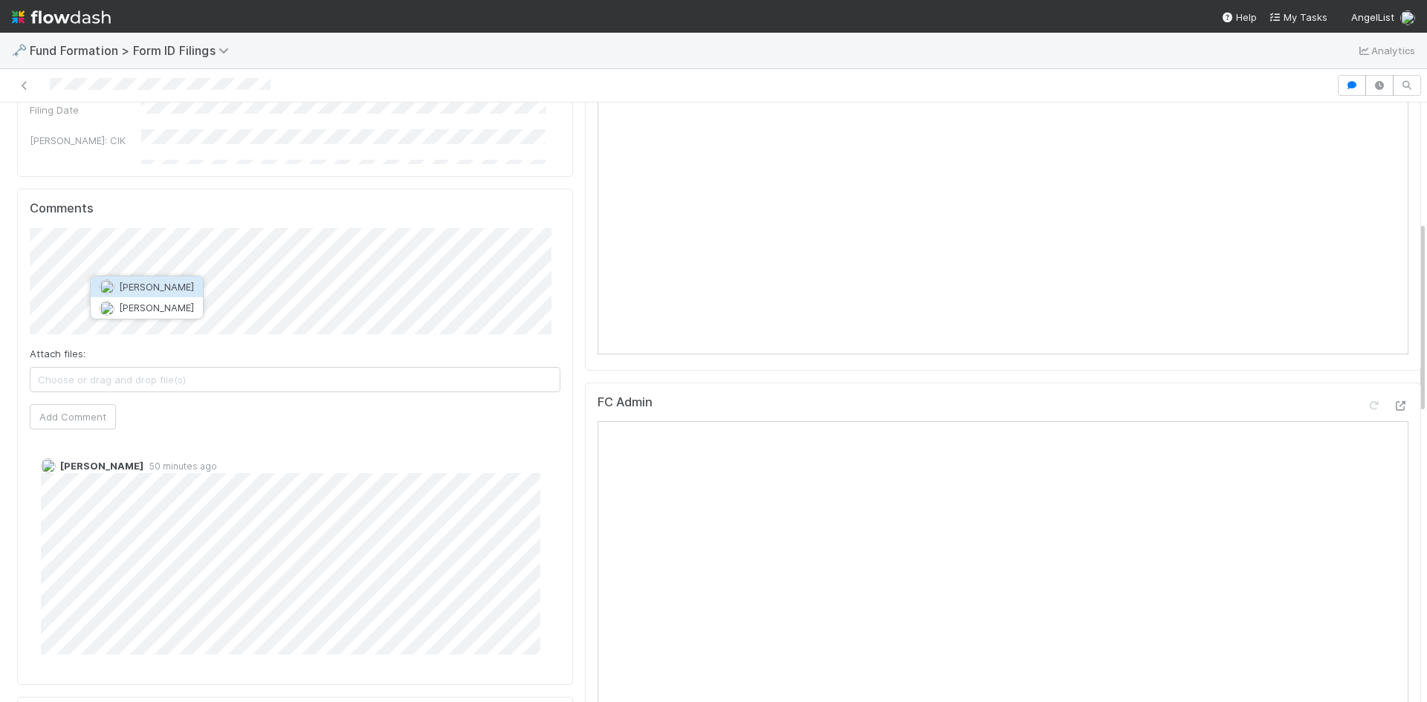
click at [184, 289] on span "[PERSON_NAME]" at bounding box center [156, 287] width 75 height 12
click at [94, 424] on button "Add Comment" at bounding box center [73, 416] width 86 height 25
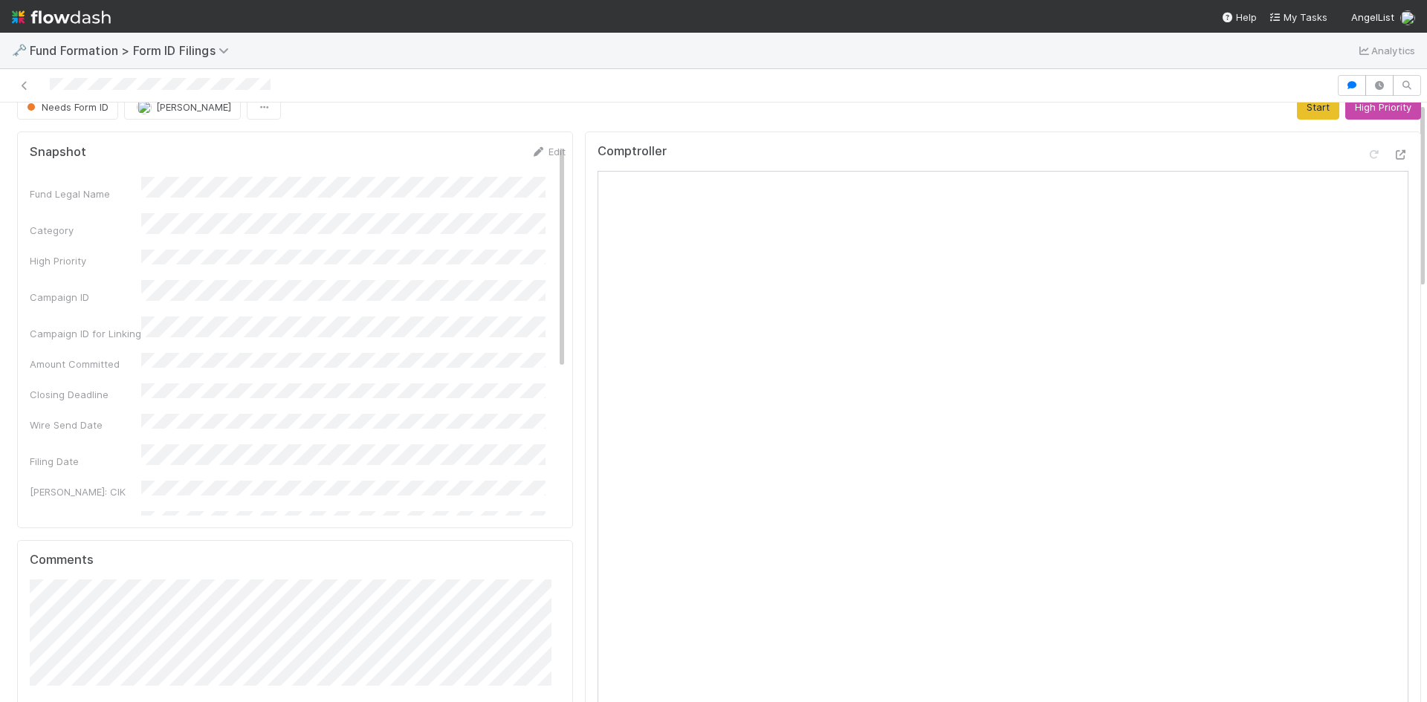
scroll to position [0, 0]
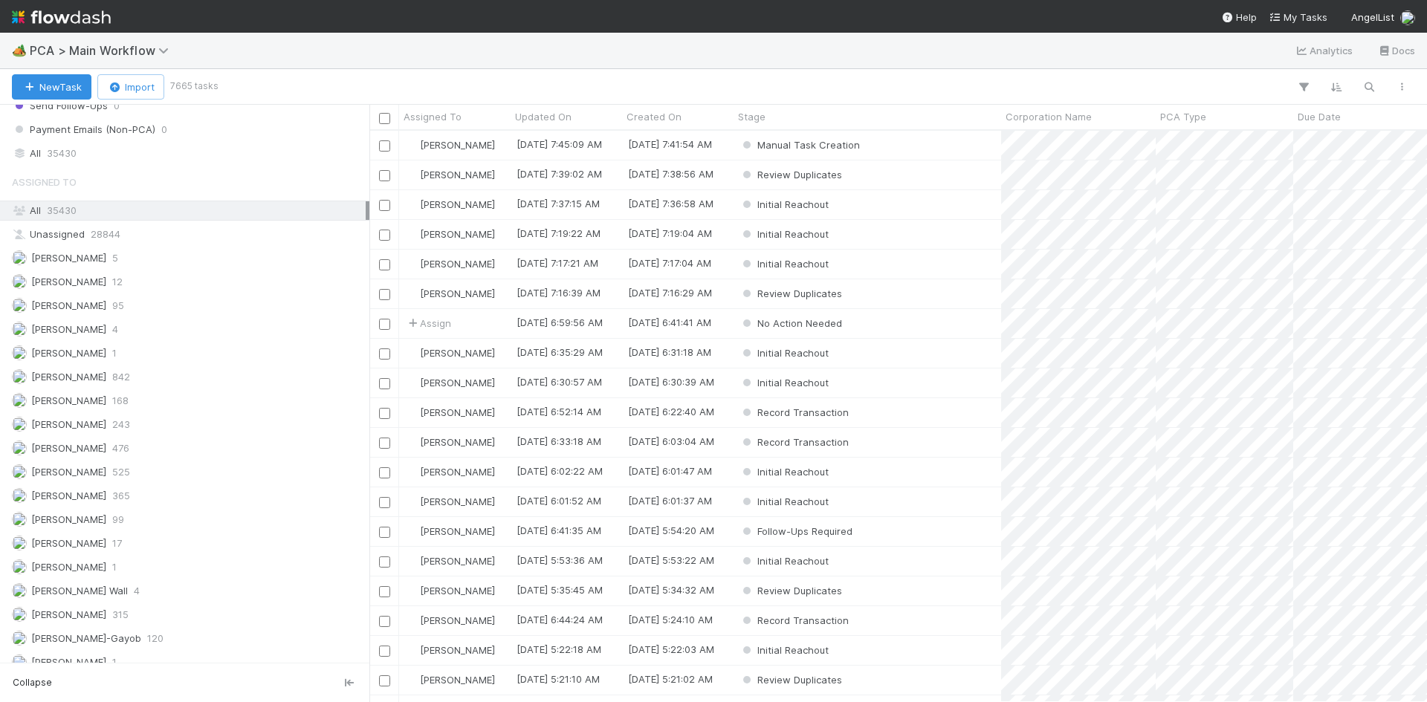
scroll to position [2091, 0]
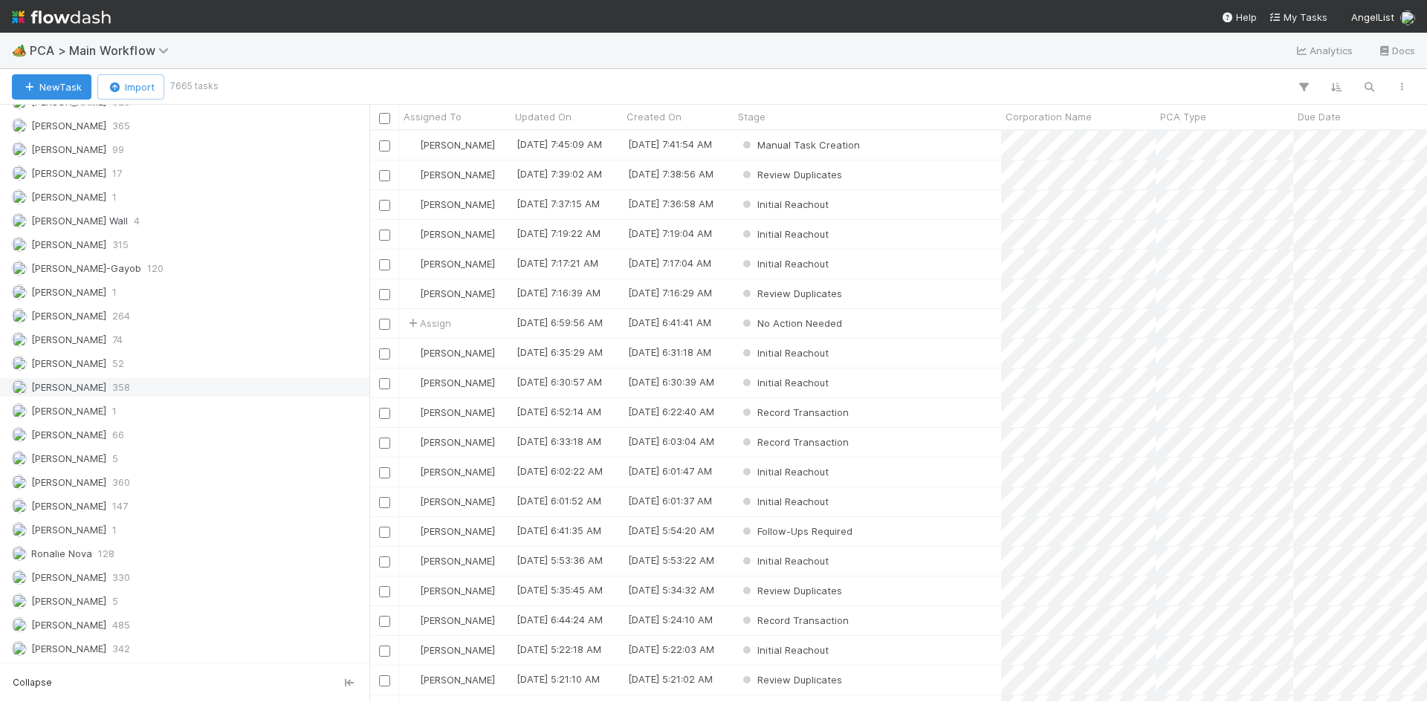
click at [143, 395] on div "Meg Castanare 358" at bounding box center [189, 387] width 354 height 19
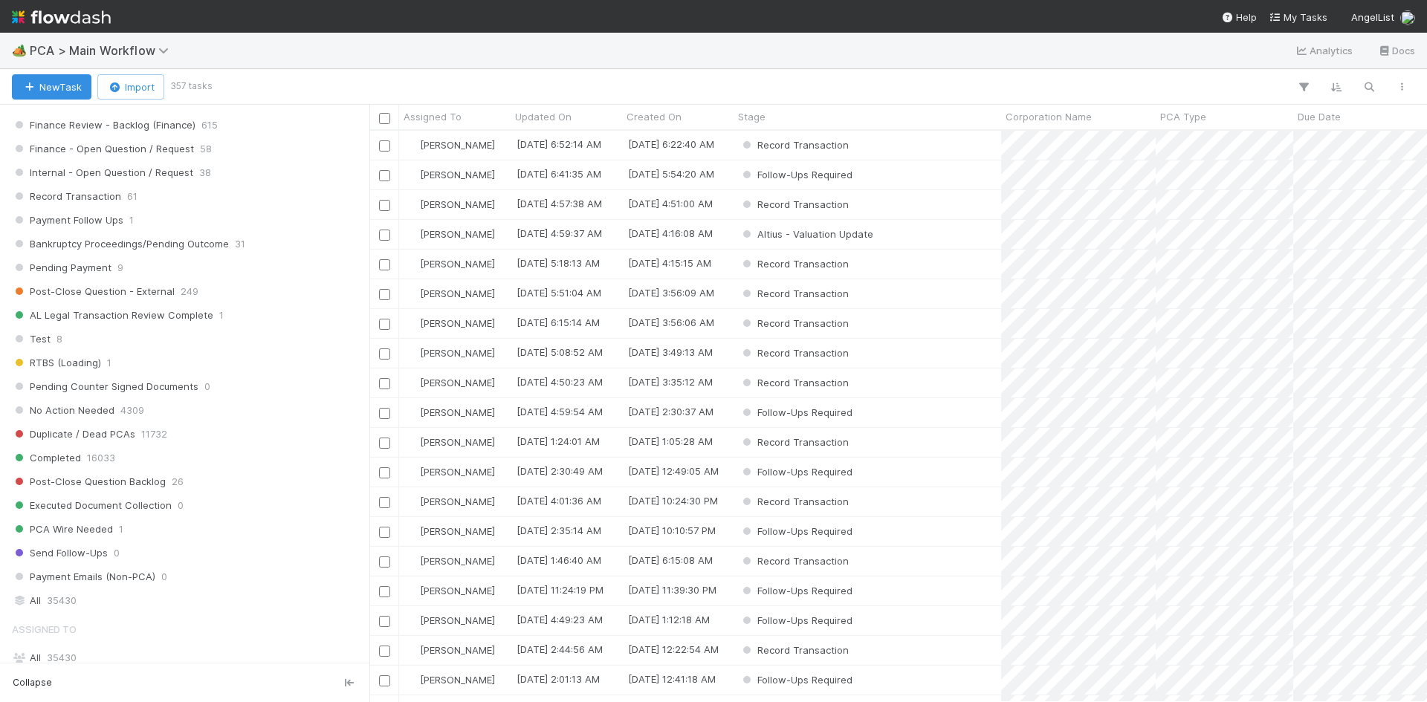
scroll to position [1645, 0]
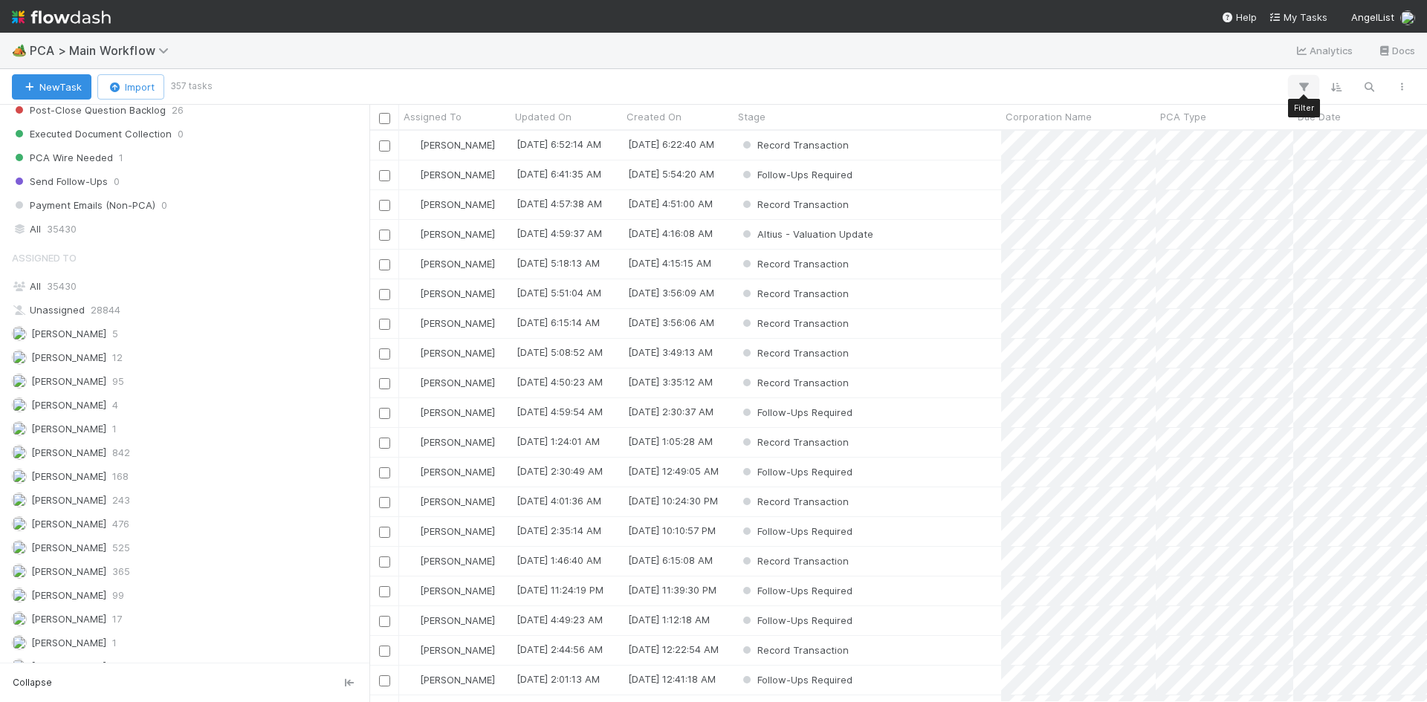
click at [1298, 84] on icon "button" at bounding box center [1303, 86] width 15 height 13
click at [1138, 126] on button "Add Filter" at bounding box center [1075, 132] width 446 height 22
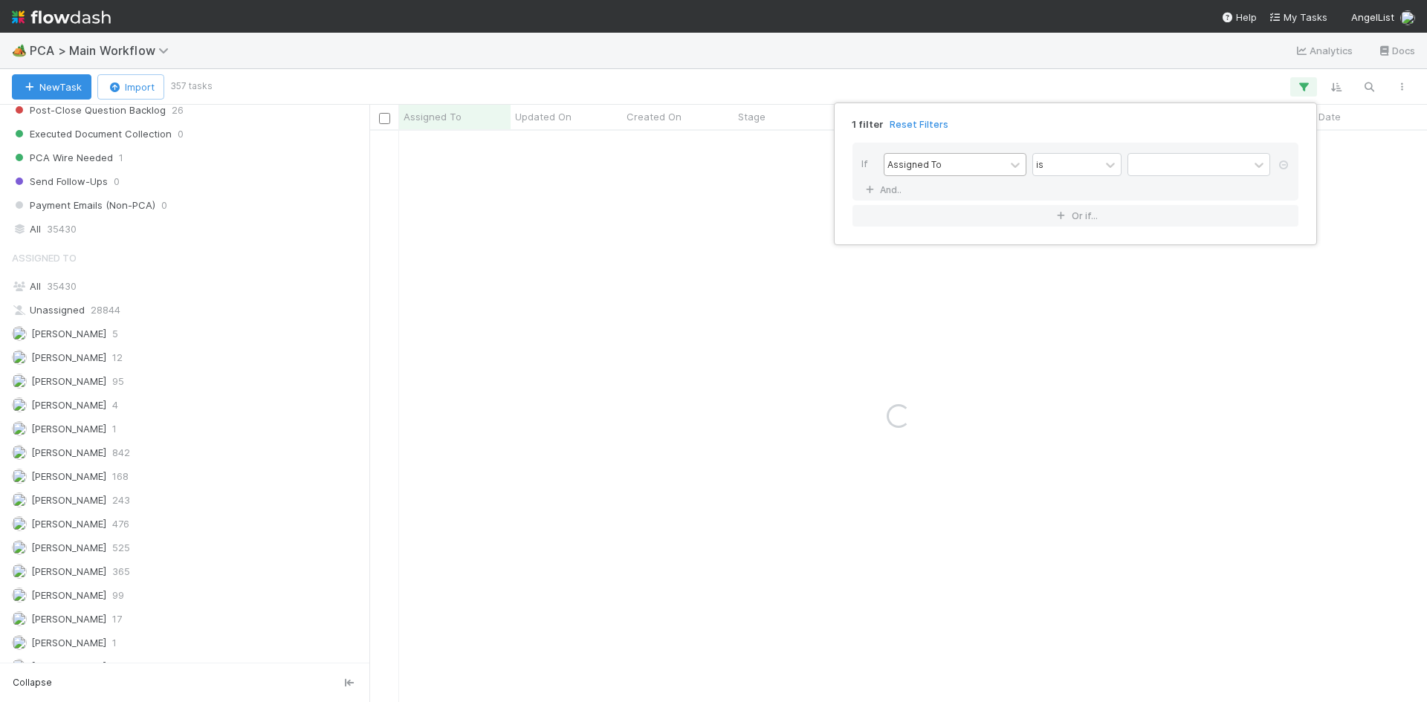
click at [945, 163] on div "Assigned To" at bounding box center [944, 165] width 120 height 22
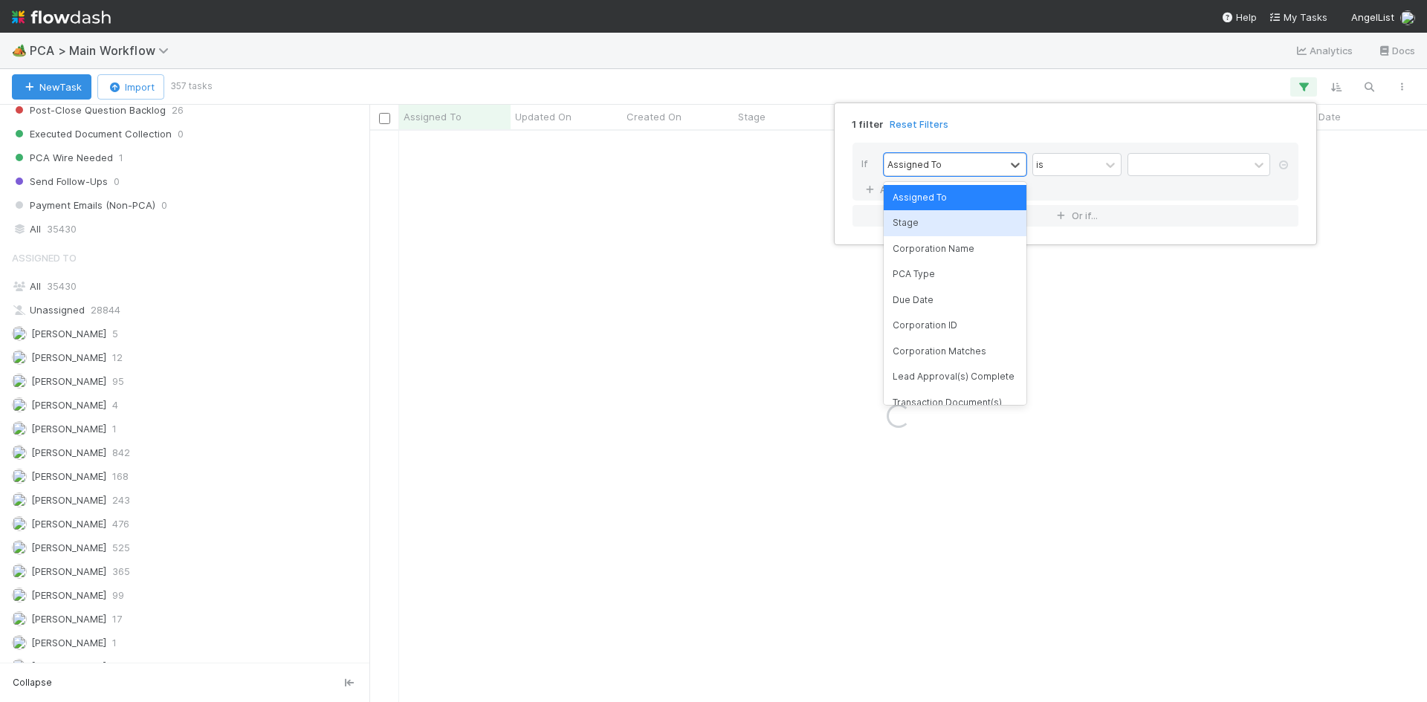
drag, startPoint x: 951, startPoint y: 222, endPoint x: 1073, endPoint y: 180, distance: 129.7
click at [951, 222] on div "Stage" at bounding box center [955, 222] width 143 height 25
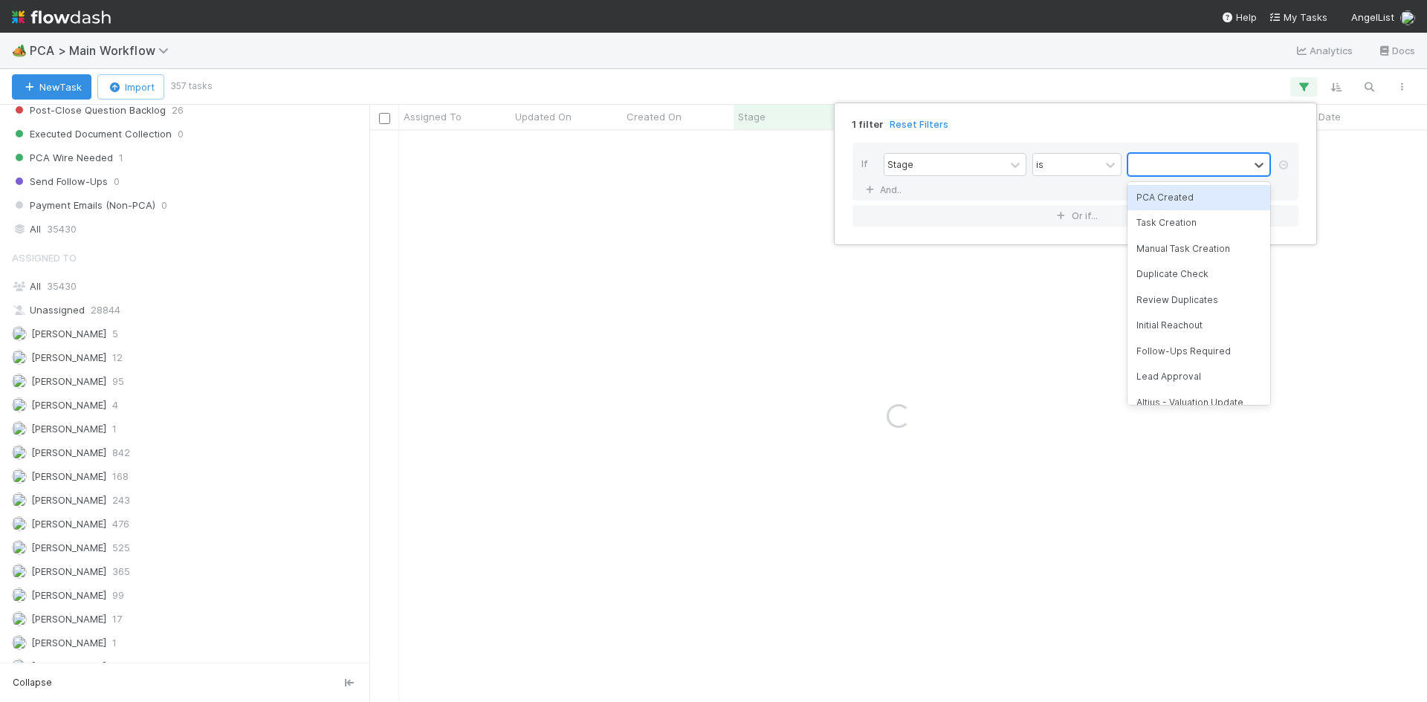
click at [1166, 165] on div at bounding box center [1188, 165] width 120 height 22
type input "rec"
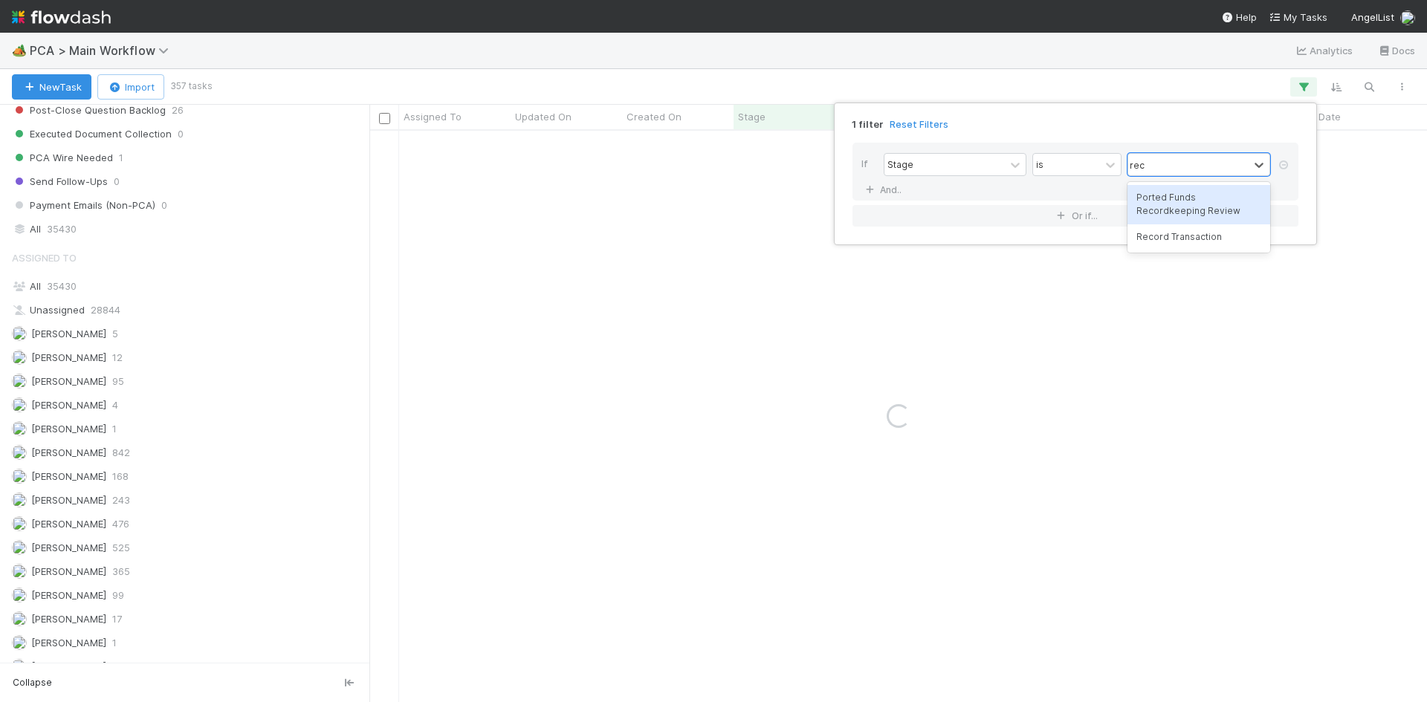
click at [1173, 236] on div "Record Transaction" at bounding box center [1198, 236] width 143 height 25
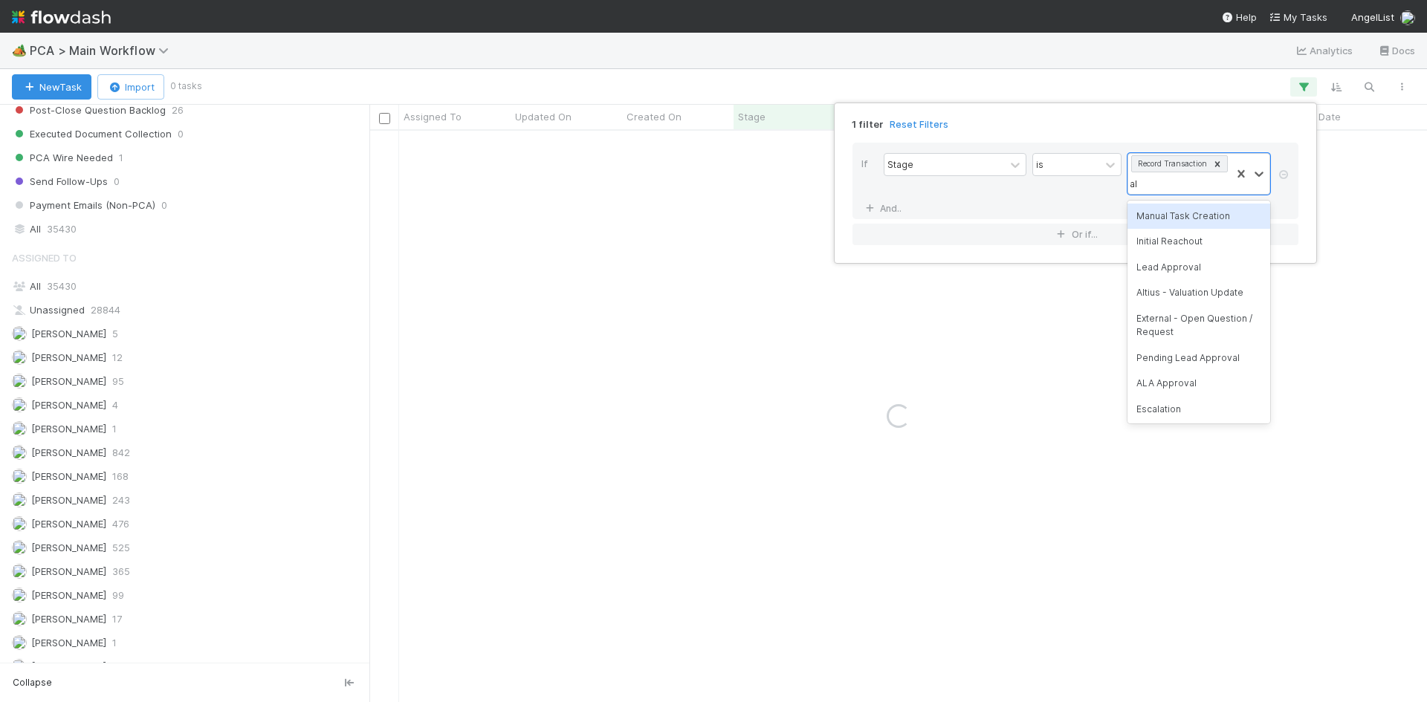
type input "alt"
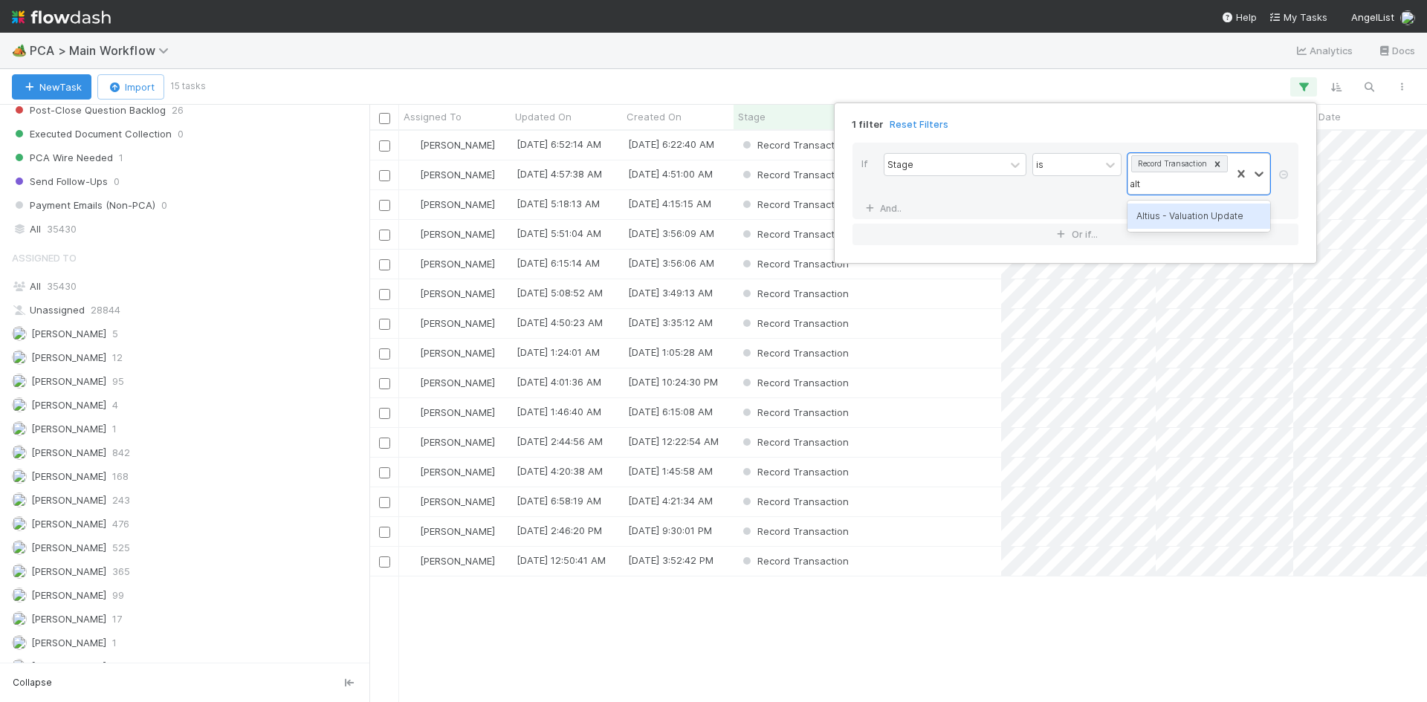
scroll to position [560, 1046]
click at [1178, 210] on div "Altius - Valuation Update" at bounding box center [1198, 216] width 143 height 25
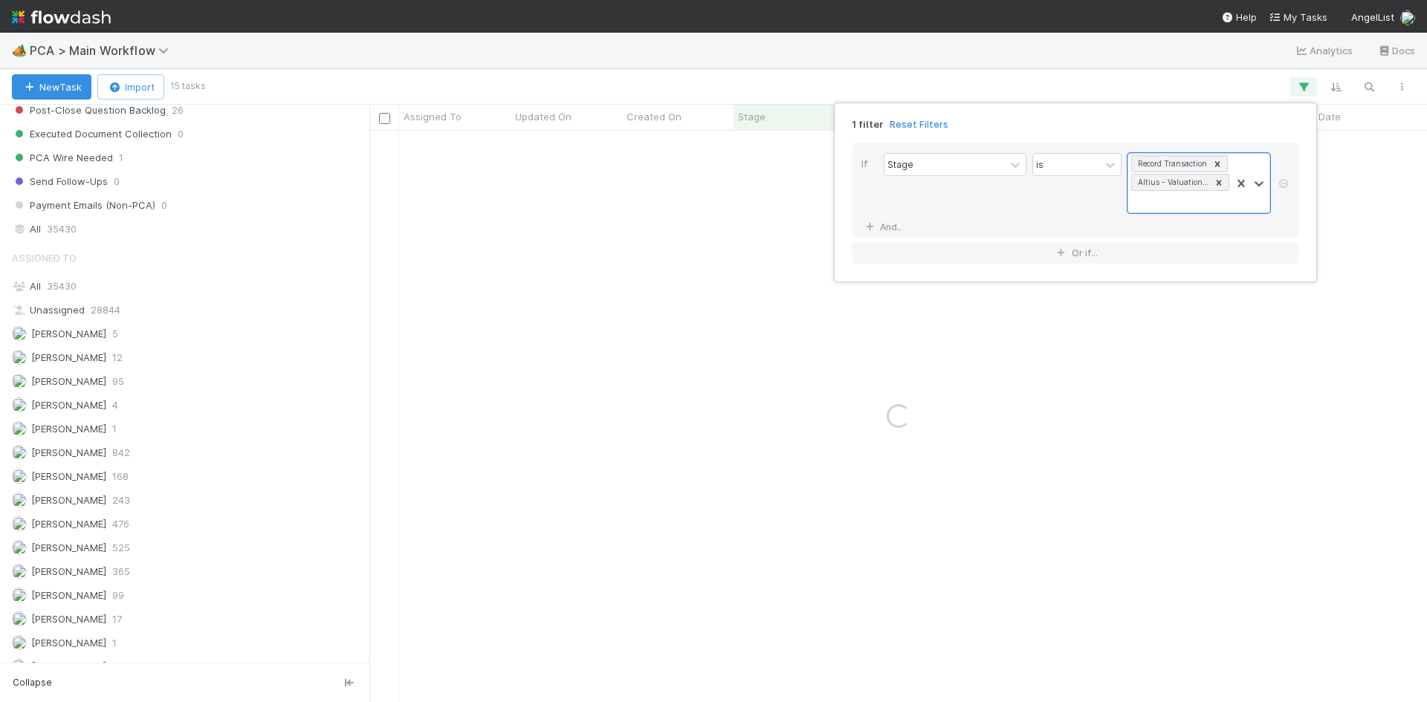
click at [1156, 69] on div "1 filter Reset Filters If Stage is option Altius - Valuation Update, selected. …" at bounding box center [713, 351] width 1427 height 702
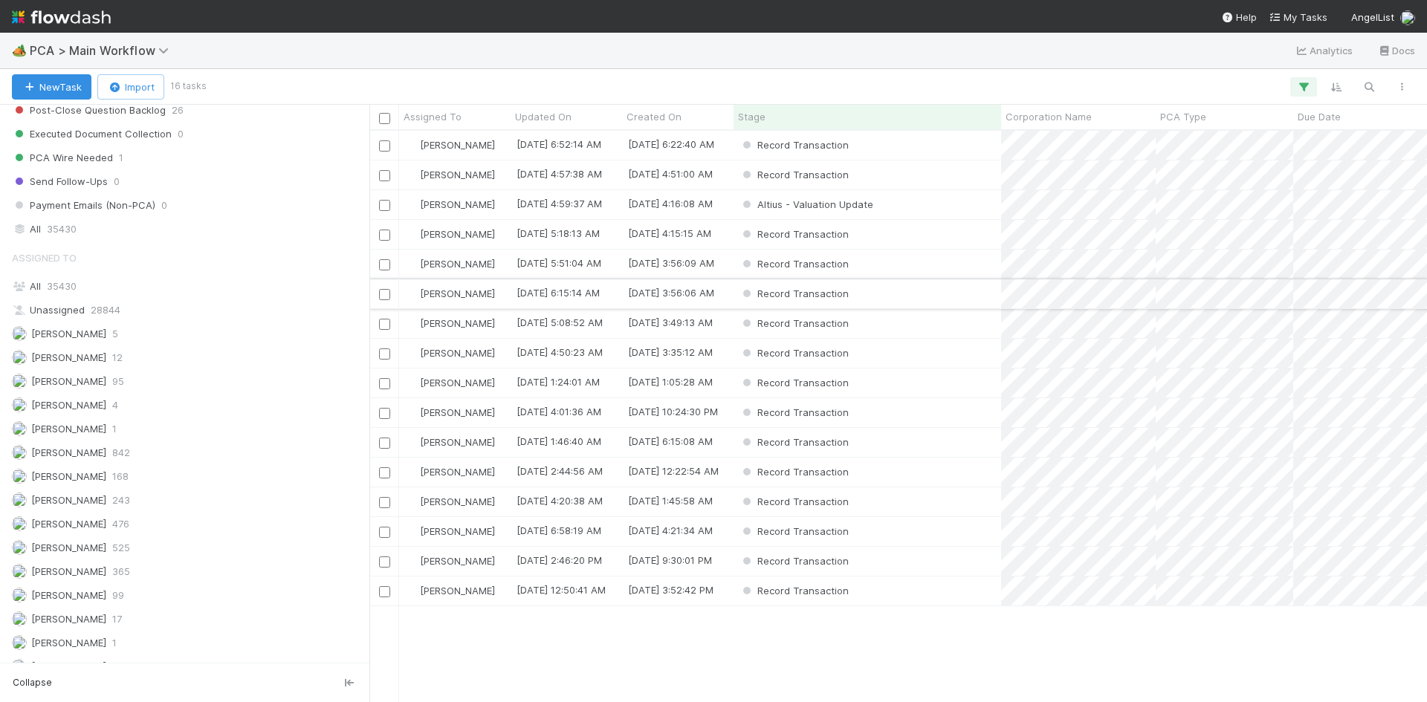
scroll to position [12, 12]
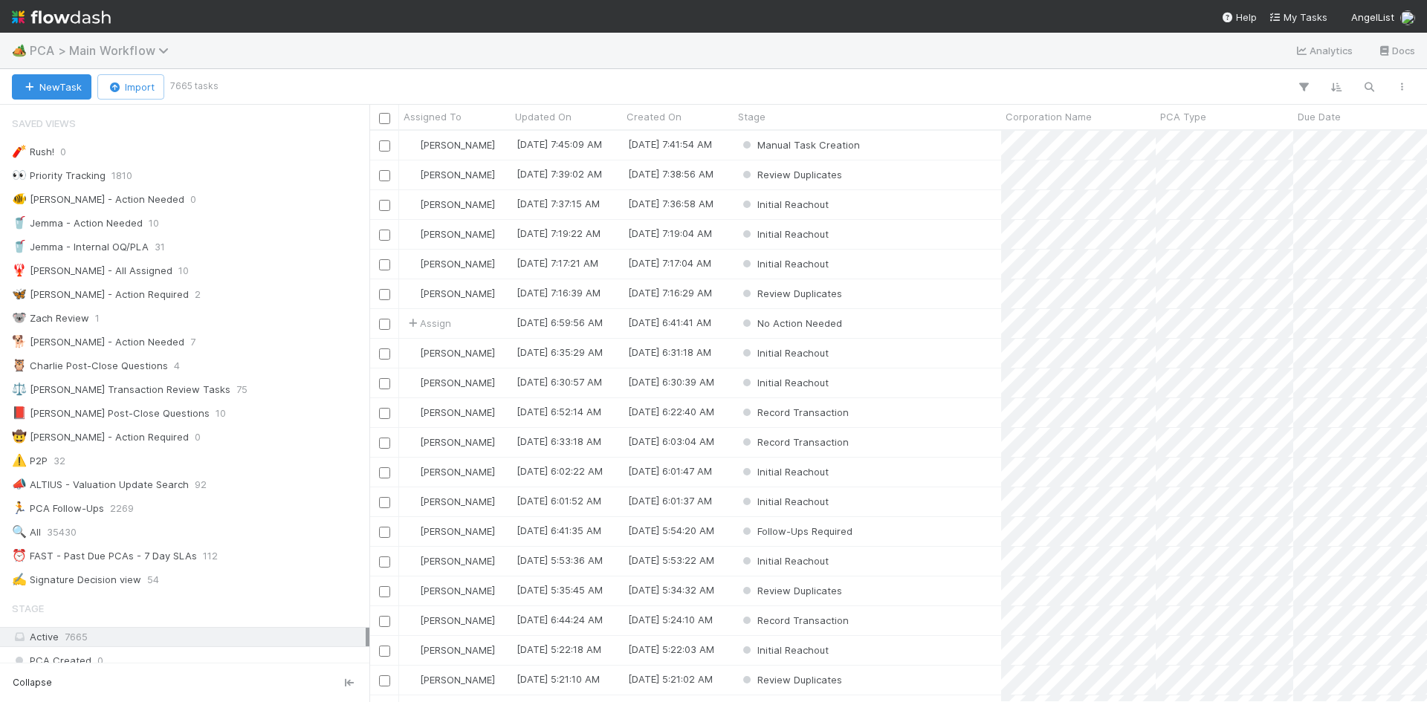
scroll to position [12, 12]
click at [135, 51] on span "PCA > Main Workflow" at bounding box center [103, 50] width 146 height 15
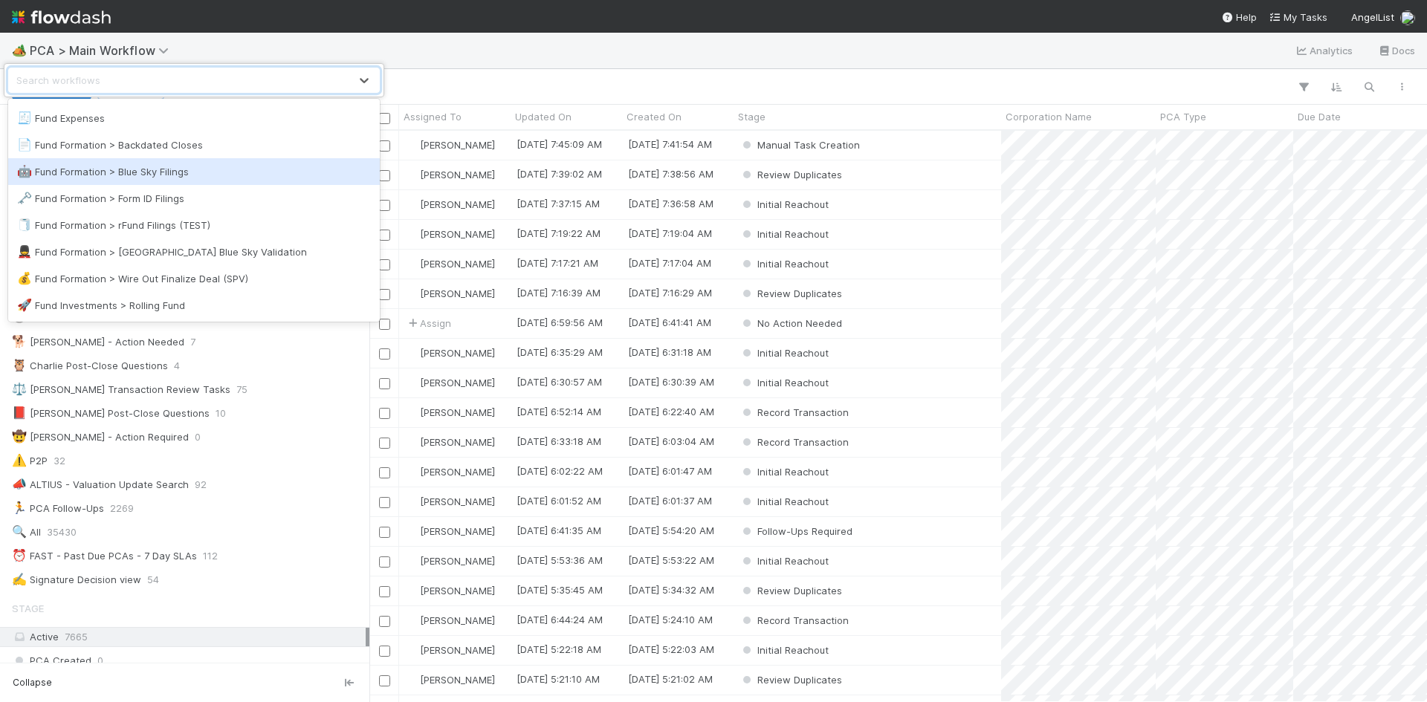
scroll to position [669, 0]
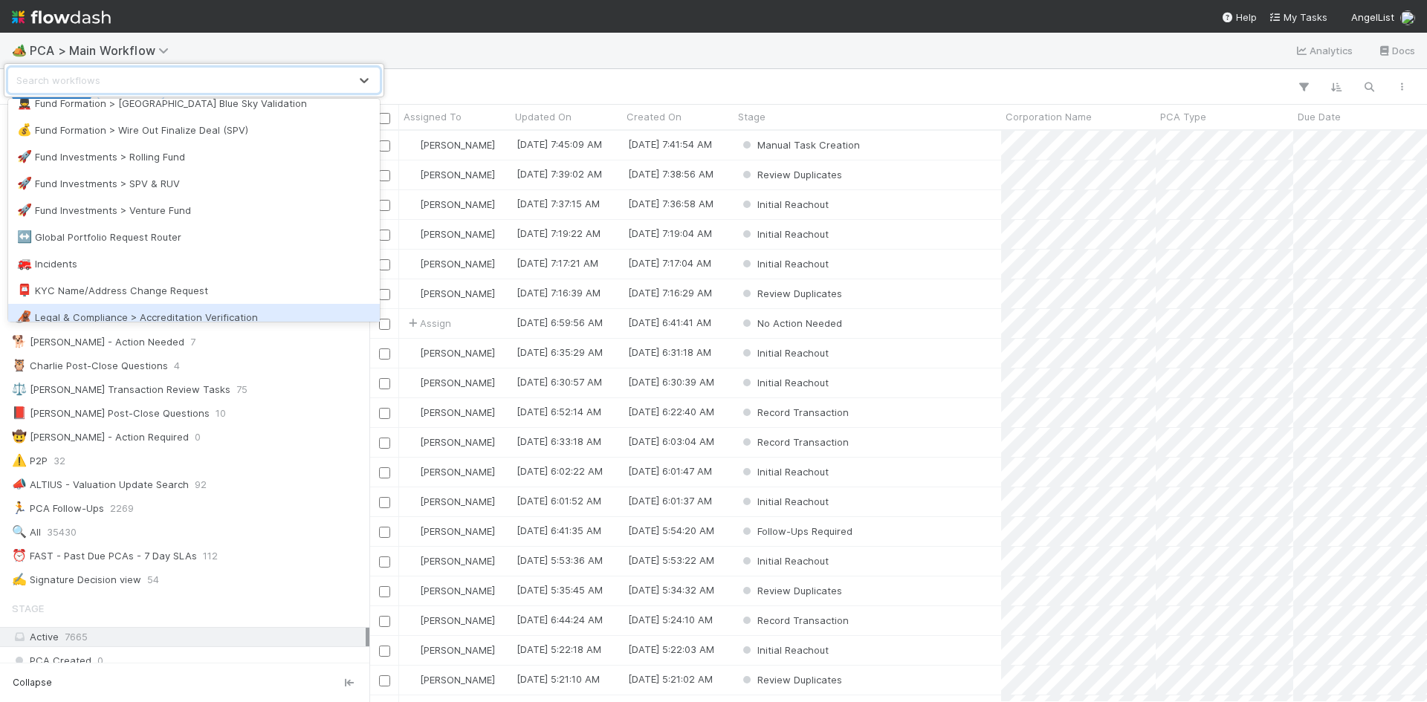
click at [183, 305] on div "🦧 Legal & Compliance > Accreditation Verification" at bounding box center [194, 317] width 372 height 27
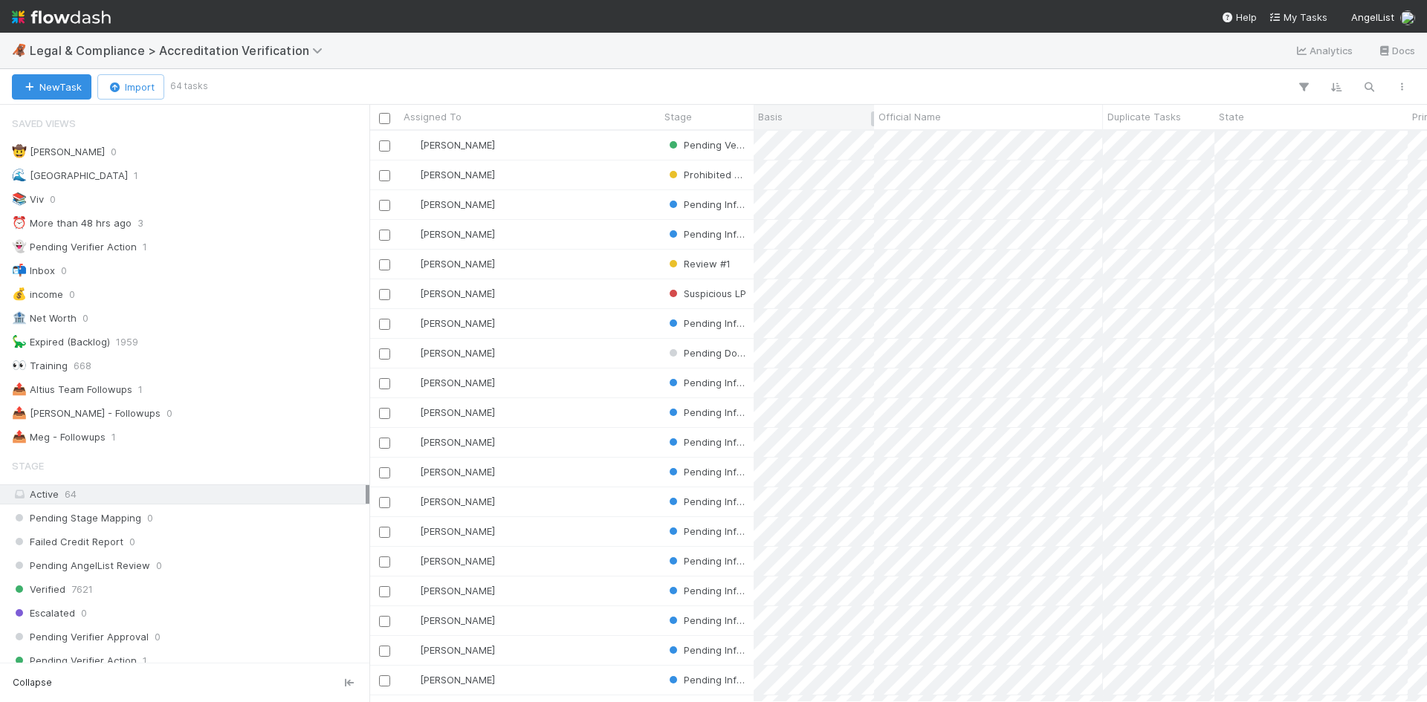
scroll to position [560, 1046]
click at [166, 446] on div "📤 Meg - Followups 1" at bounding box center [189, 437] width 354 height 19
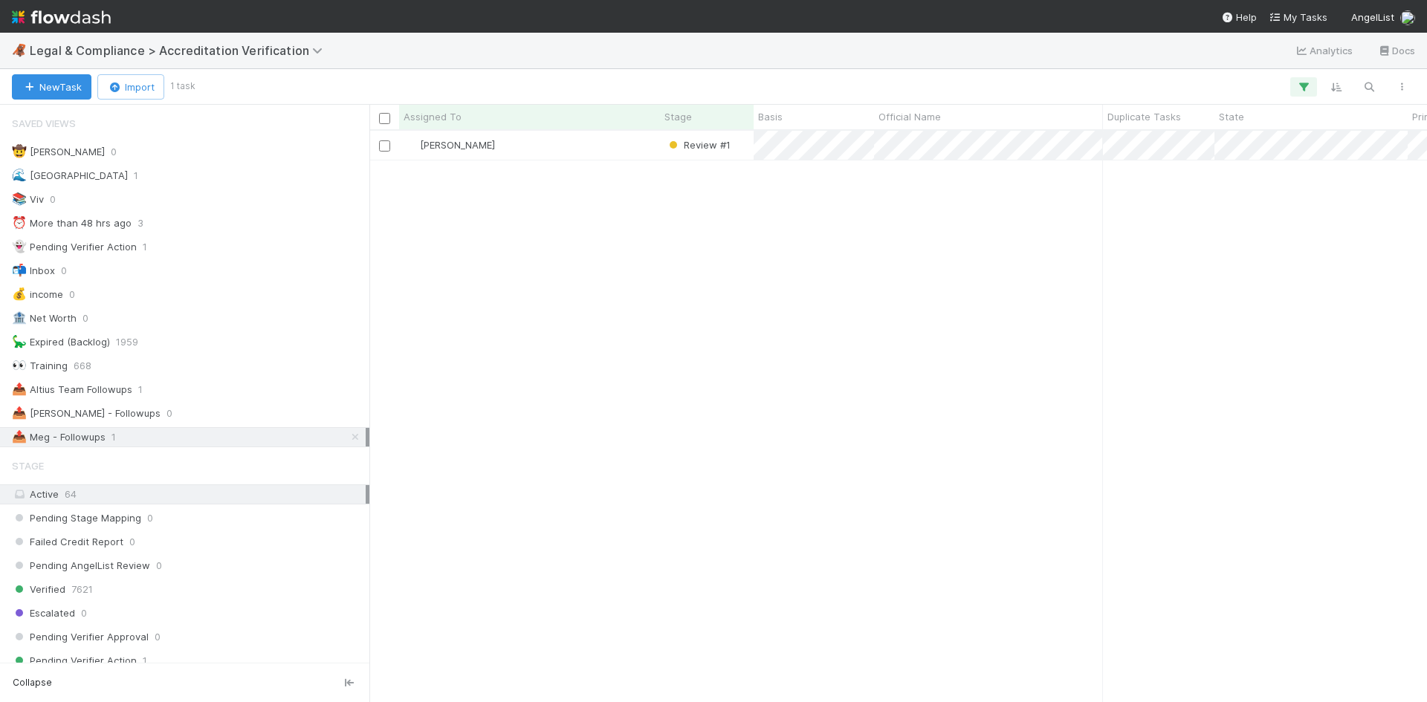
scroll to position [560, 1046]
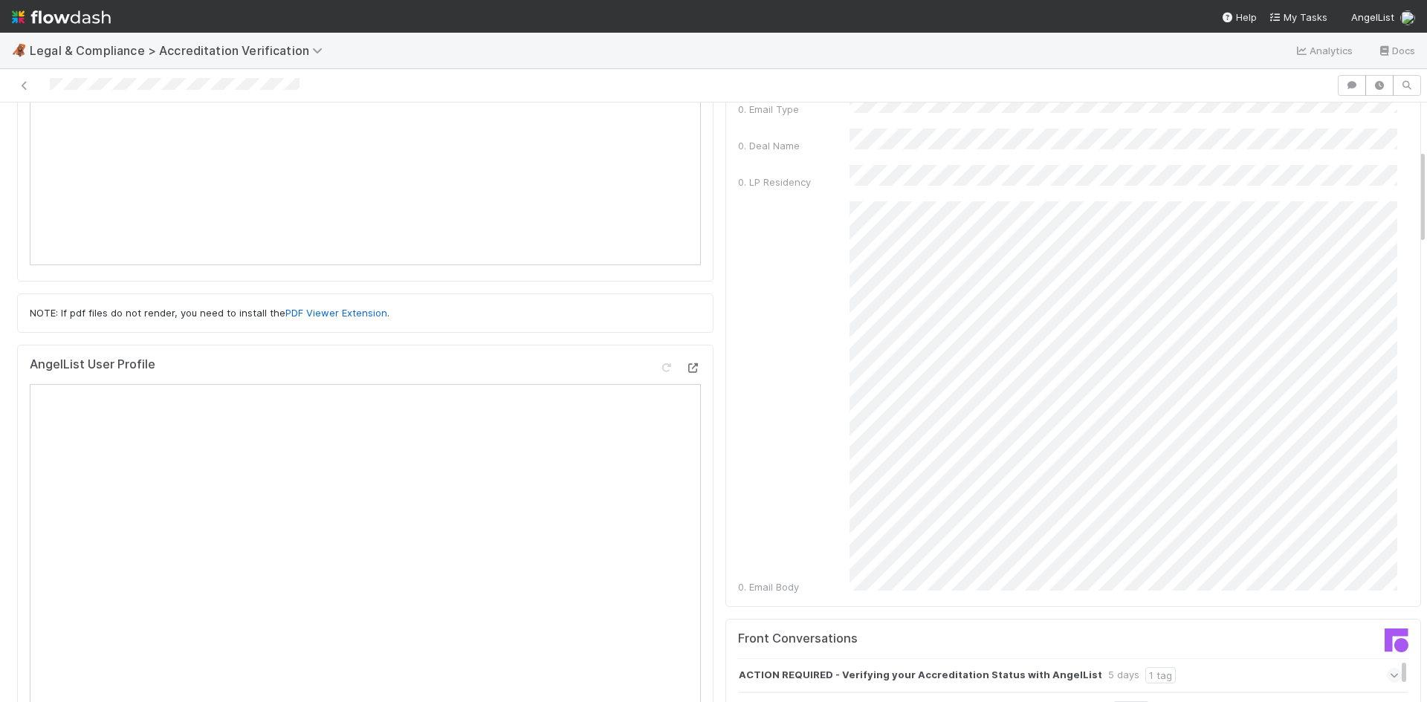
scroll to position [743, 0]
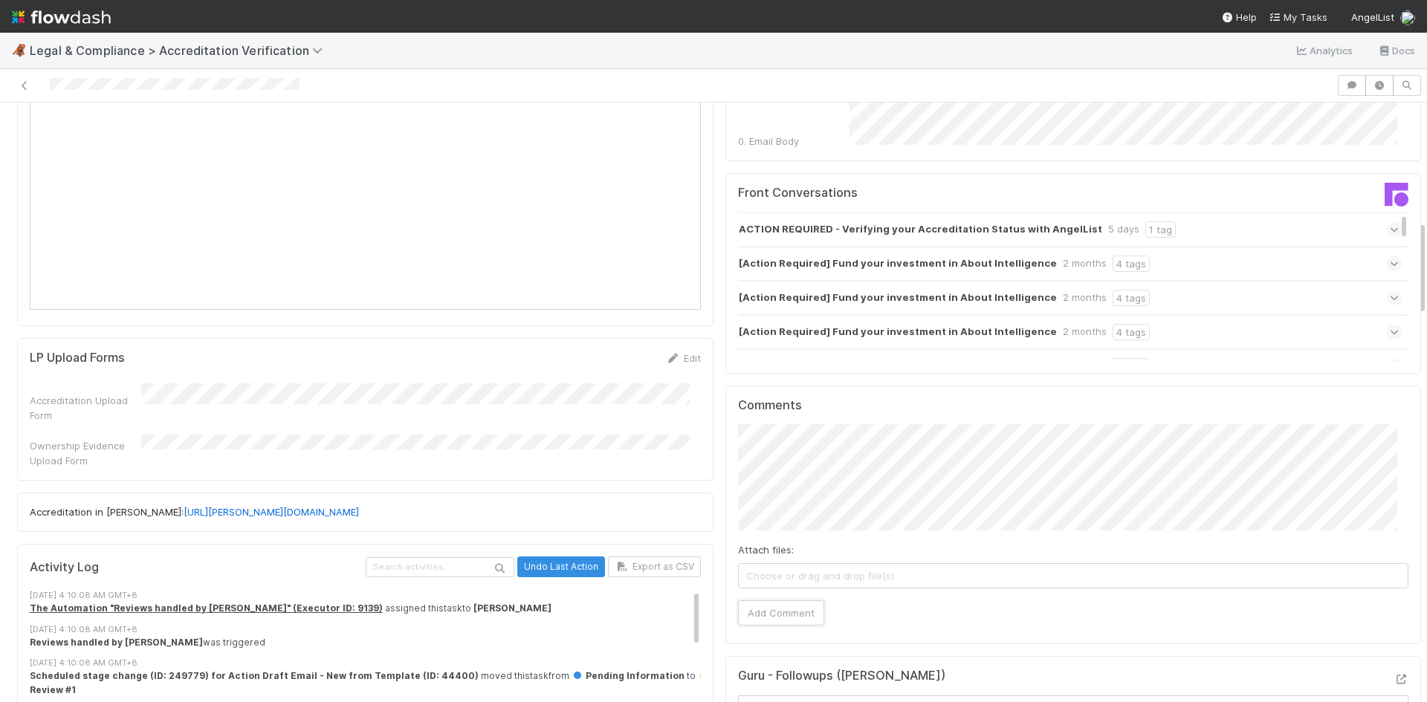
drag, startPoint x: 783, startPoint y: 594, endPoint x: 967, endPoint y: 400, distance: 267.1
click at [783, 600] on button "Add Comment" at bounding box center [781, 612] width 86 height 25
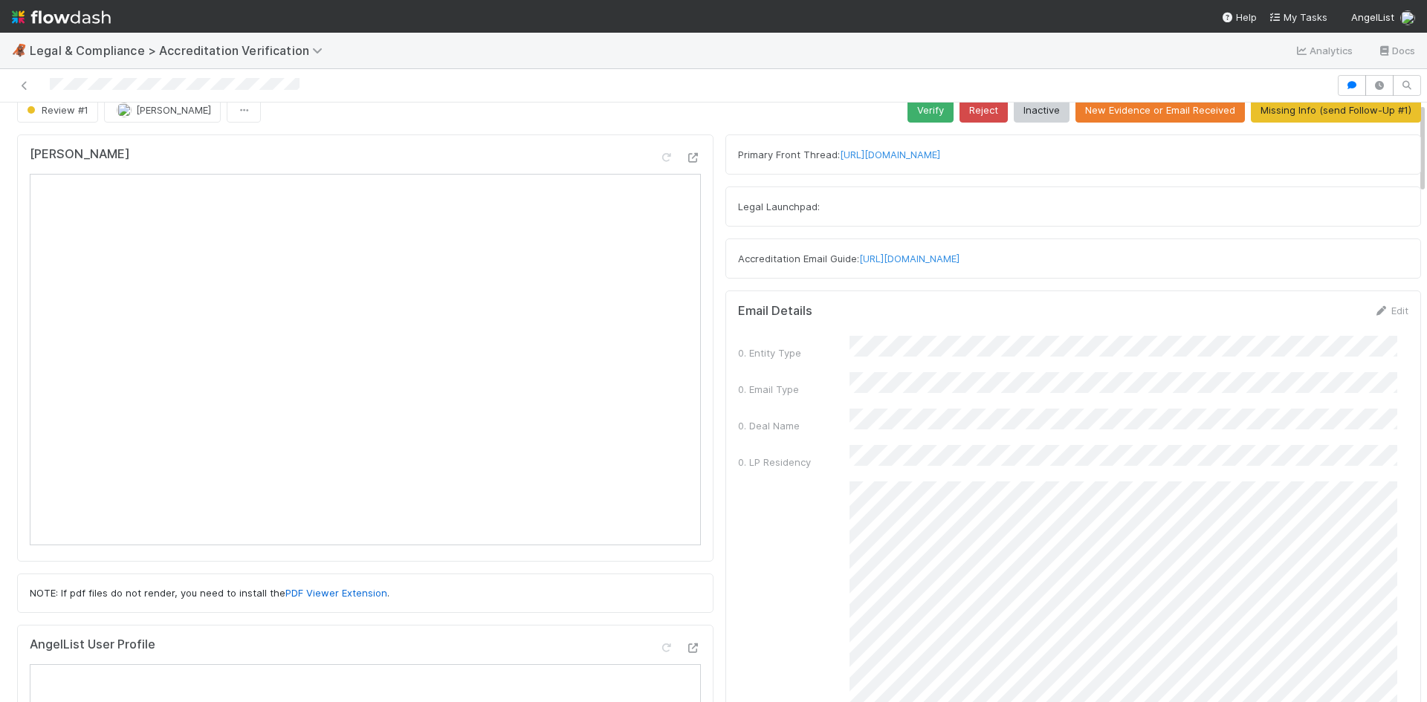
scroll to position [0, 0]
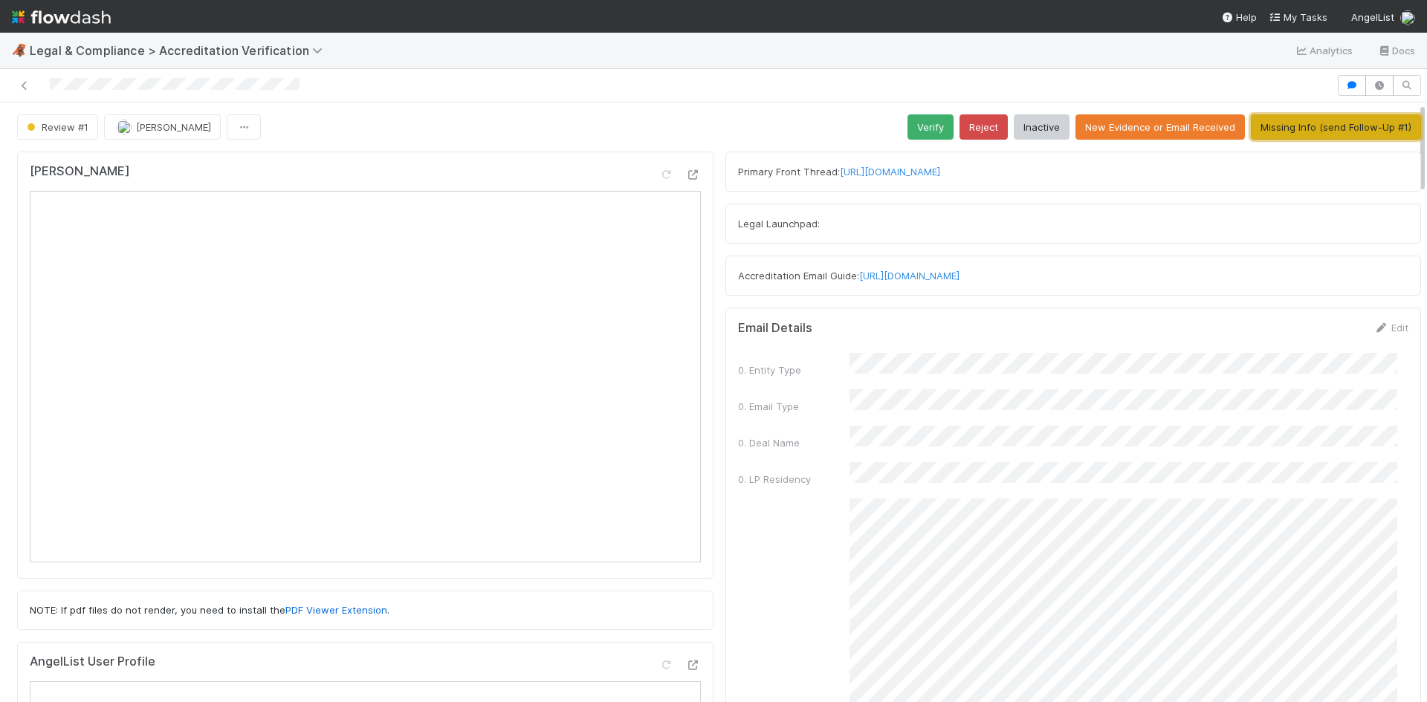
click at [1302, 130] on button "Missing Info (send Follow-Up #1)" at bounding box center [1336, 126] width 170 height 25
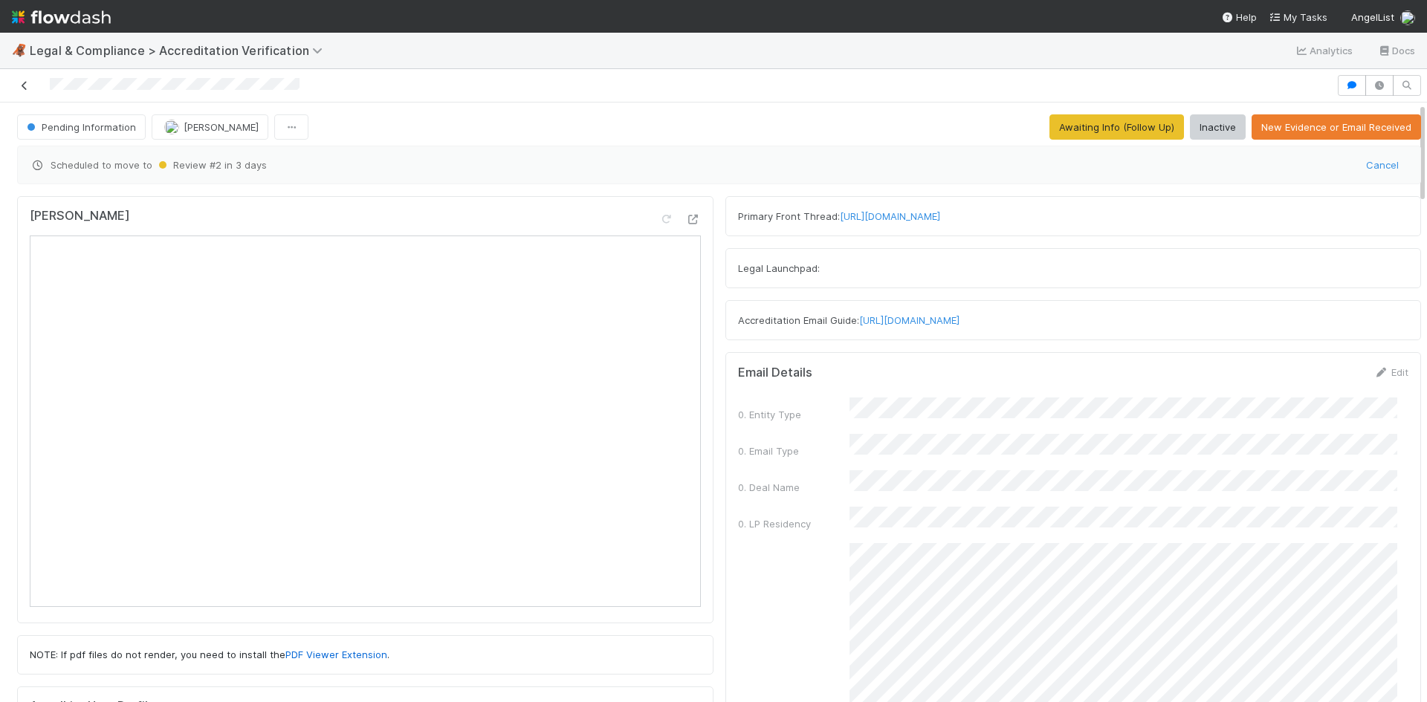
click at [30, 86] on icon at bounding box center [24, 86] width 15 height 10
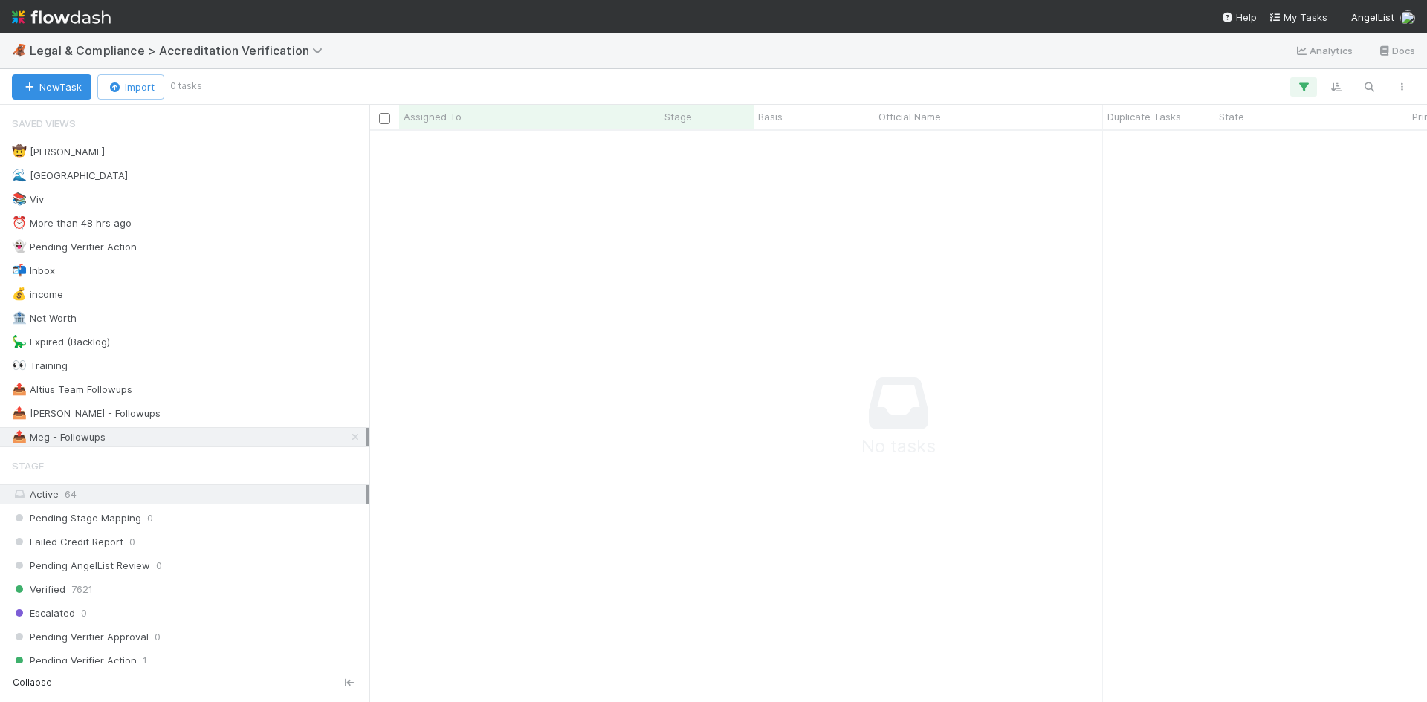
scroll to position [549, 1046]
click at [262, 48] on span "Legal & Compliance > Accreditation Verification" at bounding box center [180, 50] width 300 height 15
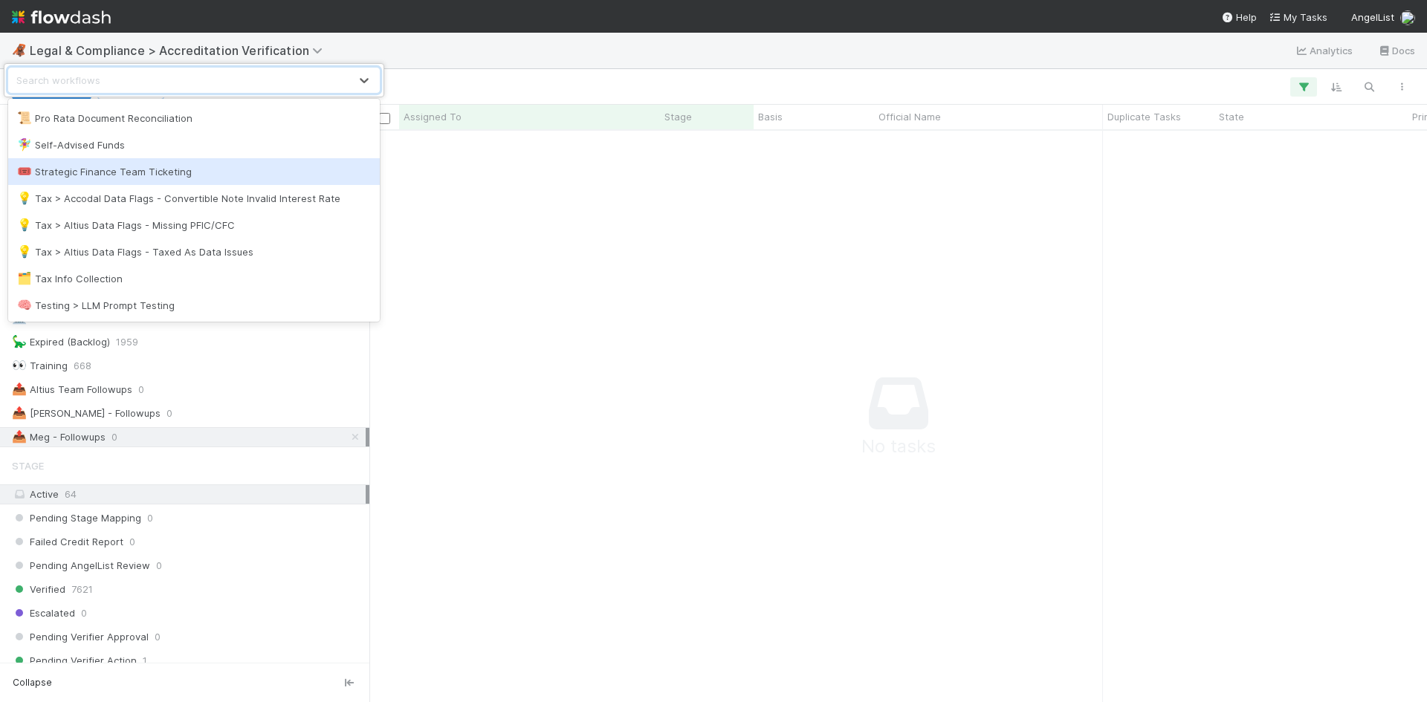
scroll to position [1162, 0]
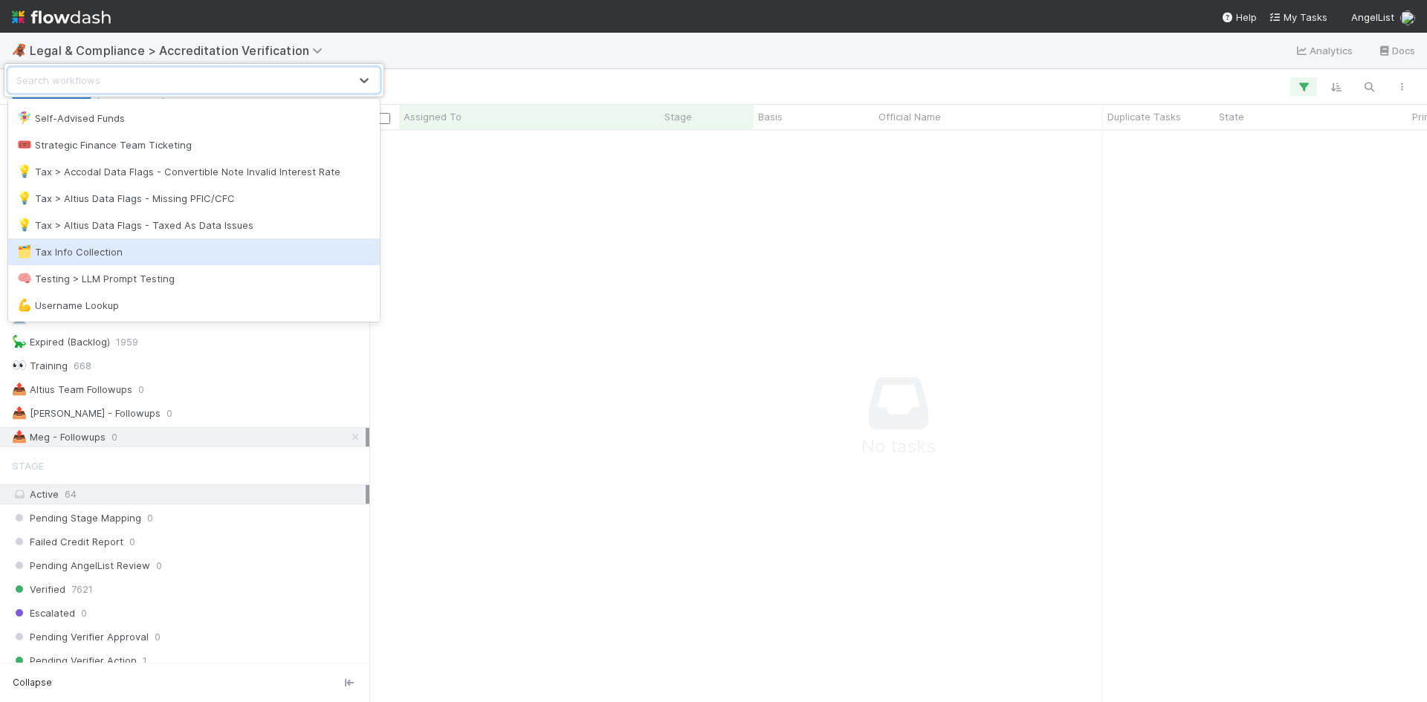
click at [165, 257] on div "🗂️ Tax Info Collection" at bounding box center [194, 252] width 354 height 15
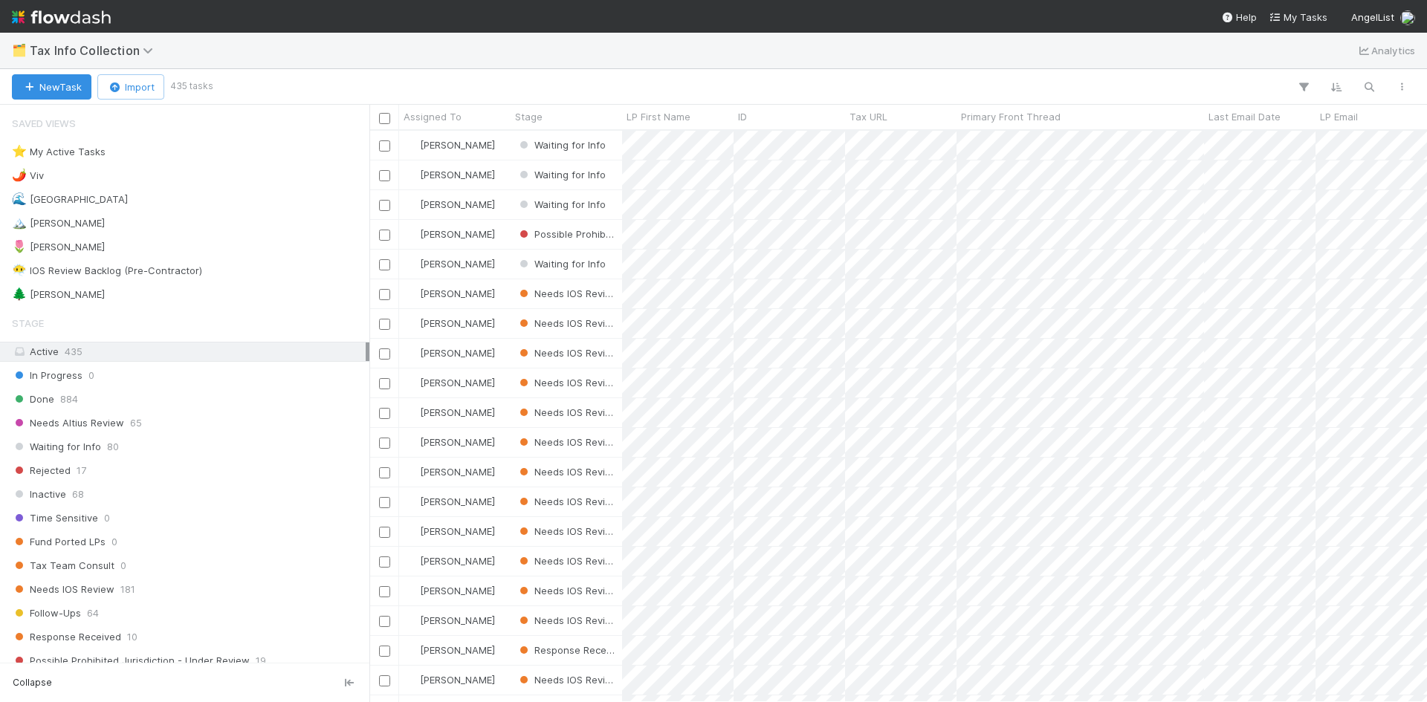
scroll to position [560, 1046]
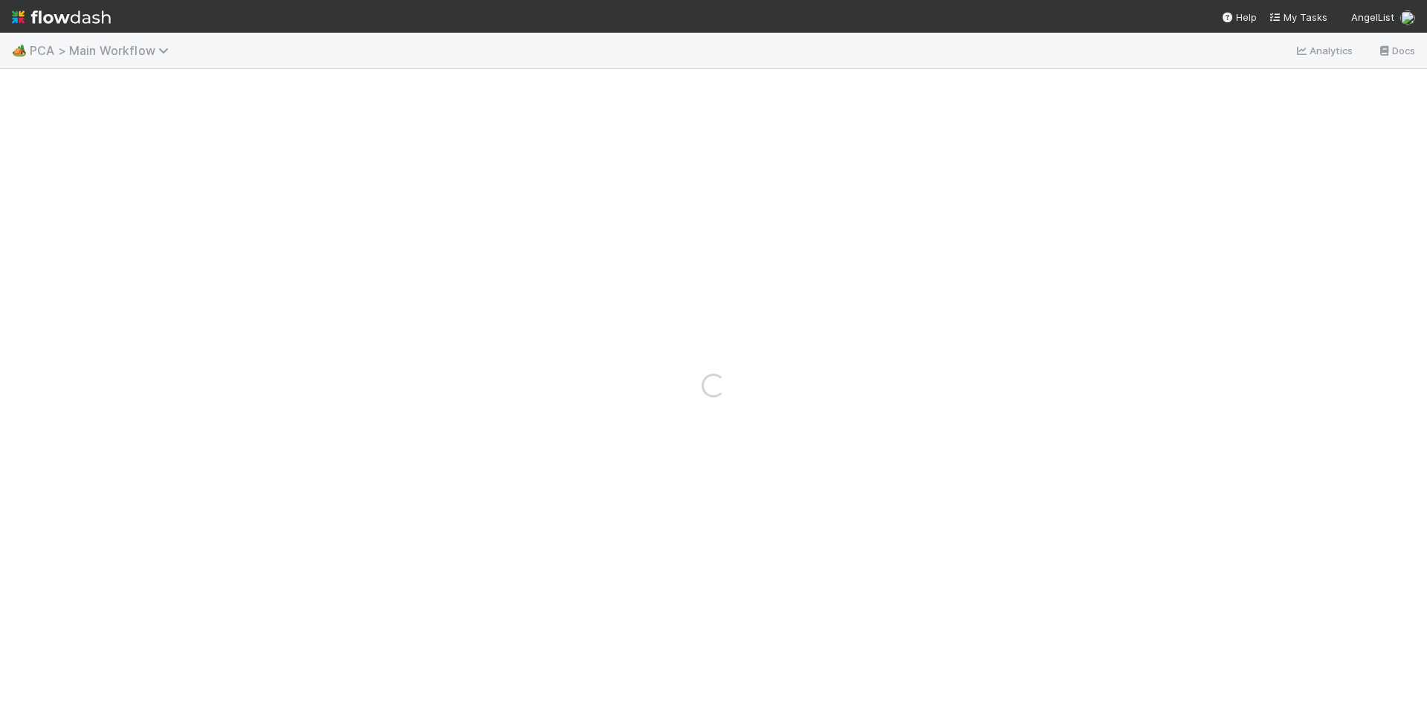
click at [135, 54] on span "PCA > Main Workflow" at bounding box center [103, 50] width 146 height 15
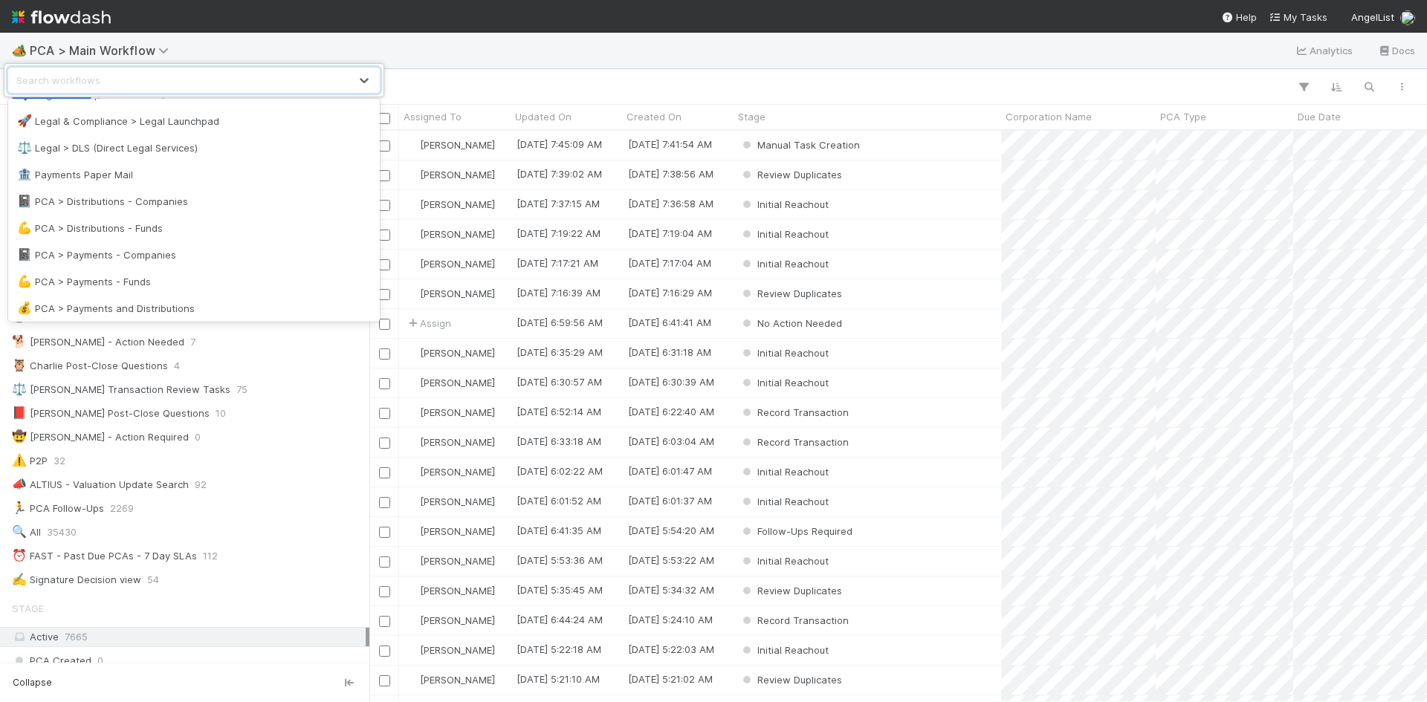
scroll to position [1162, 0]
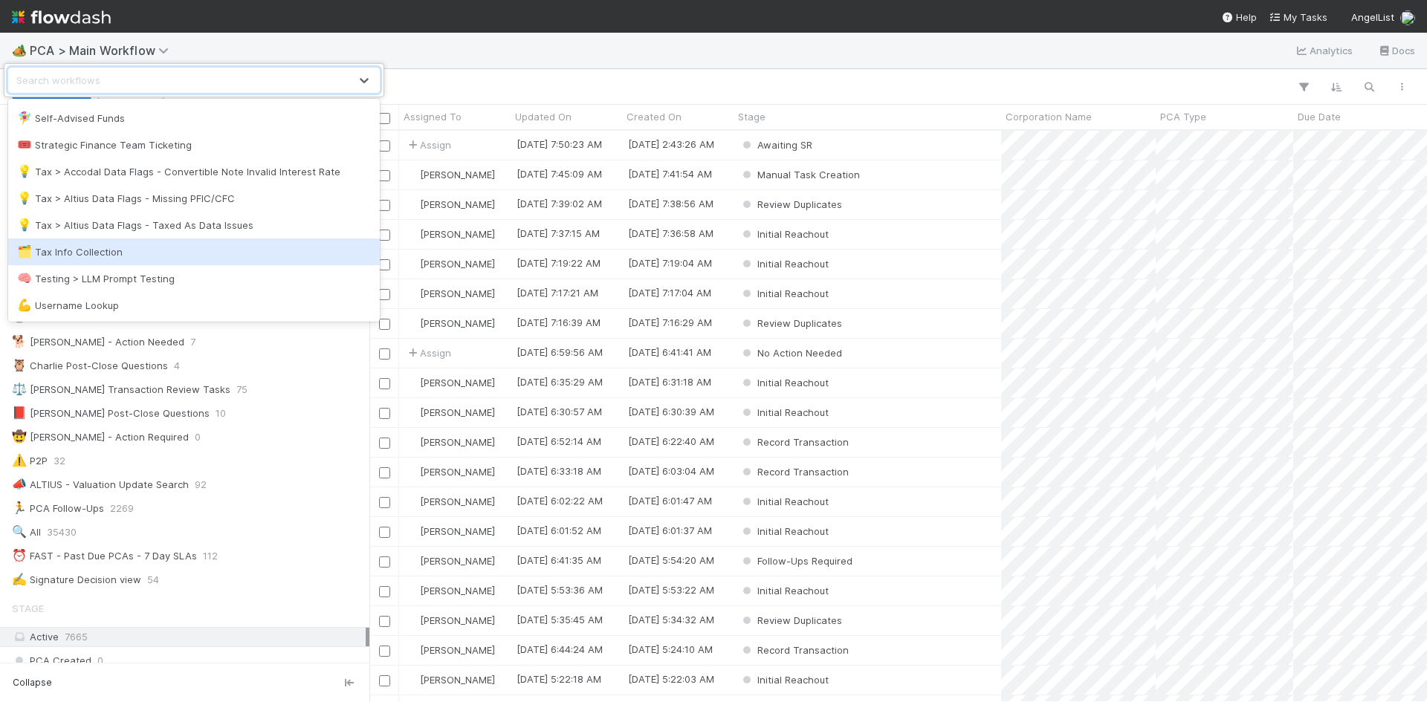
click at [81, 253] on div "🗂️ Tax Info Collection" at bounding box center [194, 252] width 354 height 15
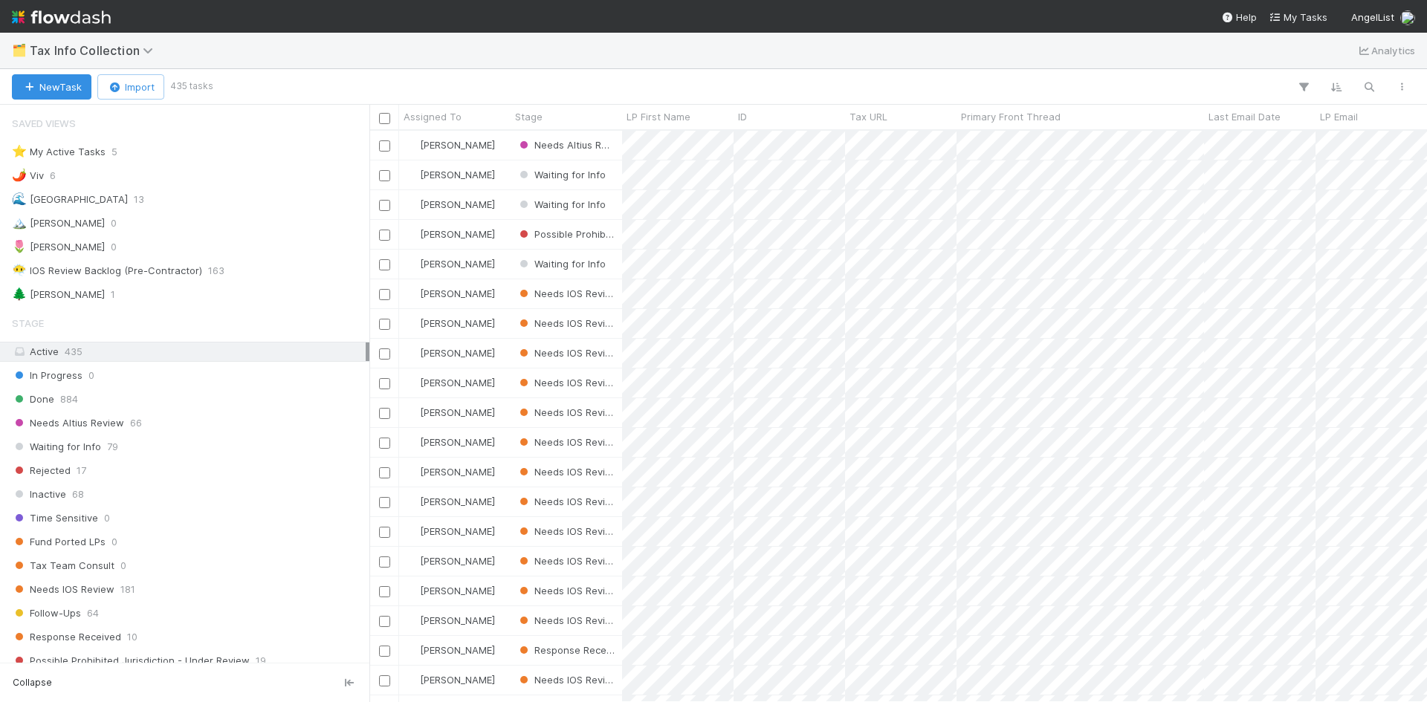
scroll to position [12, 12]
click at [169, 293] on div "🌲 William 1" at bounding box center [189, 294] width 354 height 19
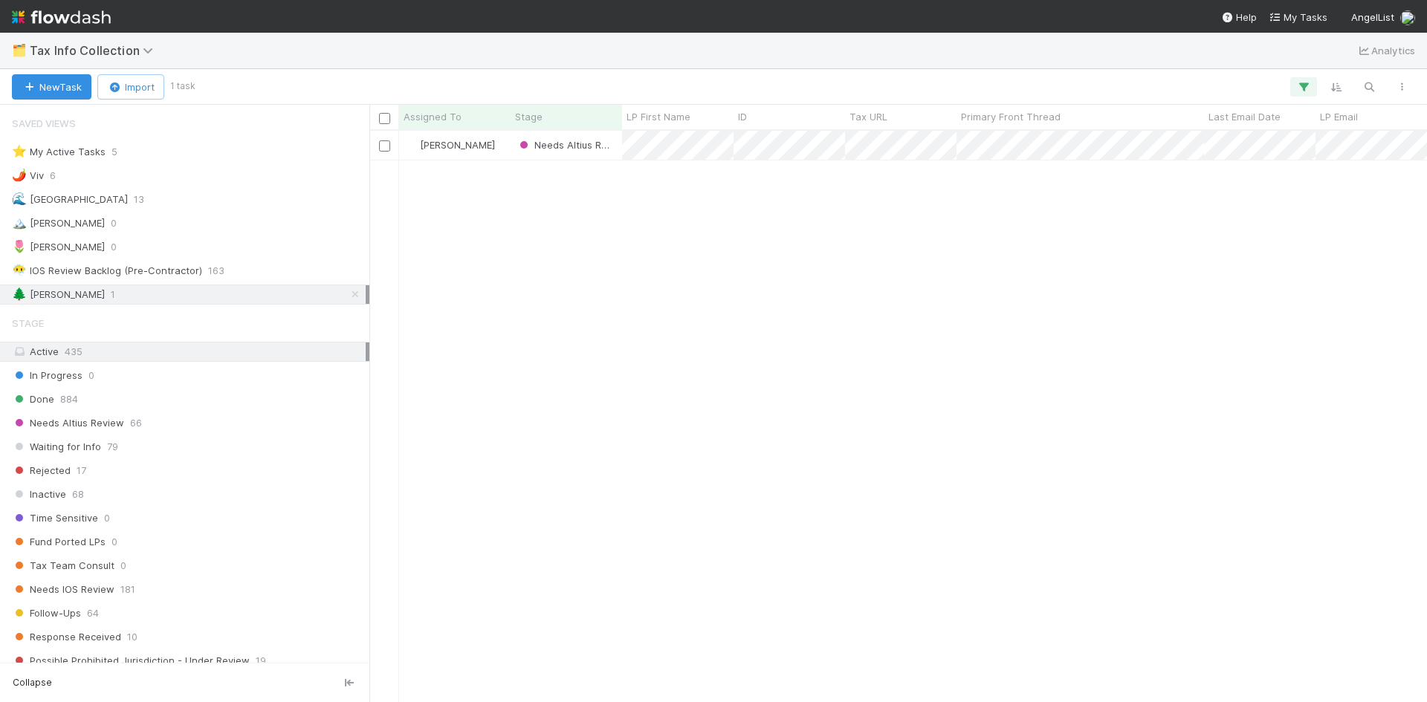
scroll to position [560, 1046]
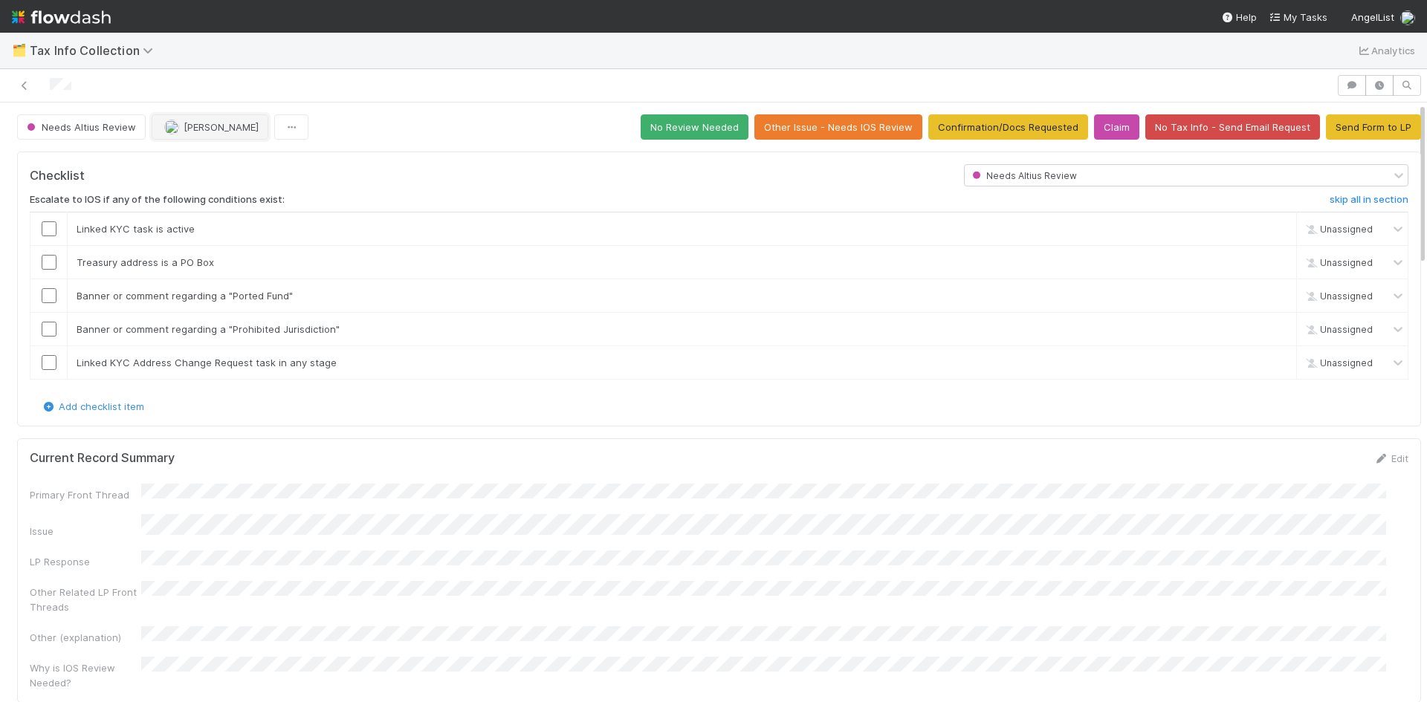
click at [236, 126] on span "William Axalan VI" at bounding box center [221, 127] width 75 height 12
click at [259, 164] on span "you" at bounding box center [262, 164] width 16 height 12
click at [462, 133] on div "Needs Altius Review William Axalan VI No Review Needed Other Issue - Needs IOS …" at bounding box center [719, 126] width 1404 height 25
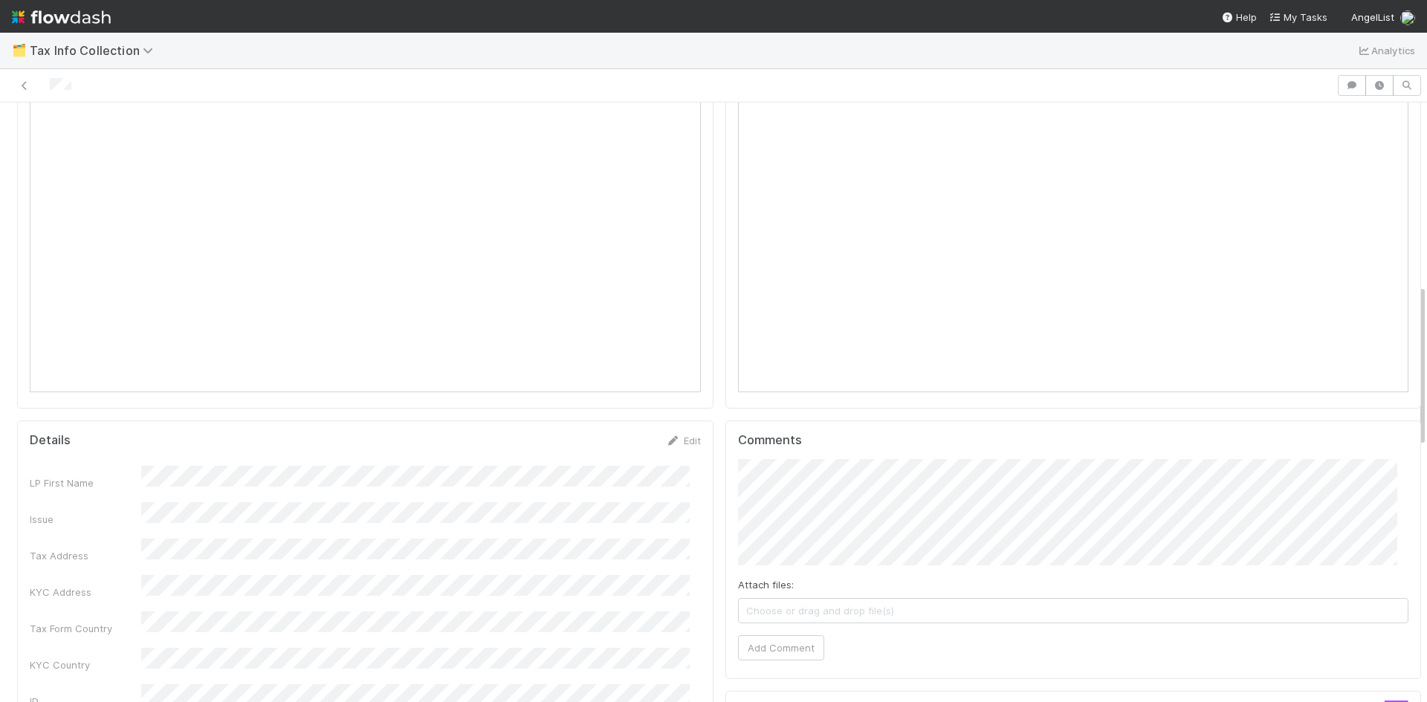
scroll to position [1040, 0]
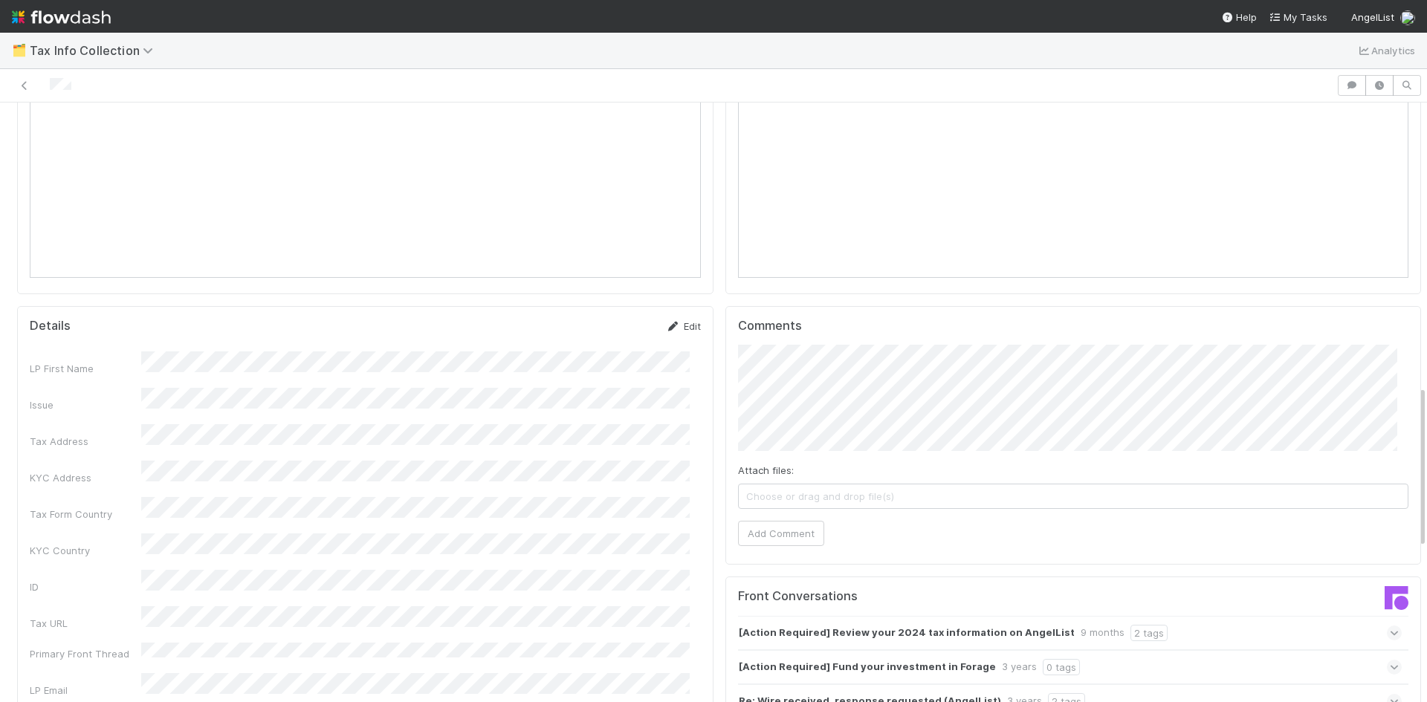
click at [676, 320] on link "Edit" at bounding box center [683, 326] width 35 height 12
click at [608, 319] on button "Save" at bounding box center [621, 331] width 42 height 25
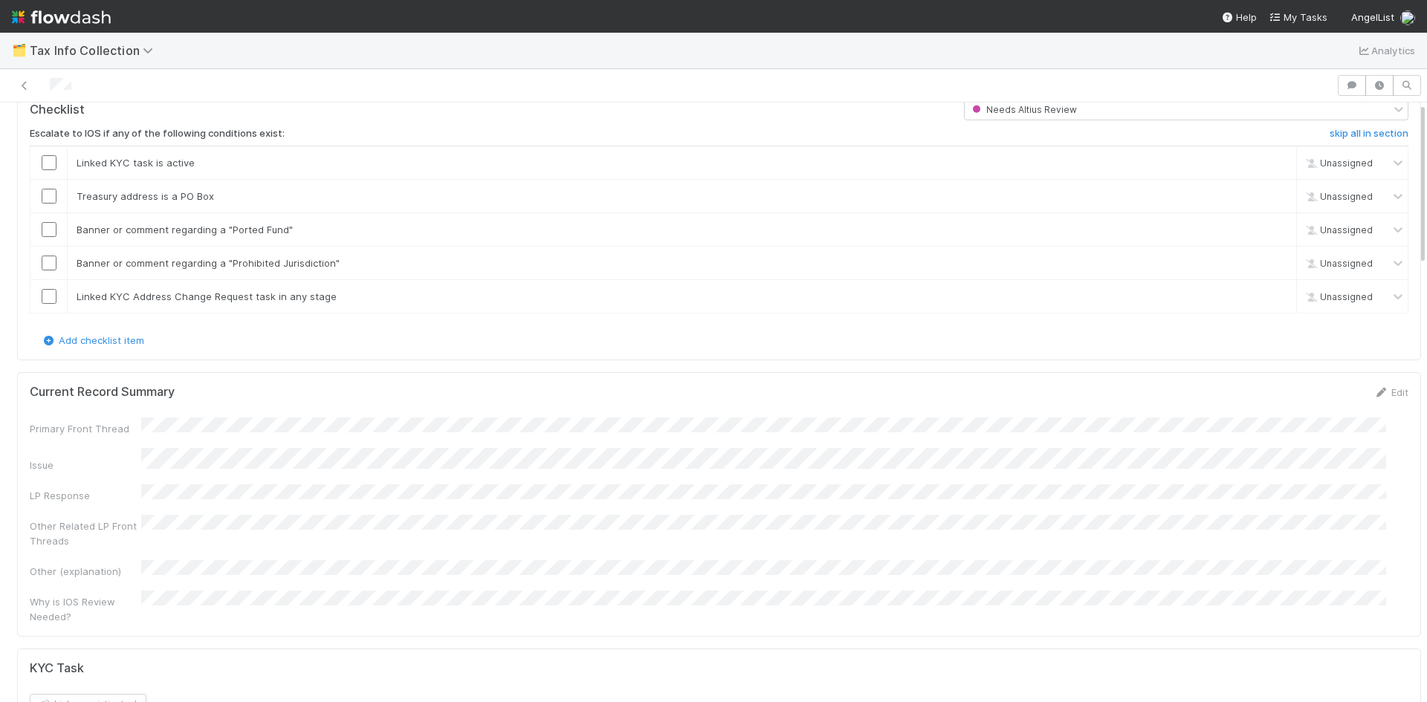
scroll to position [0, 0]
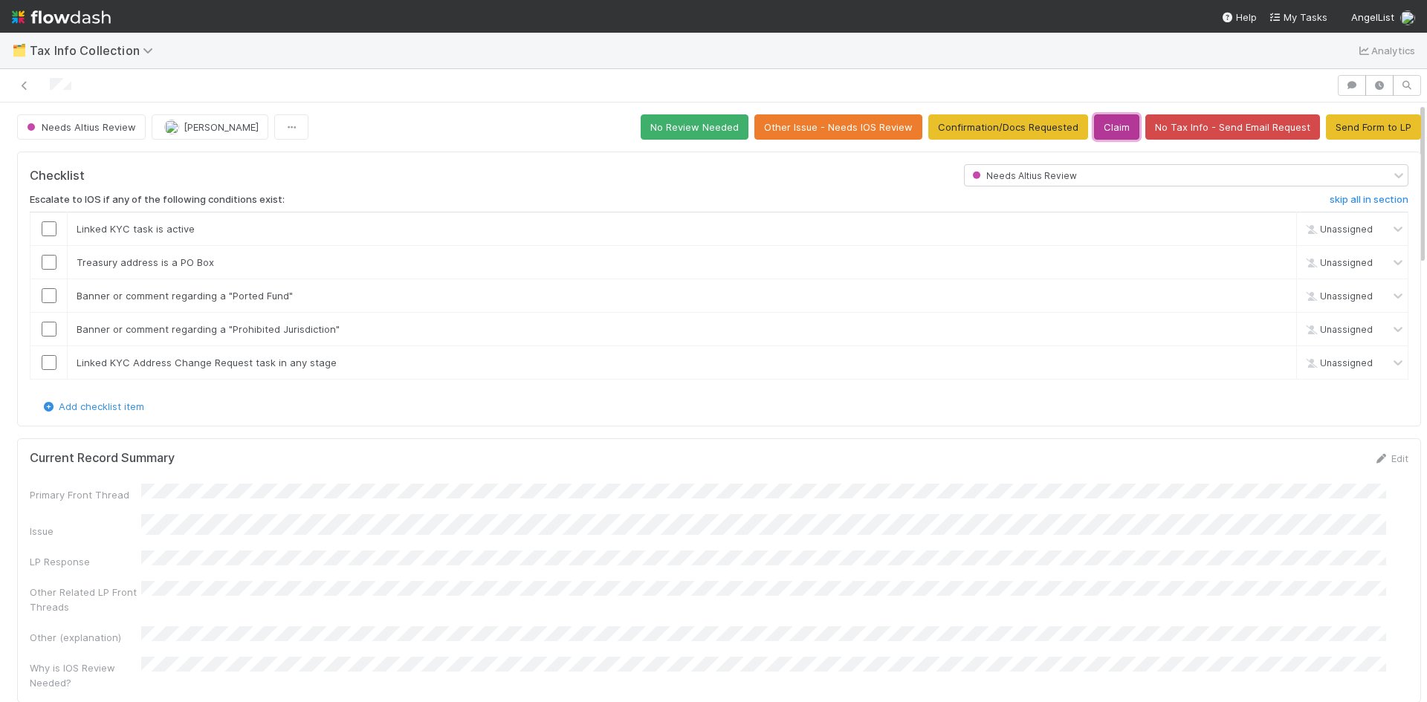
click at [1094, 131] on button "Claim" at bounding box center [1116, 126] width 45 height 25
click at [1364, 126] on button "Send Form to LP" at bounding box center [1373, 126] width 95 height 25
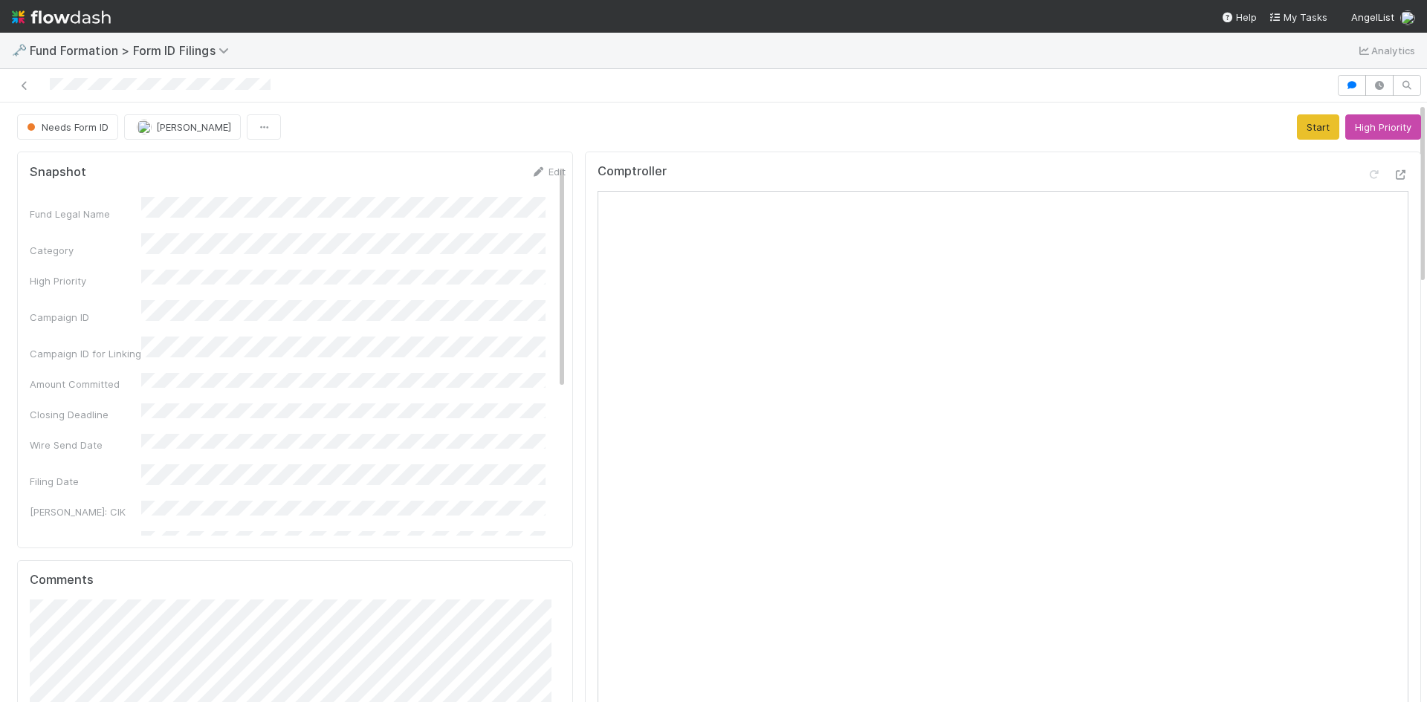
click at [998, 125] on div "Needs Form ID [PERSON_NAME] Start High Priority" at bounding box center [719, 126] width 1404 height 25
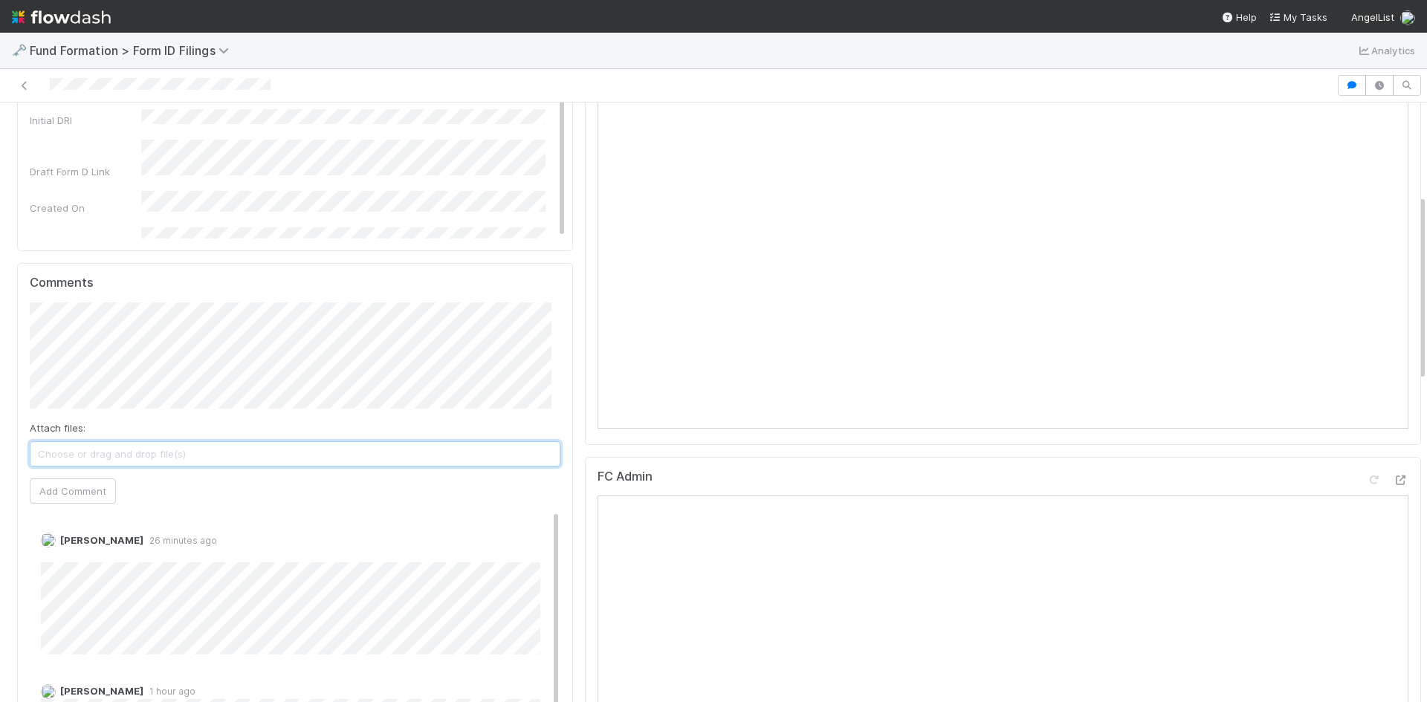
click at [239, 455] on span "Choose or drag and drop file(s)" at bounding box center [294, 454] width 529 height 24
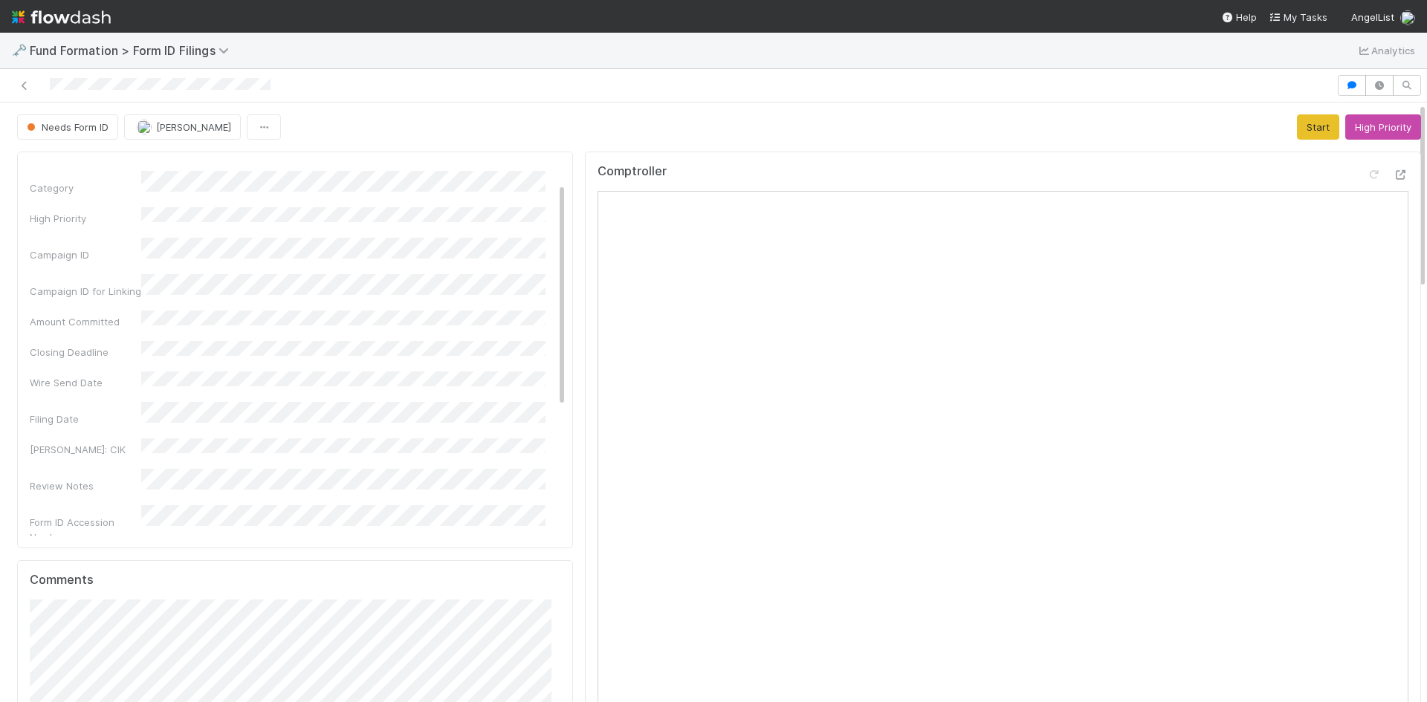
scroll to position [0, 0]
click at [1297, 129] on button "Start" at bounding box center [1318, 126] width 42 height 25
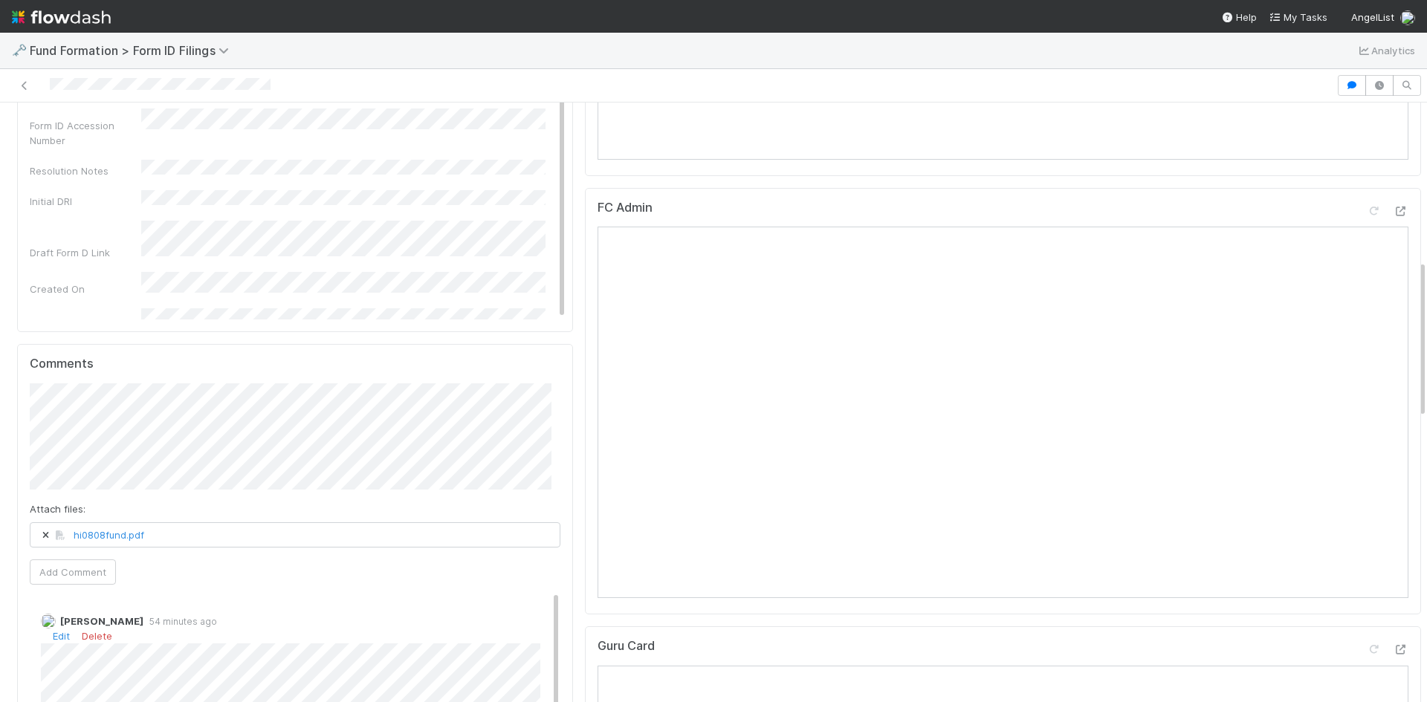
scroll to position [595, 0]
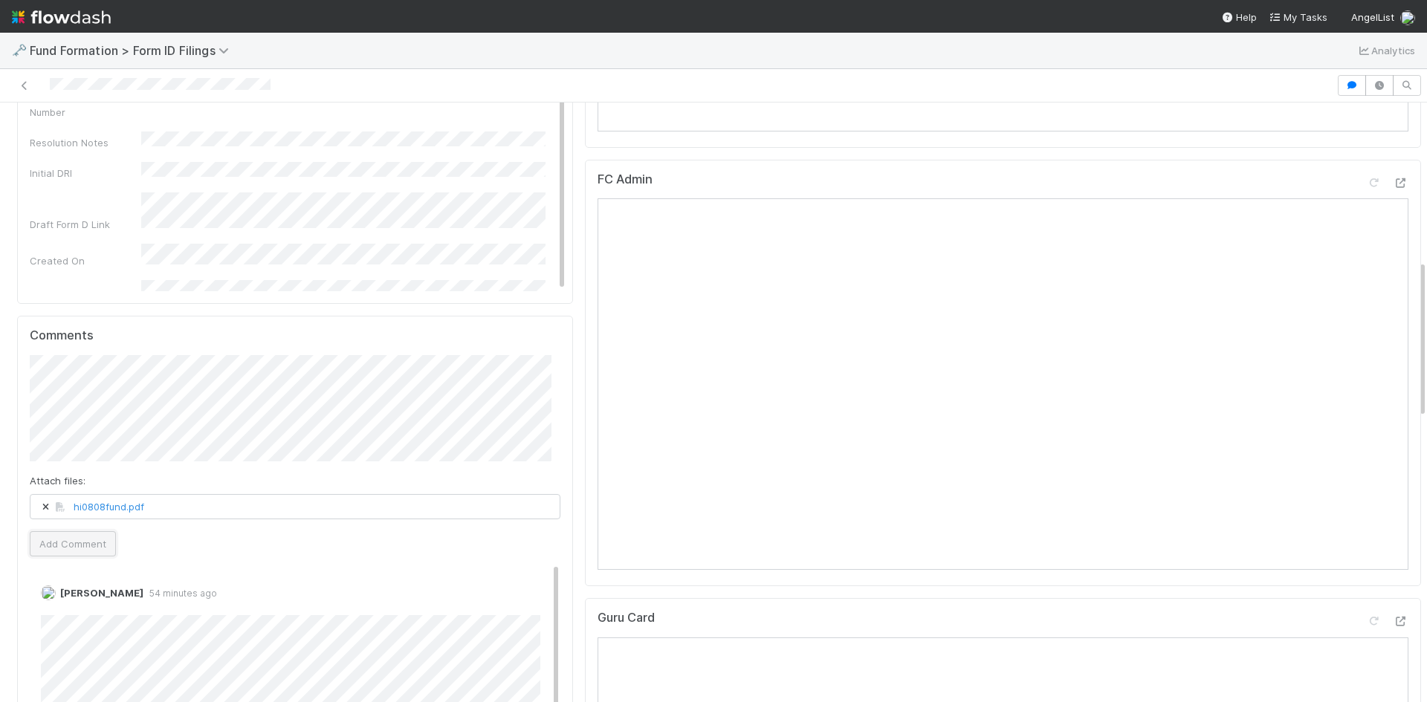
click at [92, 539] on button "Add Comment" at bounding box center [73, 543] width 86 height 25
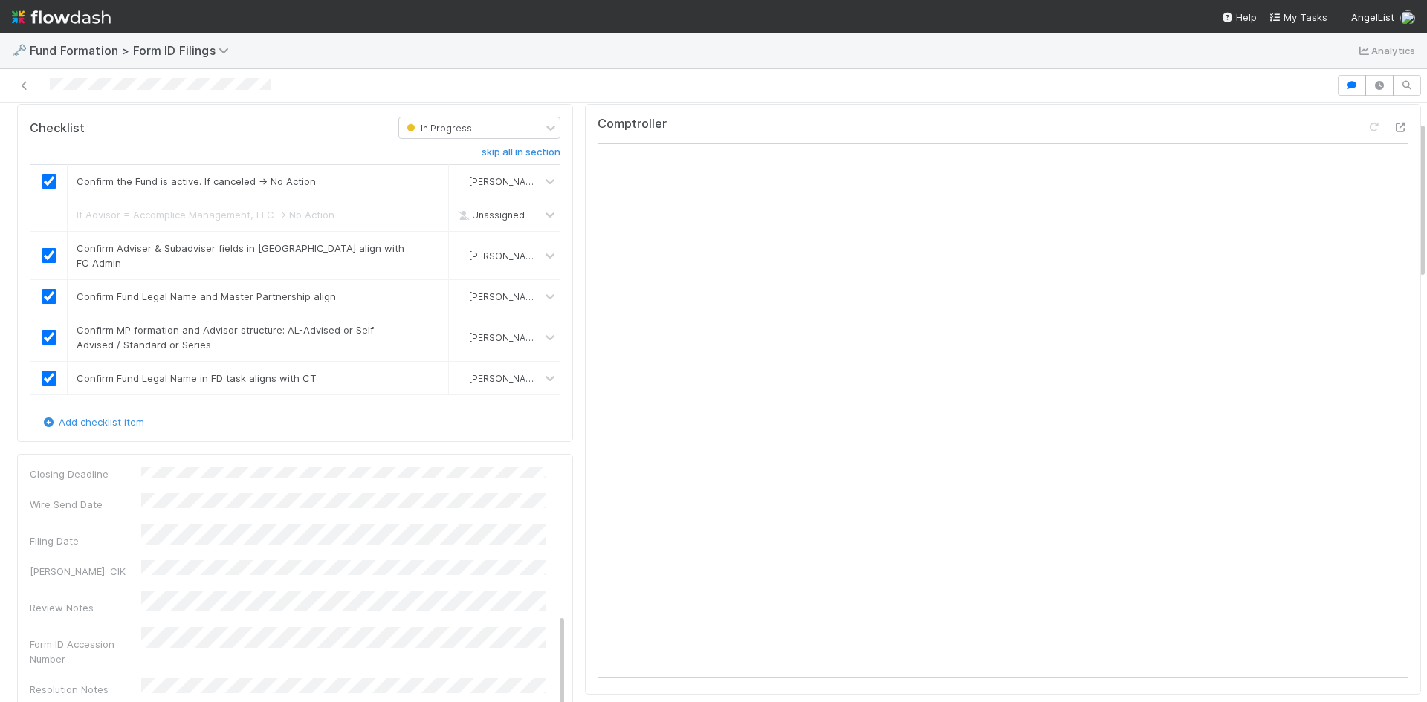
scroll to position [0, 0]
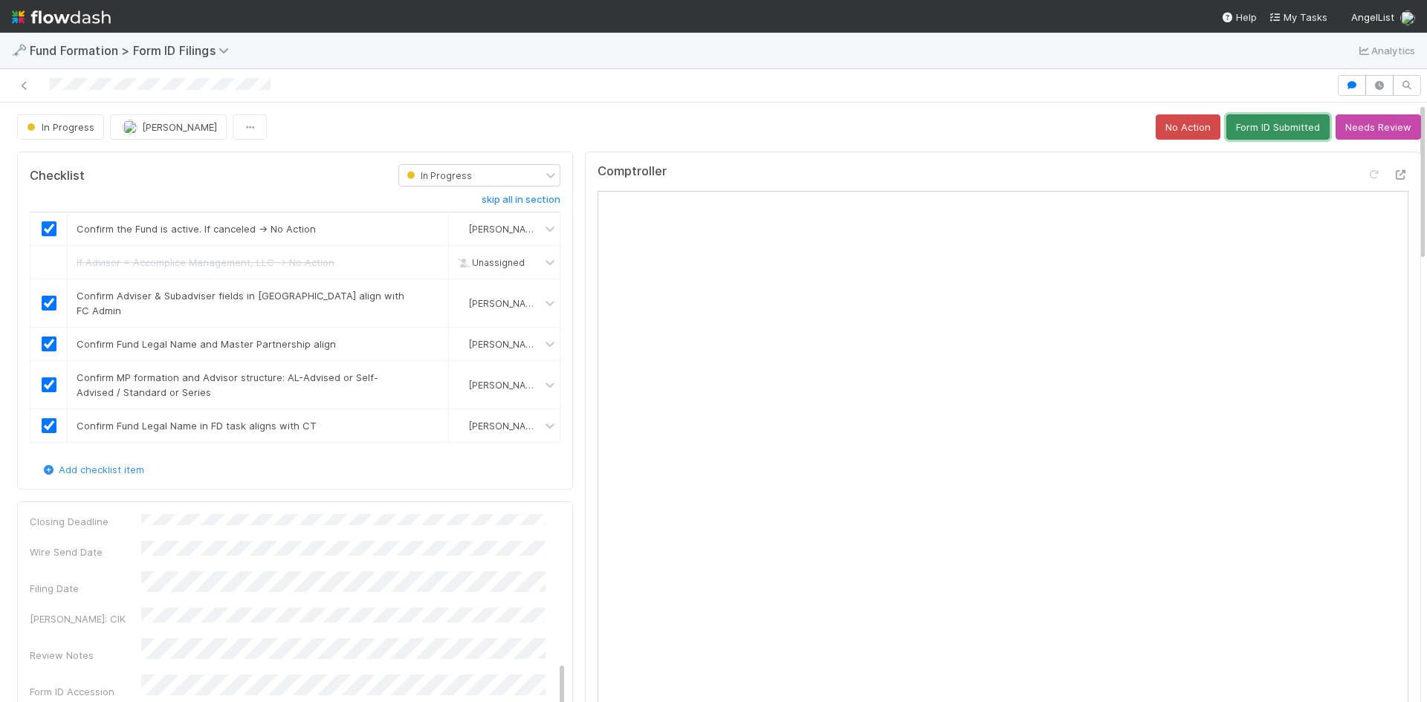
click at [1278, 131] on button "Form ID Submitted" at bounding box center [1277, 126] width 103 height 25
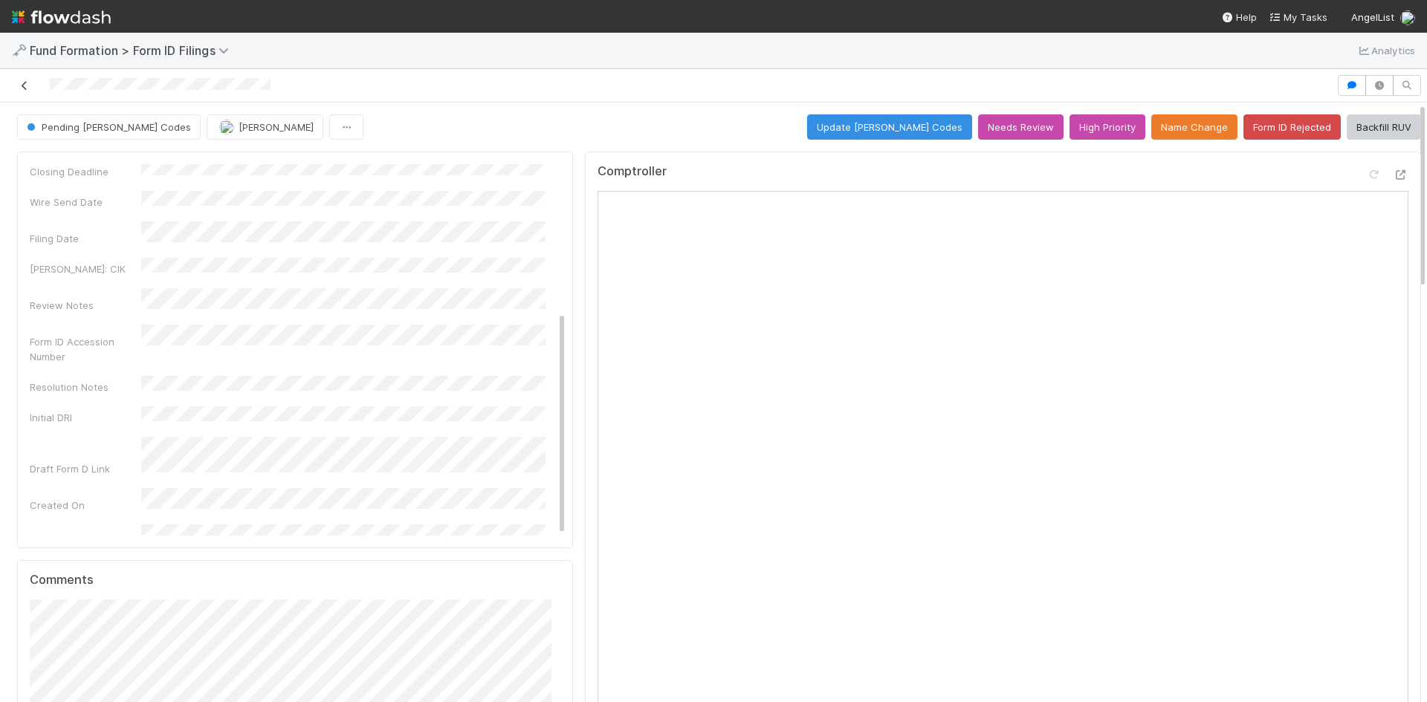
click at [27, 85] on icon at bounding box center [24, 86] width 15 height 10
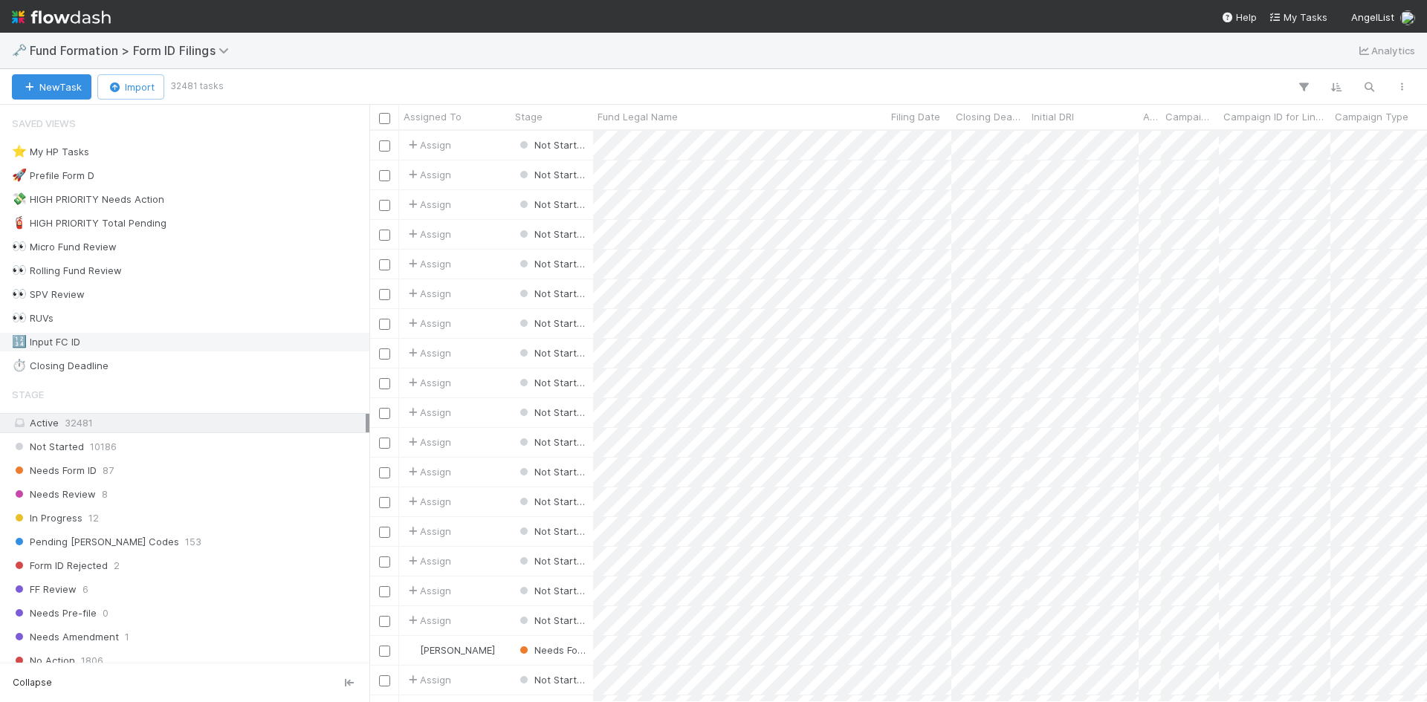
scroll to position [560, 1046]
click at [150, 152] on div "⭐ My HP Tasks 2" at bounding box center [189, 152] width 354 height 19
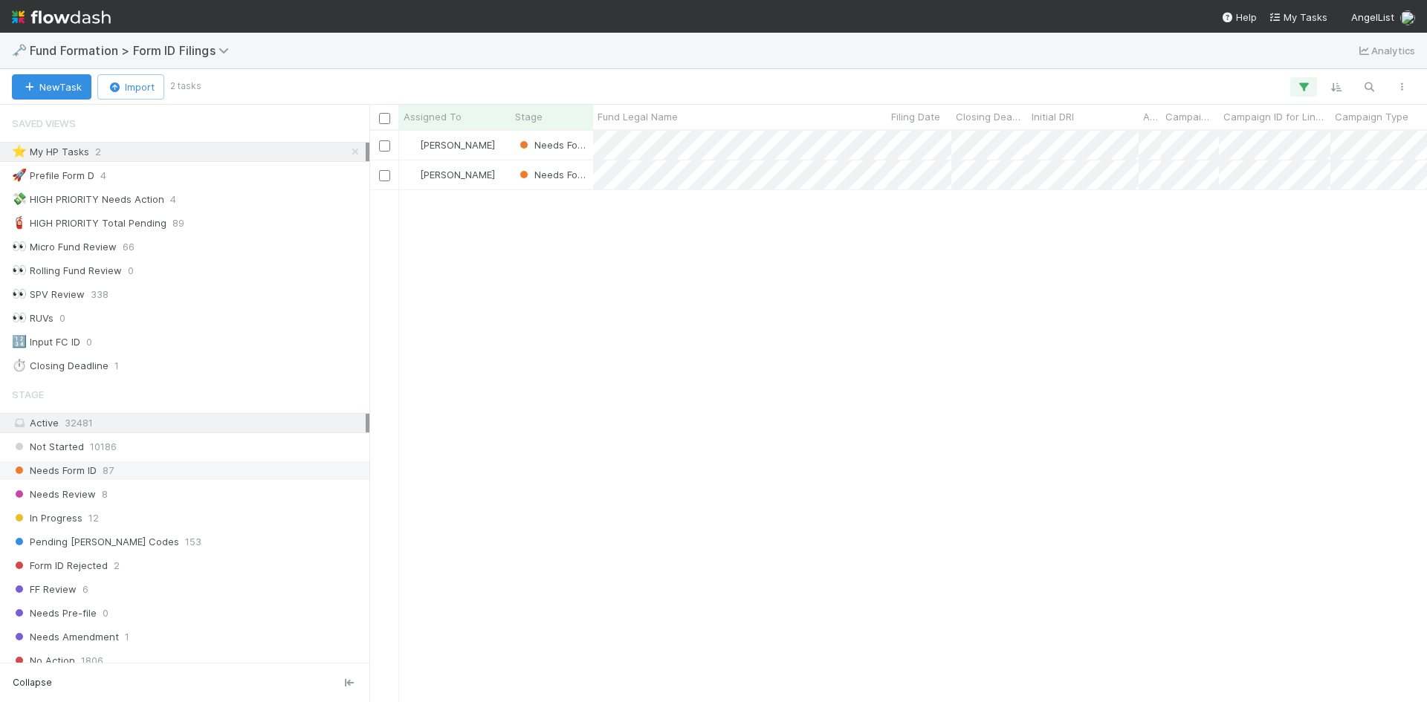
scroll to position [560, 1046]
click at [187, 471] on div "Needs Form ID 87" at bounding box center [189, 471] width 354 height 19
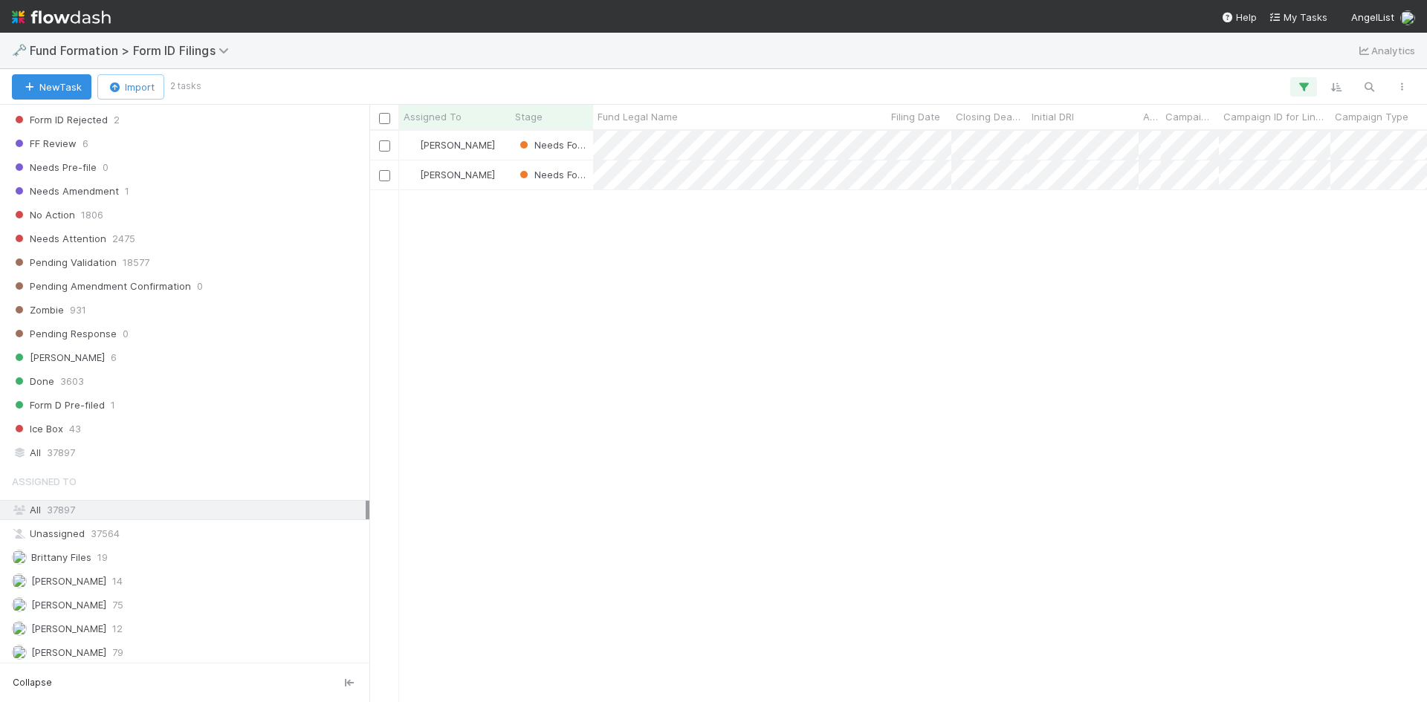
scroll to position [521, 0]
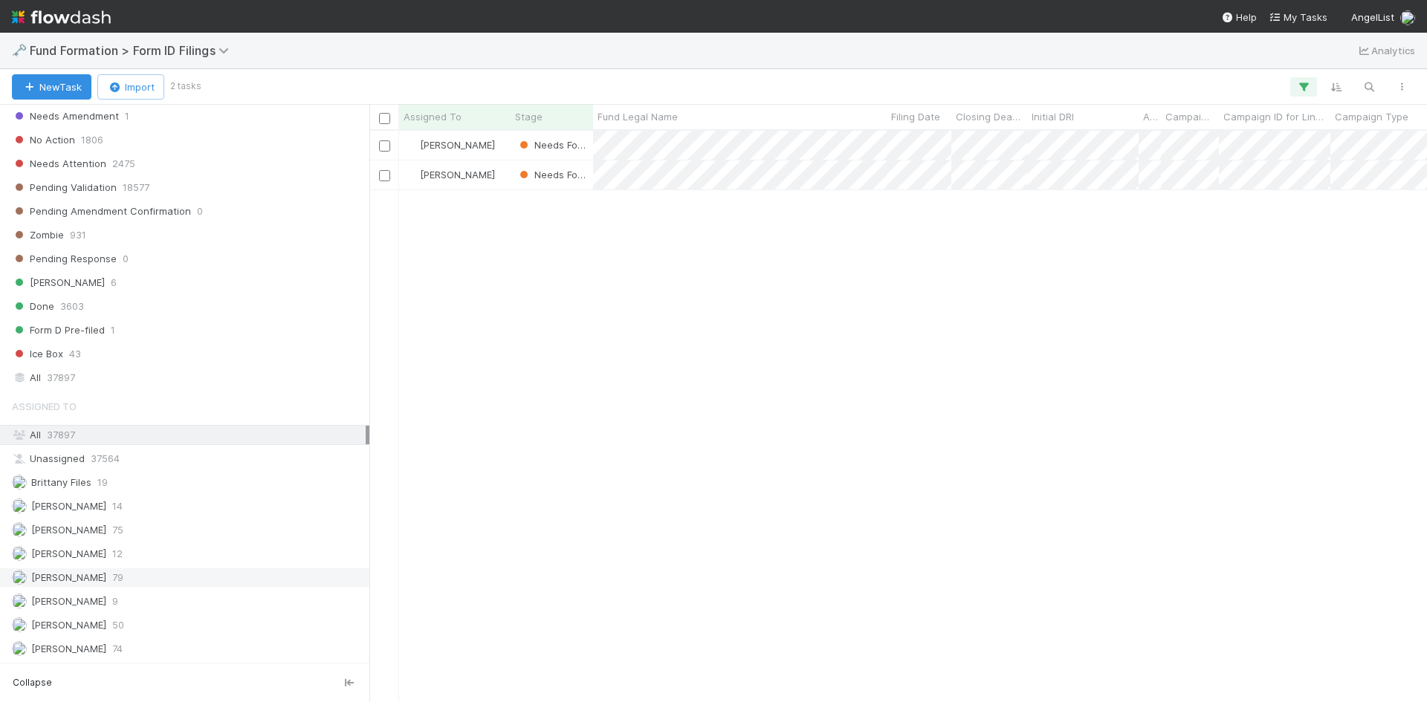
click at [160, 574] on div "Meg Castanare 79" at bounding box center [189, 578] width 354 height 19
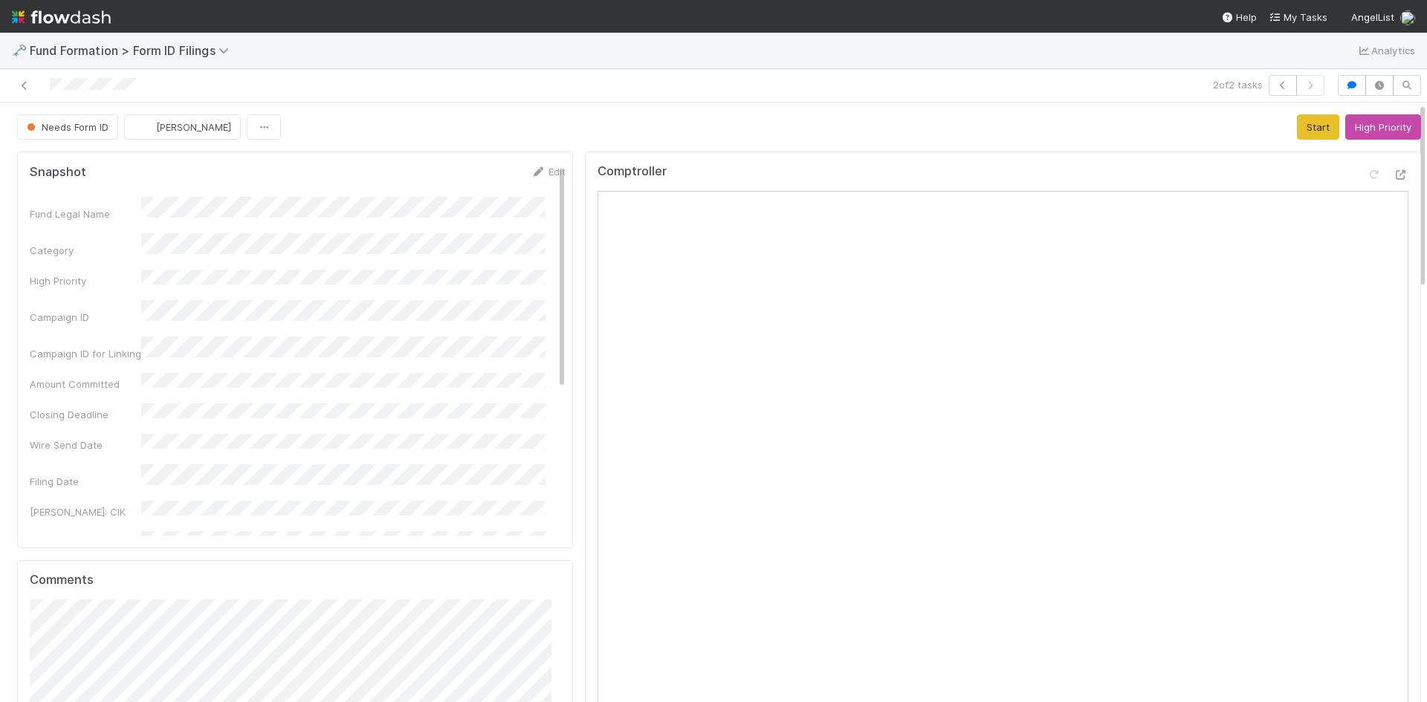
click at [22, 77] on div at bounding box center [338, 85] width 665 height 21
click at [22, 85] on icon at bounding box center [24, 86] width 15 height 10
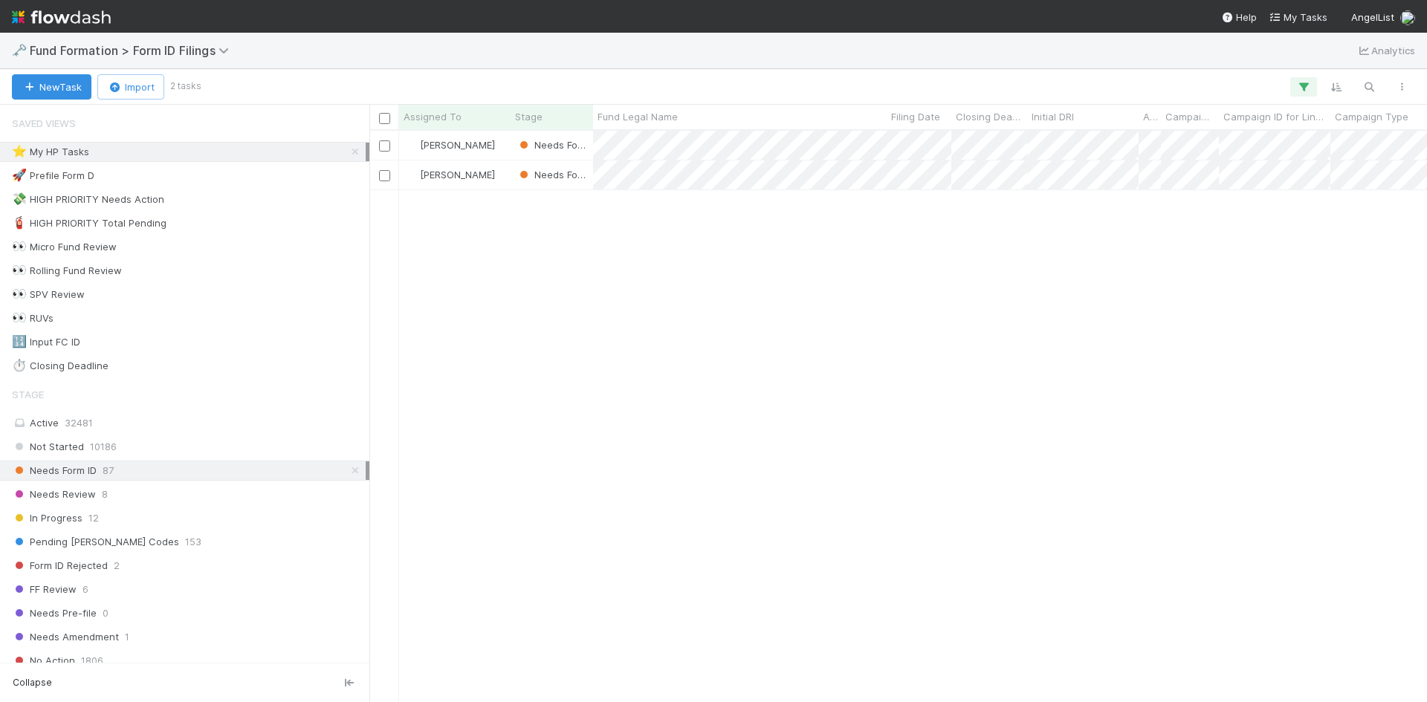
scroll to position [560, 1046]
drag, startPoint x: 148, startPoint y: 514, endPoint x: 170, endPoint y: 488, distance: 34.3
click at [150, 510] on div "In Progress 12" at bounding box center [189, 518] width 354 height 19
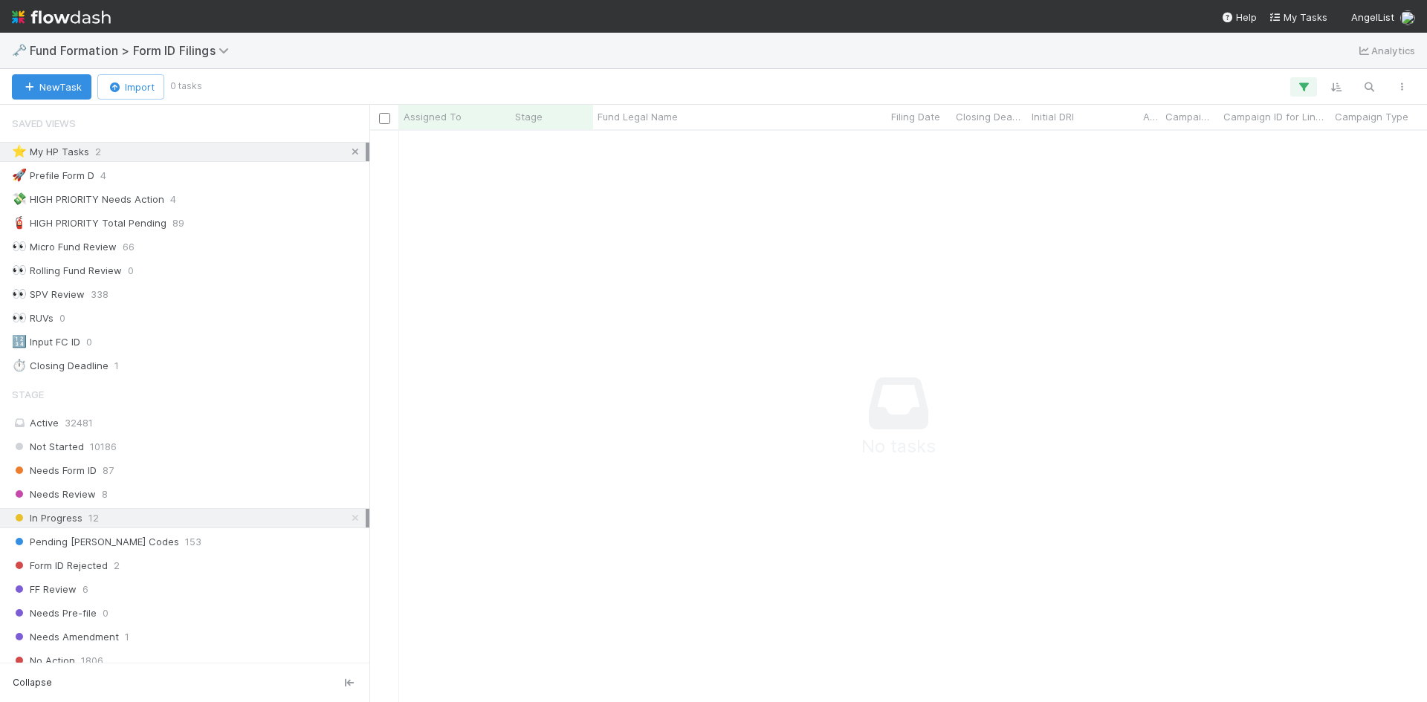
scroll to position [549, 1046]
click at [348, 152] on icon at bounding box center [355, 152] width 15 height 10
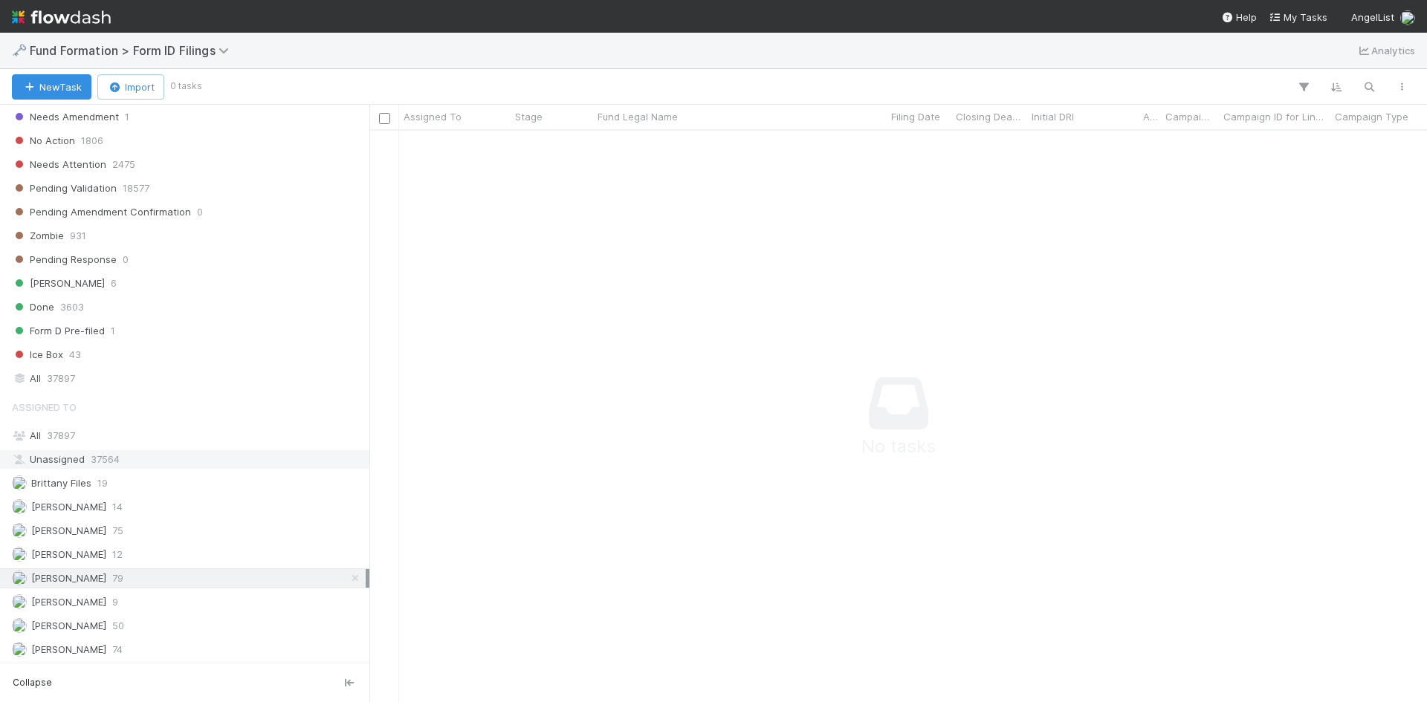
scroll to position [521, 0]
drag, startPoint x: 343, startPoint y: 578, endPoint x: 297, endPoint y: 503, distance: 87.7
click at [348, 577] on icon at bounding box center [355, 578] width 15 height 10
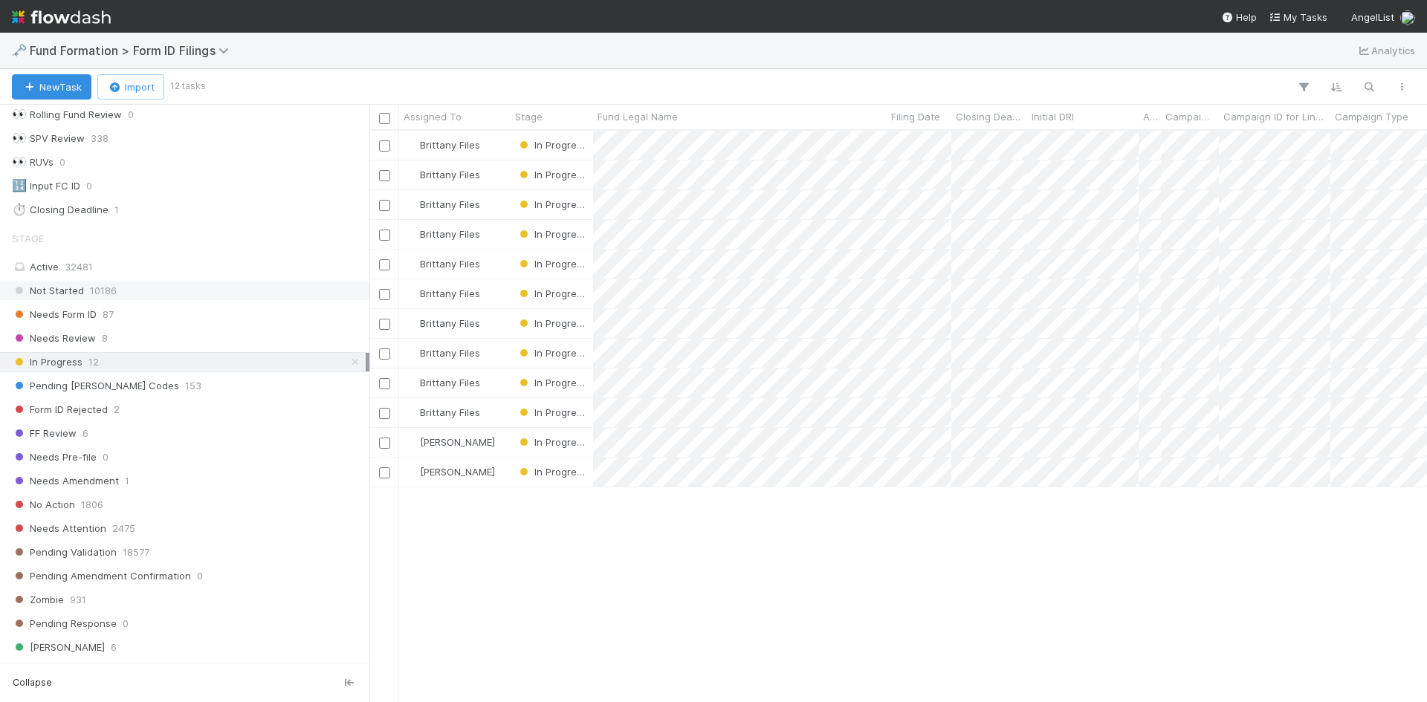
scroll to position [149, 0]
click at [229, 321] on div "Needs Form ID 87" at bounding box center [189, 321] width 354 height 19
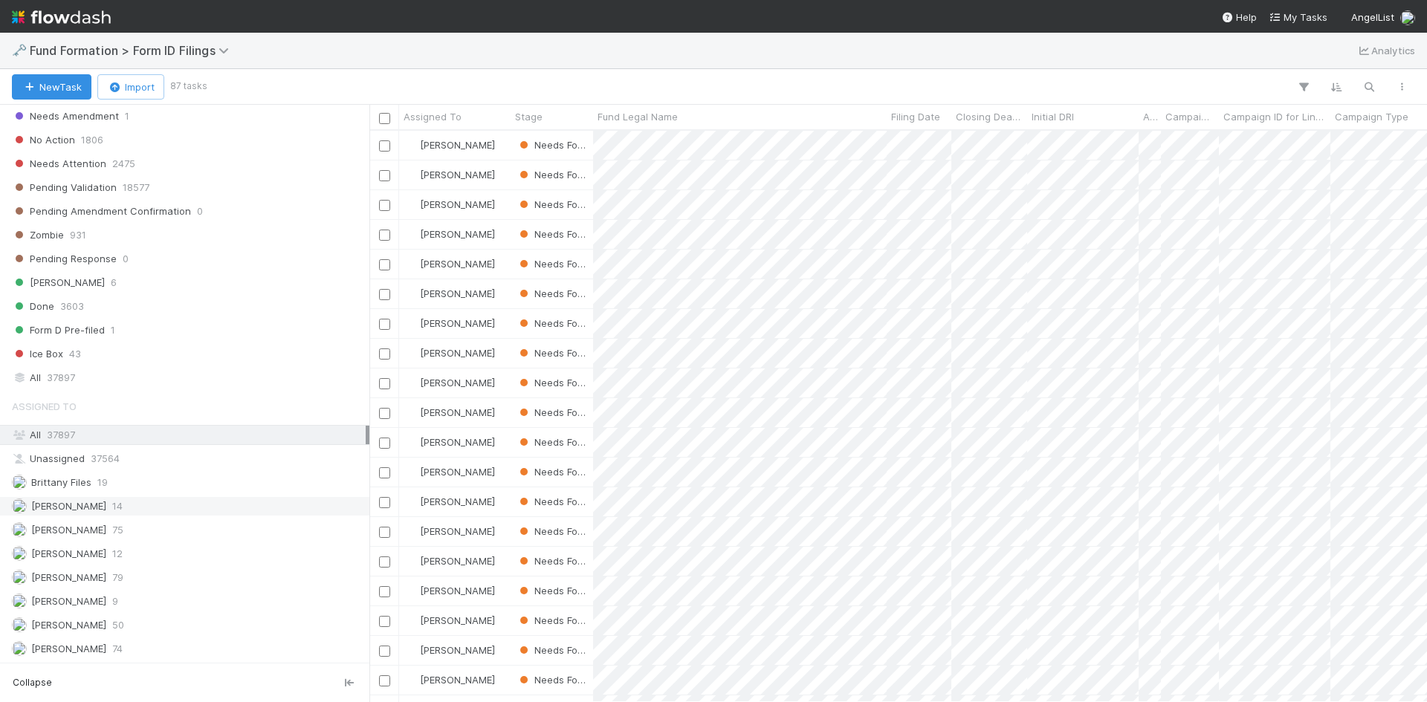
drag, startPoint x: 183, startPoint y: 575, endPoint x: 297, endPoint y: 499, distance: 137.7
click at [184, 571] on div "Meg Castanare 79" at bounding box center [189, 578] width 354 height 19
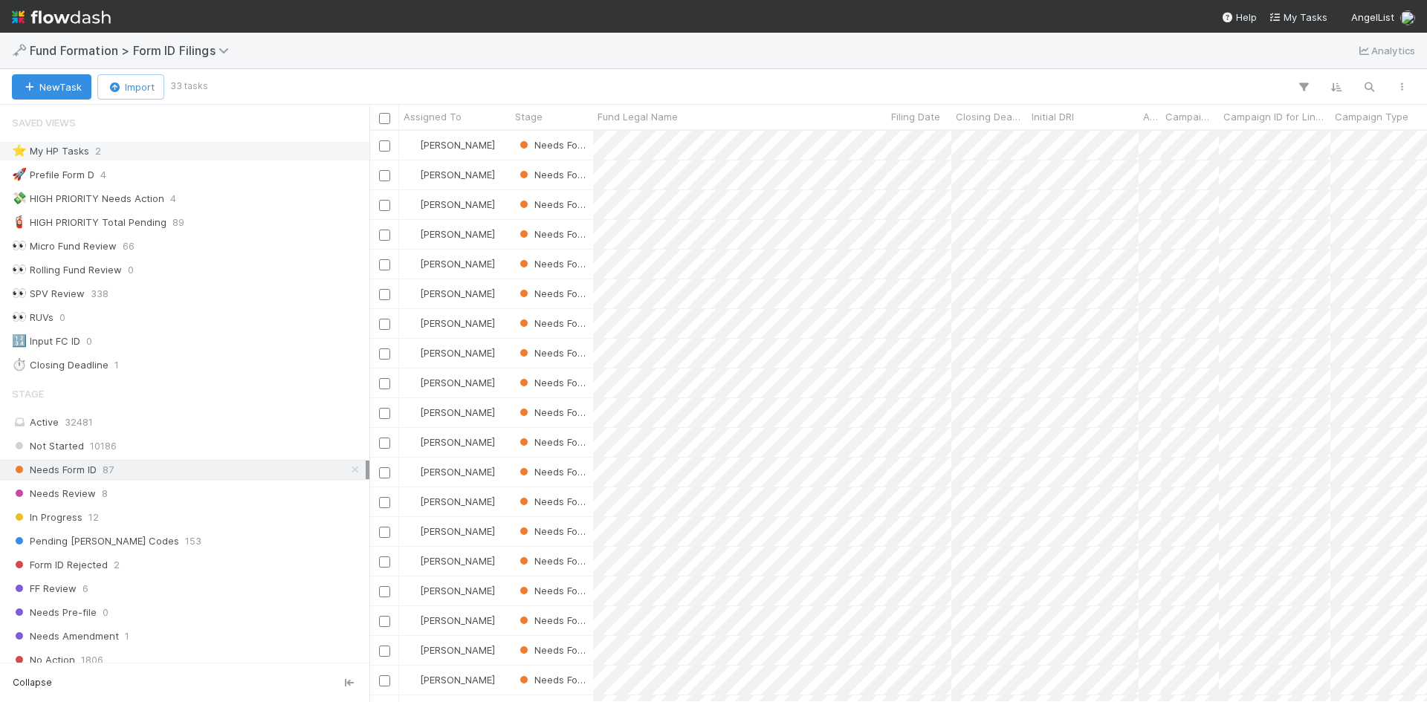
drag, startPoint x: 178, startPoint y: 155, endPoint x: 189, endPoint y: 160, distance: 12.3
click at [177, 155] on div "⭐ My HP Tasks 2" at bounding box center [189, 151] width 354 height 19
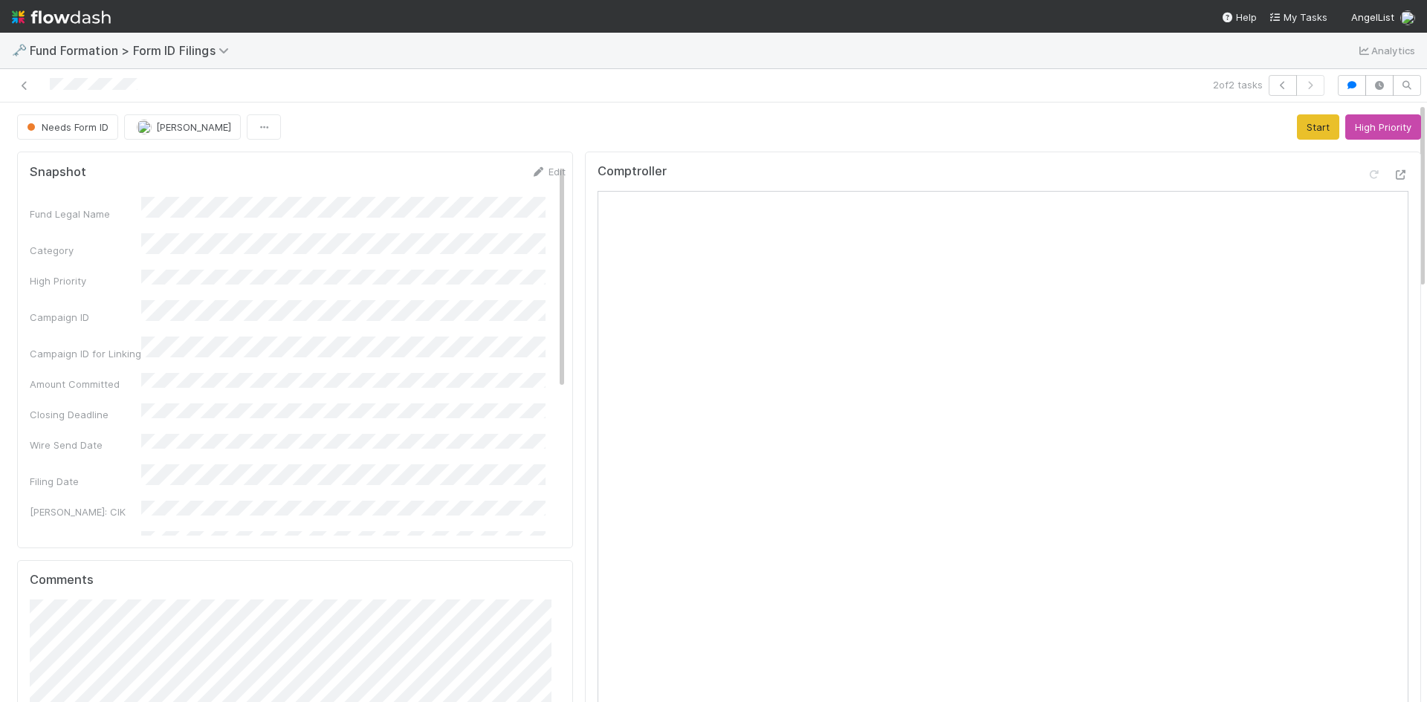
click at [1292, 127] on button "Start" at bounding box center [1313, 126] width 42 height 25
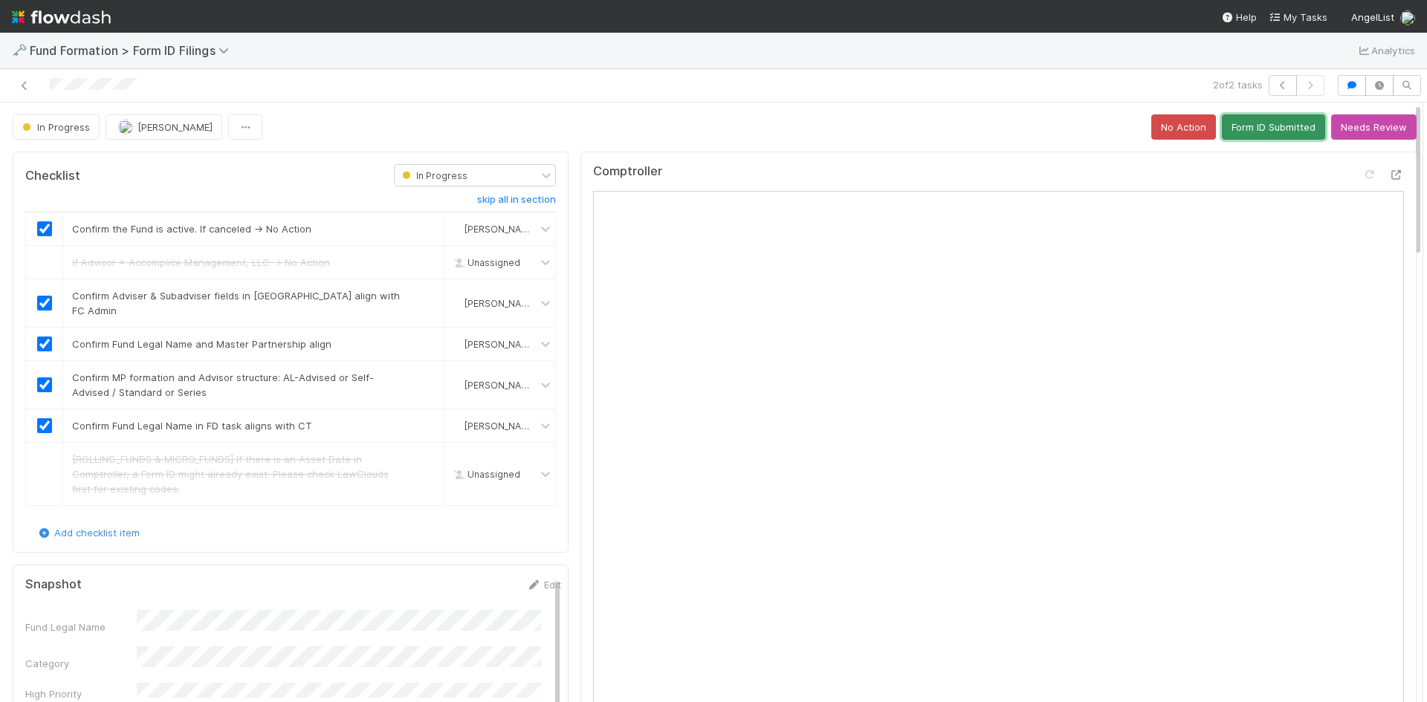
click at [1263, 131] on button "Form ID Submitted" at bounding box center [1273, 126] width 103 height 25
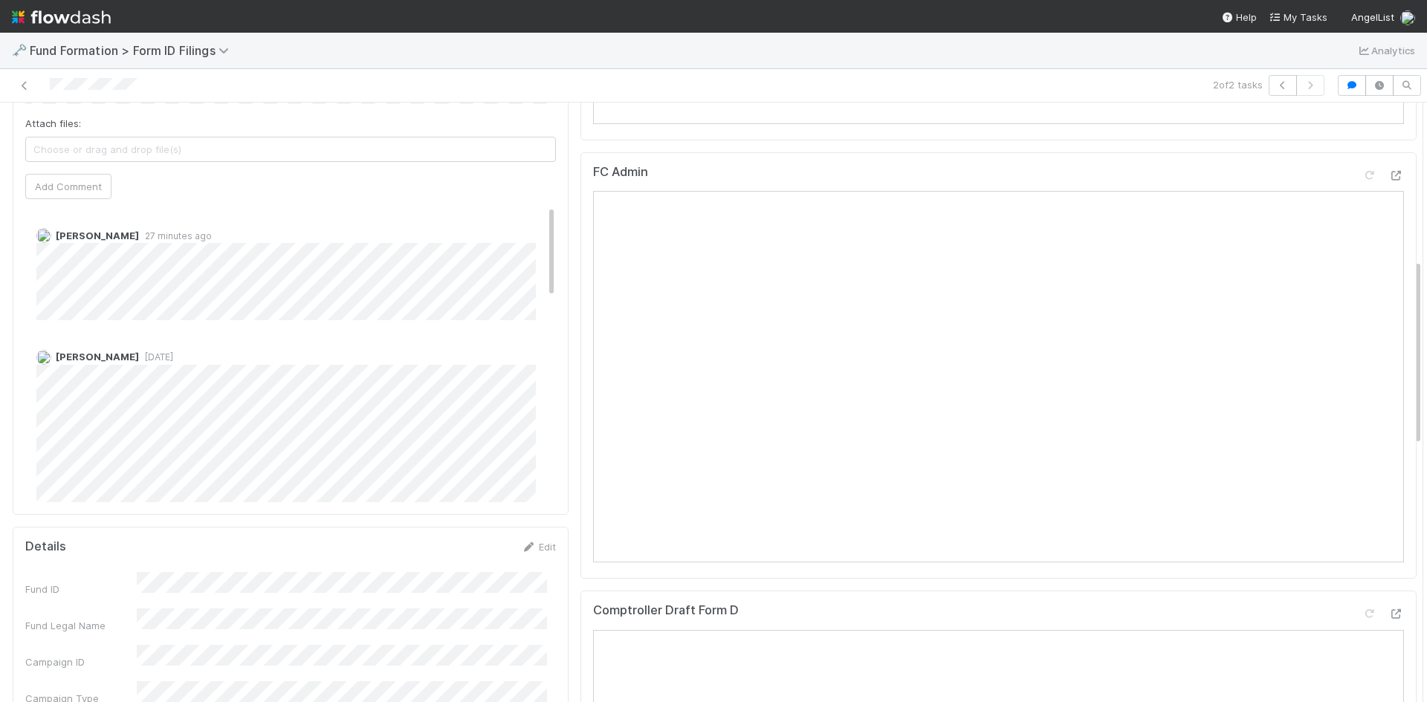
scroll to position [446, 0]
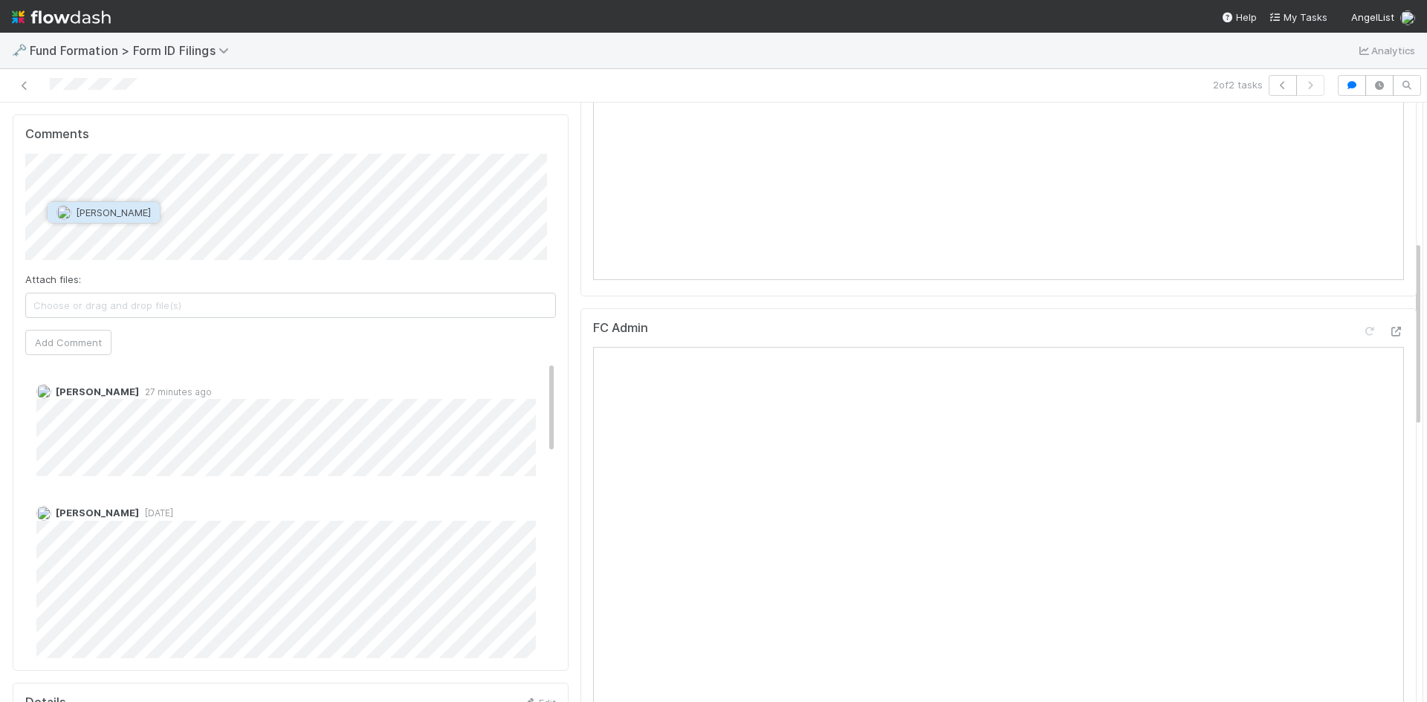
click at [131, 215] on span "[PERSON_NAME]" at bounding box center [113, 213] width 75 height 12
drag, startPoint x: 80, startPoint y: 340, endPoint x: 1385, endPoint y: 256, distance: 1307.0
click at [82, 339] on button "Add Comment" at bounding box center [68, 342] width 86 height 25
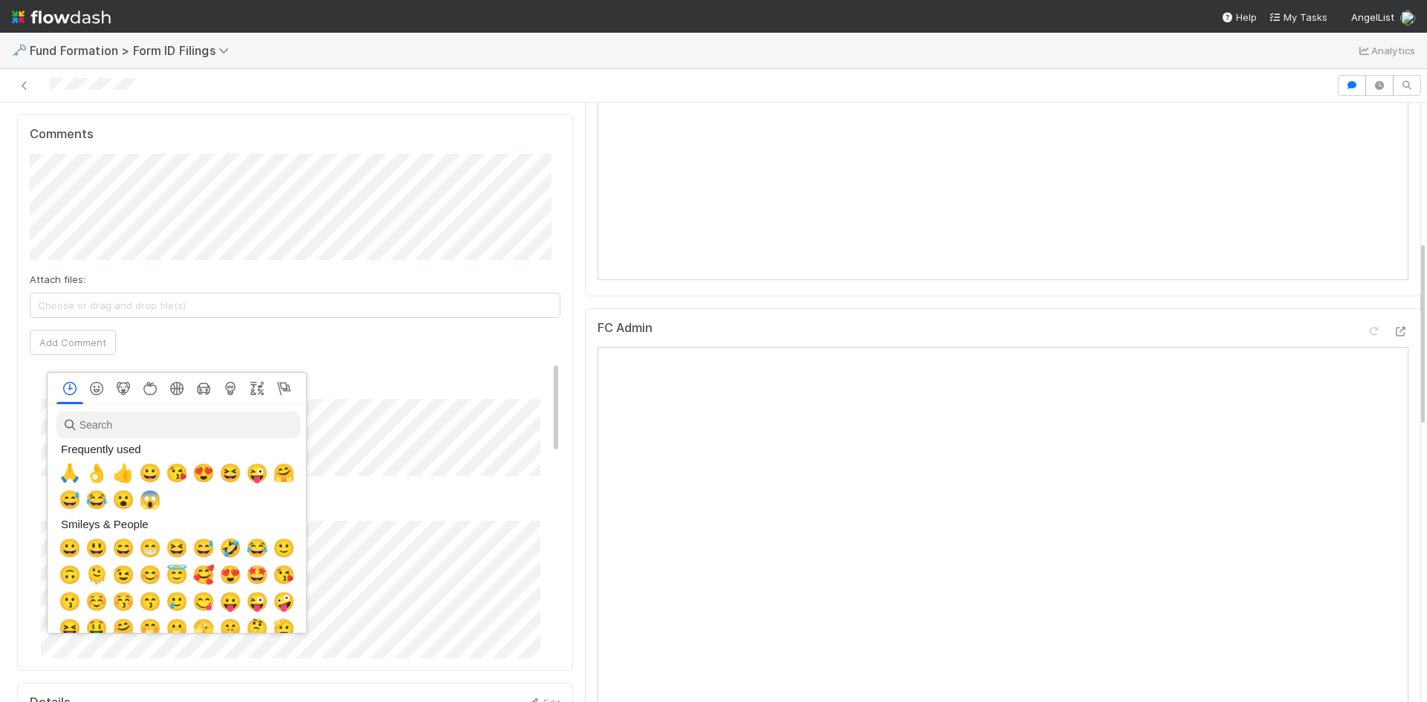
scroll to position [0, 5]
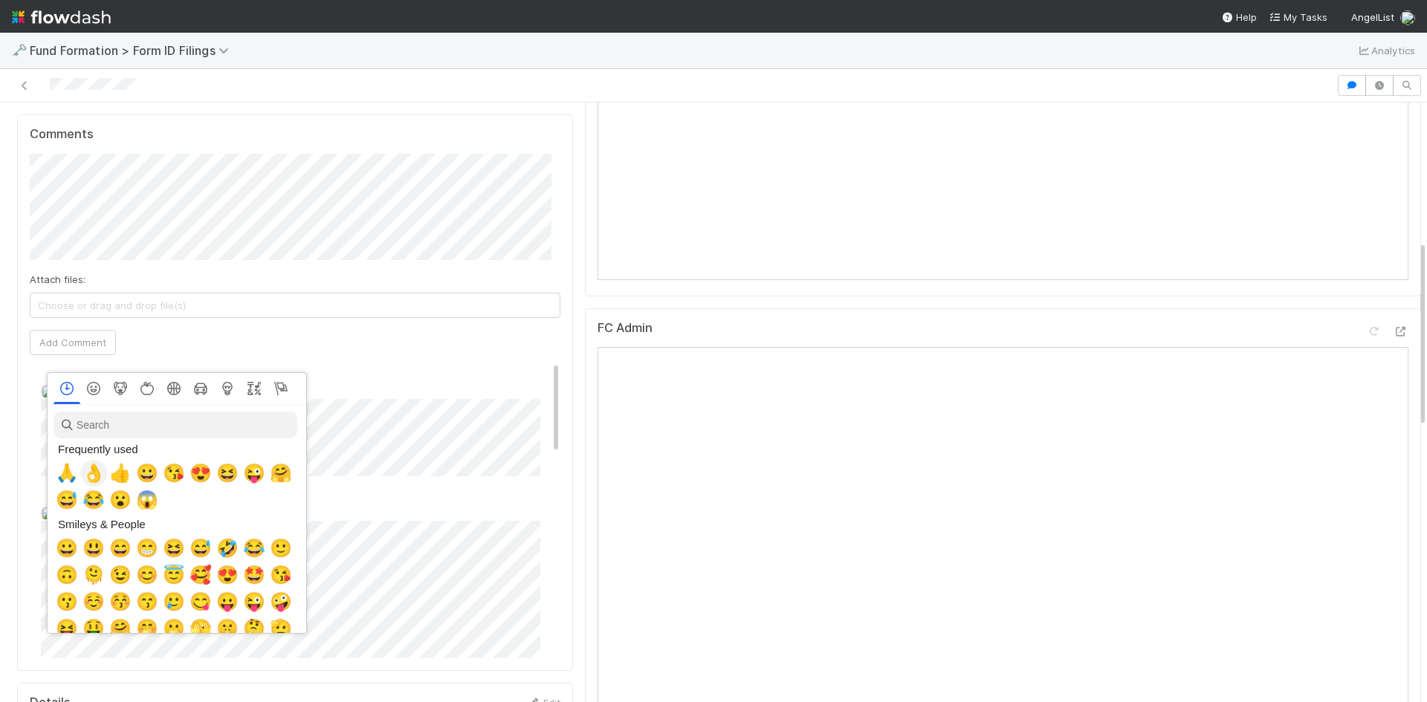
click at [97, 472] on span "👌" at bounding box center [93, 473] width 22 height 21
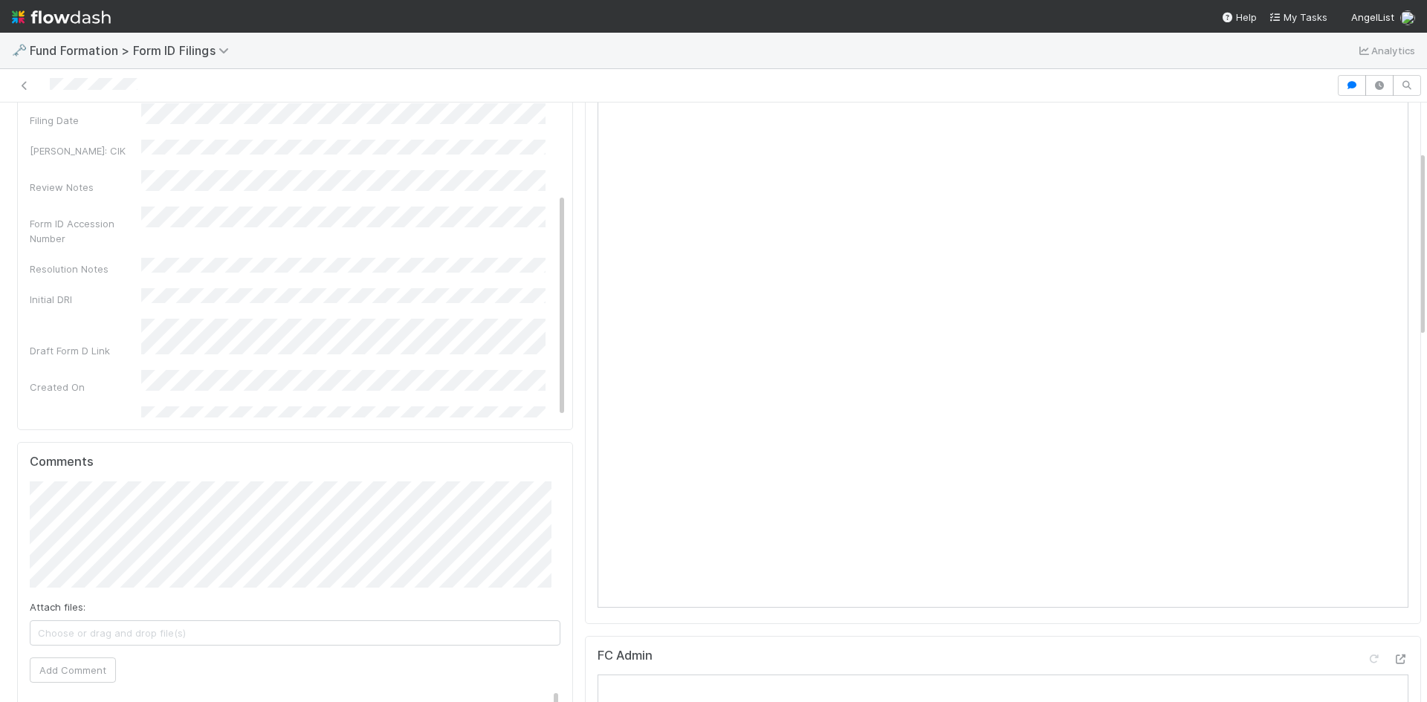
scroll to position [223, 0]
